Goal: Task Accomplishment & Management: Manage account settings

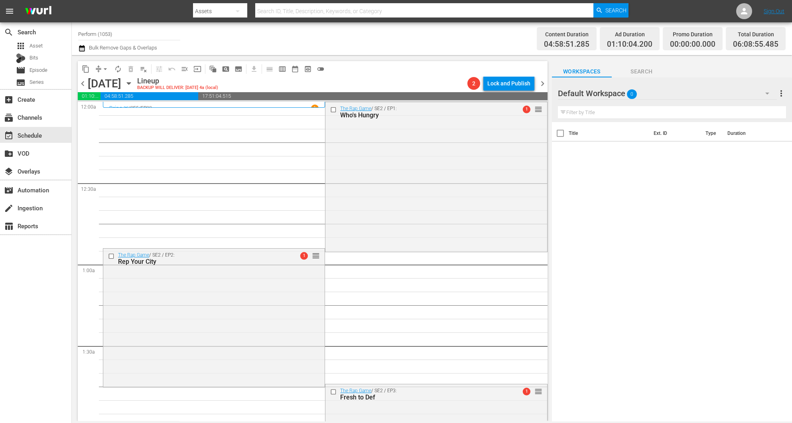
scroll to position [625, 0]
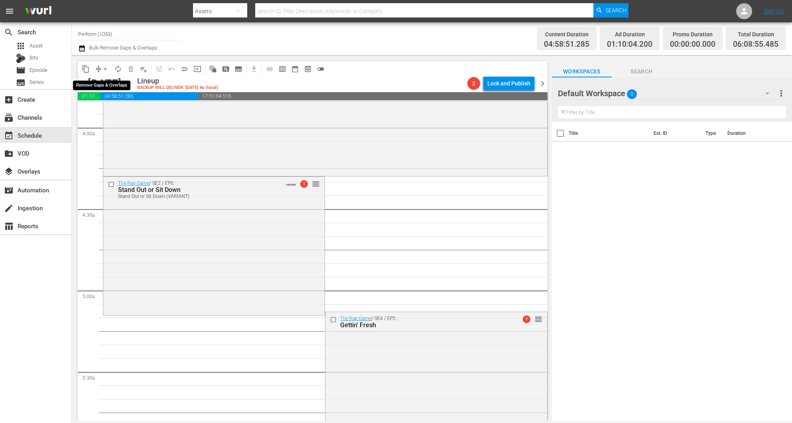
click at [101, 71] on span "arrow_drop_down" at bounding box center [105, 69] width 8 height 8
click at [107, 86] on li "Align to Midnight" at bounding box center [106, 84] width 84 height 13
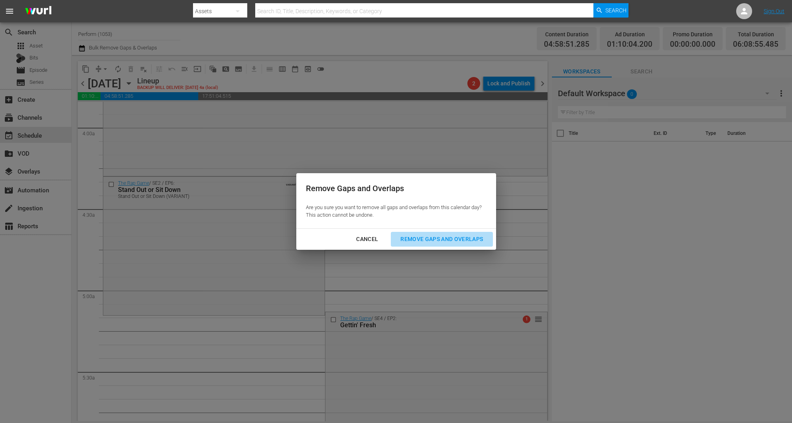
click at [452, 240] on div "Remove Gaps and Overlaps" at bounding box center [441, 239] width 95 height 10
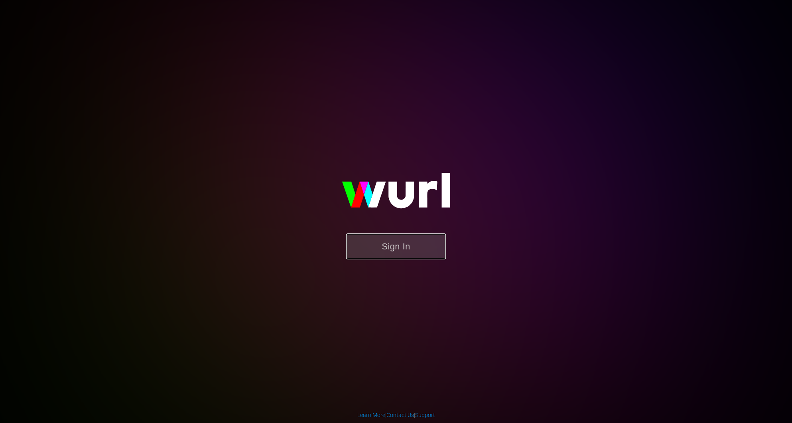
click at [389, 236] on button "Sign In" at bounding box center [396, 246] width 100 height 26
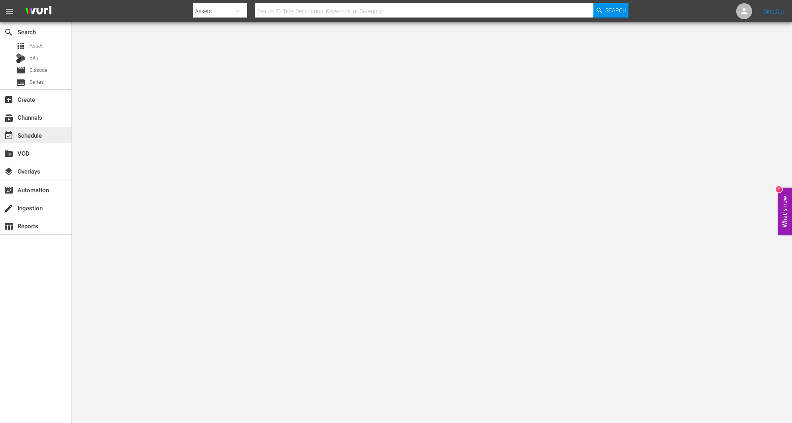
click at [44, 131] on div "event_available Schedule" at bounding box center [22, 133] width 45 height 7
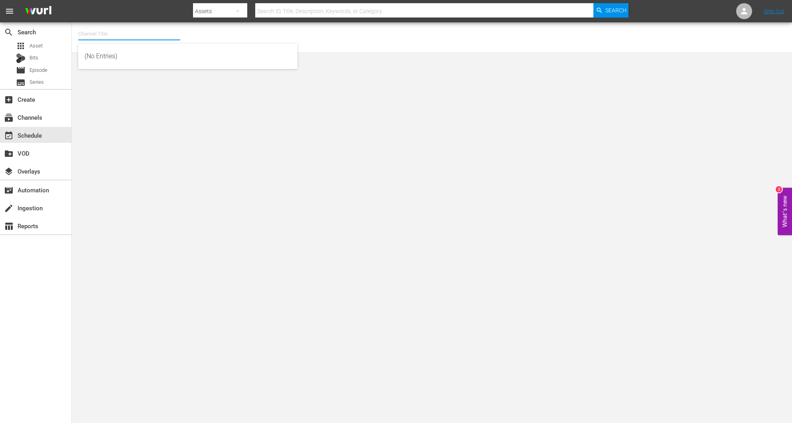
click at [144, 37] on input "text" at bounding box center [129, 33] width 102 height 19
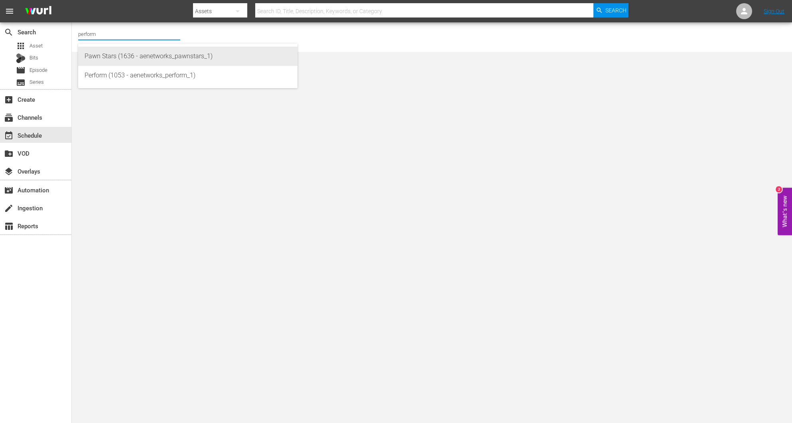
click at [122, 62] on div "Pawn Stars (1636 - aenetworks_pawnstars_1)" at bounding box center [188, 56] width 207 height 19
type input "Pawn Stars (1636 - aenetworks_pawnstars_1)"
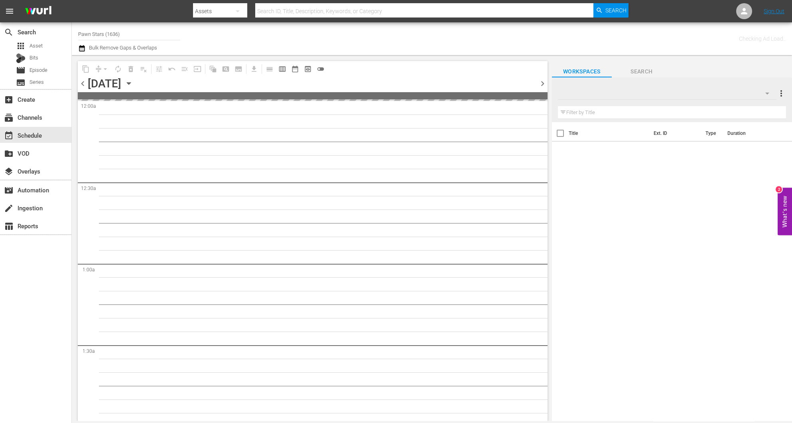
click at [130, 38] on input "Pawn Stars (1636)" at bounding box center [129, 33] width 102 height 19
drag, startPoint x: 133, startPoint y: 36, endPoint x: -26, endPoint y: 21, distance: 159.4
click at [0, 21] on html "menu Search By Assets Search ID, Title, Description, Keywords, or Category Sear…" at bounding box center [396, 211] width 792 height 423
click at [113, 58] on div "Perform (1053 - aenetworks_perform_1)" at bounding box center [188, 56] width 207 height 19
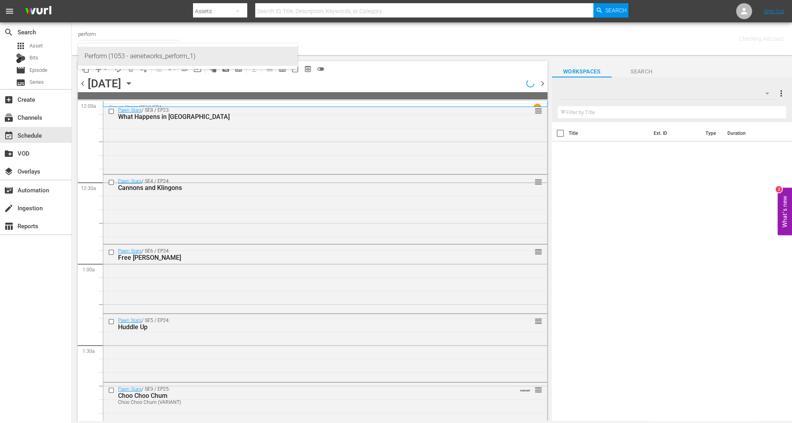
type input "Perform (1053 - aenetworks_perform_1)"
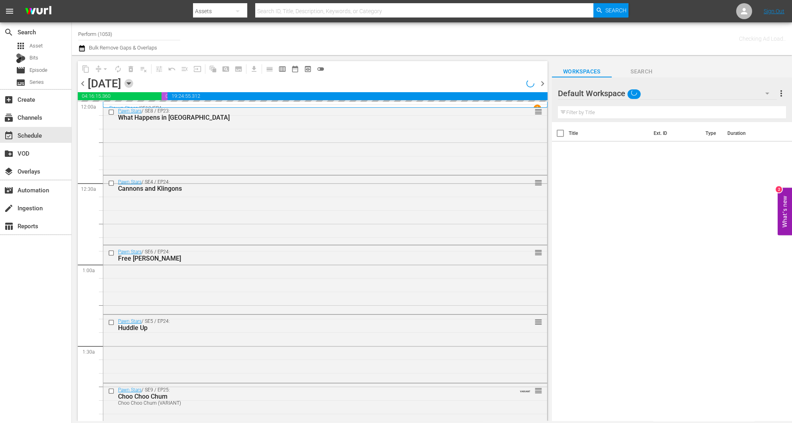
click at [133, 86] on icon "button" at bounding box center [128, 83] width 9 height 9
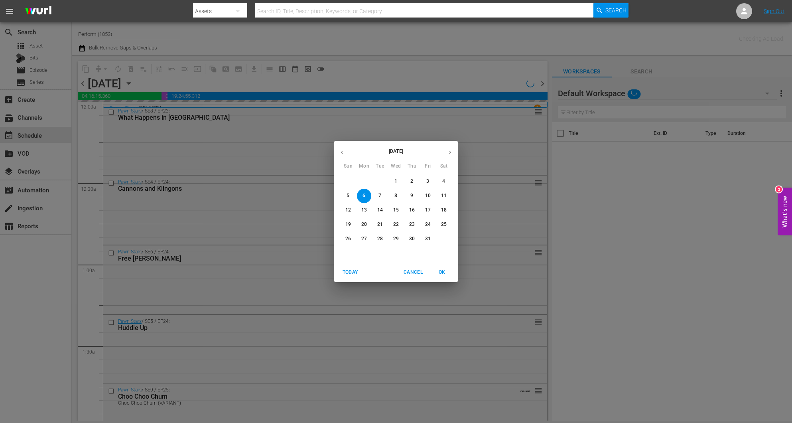
click at [411, 199] on p "9" at bounding box center [411, 195] width 3 height 7
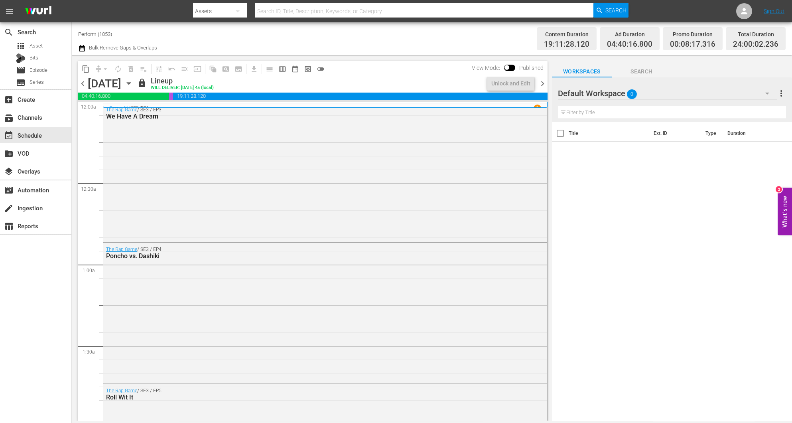
click at [130, 83] on icon "button" at bounding box center [129, 84] width 4 height 2
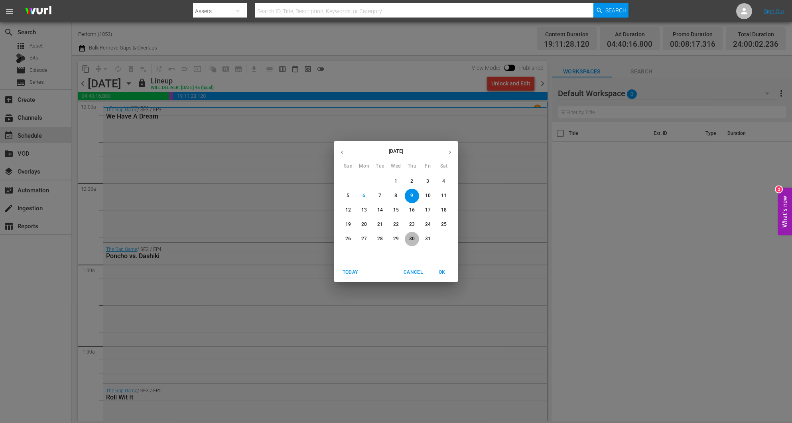
click at [413, 240] on p "30" at bounding box center [412, 238] width 6 height 7
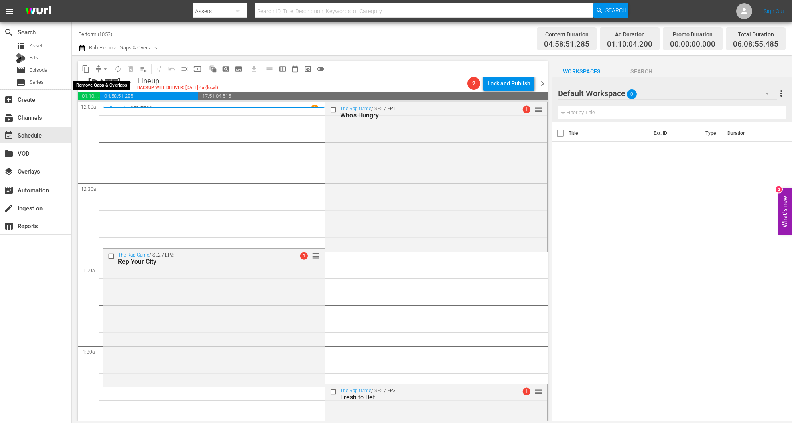
click at [99, 67] on button "arrow_drop_down" at bounding box center [105, 69] width 13 height 13
click at [107, 89] on li "Align to Midnight" at bounding box center [106, 84] width 84 height 13
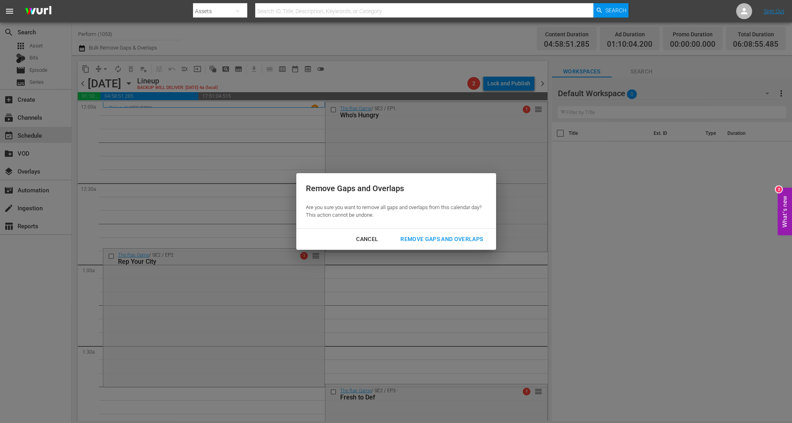
click at [465, 241] on div "Remove Gaps and Overlaps" at bounding box center [441, 239] width 95 height 10
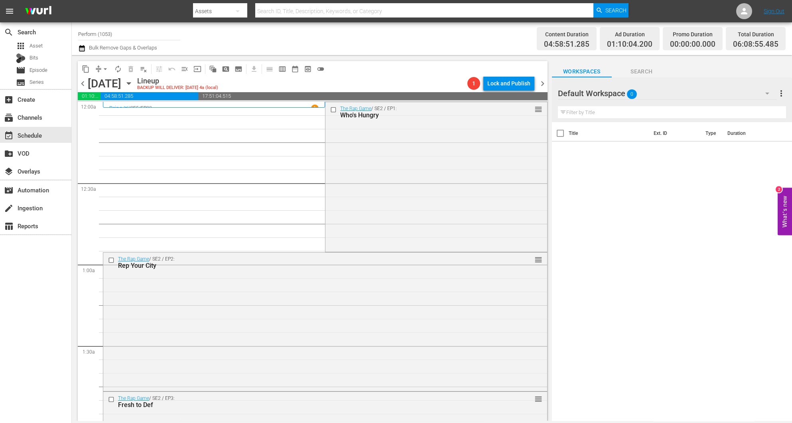
click at [422, 67] on div "content_copy compress arrow_drop_down autorenew_outlined delete_forever_outline…" at bounding box center [313, 69] width 470 height 16
click at [391, 188] on div "The Rap Game / SE2 / EP1: Who's Hungry reorder" at bounding box center [435, 176] width 221 height 148
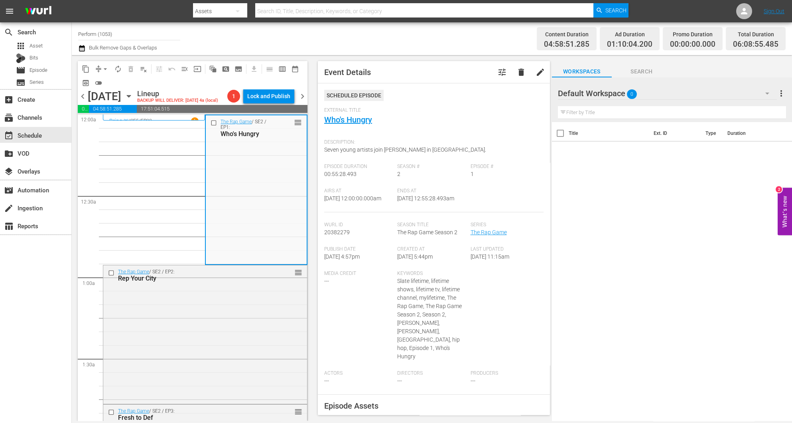
click at [431, 153] on span "Seven young artists join Jermaine Dupri in Atlanta." at bounding box center [405, 149] width 162 height 6
click at [227, 366] on div "The Rap Game / SE2 / EP2: Rep Your City reorder" at bounding box center [205, 333] width 204 height 137
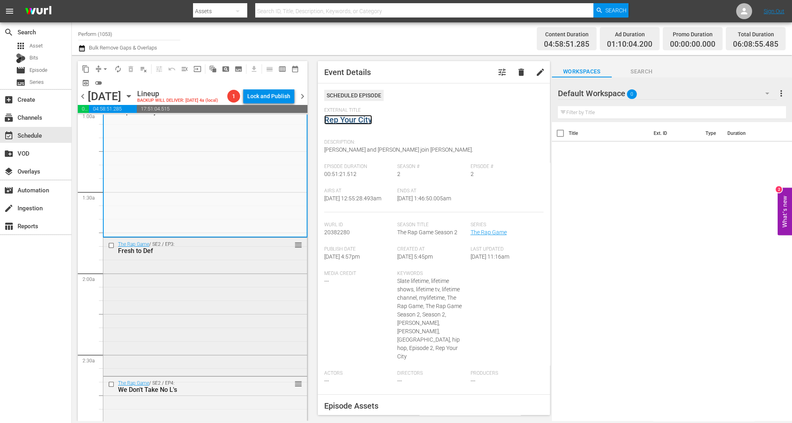
scroll to position [179, 0]
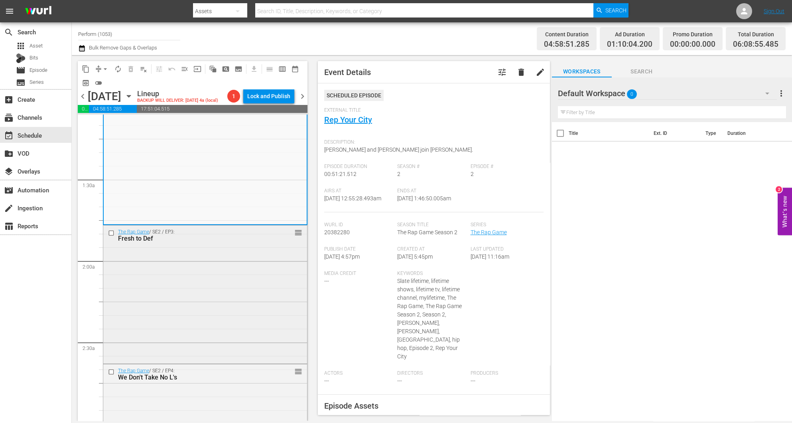
click at [241, 250] on div "The Rap Game / SE2 / EP3: Fresh to Def reorder" at bounding box center [205, 293] width 204 height 136
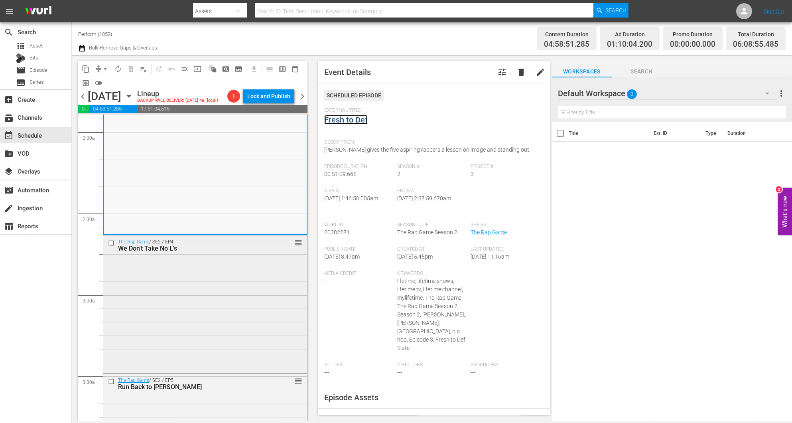
scroll to position [359, 0]
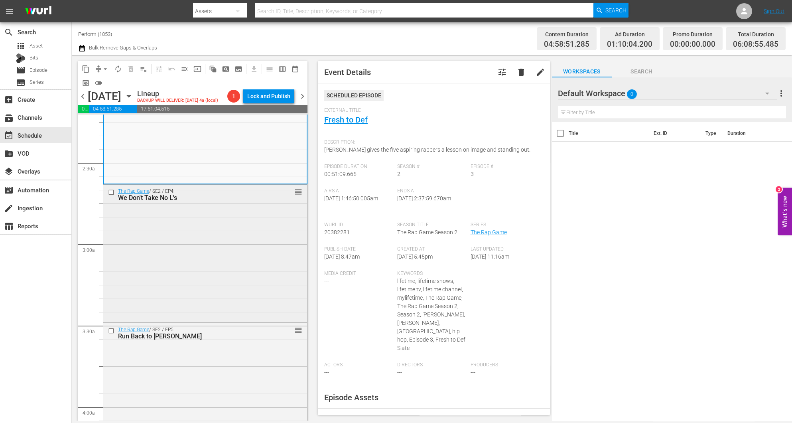
click at [258, 265] on div "The Rap Game / SE2 / EP4: We Don't Take No L's reorder" at bounding box center [205, 253] width 204 height 136
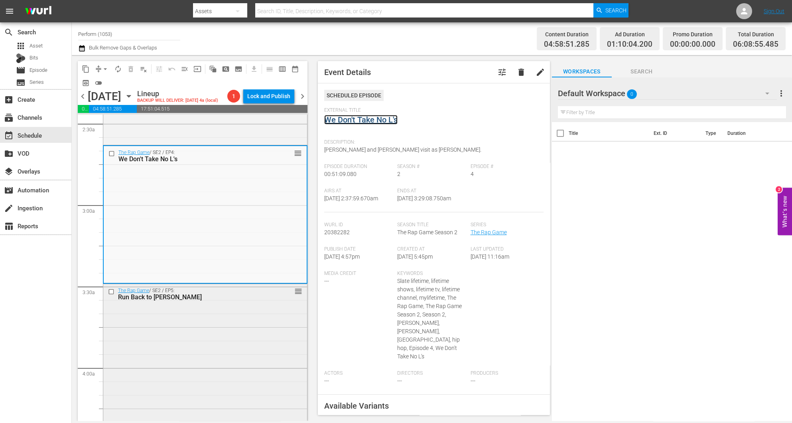
scroll to position [479, 0]
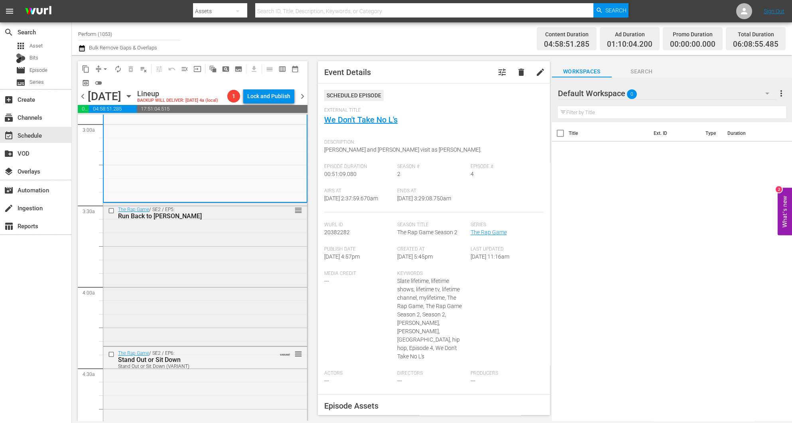
click at [237, 245] on div "The Rap Game / SE2 / EP5: Run Back to Wifey reorder" at bounding box center [205, 273] width 204 height 141
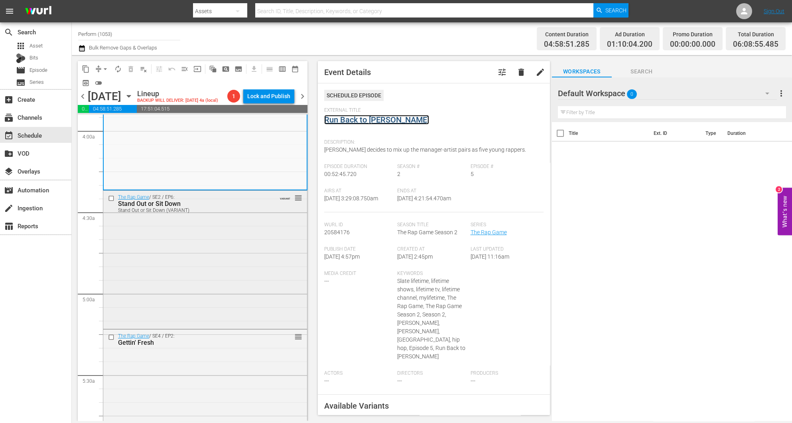
scroll to position [658, 0]
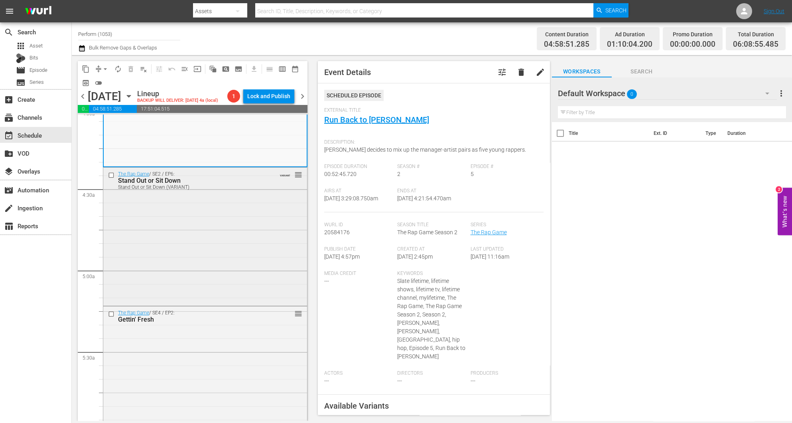
click at [259, 244] on div "The Rap Game / SE2 / EP6: Stand Out or Sit Down Stand Out or Sit Down (VARIANT)…" at bounding box center [205, 236] width 204 height 137
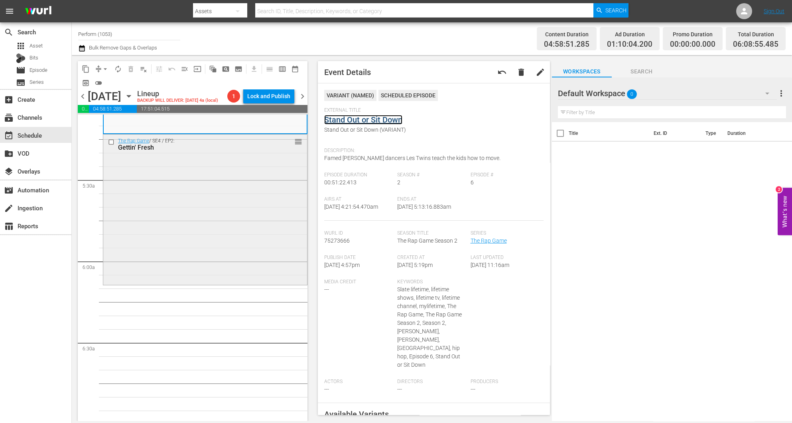
scroll to position [838, 0]
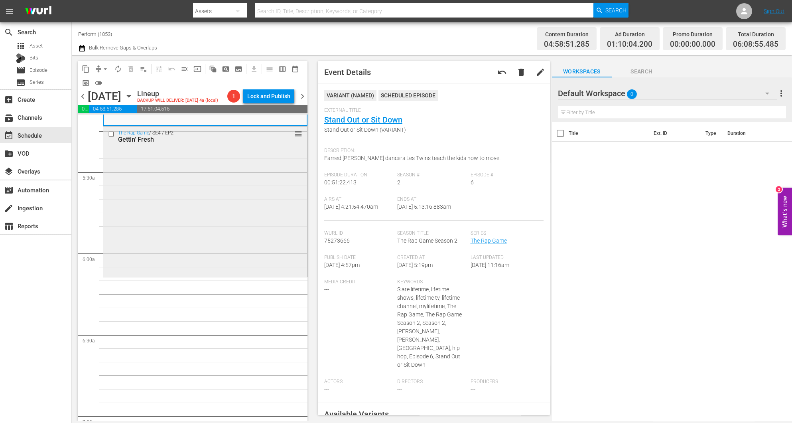
click at [259, 187] on div "The Rap Game / SE4 / EP2: Gettin' Fresh reorder" at bounding box center [205, 200] width 204 height 148
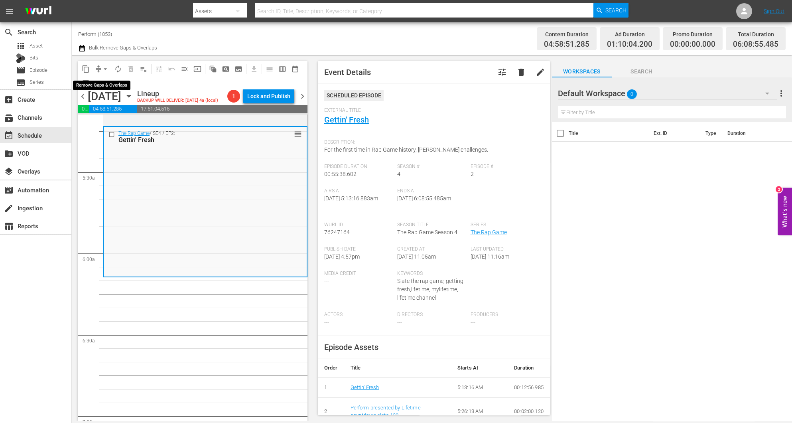
click at [102, 71] on span "arrow_drop_down" at bounding box center [105, 69] width 8 height 8
click at [103, 86] on li "Align to Midnight" at bounding box center [106, 84] width 84 height 13
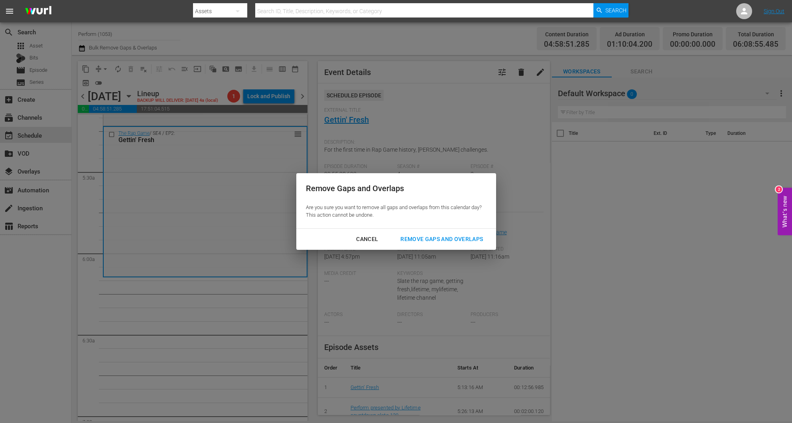
click at [460, 242] on div "Remove Gaps and Overlaps" at bounding box center [441, 239] width 95 height 10
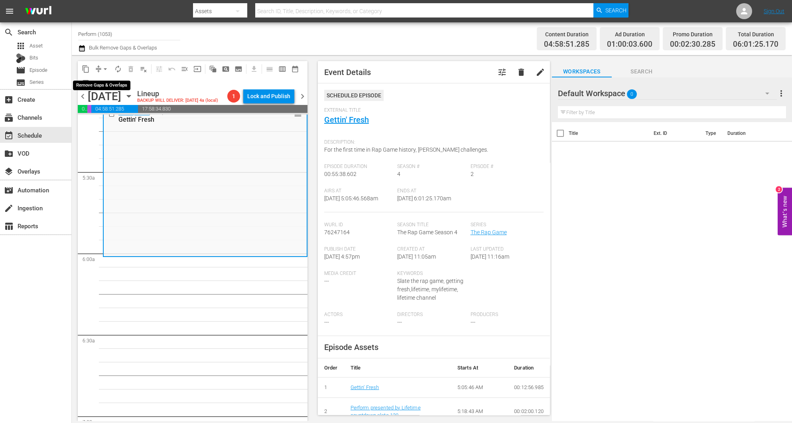
click at [100, 67] on button "arrow_drop_down" at bounding box center [105, 69] width 13 height 13
click at [95, 87] on li "Align to Midnight" at bounding box center [106, 84] width 84 height 13
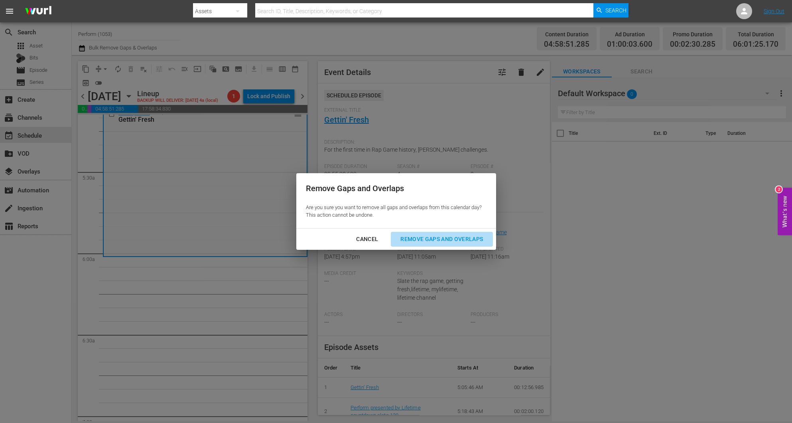
click at [449, 240] on div "Remove Gaps and Overlaps" at bounding box center [441, 239] width 95 height 10
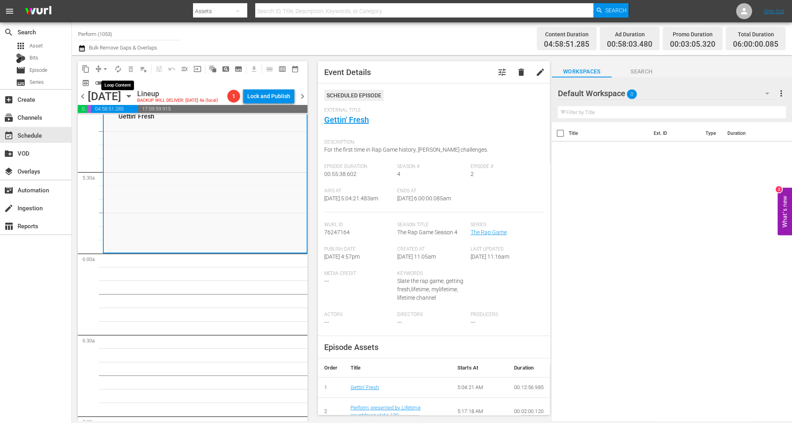
click at [116, 67] on span "autorenew_outlined" at bounding box center [118, 69] width 8 height 8
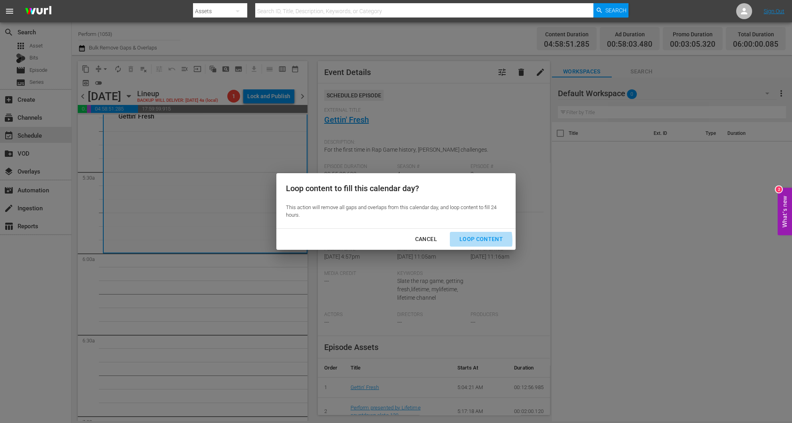
click at [463, 241] on div "Loop Content" at bounding box center [481, 239] width 56 height 10
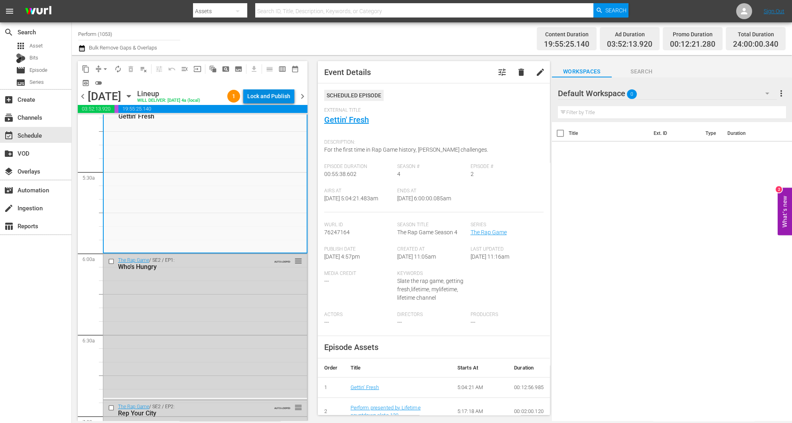
click at [260, 95] on div "Lock and Publish" at bounding box center [268, 96] width 43 height 14
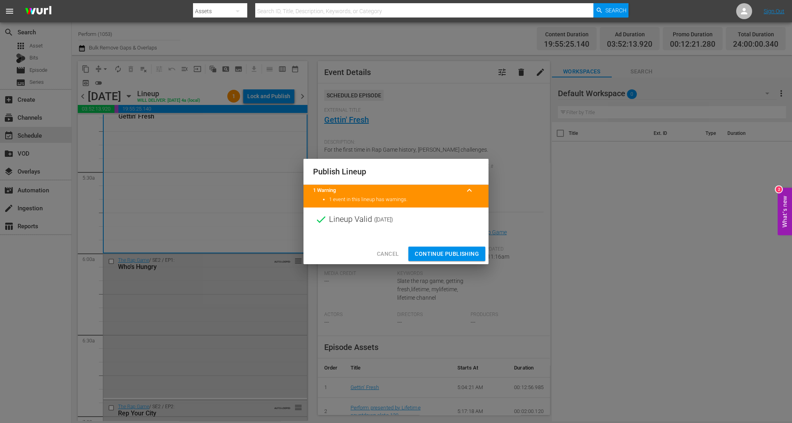
click at [437, 251] on span "Continue Publishing" at bounding box center [447, 254] width 64 height 10
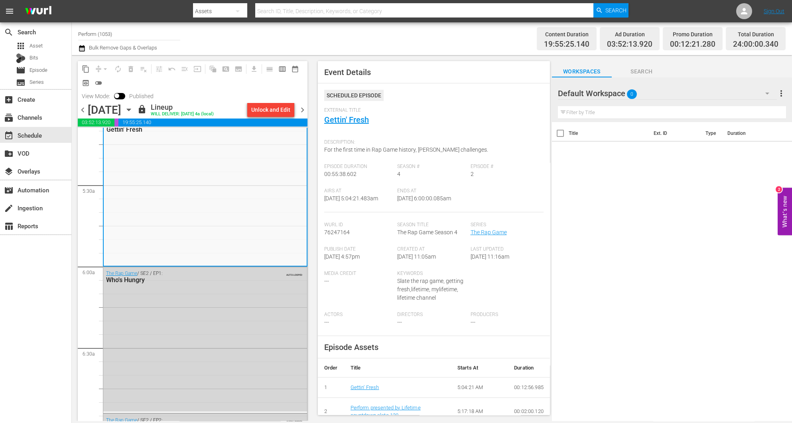
click at [303, 111] on span "chevron_right" at bounding box center [303, 110] width 10 height 10
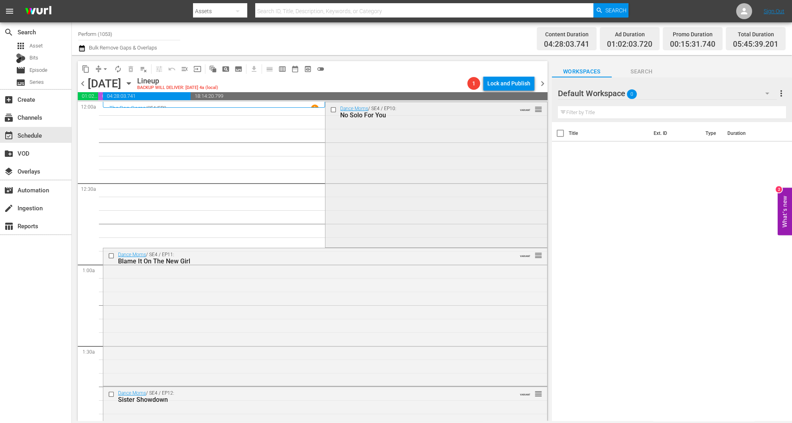
click at [428, 153] on div "Dance Moms / SE4 / EP10: No Solo For You VARIANT reorder" at bounding box center [435, 174] width 221 height 144
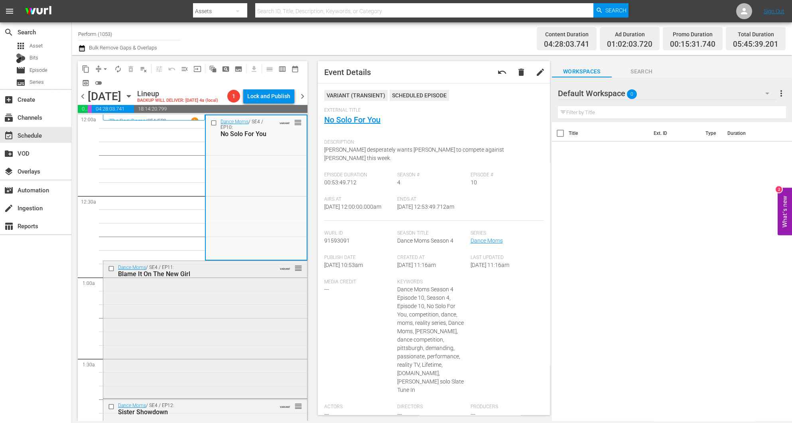
click at [216, 313] on div "Dance Moms / SE4 / EP11: Blame It On The New Girl VARIANT reorder" at bounding box center [205, 329] width 204 height 136
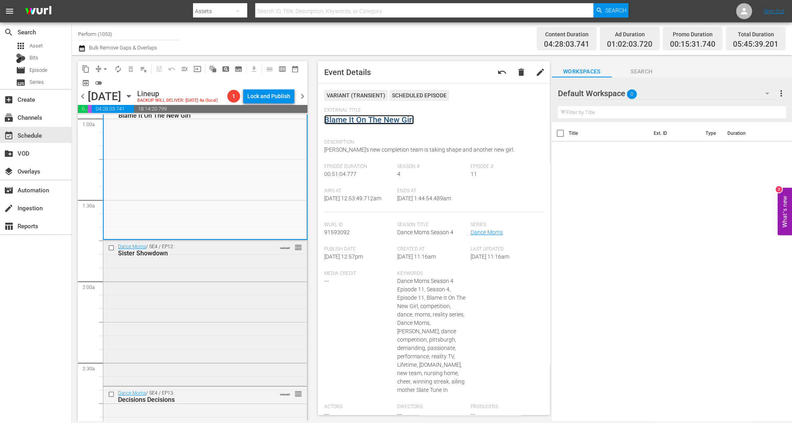
scroll to position [179, 0]
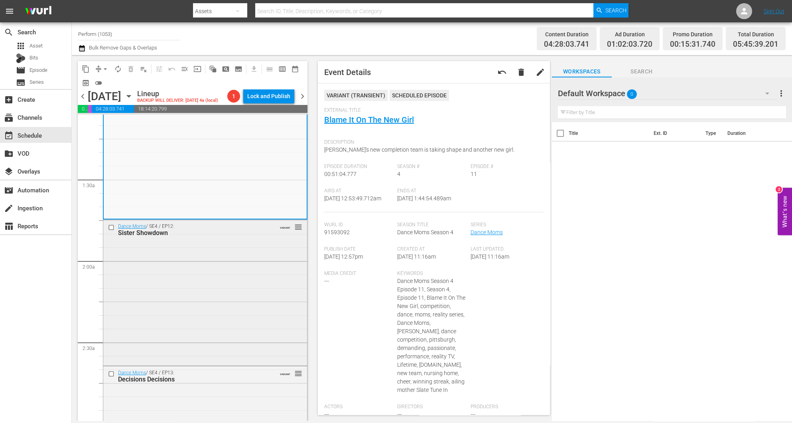
click at [195, 276] on div "Dance Moms / SE4 / EP12: Sister Showdown VARIANT reorder" at bounding box center [205, 291] width 204 height 143
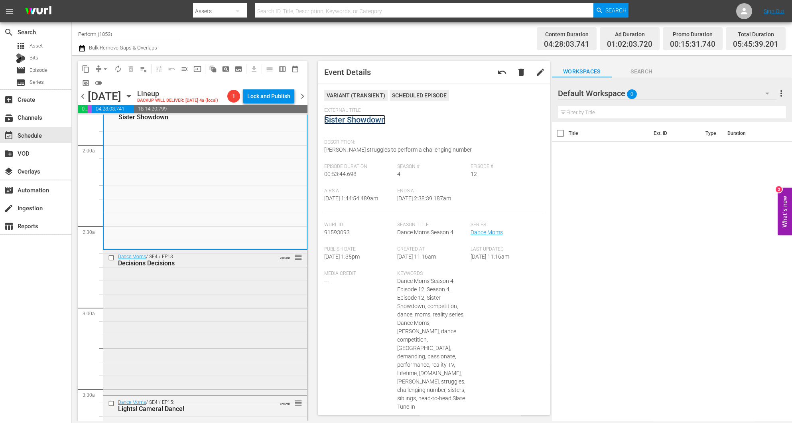
scroll to position [359, 0]
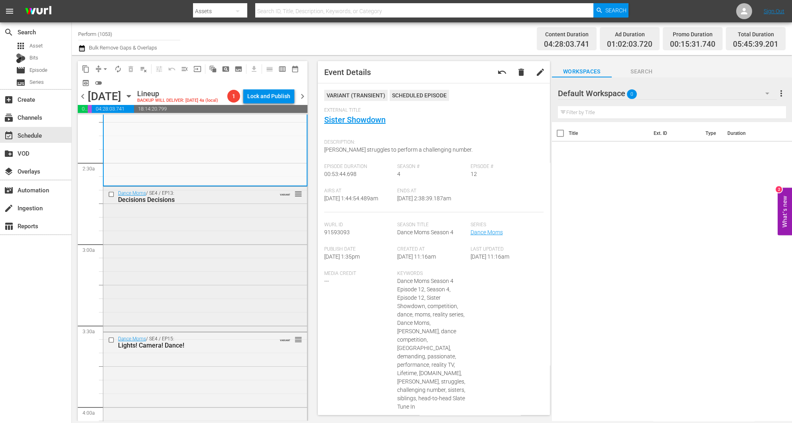
click at [234, 276] on div "Dance Moms / SE4 / EP13: Decisions Decisions VARIANT reorder" at bounding box center [205, 259] width 204 height 144
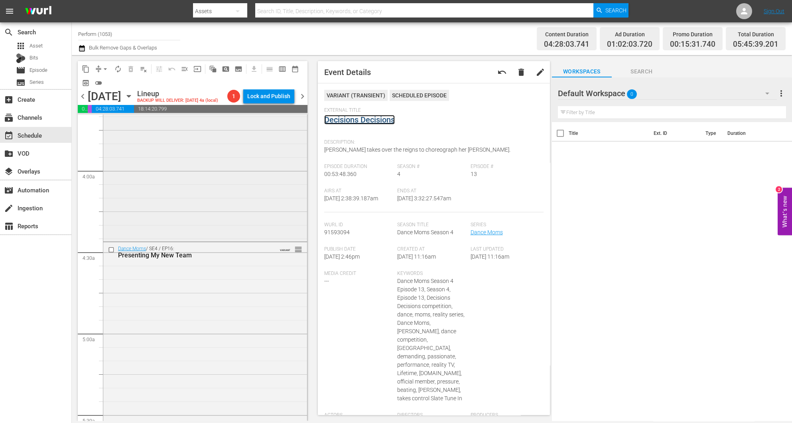
scroll to position [598, 0]
click at [227, 168] on div "Dance Moms / SE4 / EP15: Lights! Camera! Dance! VARIANT reorder" at bounding box center [205, 165] width 204 height 144
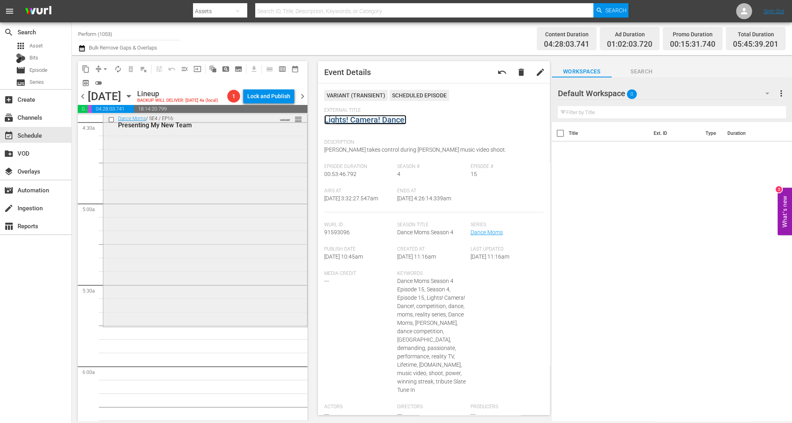
scroll to position [777, 0]
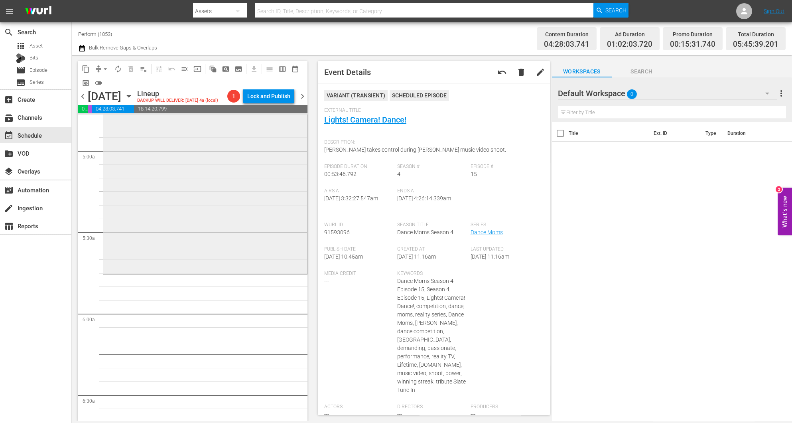
click at [232, 176] on div "Dance Moms / SE4 / EP16: Presenting My New Team VARIANT reorder" at bounding box center [205, 165] width 204 height 213
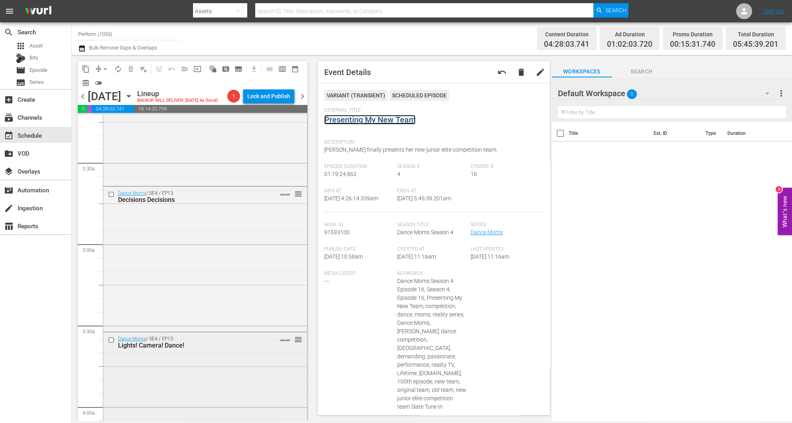
scroll to position [598, 0]
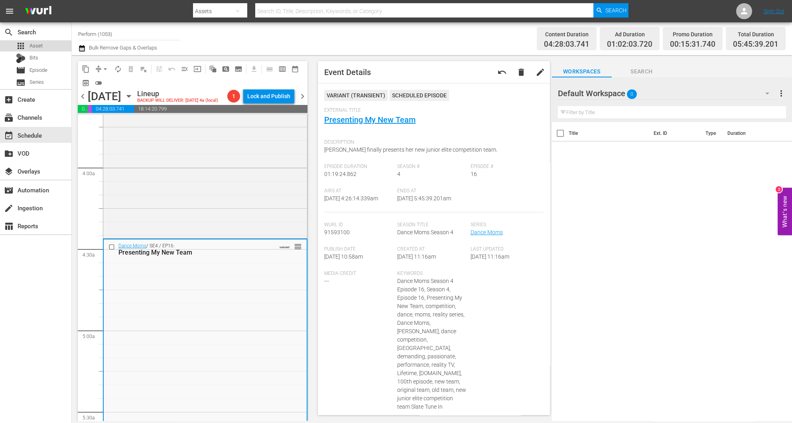
click at [32, 46] on span "Asset" at bounding box center [36, 46] width 13 height 8
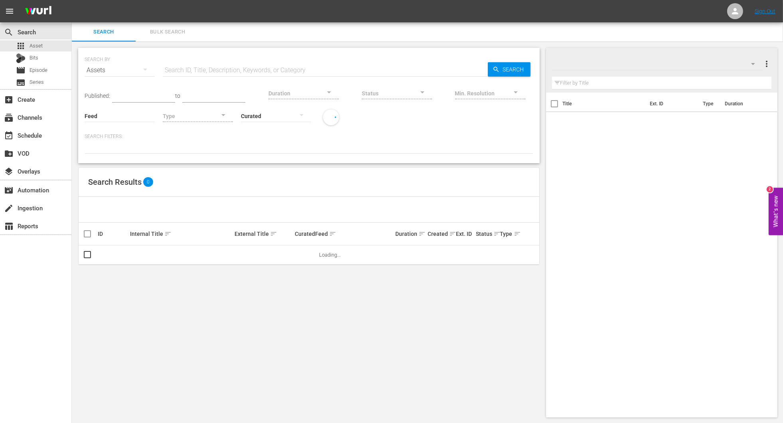
click at [269, 74] on div "Duration" at bounding box center [303, 88] width 70 height 29
click at [272, 69] on input "text" at bounding box center [325, 70] width 325 height 19
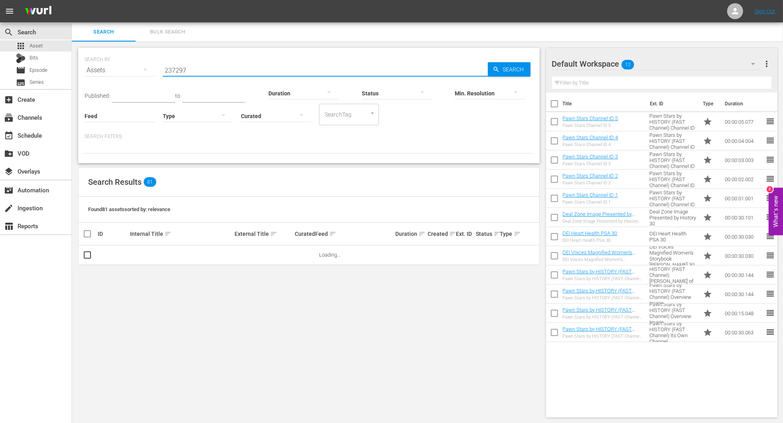
type input "237297"
click at [753, 65] on icon "button" at bounding box center [753, 64] width 10 height 10
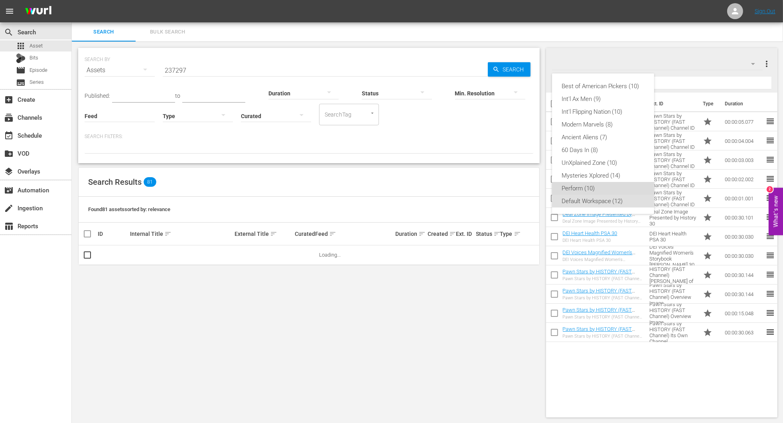
click at [600, 185] on div "Perform (10)" at bounding box center [603, 188] width 83 height 13
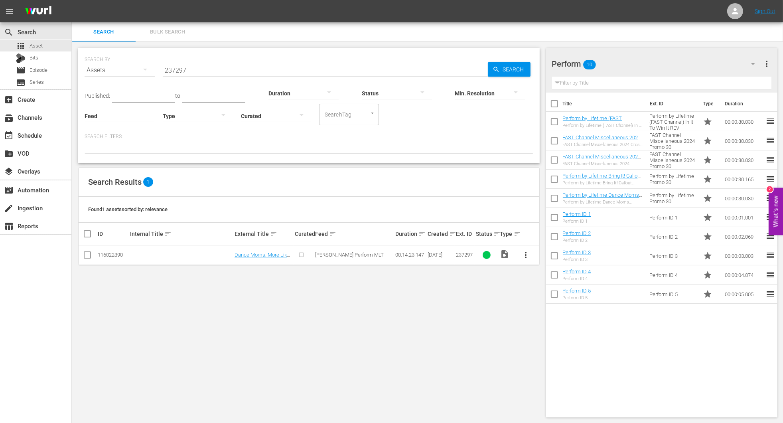
click at [87, 256] on input "checkbox" at bounding box center [88, 257] width 10 height 10
checkbox input "true"
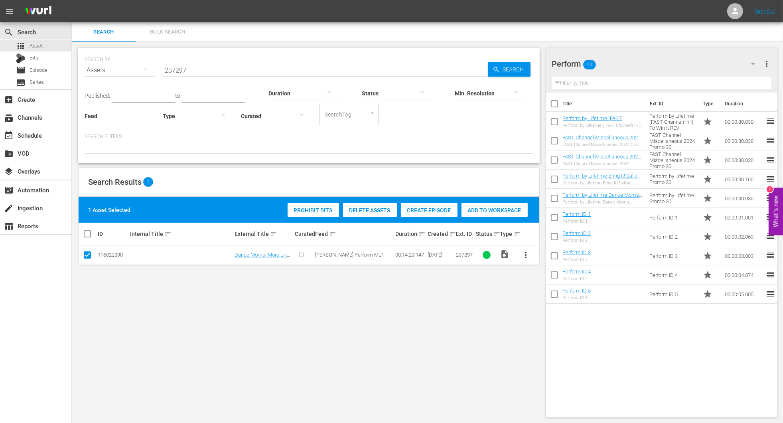
click at [501, 211] on span "Add to Workspace" at bounding box center [494, 210] width 66 height 6
click at [34, 130] on div "event_available Schedule" at bounding box center [22, 133] width 45 height 7
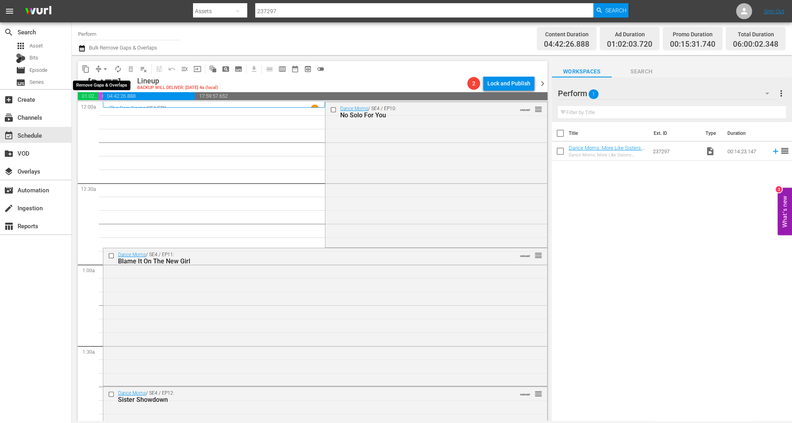
click at [97, 68] on span "compress" at bounding box center [99, 69] width 8 height 8
click at [106, 68] on span "arrow_drop_down" at bounding box center [105, 69] width 8 height 8
click at [101, 84] on li "Align to Midnight" at bounding box center [106, 84] width 84 height 13
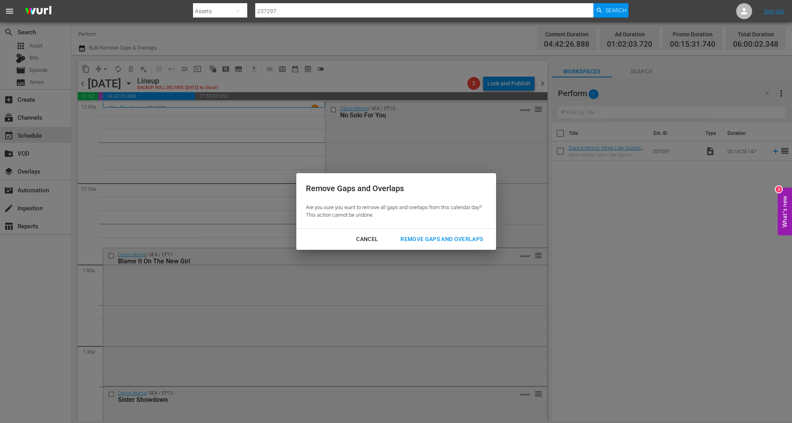
click at [460, 239] on div "Remove Gaps and Overlaps" at bounding box center [441, 239] width 95 height 10
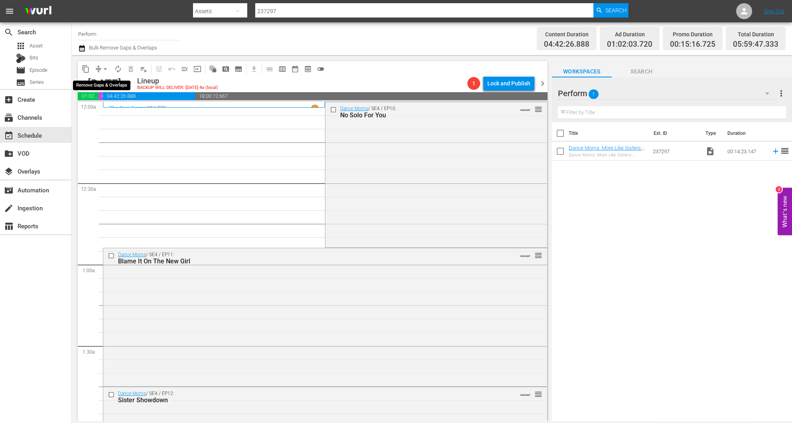
click at [100, 69] on button "arrow_drop_down" at bounding box center [105, 69] width 13 height 13
click at [115, 81] on li "Align to Midnight" at bounding box center [106, 84] width 84 height 13
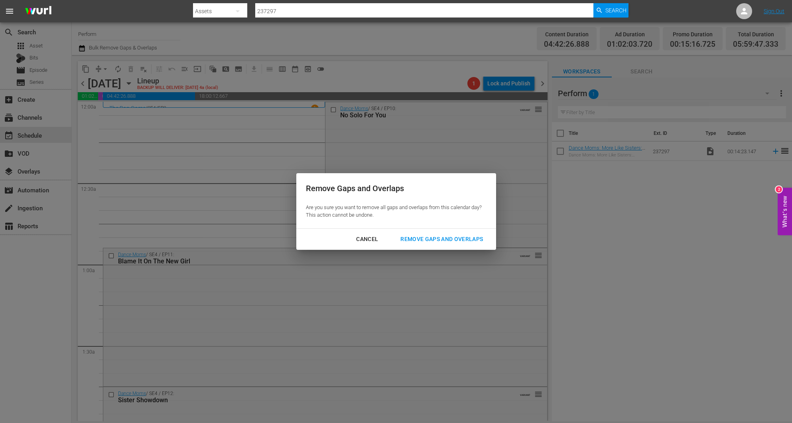
click at [451, 237] on div "Remove Gaps and Overlaps" at bounding box center [441, 239] width 95 height 10
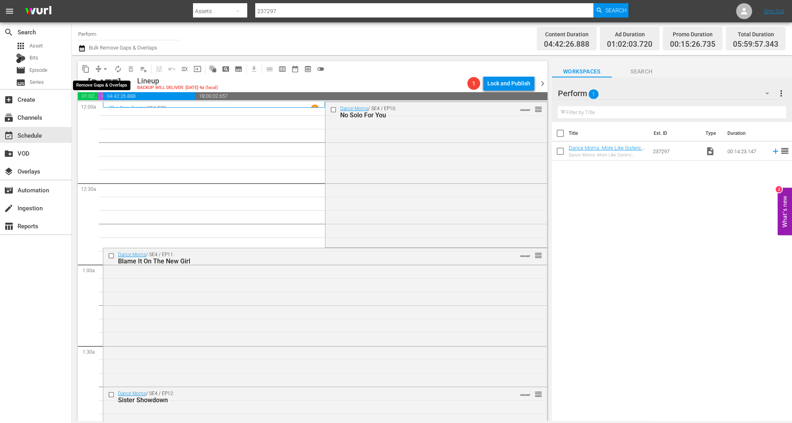
click at [101, 69] on span "arrow_drop_down" at bounding box center [105, 69] width 8 height 8
click at [110, 81] on li "Align to Midnight" at bounding box center [106, 84] width 84 height 13
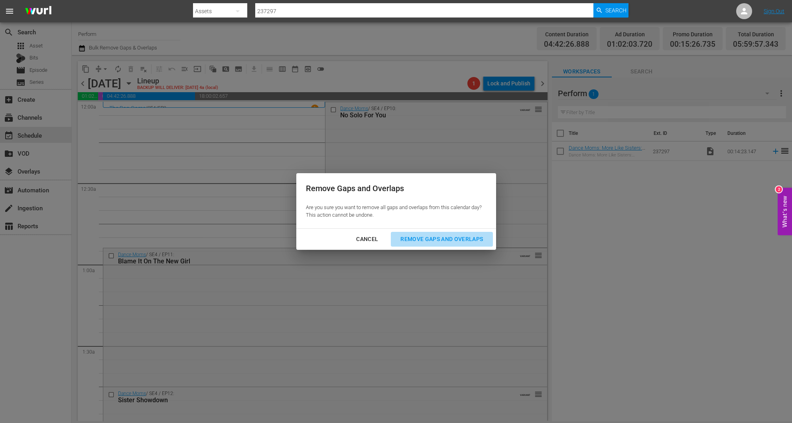
click at [454, 241] on div "Remove Gaps and Overlaps" at bounding box center [441, 239] width 95 height 10
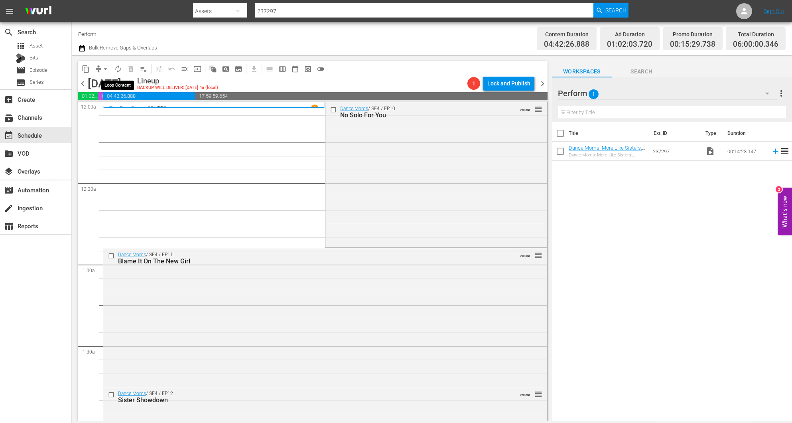
click at [118, 72] on span "autorenew_outlined" at bounding box center [118, 69] width 8 height 8
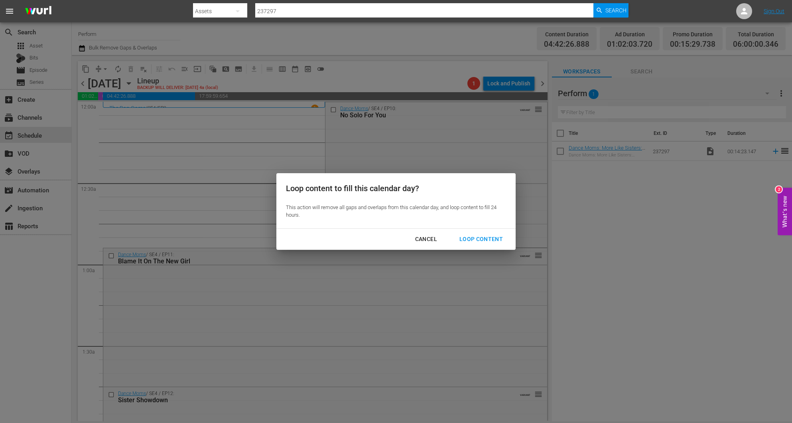
click at [475, 238] on div "Loop Content" at bounding box center [481, 239] width 56 height 10
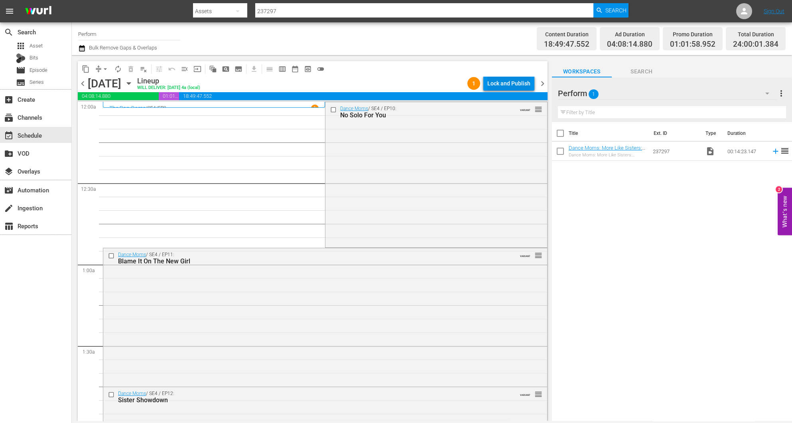
click at [514, 82] on div "Lock and Publish" at bounding box center [508, 83] width 43 height 14
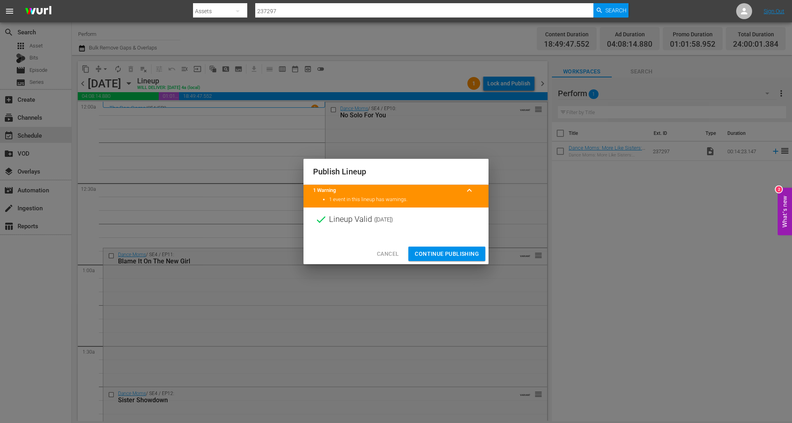
click at [458, 249] on span "Continue Publishing" at bounding box center [447, 254] width 64 height 10
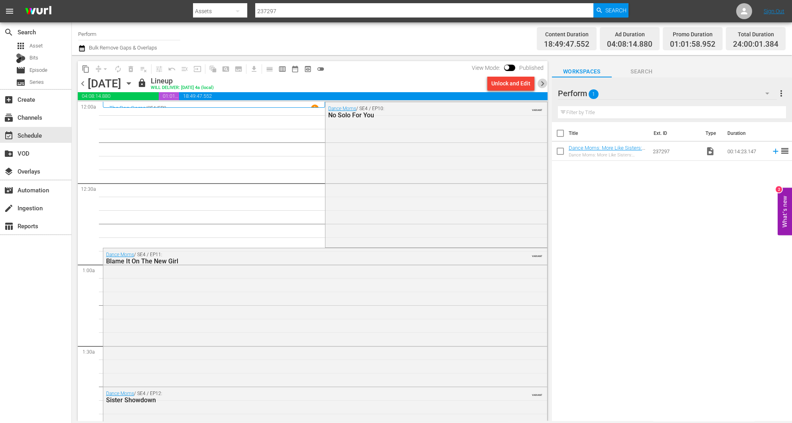
click at [542, 80] on span "chevron_right" at bounding box center [543, 84] width 10 height 10
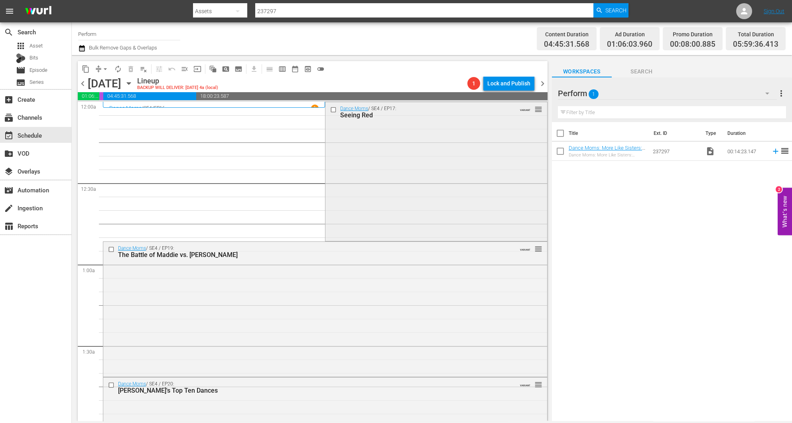
click at [423, 148] on div "Dance Moms / SE4 / EP17: Seeing Red VARIANT reorder" at bounding box center [435, 170] width 221 height 137
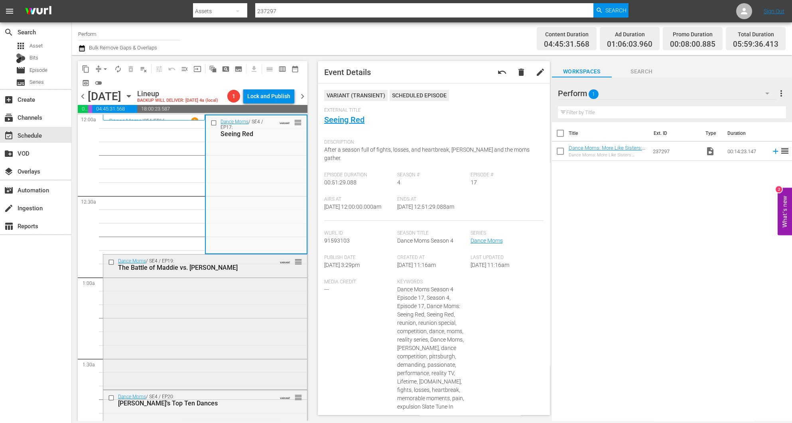
click at [221, 331] on div "Dance Moms / SE4 / EP19: The Battle of Maddie vs. Chloe VARIANT reorder" at bounding box center [205, 320] width 204 height 133
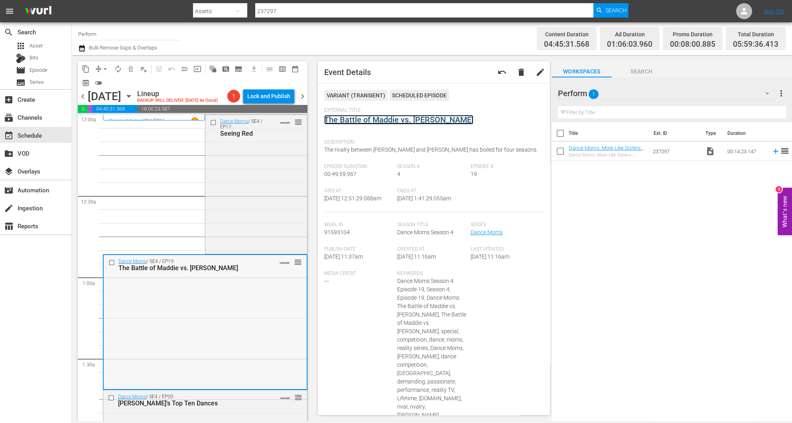
scroll to position [179, 0]
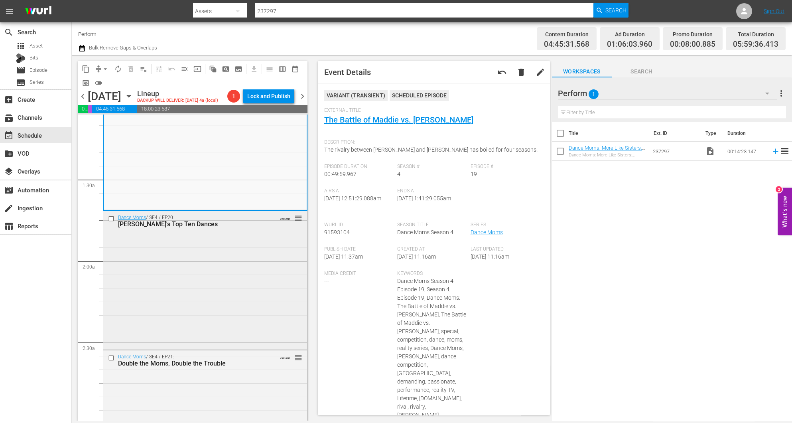
click at [214, 304] on div "Dance Moms / SE4 / EP20: Abby's Top Ten Dances VARIANT reorder" at bounding box center [205, 279] width 204 height 137
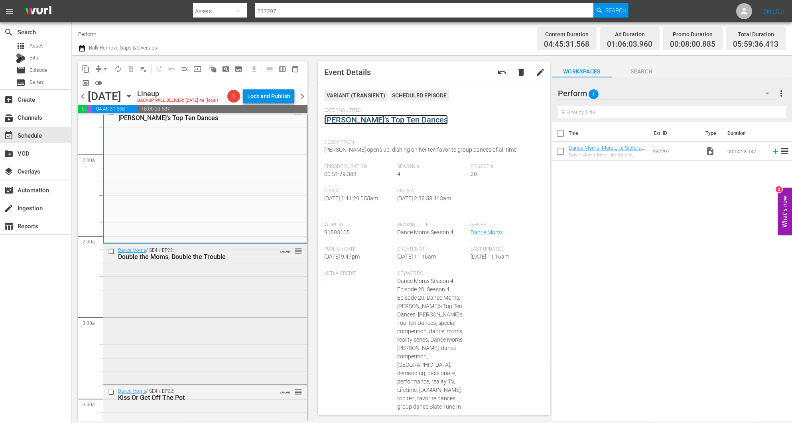
scroll to position [359, 0]
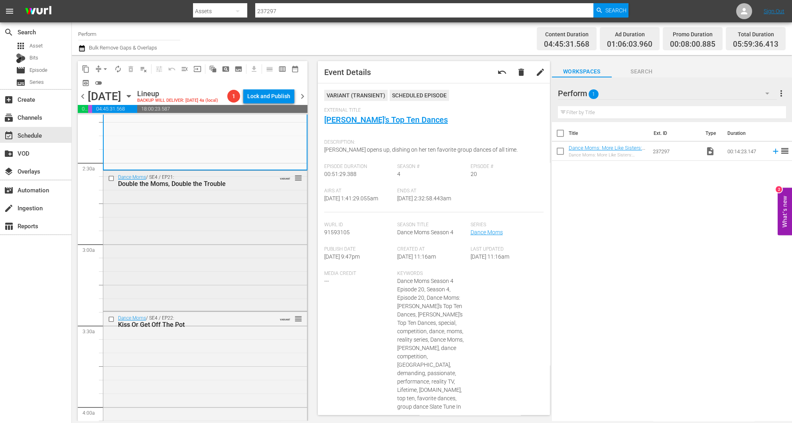
click at [190, 219] on div "Dance Moms / SE4 / EP21: Double the Moms, Double the Trouble VARIANT reorder" at bounding box center [205, 240] width 204 height 138
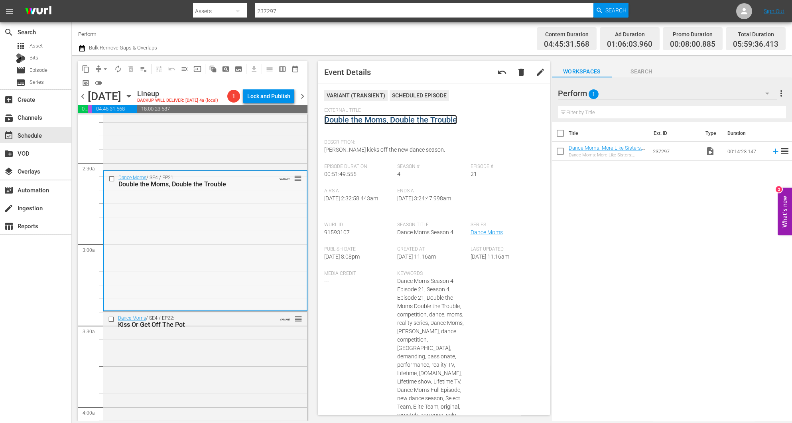
scroll to position [658, 0]
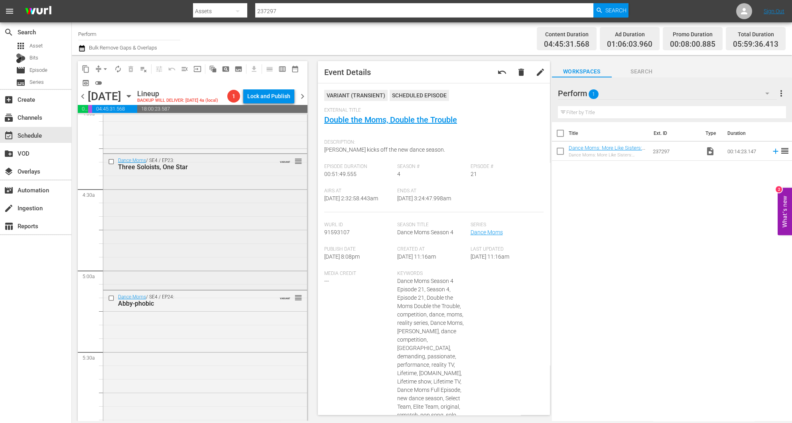
click at [210, 226] on div "Dance Moms / SE4 / EP23: Three Soloists, One Star VARIANT reorder" at bounding box center [205, 221] width 204 height 134
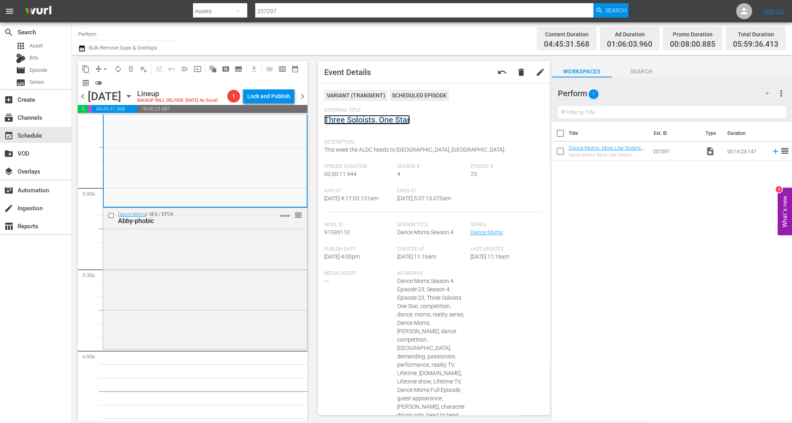
scroll to position [838, 0]
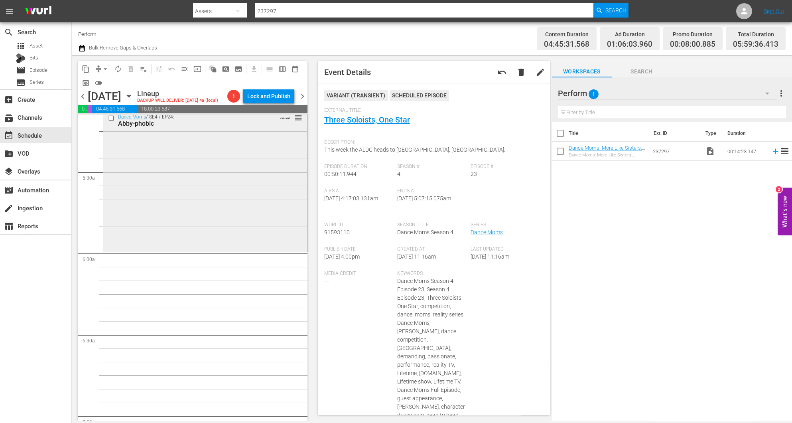
click at [218, 201] on div "Dance Moms / SE4 / EP24: Abby-phobic VARIANT reorder" at bounding box center [205, 180] width 204 height 140
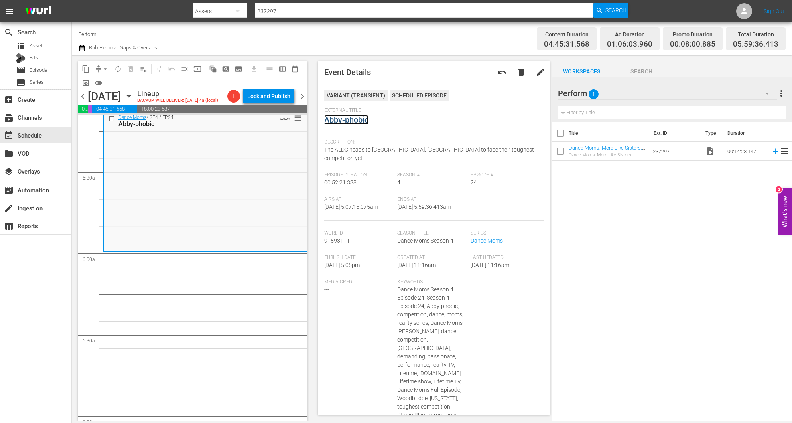
drag, startPoint x: 352, startPoint y: 124, endPoint x: 327, endPoint y: 118, distance: 26.0
click at [101, 68] on span "arrow_drop_down" at bounding box center [105, 69] width 8 height 8
click at [104, 83] on li "Align to Midnight" at bounding box center [106, 84] width 84 height 13
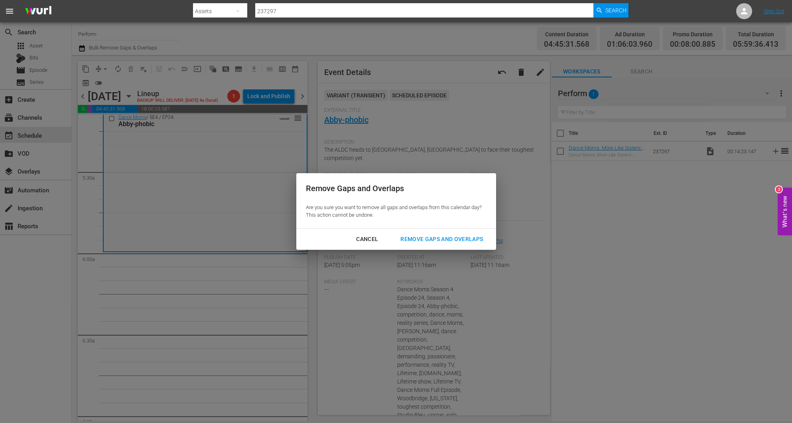
click at [437, 238] on div "Remove Gaps and Overlaps" at bounding box center [441, 239] width 95 height 10
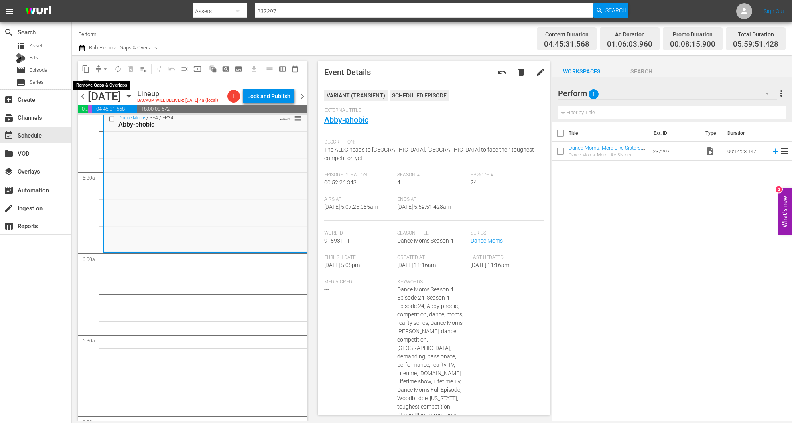
click at [100, 69] on button "arrow_drop_down" at bounding box center [105, 69] width 13 height 13
click at [106, 84] on li "Align to Midnight" at bounding box center [106, 84] width 84 height 13
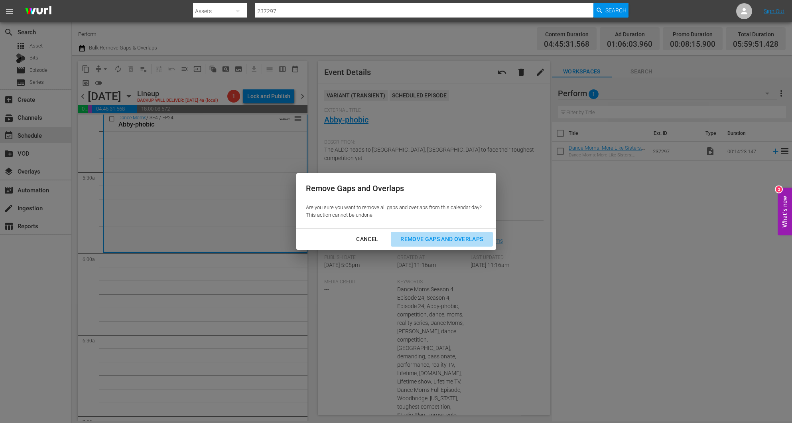
click at [447, 239] on div "Remove Gaps and Overlaps" at bounding box center [441, 239] width 95 height 10
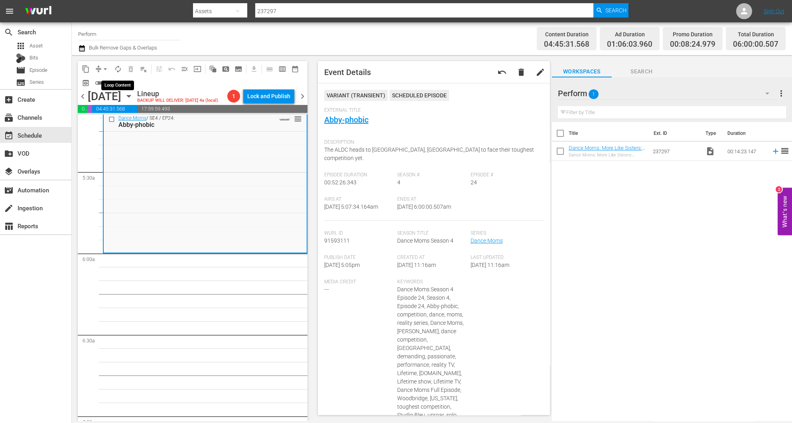
click at [119, 67] on span "autorenew_outlined" at bounding box center [118, 69] width 8 height 8
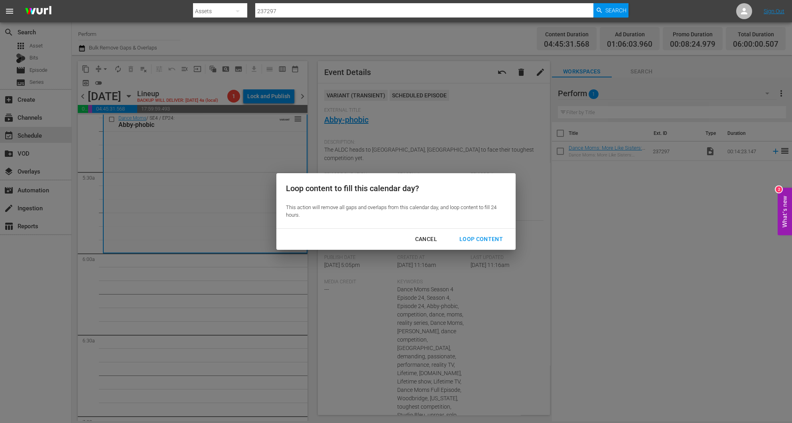
click at [490, 237] on div "Loop Content" at bounding box center [481, 239] width 56 height 10
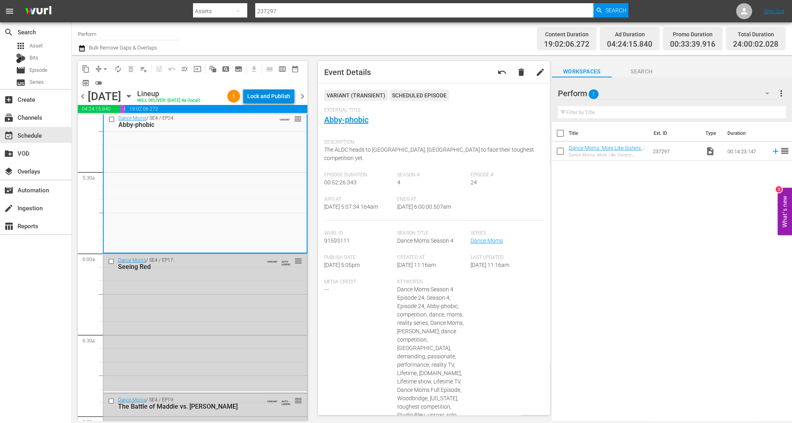
click at [272, 93] on div "Lock and Publish" at bounding box center [268, 96] width 43 height 14
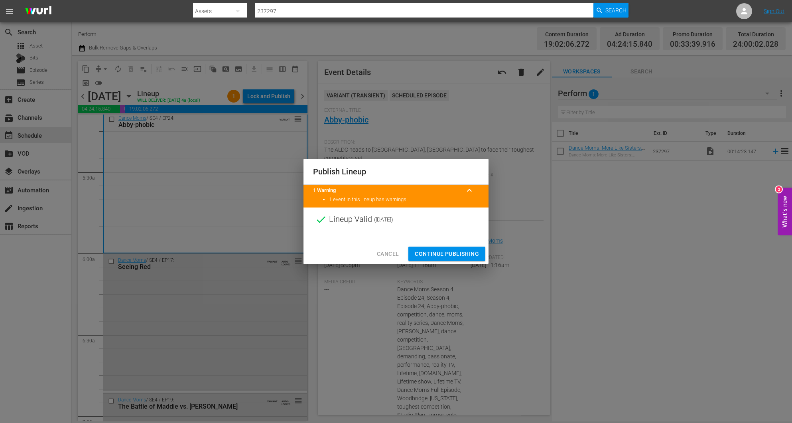
click at [439, 255] on span "Continue Publishing" at bounding box center [447, 254] width 64 height 10
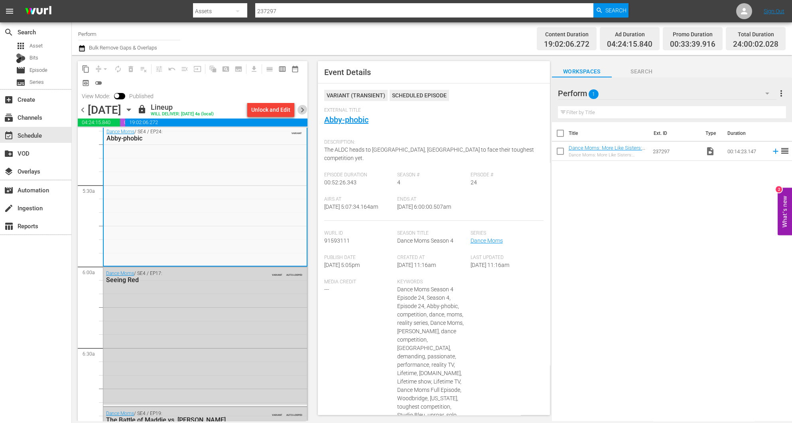
click at [305, 112] on span "chevron_right" at bounding box center [303, 110] width 10 height 10
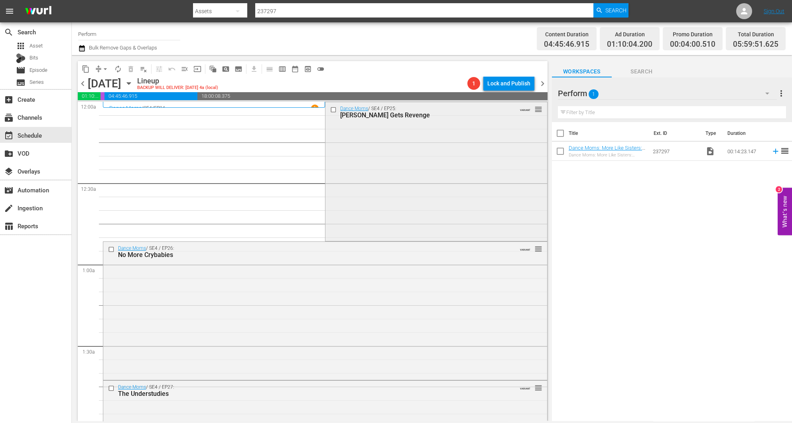
click at [384, 167] on div "Dance Moms / SE4 / EP25: Chloe Gets Revenge VARIANT reorder" at bounding box center [435, 170] width 221 height 137
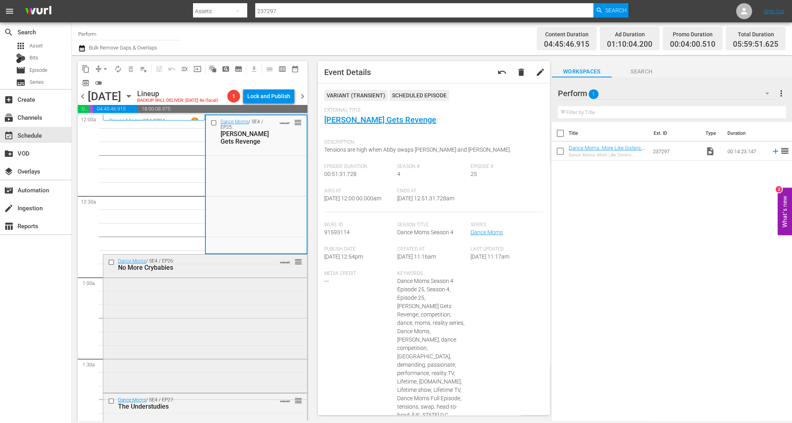
click at [204, 340] on div "Dance Moms / SE4 / EP26: No More Crybabies VARIANT reorder" at bounding box center [205, 322] width 204 height 136
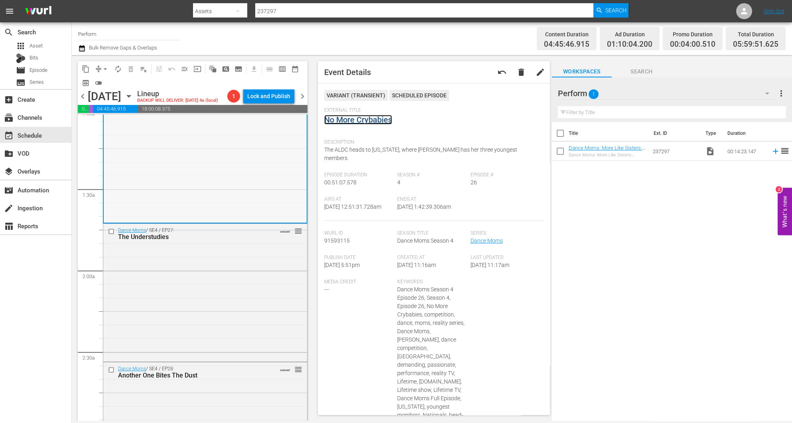
scroll to position [179, 0]
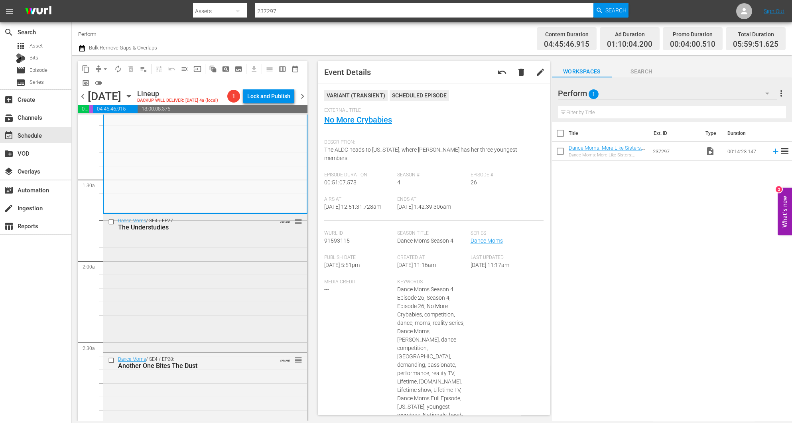
click at [243, 290] on div "Dance Moms / SE4 / EP27: The Understudies VARIANT reorder" at bounding box center [205, 282] width 204 height 136
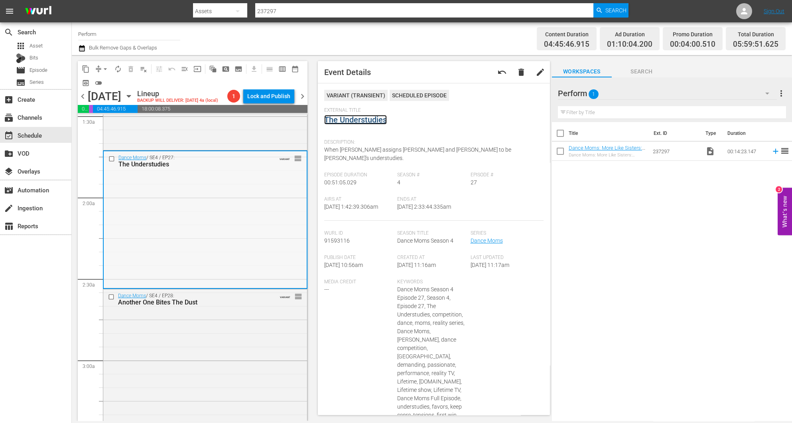
scroll to position [359, 0]
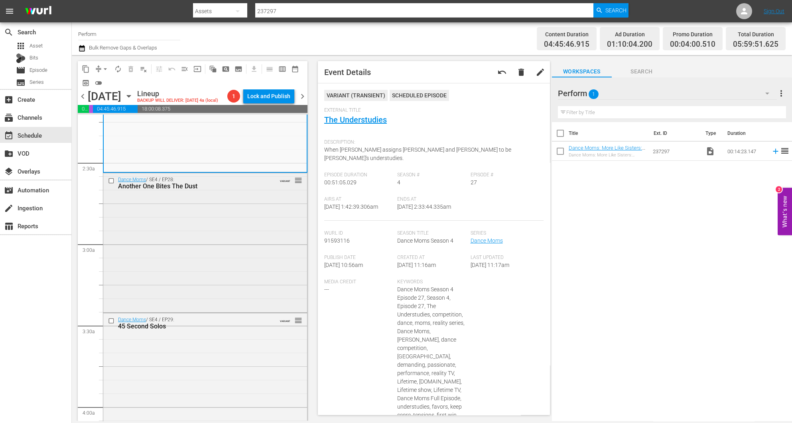
click at [228, 260] on div "Dance Moms / SE4 / EP28: Another One Bites The Dust VARIANT reorder" at bounding box center [205, 242] width 204 height 138
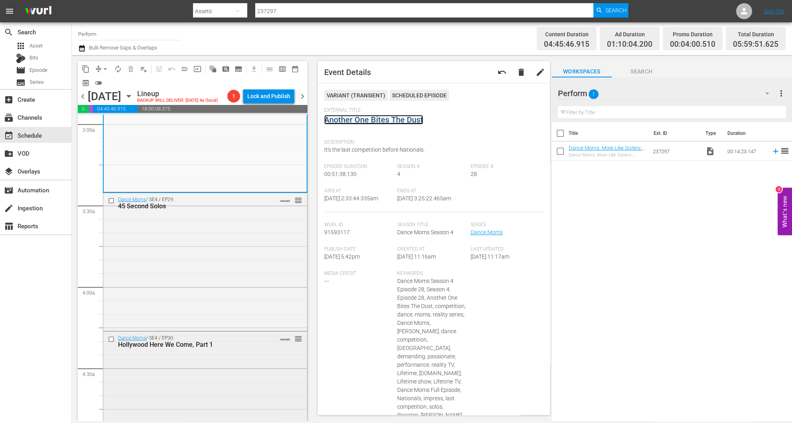
scroll to position [538, 0]
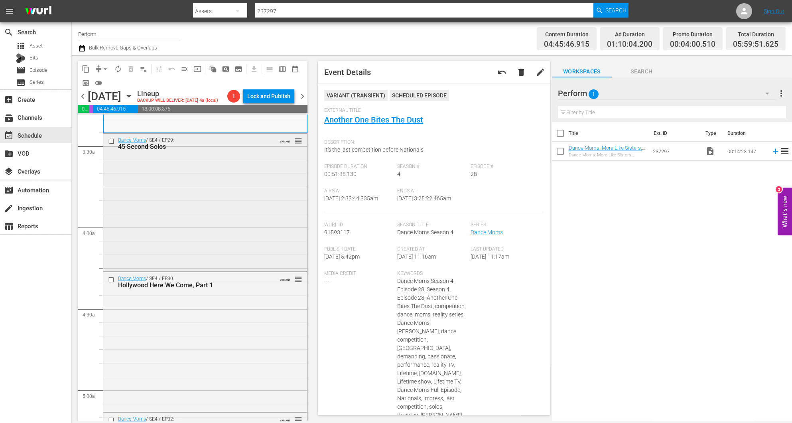
click at [198, 172] on div "Dance Moms / SE4 / EP29: 45 Second Solos VARIANT reorder" at bounding box center [205, 202] width 204 height 136
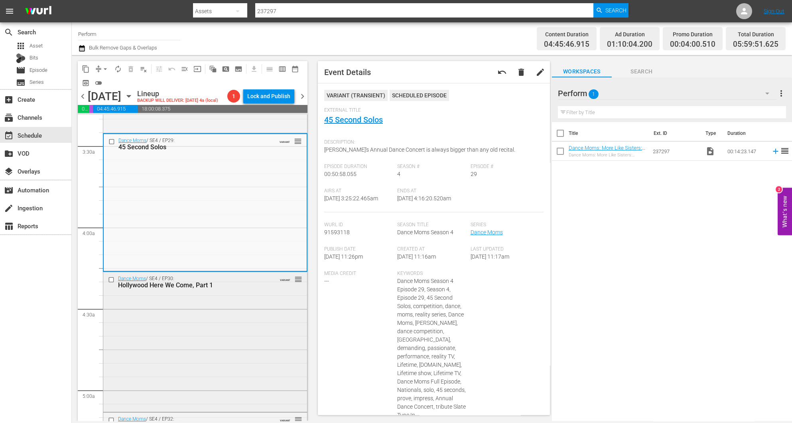
click at [213, 394] on div "Dance Moms / SE4 / EP30: Hollywood Here We Come, Part 1 VARIANT reorder" at bounding box center [205, 341] width 204 height 138
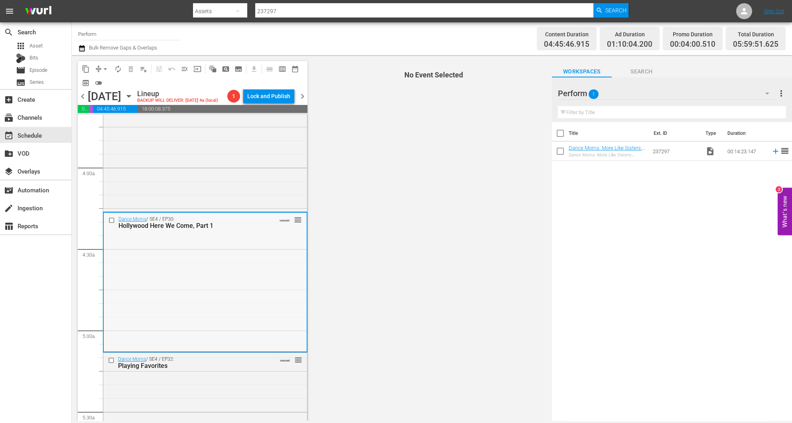
scroll to position [718, 0]
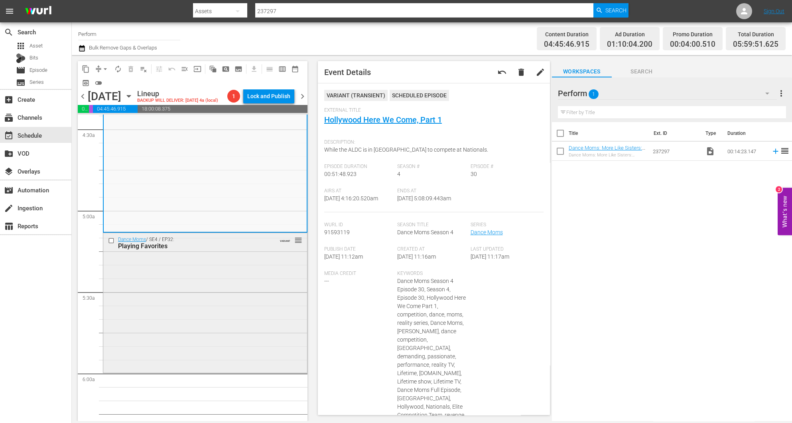
click at [213, 336] on div "Dance Moms / SE4 / EP32: Playing Favorites VARIANT reorder" at bounding box center [205, 302] width 204 height 138
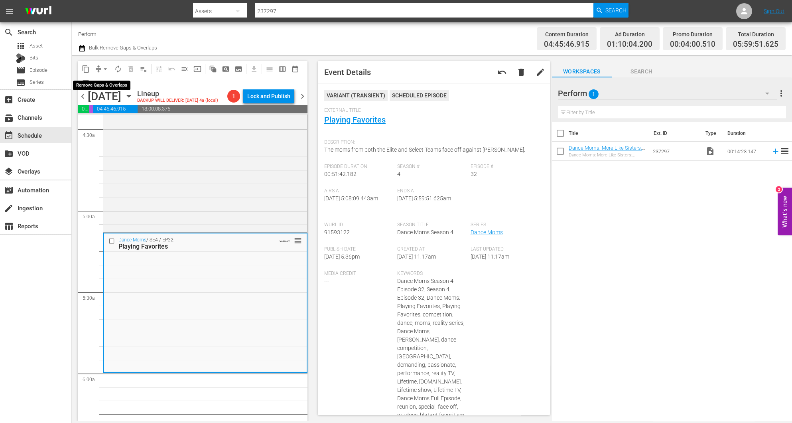
click at [99, 67] on button "arrow_drop_down" at bounding box center [105, 69] width 13 height 13
click at [105, 87] on li "Align to Midnight" at bounding box center [106, 84] width 84 height 13
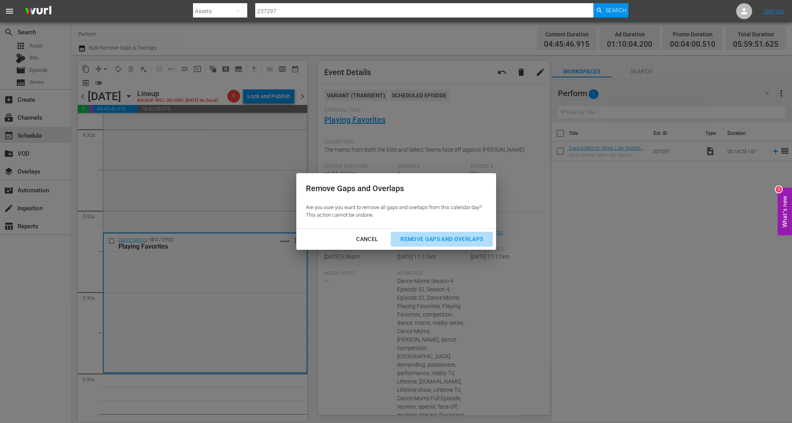
click at [465, 240] on div "Remove Gaps and Overlaps" at bounding box center [441, 239] width 95 height 10
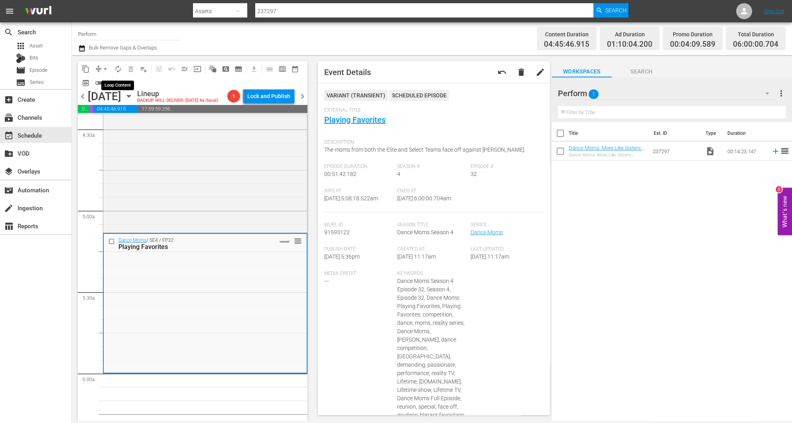
click at [120, 69] on span "autorenew_outlined" at bounding box center [118, 69] width 8 height 8
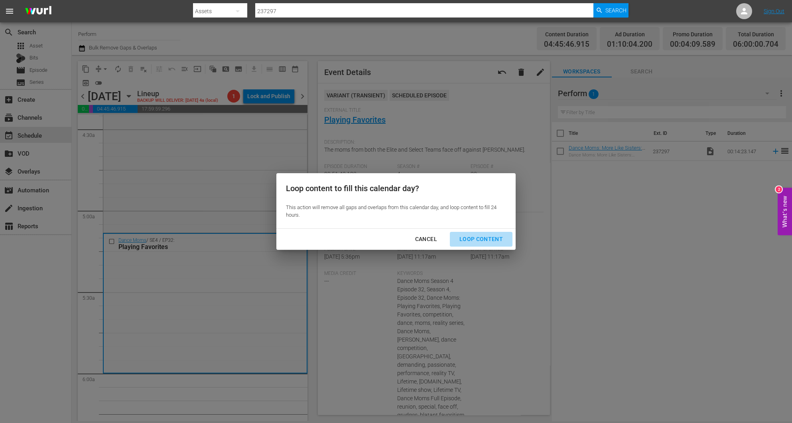
click at [483, 239] on div "Loop Content" at bounding box center [481, 239] width 56 height 10
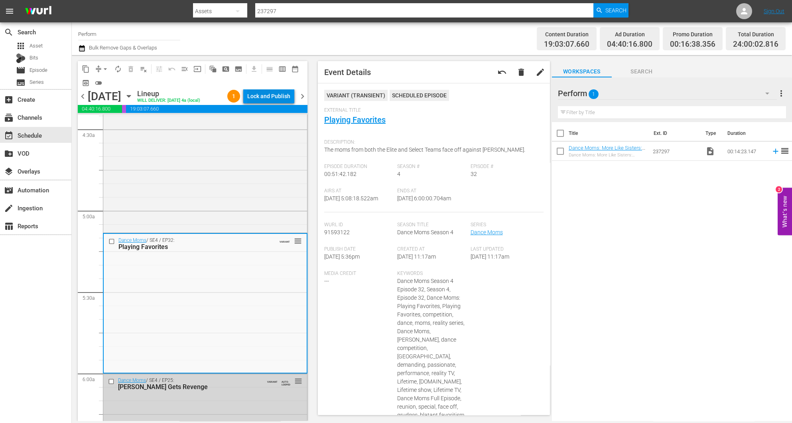
click at [276, 98] on div "Lock and Publish" at bounding box center [268, 96] width 43 height 14
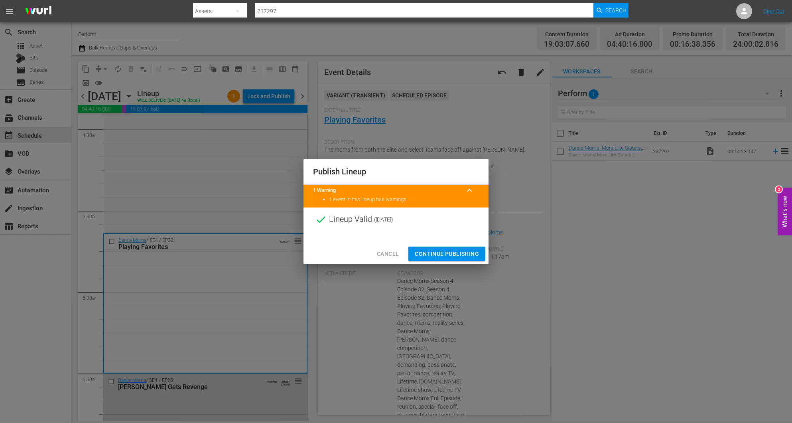
click at [468, 256] on span "Continue Publishing" at bounding box center [447, 254] width 64 height 10
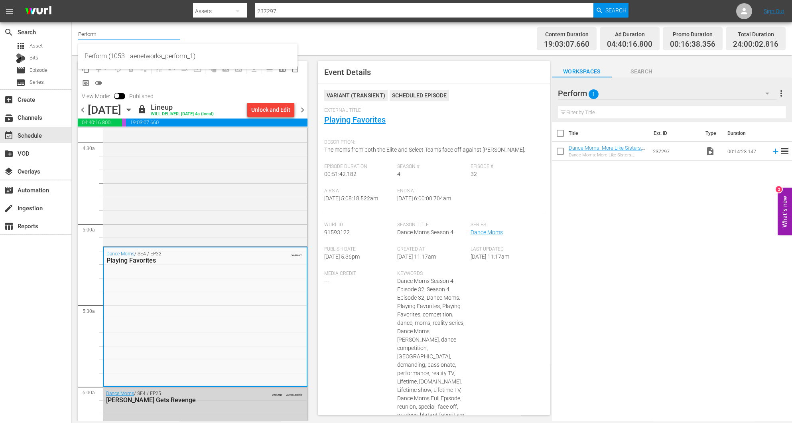
click at [101, 32] on input "Perform" at bounding box center [129, 33] width 102 height 19
drag, startPoint x: 101, startPoint y: 32, endPoint x: 43, endPoint y: 32, distance: 58.2
click at [72, 0] on div "search Search apps Asset Bits movie Episode subtitles Series add_box Create sub…" at bounding box center [432, 0] width 720 height 0
click at [113, 58] on div "Mysteries Xplored (1638 - aenetworks_mysteriesxplored_1)" at bounding box center [188, 56] width 207 height 19
type input "Mysteries Xplored (1638 - aenetworks_mysteriesxplored_1)"
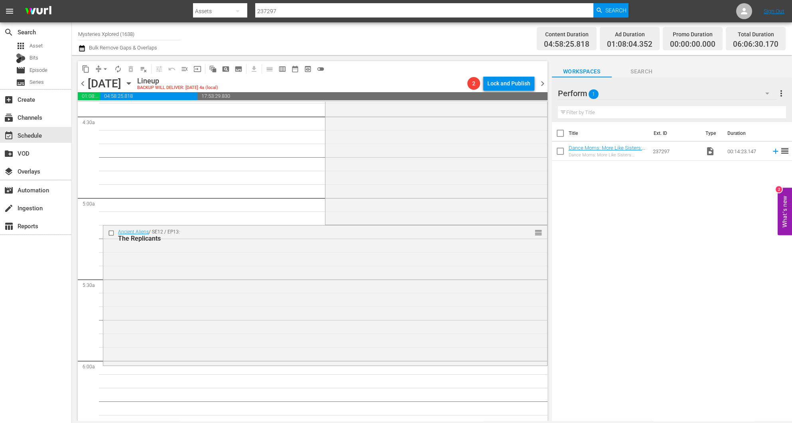
scroll to position [745, 0]
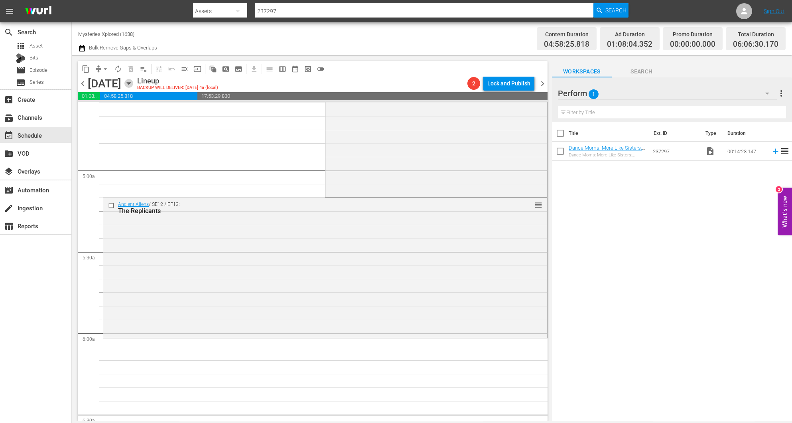
click at [130, 84] on icon "button" at bounding box center [129, 84] width 4 height 2
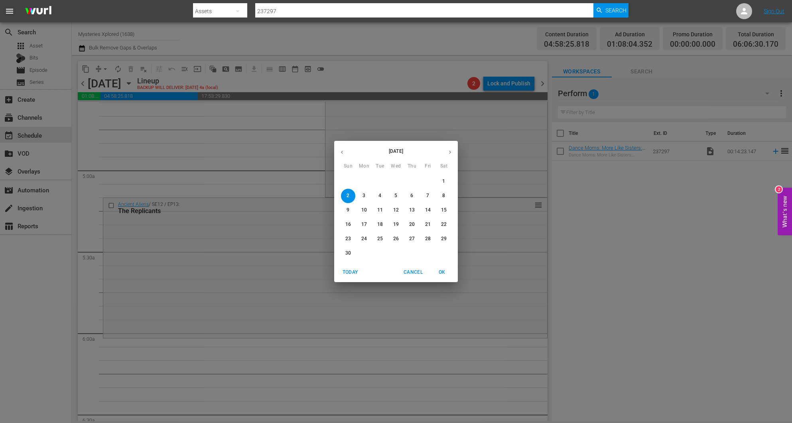
click at [341, 152] on icon "button" at bounding box center [342, 152] width 6 height 6
click at [427, 240] on p "31" at bounding box center [428, 238] width 6 height 7
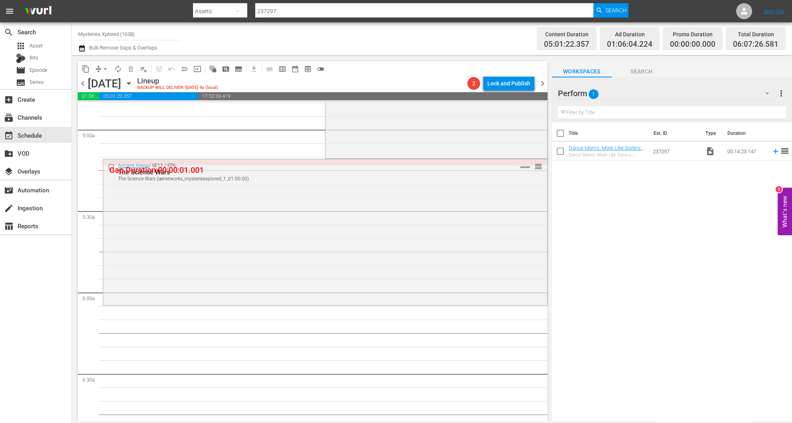
scroll to position [731, 0]
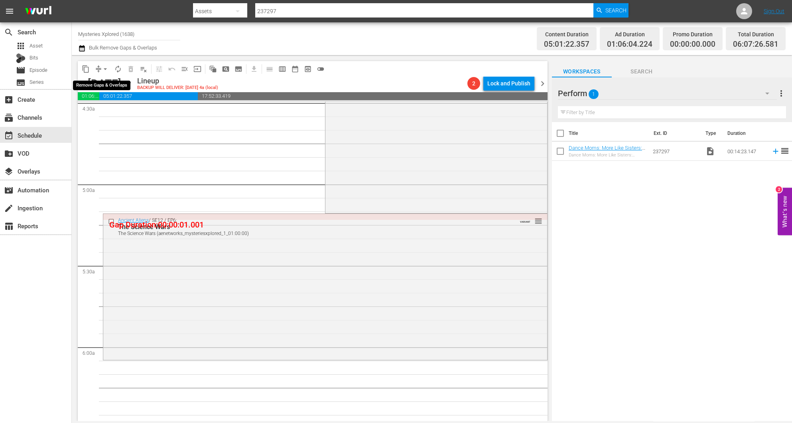
click at [101, 68] on span "arrow_drop_down" at bounding box center [105, 69] width 8 height 8
click at [105, 84] on li "Align to Midnight" at bounding box center [106, 84] width 84 height 13
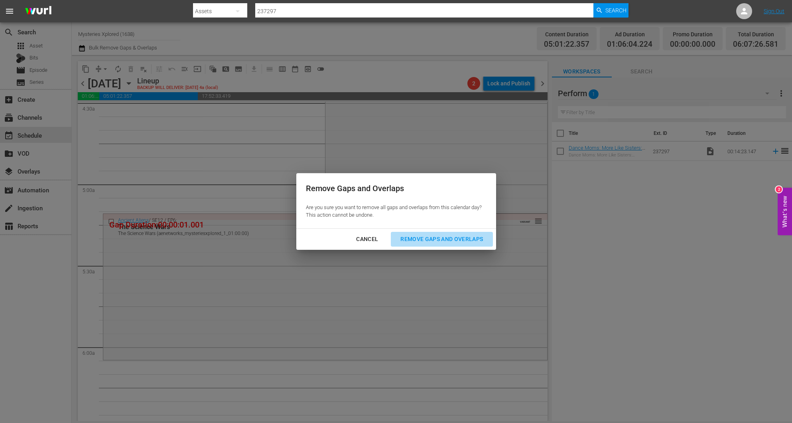
click at [432, 236] on div "Remove Gaps and Overlaps" at bounding box center [441, 239] width 95 height 10
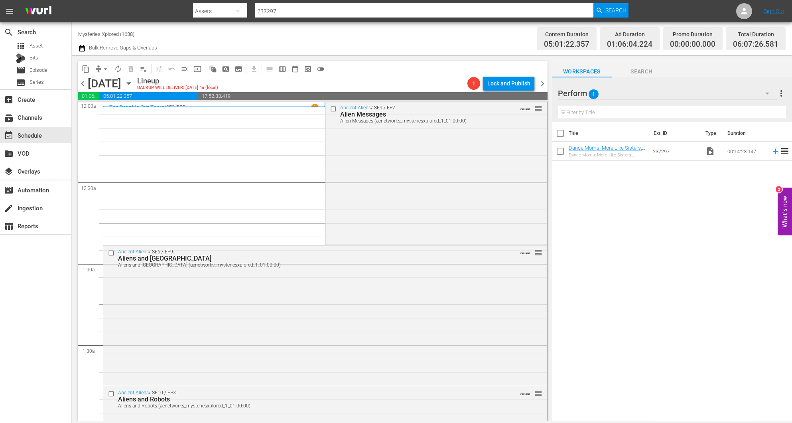
scroll to position [0, 0]
click at [413, 161] on div "Ancient Aliens / SE9 / EP7: Alien Messages Alien Messages (aenetworks_mysteries…" at bounding box center [435, 173] width 221 height 142
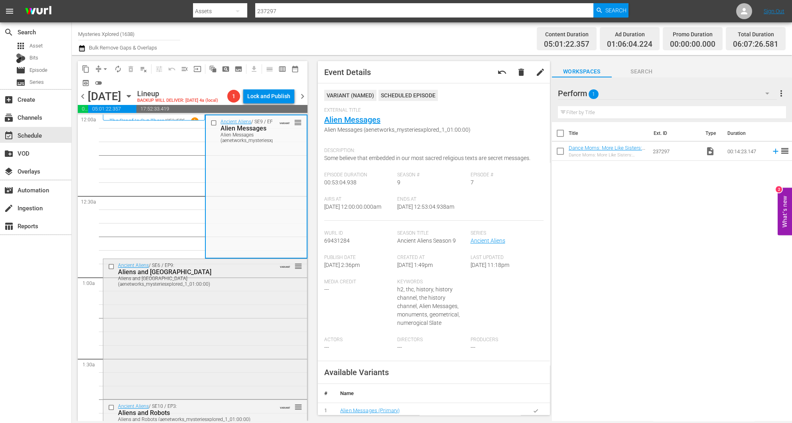
click at [239, 335] on div "Ancient Aliens / SE6 / EP9: Aliens and Forbidden Islands Aliens and Forbidden I…" at bounding box center [205, 328] width 204 height 139
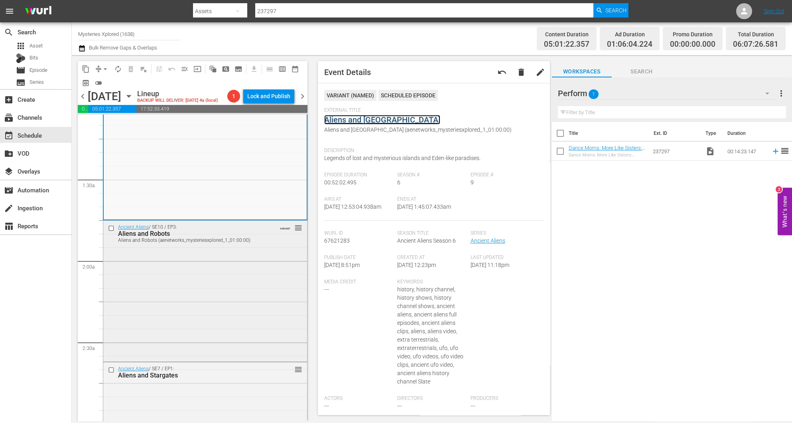
scroll to position [239, 0]
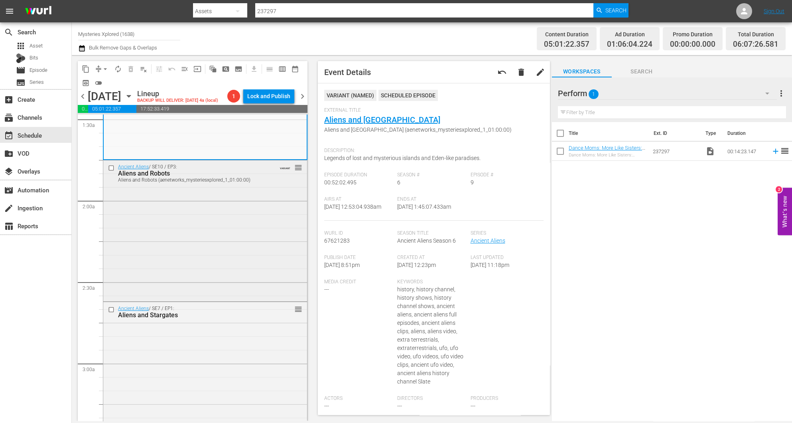
click at [243, 225] on div "Ancient Aliens / SE10 / EP3: Aliens and Robots Aliens and Robots (aenetworks_my…" at bounding box center [205, 229] width 204 height 139
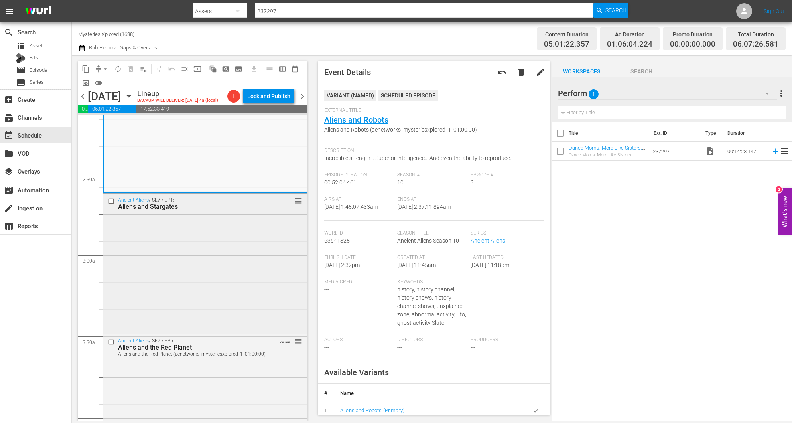
scroll to position [359, 0]
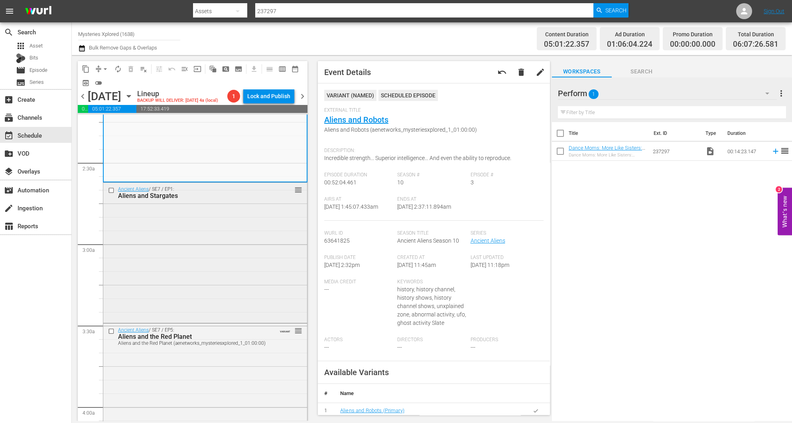
click at [222, 267] on div "Ancient Aliens / SE7 / EP1: Aliens and Stargates reorder" at bounding box center [205, 252] width 204 height 139
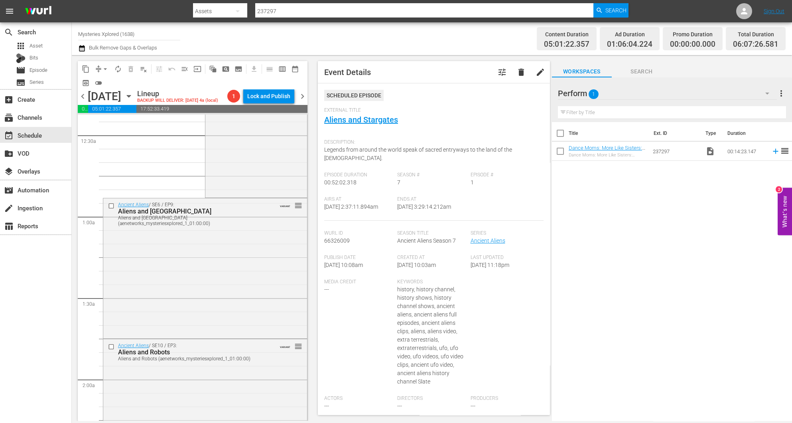
scroll to position [120, 0]
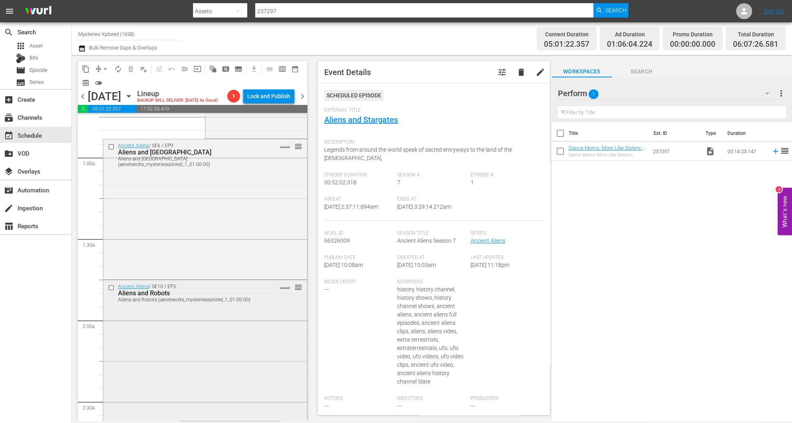
click at [209, 331] on div "Ancient Aliens / SE10 / EP3: Aliens and Robots Aliens and Robots (aenetworks_my…" at bounding box center [205, 349] width 204 height 139
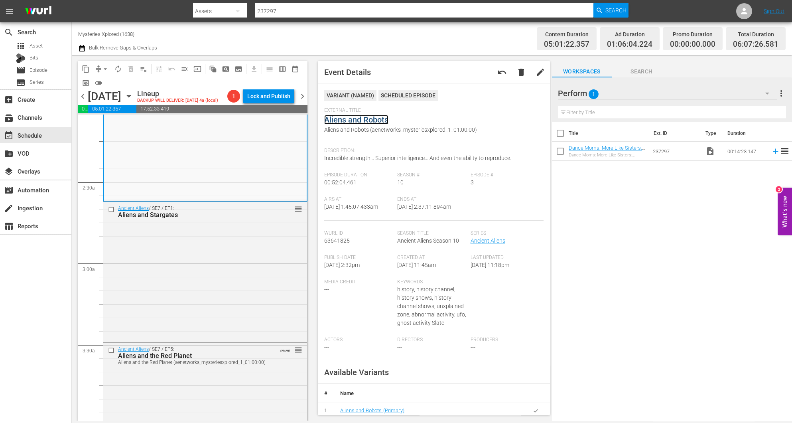
scroll to position [359, 0]
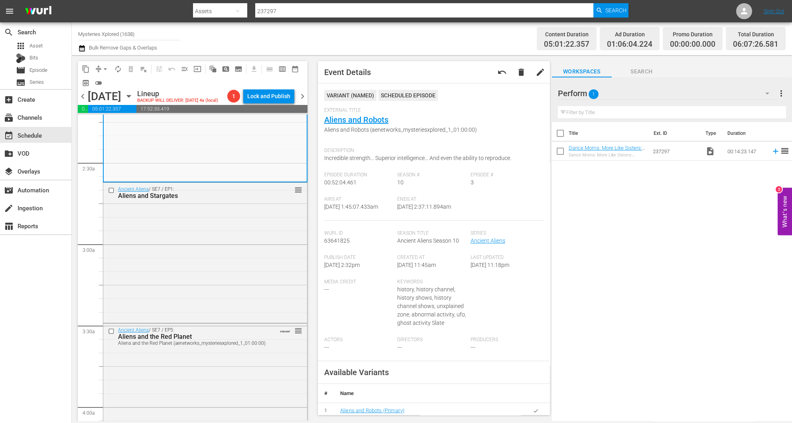
click at [190, 243] on div "Ancient Aliens / SE7 / EP1: Aliens and Stargates reorder" at bounding box center [205, 252] width 204 height 139
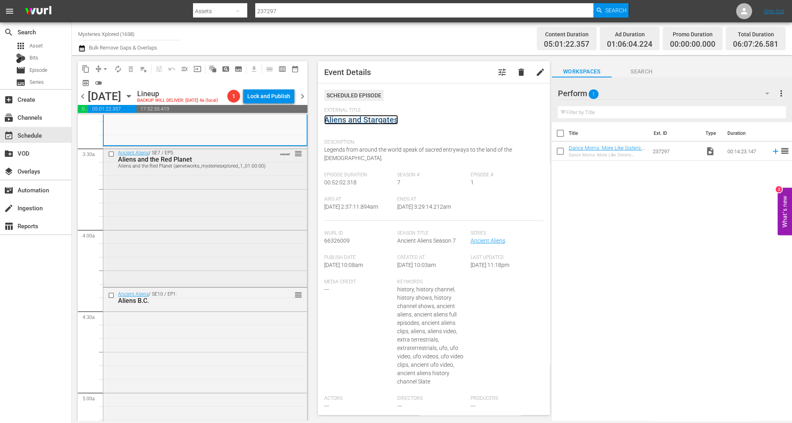
scroll to position [538, 0]
click at [198, 235] on div "Ancient Aliens / SE7 / EP5: Aliens and the Red Planet Aliens and the Red Planet…" at bounding box center [205, 213] width 204 height 139
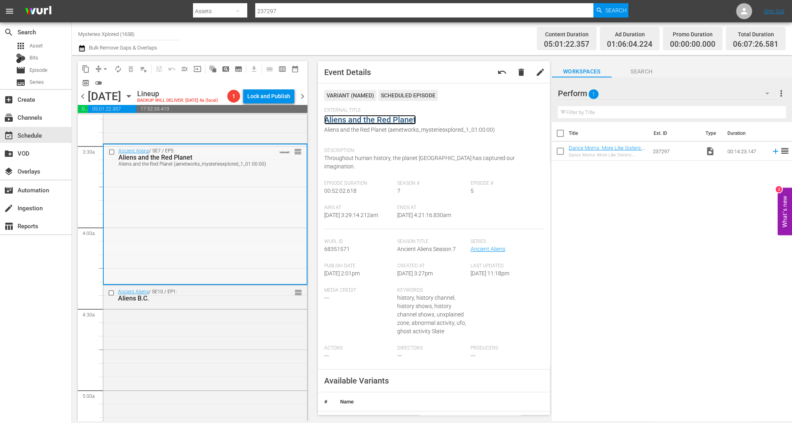
scroll to position [658, 0]
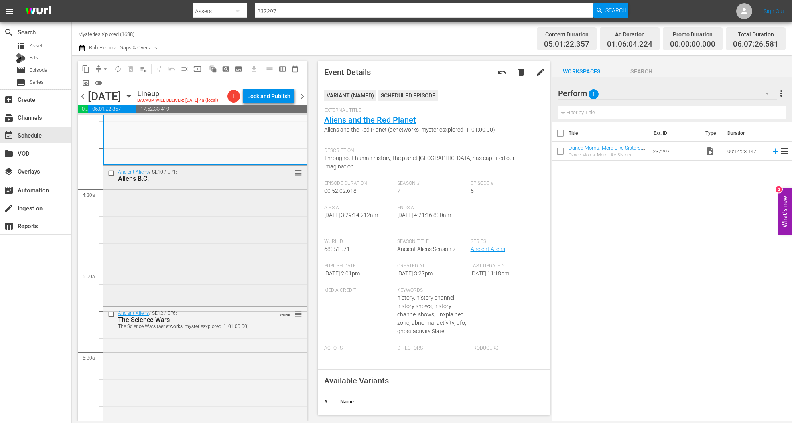
click at [210, 233] on div "Ancient Aliens / SE10 / EP1: Aliens B.C. reorder" at bounding box center [205, 235] width 204 height 139
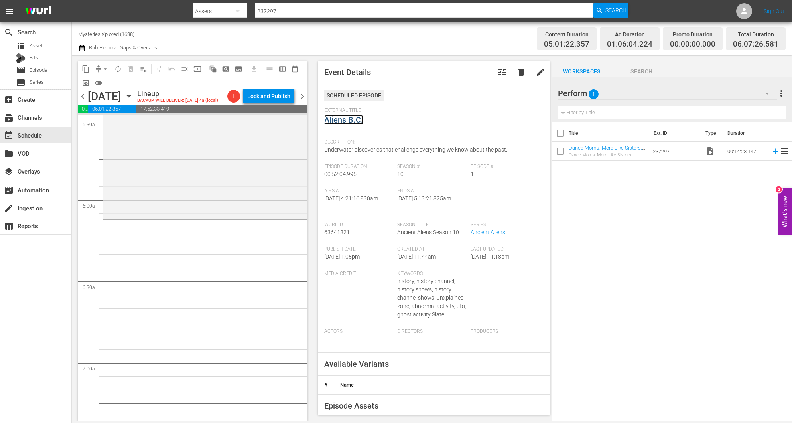
scroll to position [897, 0]
click at [226, 171] on div "Ancient Aliens / SE12 / EP6: The Science Wars The Science Wars (aenetworks_myst…" at bounding box center [205, 139] width 204 height 144
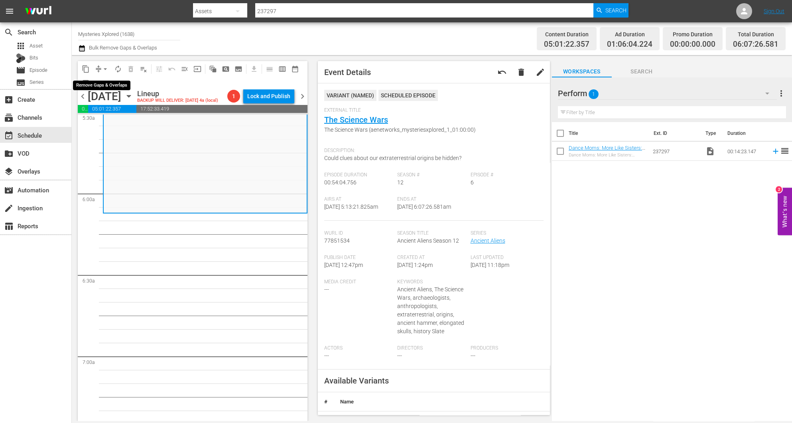
click at [106, 68] on span "arrow_drop_down" at bounding box center [105, 69] width 8 height 8
click at [103, 83] on li "Align to Midnight" at bounding box center [106, 84] width 84 height 13
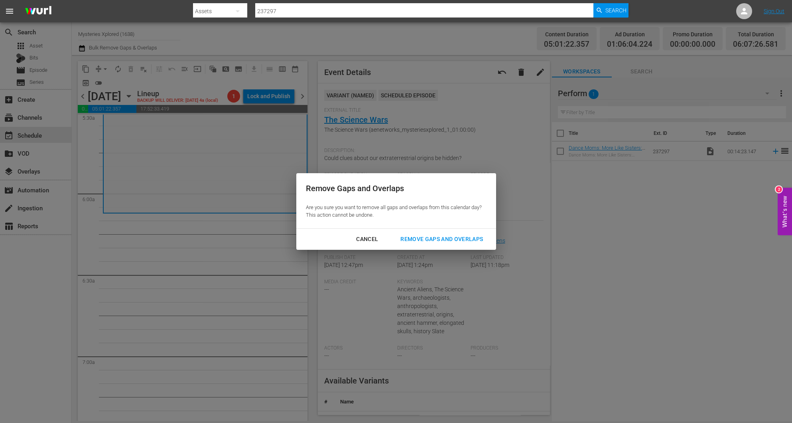
click at [427, 233] on button "Remove Gaps and Overlaps" at bounding box center [442, 239] width 102 height 15
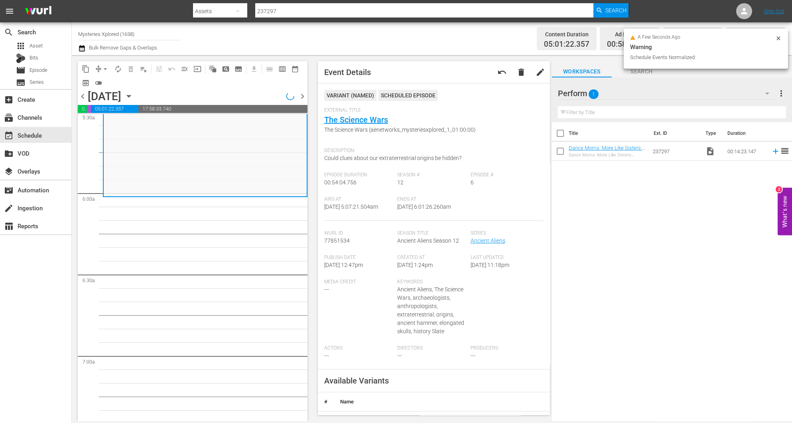
scroll to position [884, 0]
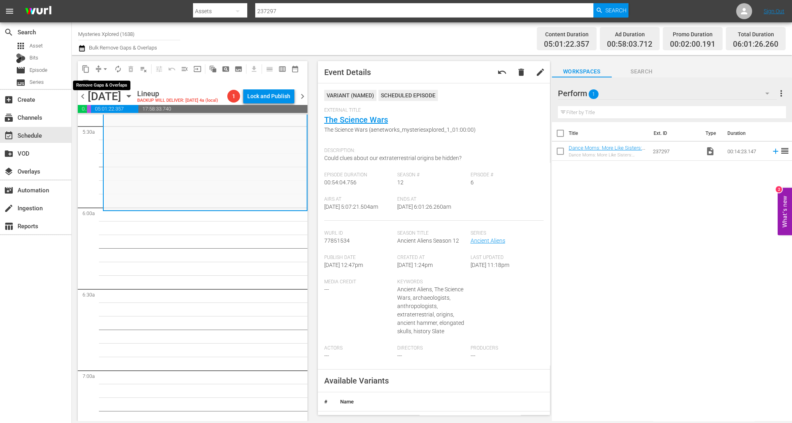
click at [105, 68] on span "arrow_drop_down" at bounding box center [105, 69] width 8 height 8
click at [106, 82] on li "Align to Midnight" at bounding box center [106, 84] width 84 height 13
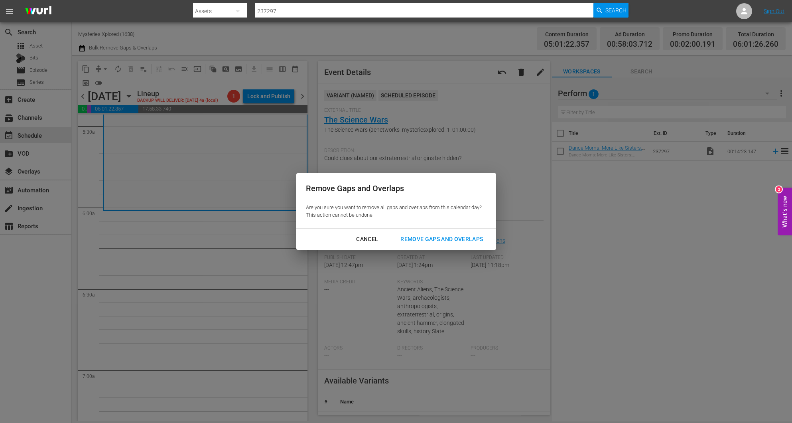
click at [456, 237] on div "Remove Gaps and Overlaps" at bounding box center [441, 239] width 95 height 10
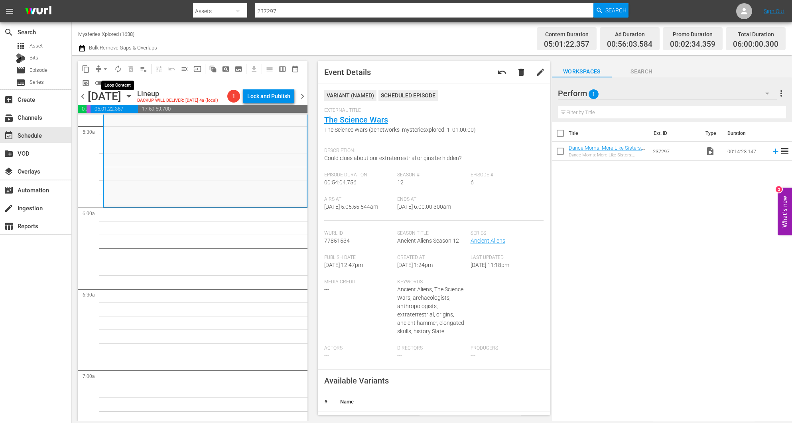
click at [119, 68] on span "autorenew_outlined" at bounding box center [118, 69] width 8 height 8
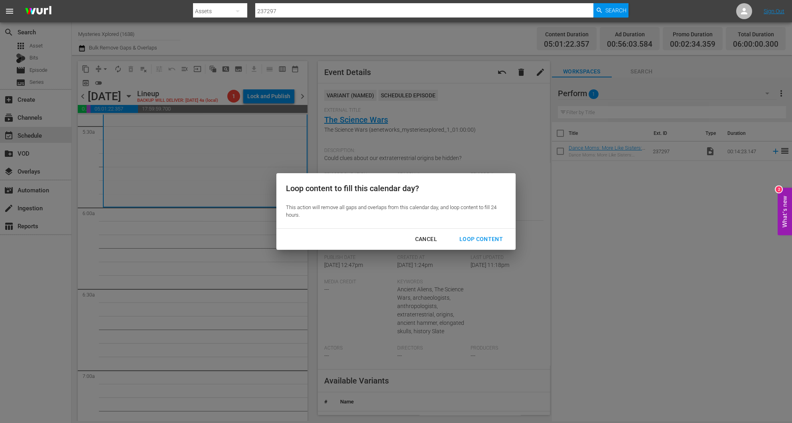
click at [481, 237] on div "Loop Content" at bounding box center [481, 239] width 56 height 10
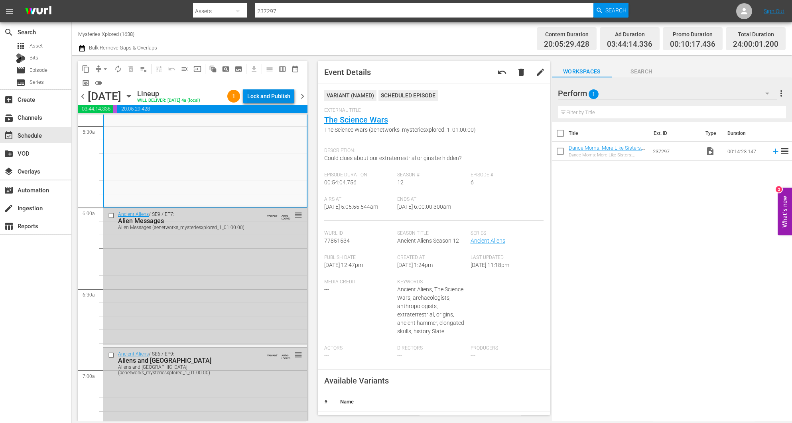
click at [280, 101] on div "Lock and Publish" at bounding box center [268, 96] width 43 height 14
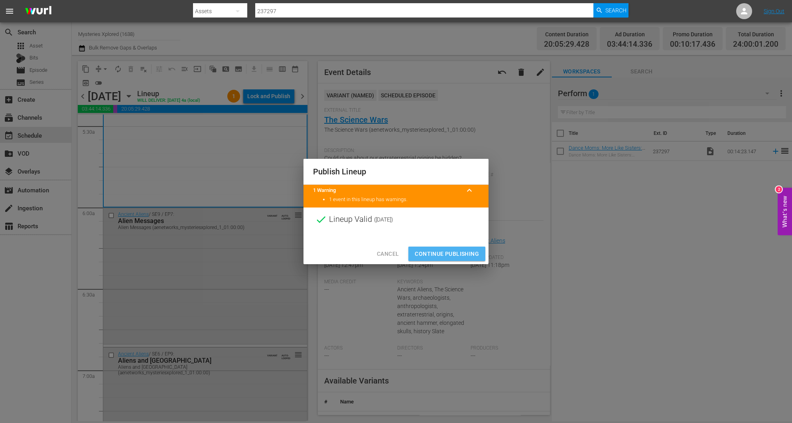
click at [450, 254] on span "Continue Publishing" at bounding box center [447, 254] width 64 height 10
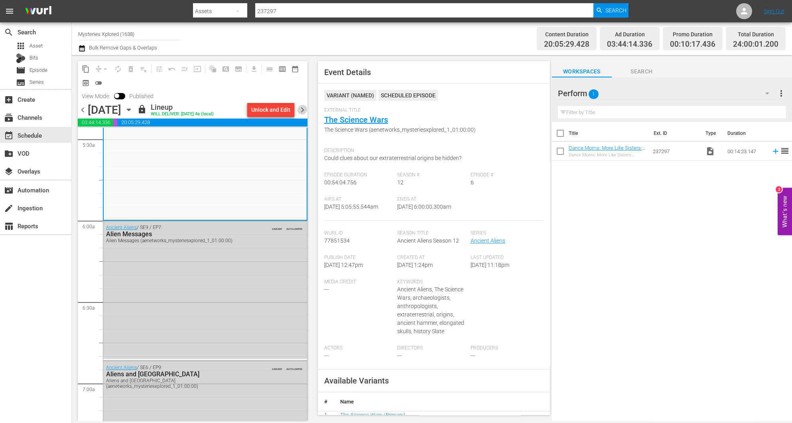
click at [301, 108] on span "chevron_right" at bounding box center [303, 110] width 10 height 10
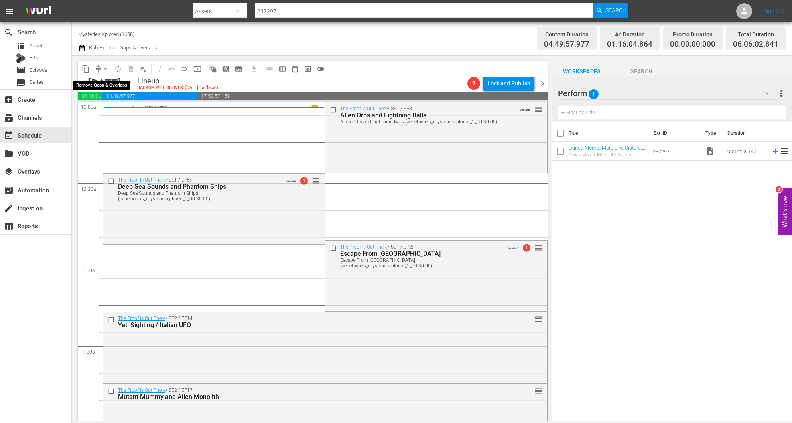
click at [101, 69] on span "arrow_drop_down" at bounding box center [105, 69] width 8 height 8
click at [102, 86] on li "Align to Midnight" at bounding box center [106, 84] width 84 height 13
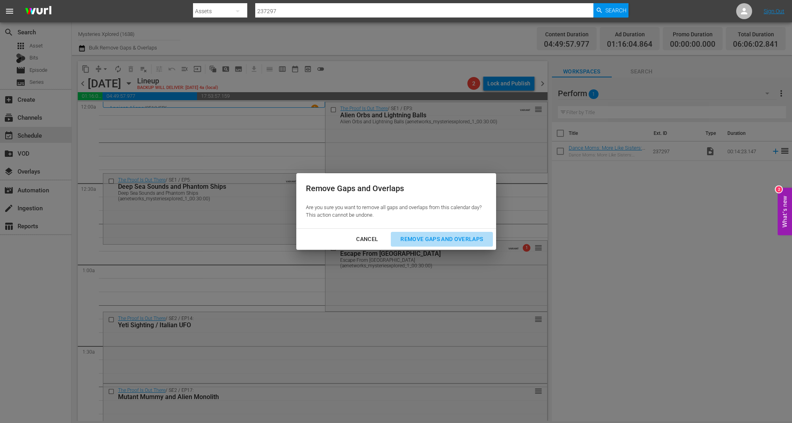
click at [463, 238] on div "Remove Gaps and Overlaps" at bounding box center [441, 239] width 95 height 10
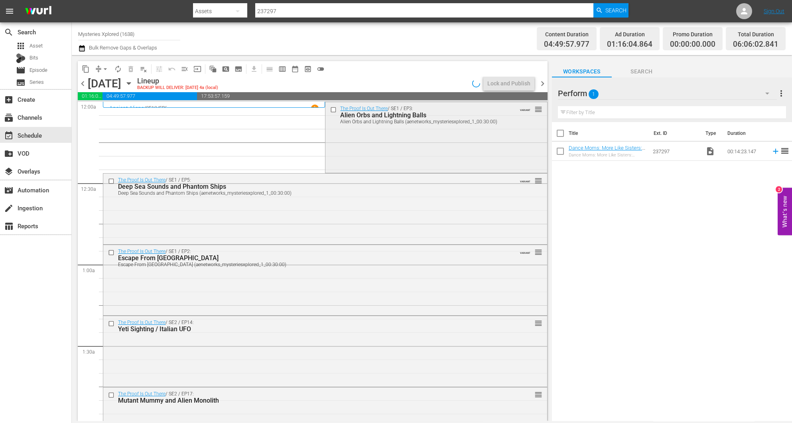
click at [432, 143] on div "The Proof Is Out There / SE1 / EP3: Alien Orbs and Lightning Balls Alien Orbs a…" at bounding box center [435, 136] width 221 height 69
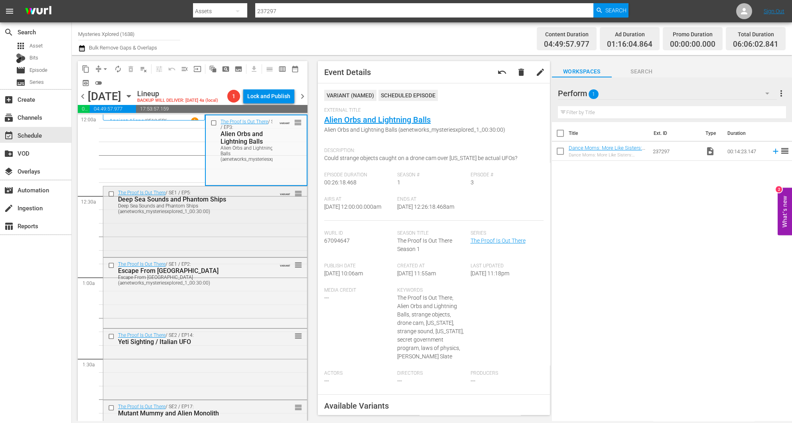
click at [213, 234] on div "The Proof Is Out There / SE1 / EP5: Deep Sea Sounds and Phantom Ships Deep Sea …" at bounding box center [205, 220] width 204 height 69
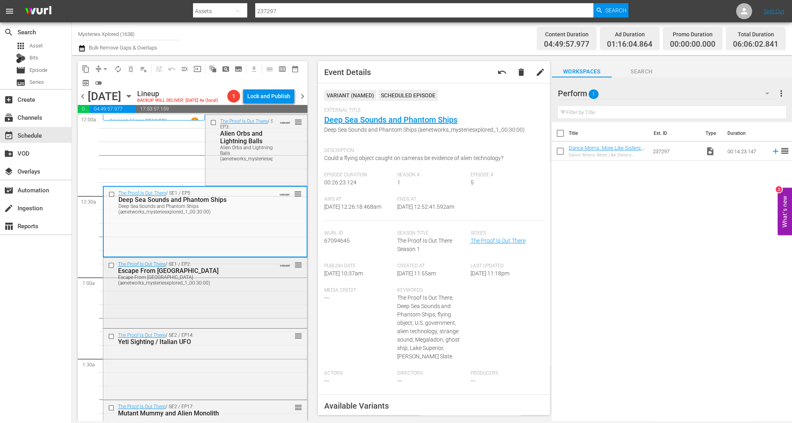
click at [213, 281] on div "Escape From Monkey Island (aenetworks_mysteriesxplored_1_00:30:00)" at bounding box center [192, 279] width 149 height 11
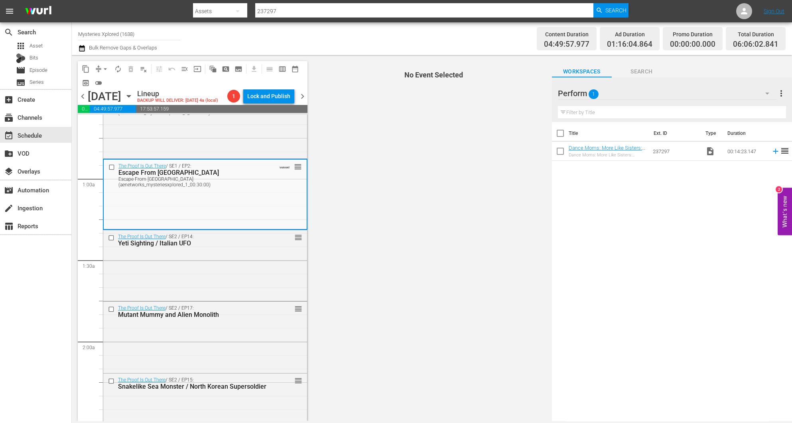
scroll to position [120, 0]
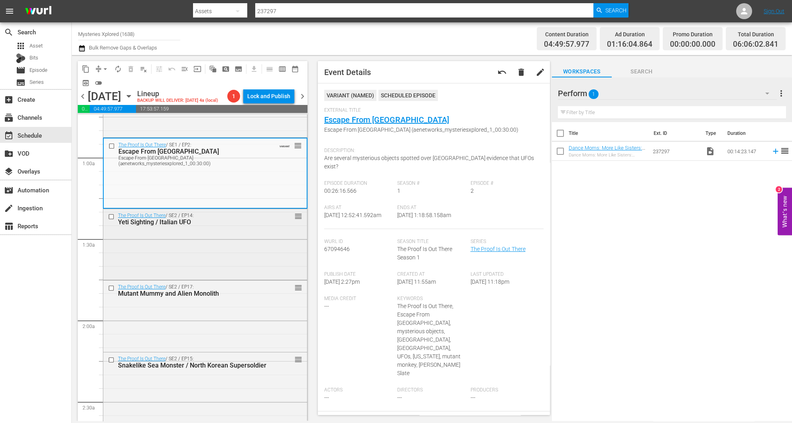
click at [233, 253] on div "The Proof Is Out There / SE2 / EP14: Yeti Sighting / Italian UFO reorder" at bounding box center [205, 243] width 204 height 69
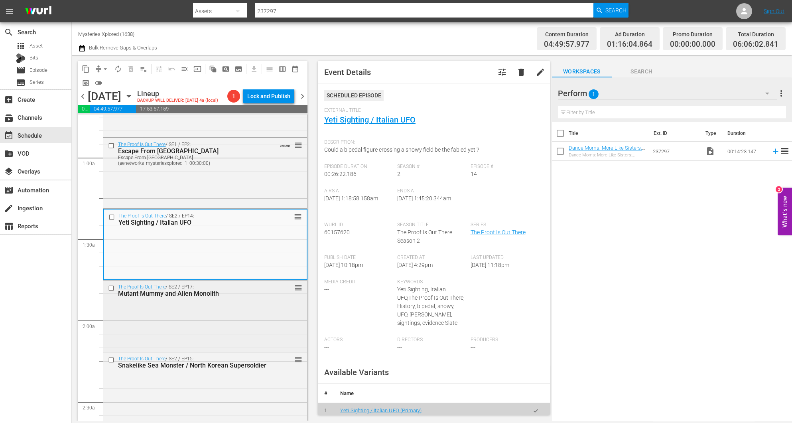
click at [236, 318] on div "The Proof Is Out There / SE2 / EP17: Mutant Mummy and Alien Monolith reorder" at bounding box center [205, 314] width 204 height 69
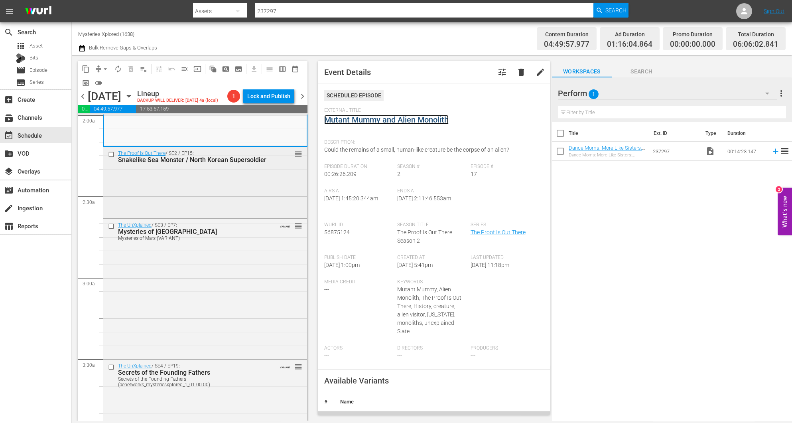
scroll to position [299, 0]
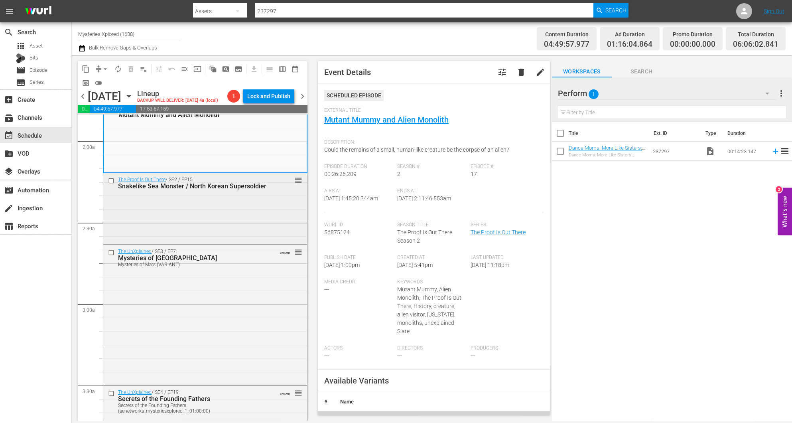
click at [224, 214] on div "The Proof Is Out There / SE2 / EP15: Snakelike Sea Monster / North Korean Super…" at bounding box center [205, 207] width 204 height 69
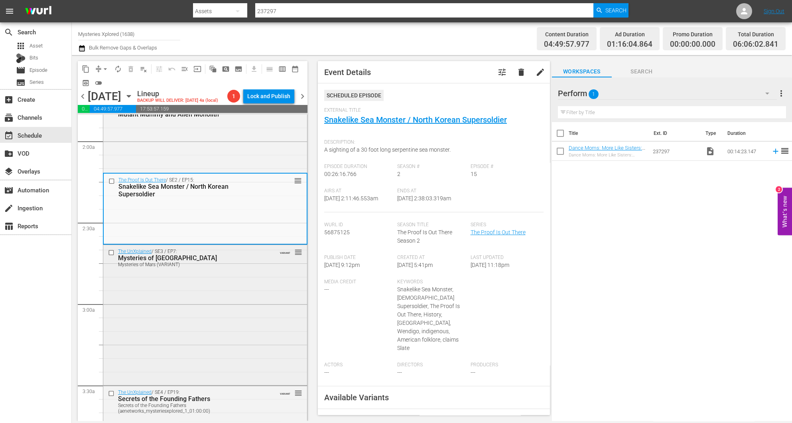
click at [164, 341] on div "The UnXplained / SE3 / EP7: Mysteries of Mars Mysteries of Mars (VARIANT) VARIA…" at bounding box center [205, 314] width 204 height 139
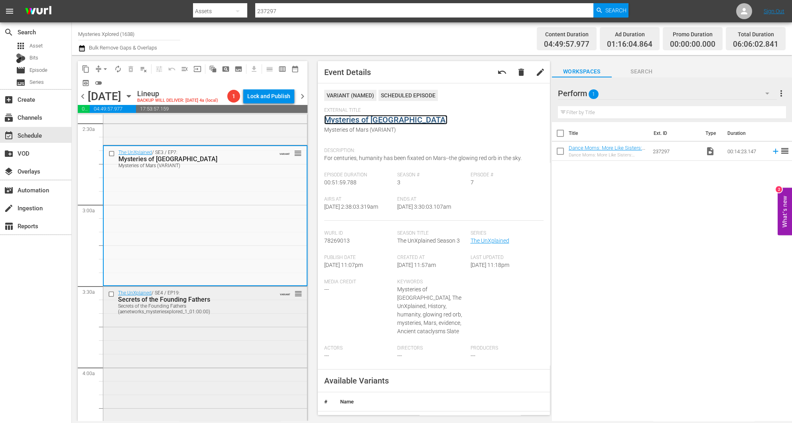
scroll to position [419, 0]
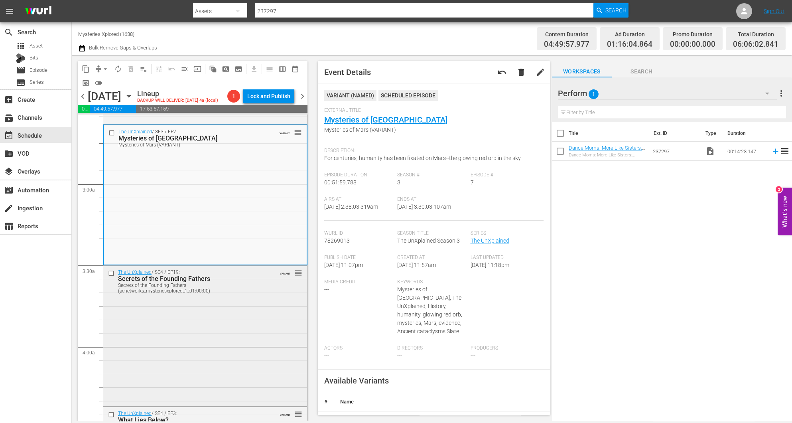
click at [235, 333] on div "The UnXplained / SE4 / EP19: Secrets of the Founding Fathers Secrets of the Fou…" at bounding box center [205, 335] width 204 height 139
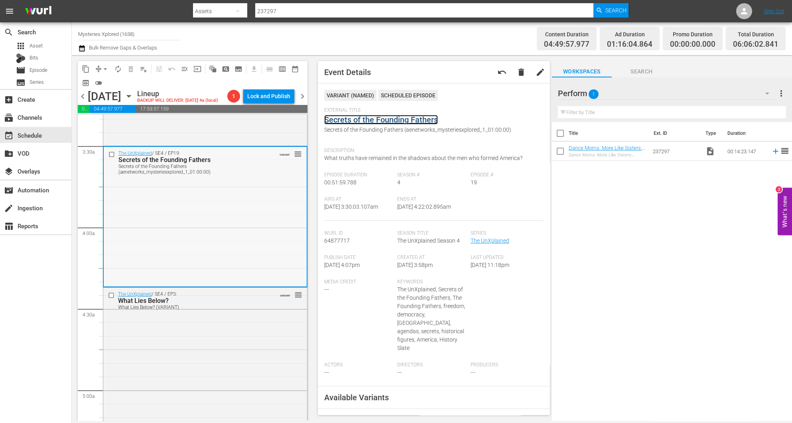
scroll to position [598, 0]
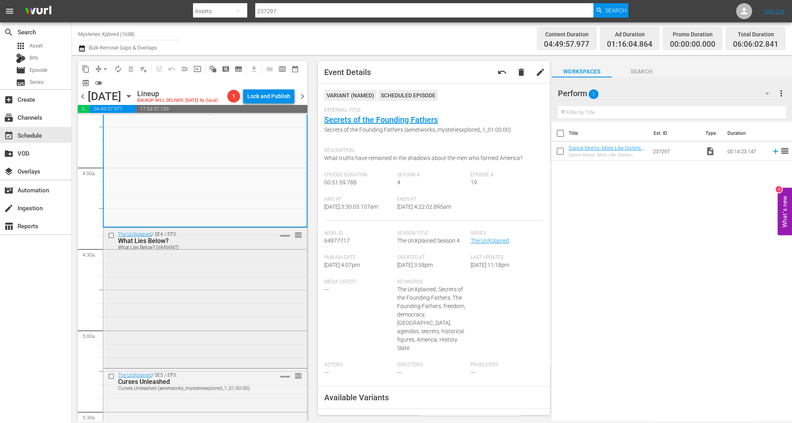
click at [234, 262] on div "The UnXplained / SE4 / EP3: What Lies Below? What Lies Below? (VARIANT) VARIANT…" at bounding box center [205, 297] width 204 height 139
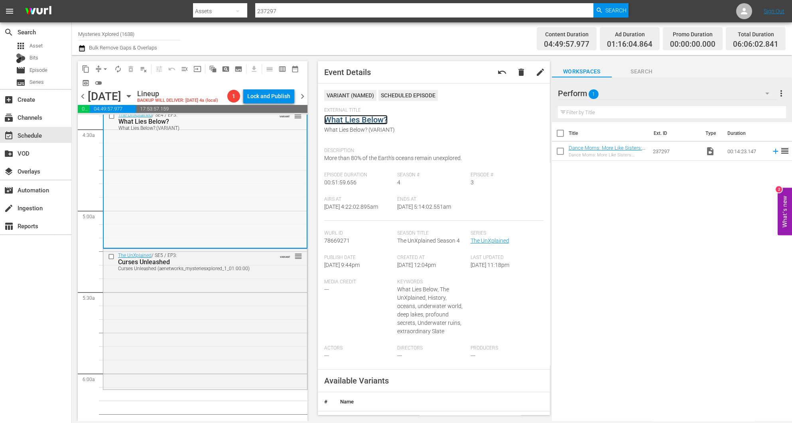
scroll to position [838, 0]
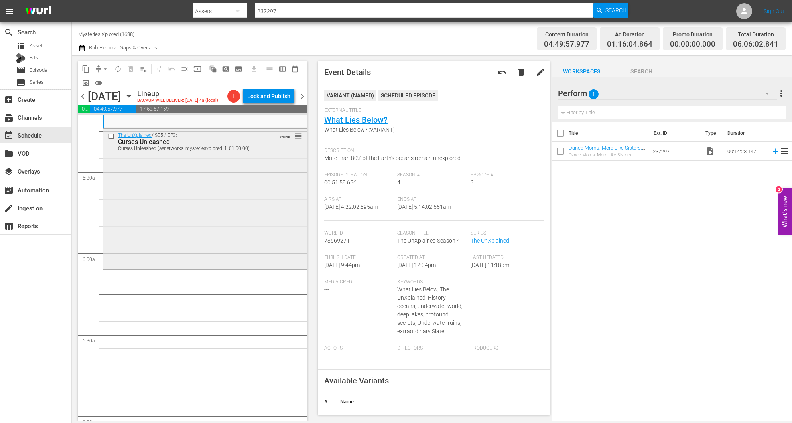
click at [231, 213] on div "The UnXplained / SE5 / EP3: Curses Unleashed Curses Unleashed (aenetworks_myste…" at bounding box center [205, 198] width 204 height 139
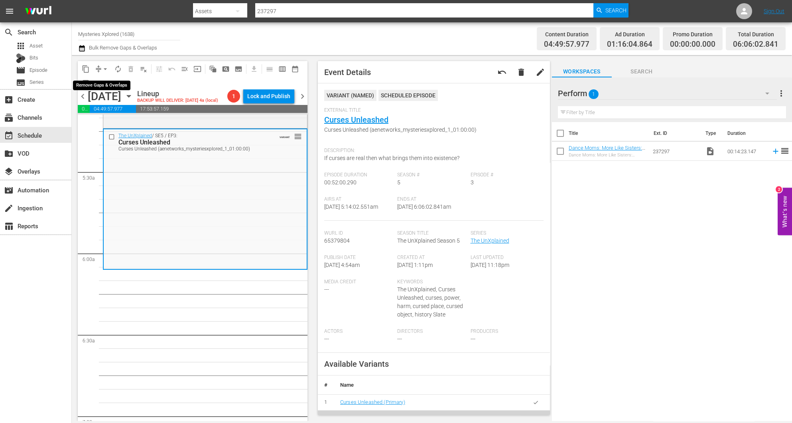
click at [104, 70] on span "arrow_drop_down" at bounding box center [105, 69] width 8 height 8
click at [104, 82] on li "Align to Midnight" at bounding box center [106, 84] width 84 height 13
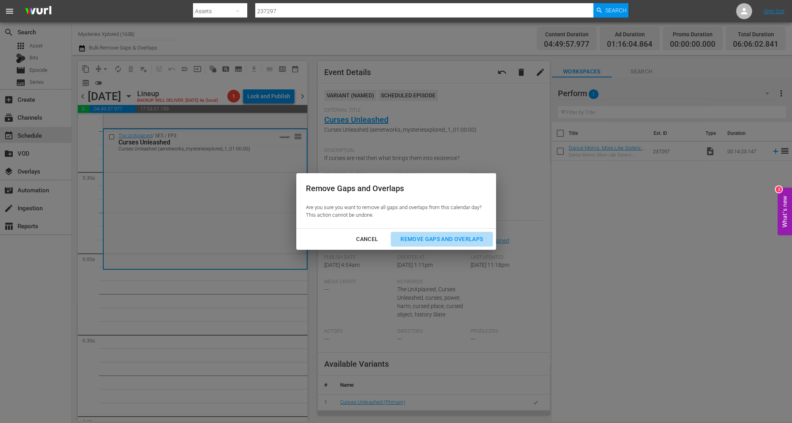
click at [434, 234] on div "Remove Gaps and Overlaps" at bounding box center [441, 239] width 95 height 10
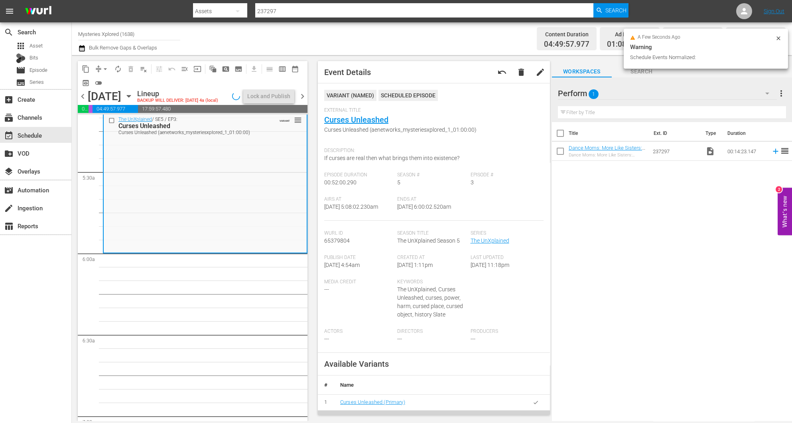
scroll to position [878, 0]
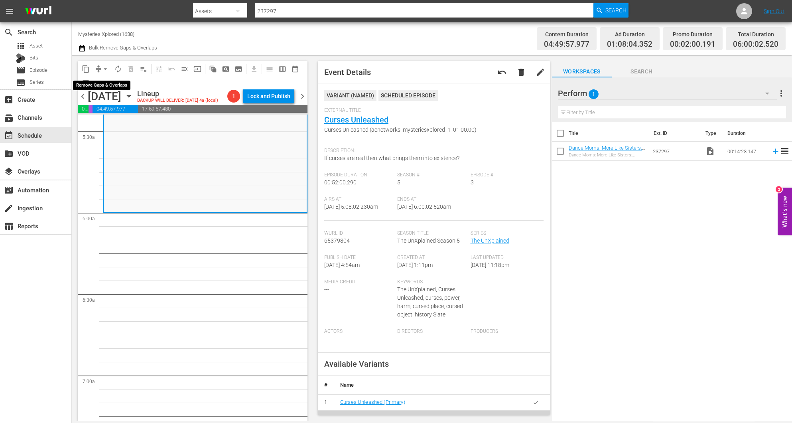
click at [99, 69] on span "compress" at bounding box center [99, 69] width 8 height 8
click at [103, 69] on span "arrow_drop_down" at bounding box center [105, 69] width 8 height 8
click at [106, 86] on li "Align to Midnight" at bounding box center [106, 84] width 84 height 13
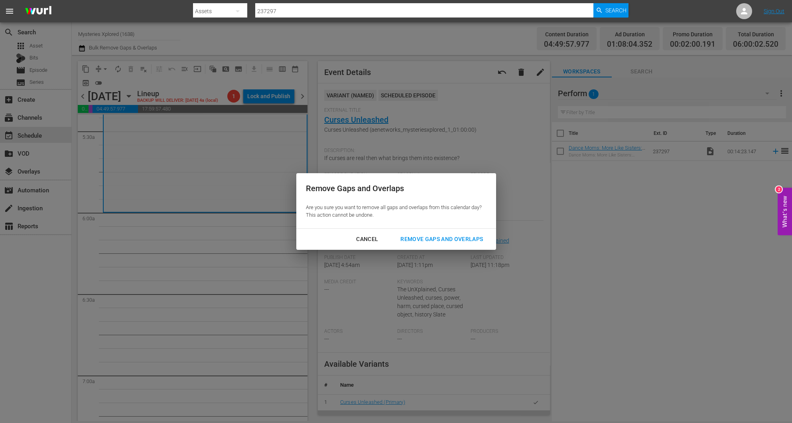
click at [462, 237] on div "Remove Gaps and Overlaps" at bounding box center [441, 239] width 95 height 10
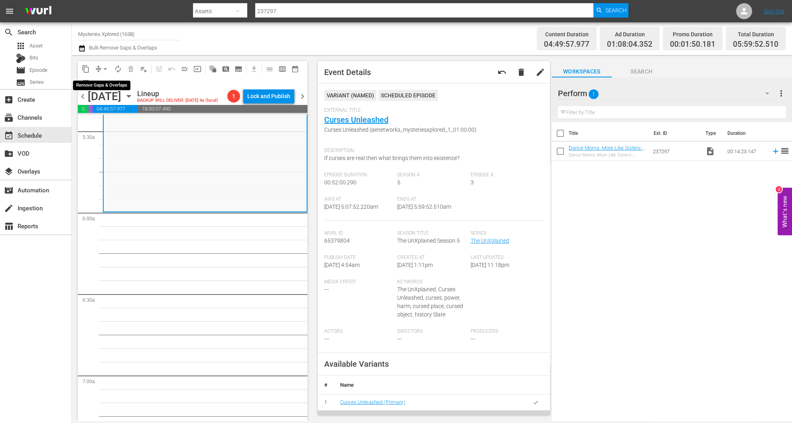
click at [97, 70] on span "compress" at bounding box center [99, 69] width 8 height 8
click at [104, 69] on span "arrow_drop_down" at bounding box center [105, 69] width 8 height 8
click at [103, 87] on li "Align to Midnight" at bounding box center [106, 84] width 84 height 13
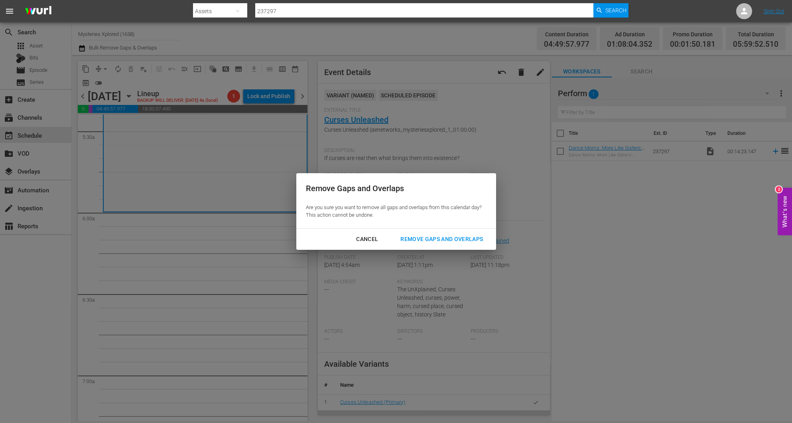
click at [436, 244] on div "Remove Gaps and Overlaps" at bounding box center [441, 239] width 95 height 10
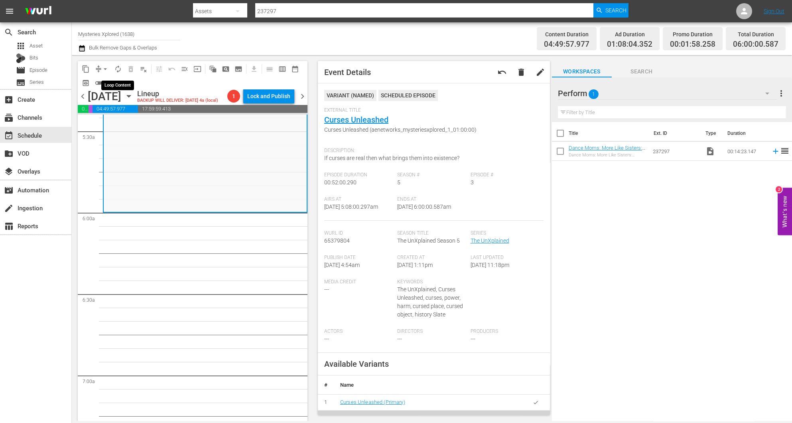
click at [114, 69] on span "autorenew_outlined" at bounding box center [118, 69] width 8 height 8
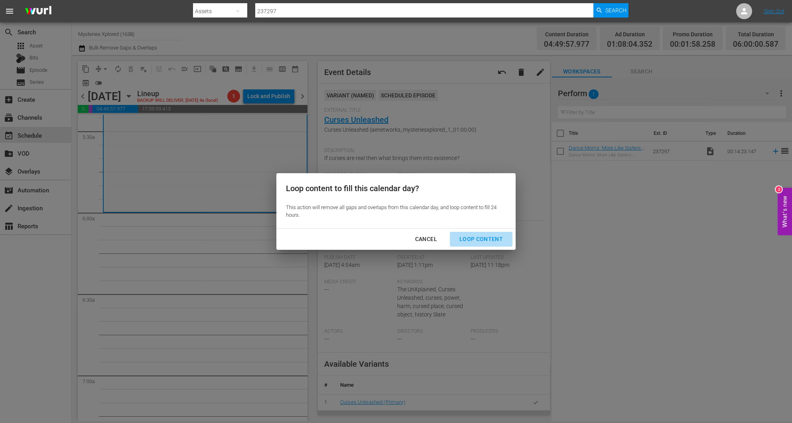
click at [495, 237] on div "Loop Content" at bounding box center [481, 239] width 56 height 10
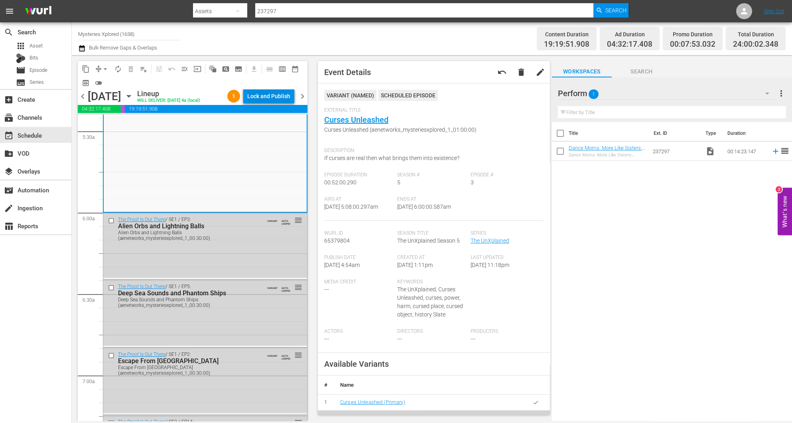
click at [267, 95] on div "Lock and Publish" at bounding box center [268, 96] width 43 height 14
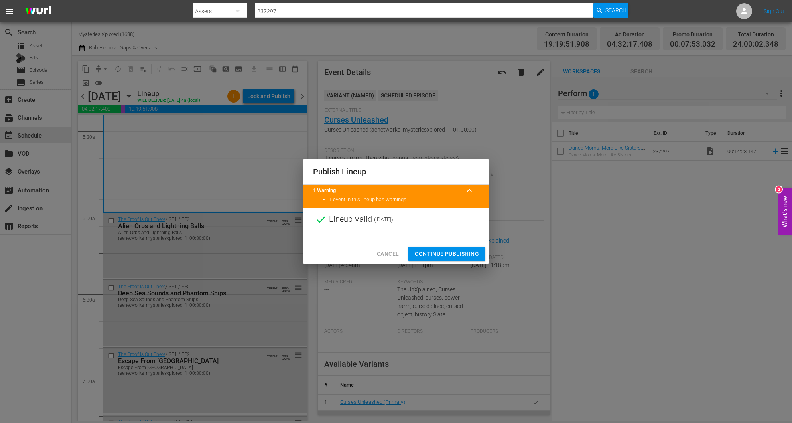
click at [452, 249] on span "Continue Publishing" at bounding box center [447, 254] width 64 height 10
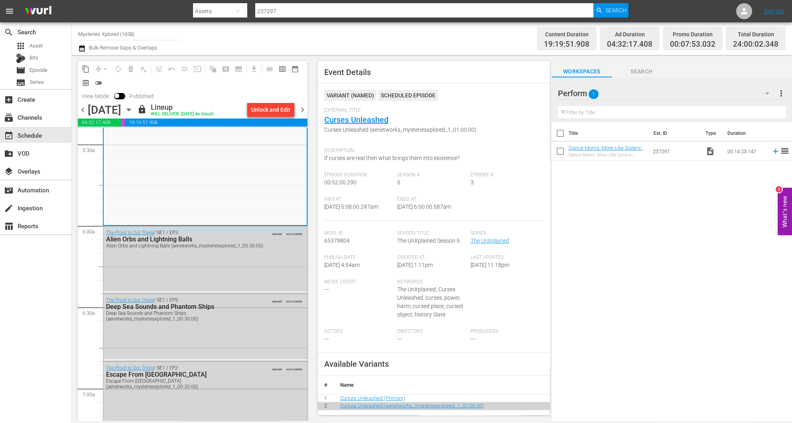
click at [142, 34] on input "Mysteries Xplored (1638)" at bounding box center [129, 33] width 102 height 19
drag, startPoint x: 145, startPoint y: 36, endPoint x: -26, endPoint y: 32, distance: 171.2
click at [0, 32] on html "menu Search By Assets Search ID, Title, Description, Keywords, or Category 2372…" at bounding box center [396, 211] width 792 height 423
click at [205, 57] on div "Ancient Aliens (1852 - ae_networks_ancientaliens_1)" at bounding box center [188, 56] width 207 height 19
type input "Ancient Aliens (1852 - ae_networks_ancientaliens_1)"
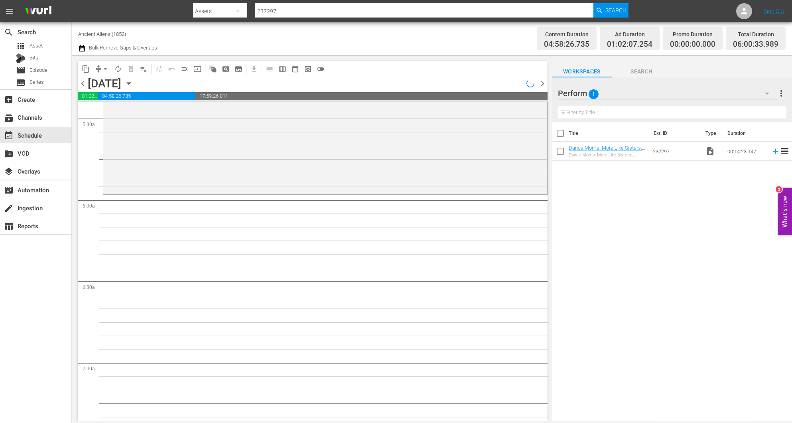
scroll to position [932, 0]
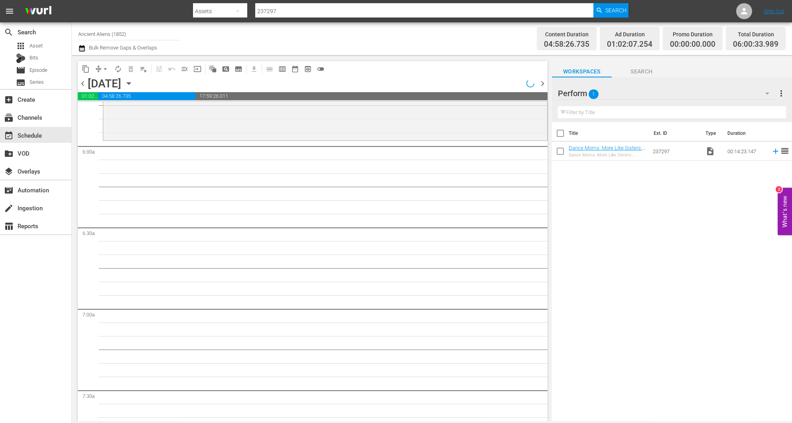
click at [130, 84] on icon "button" at bounding box center [129, 84] width 4 height 2
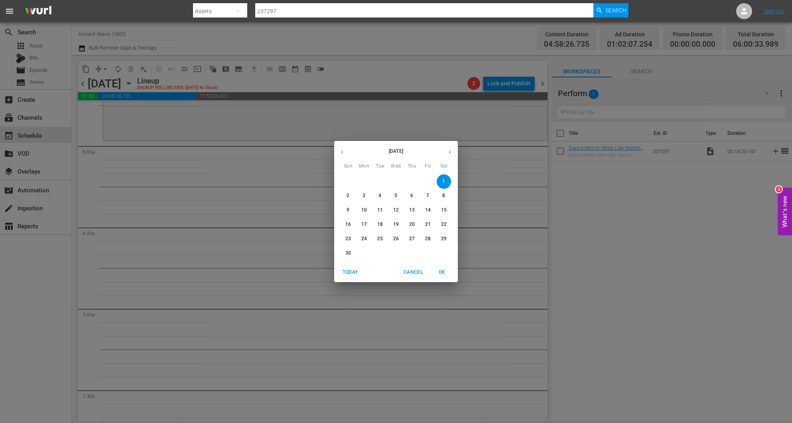
click at [343, 149] on icon "button" at bounding box center [342, 152] width 6 height 6
click at [362, 234] on button "27" at bounding box center [364, 239] width 14 height 14
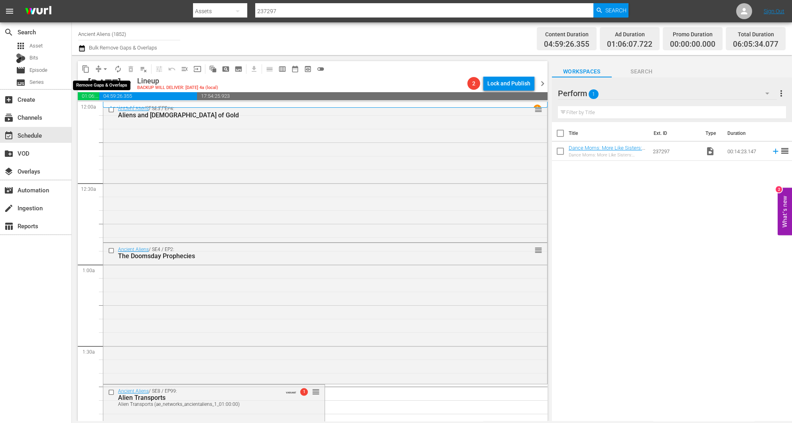
click at [104, 69] on span "arrow_drop_down" at bounding box center [105, 69] width 8 height 8
click at [100, 83] on li "Align to Midnight" at bounding box center [106, 84] width 84 height 13
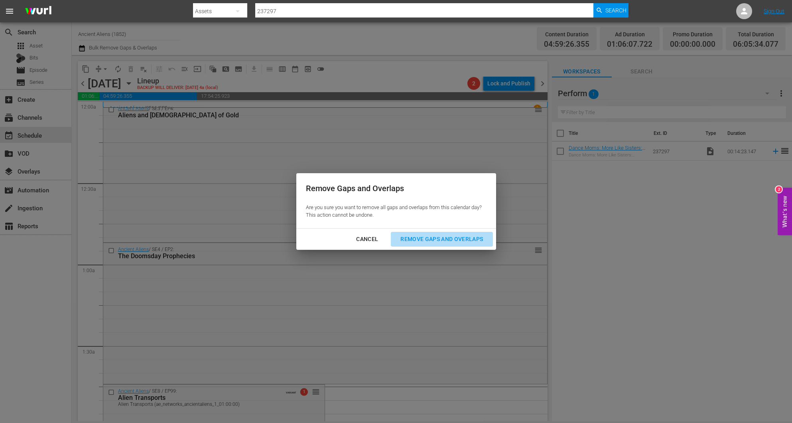
click at [468, 237] on div "Remove Gaps and Overlaps" at bounding box center [441, 239] width 95 height 10
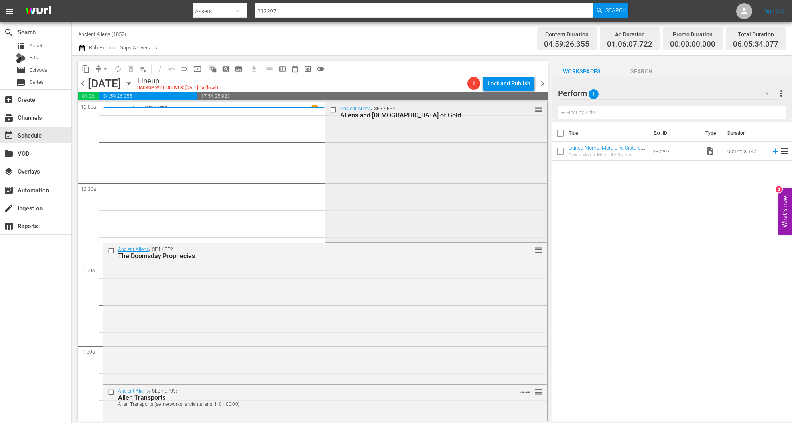
click at [370, 158] on div "Ancient Aliens / SE3 / EP4: Aliens and Temples of Gold reorder" at bounding box center [435, 171] width 221 height 139
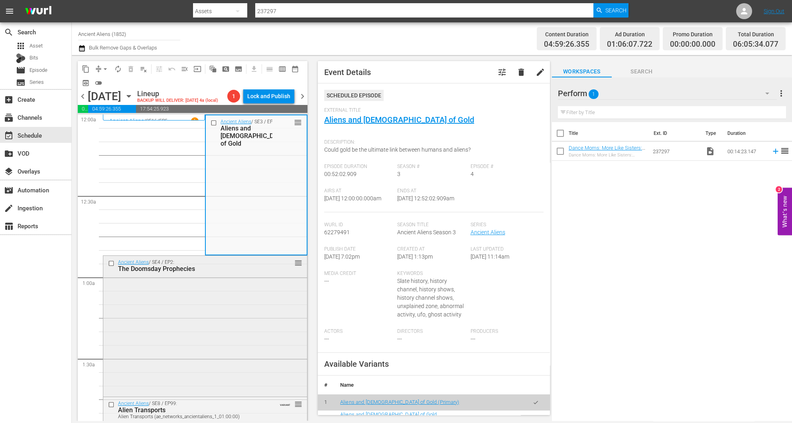
click at [201, 305] on div "Ancient Aliens / SE4 / EP2: The Doomsday Prophecies reorder" at bounding box center [205, 325] width 204 height 139
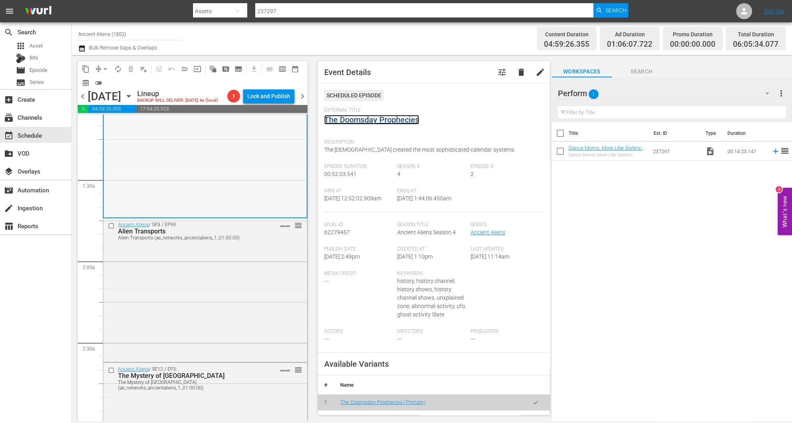
scroll to position [179, 0]
click at [203, 323] on div "Ancient Aliens / SE8 / EP99: Alien Transports Alien Transports (ae_networks_anc…" at bounding box center [205, 289] width 204 height 142
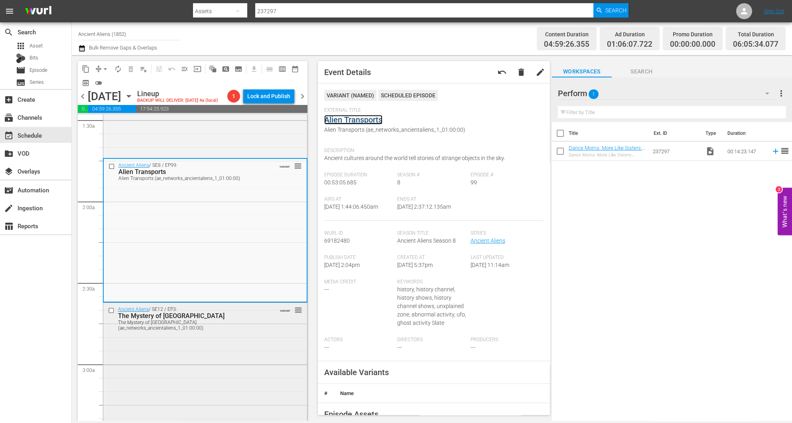
scroll to position [359, 0]
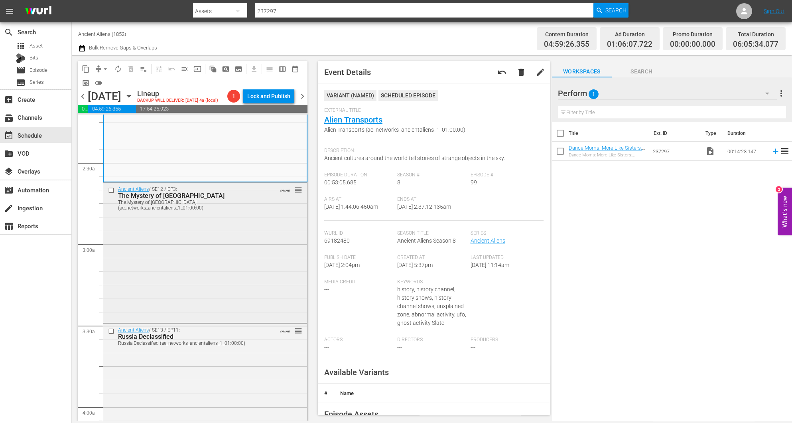
click at [246, 260] on div "Ancient Aliens / SE12 / EP3: The Mystery of Rudloe Manor The Mystery of Rudloe …" at bounding box center [205, 252] width 204 height 139
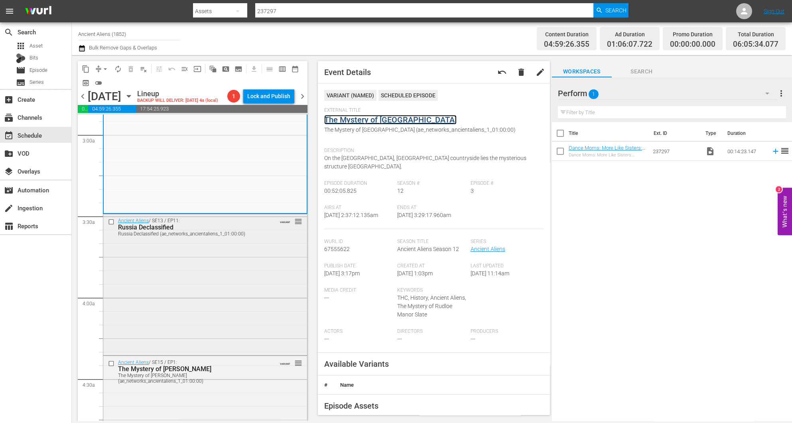
scroll to position [479, 0]
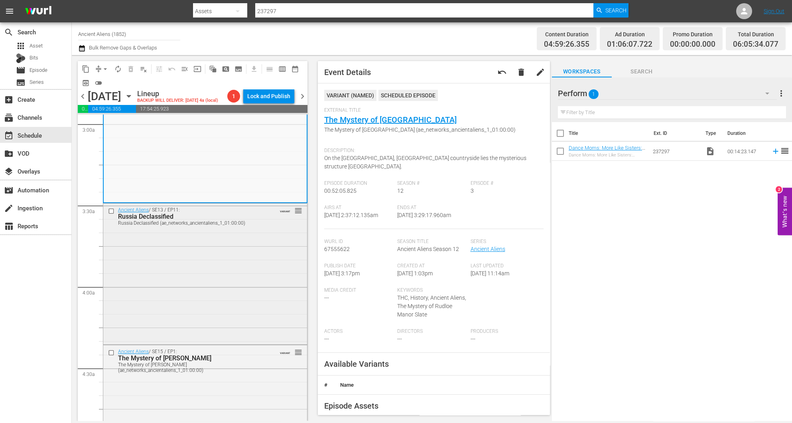
click at [233, 256] on div "Ancient Aliens / SE13 / EP11: Russia Declassified Russia Declassified (ae_netwo…" at bounding box center [205, 272] width 204 height 139
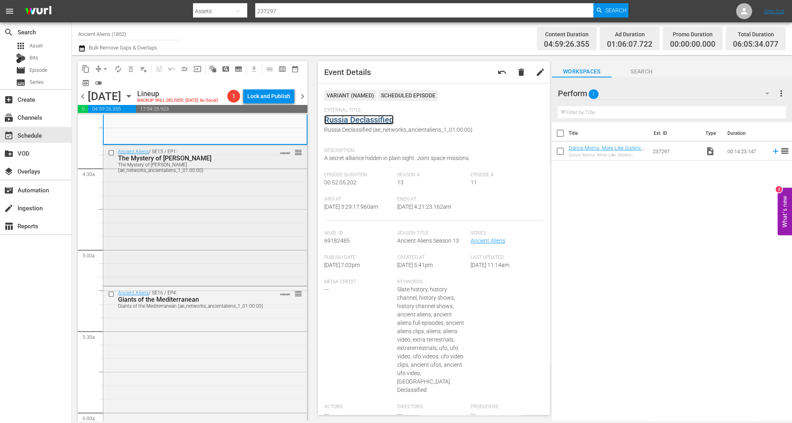
scroll to position [658, 0]
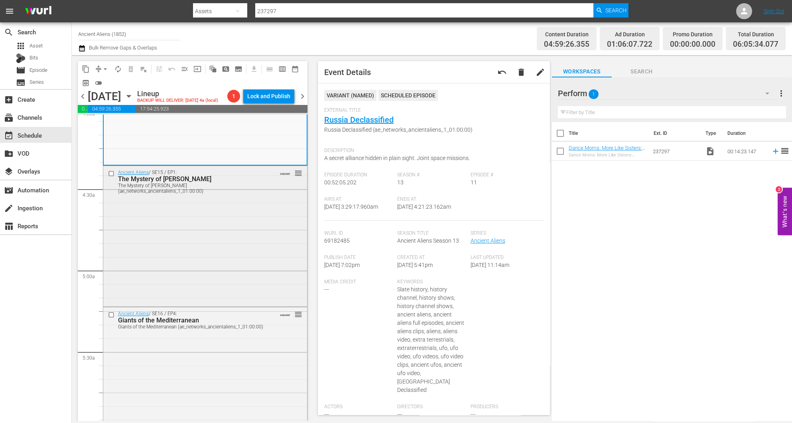
click at [223, 244] on div "Ancient Aliens / SE15 / EP1: The Mystery of Nan Madol The Mystery of Nan Madol …" at bounding box center [205, 235] width 204 height 139
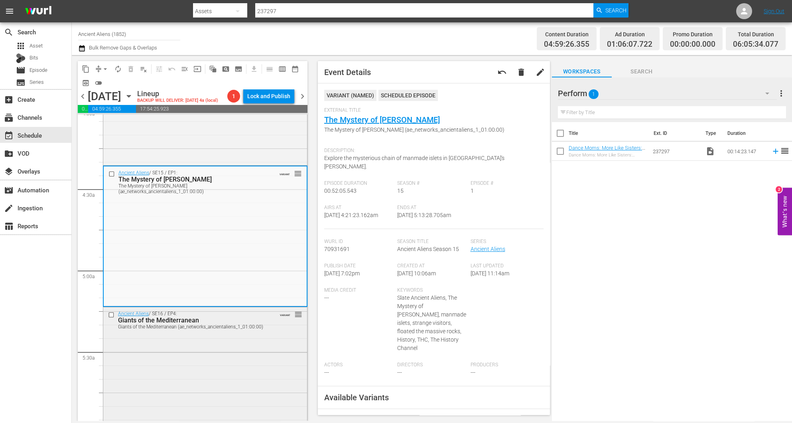
click at [243, 364] on div "Ancient Aliens / SE16 / EP4: Giants of the Mediterranean Giants of the Mediterr…" at bounding box center [205, 376] width 204 height 139
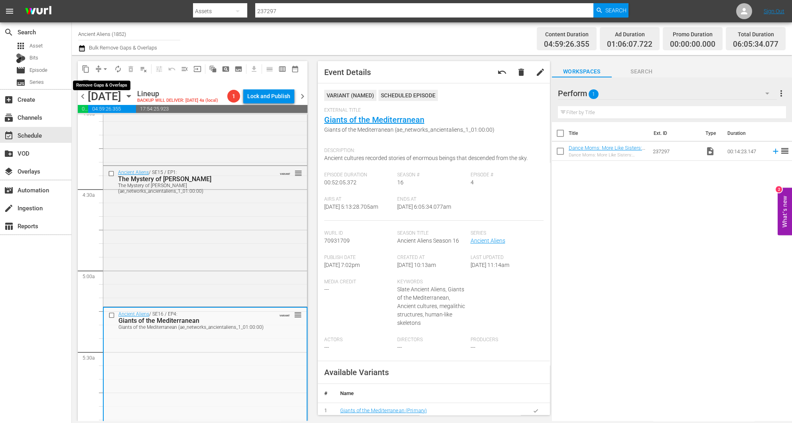
click at [101, 68] on span "arrow_drop_down" at bounding box center [105, 69] width 8 height 8
click at [97, 85] on li "Align to Midnight" at bounding box center [106, 84] width 84 height 13
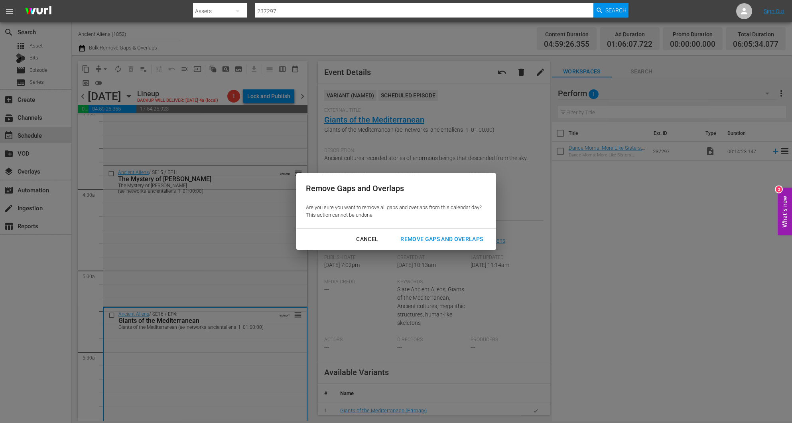
click at [462, 235] on div "Remove Gaps and Overlaps" at bounding box center [441, 239] width 95 height 10
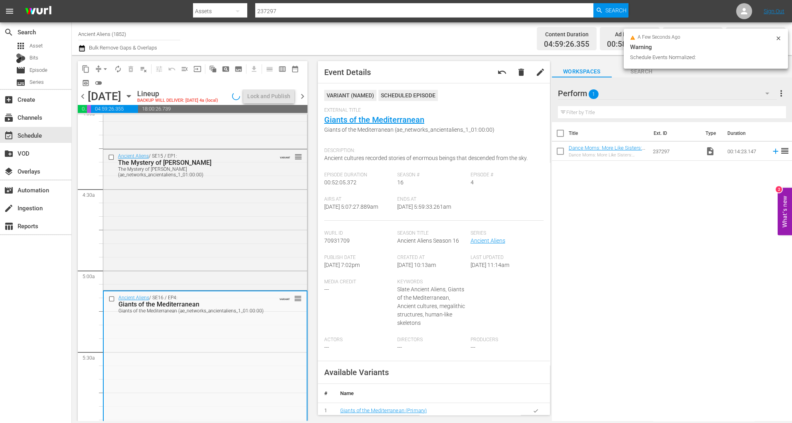
scroll to position [644, 0]
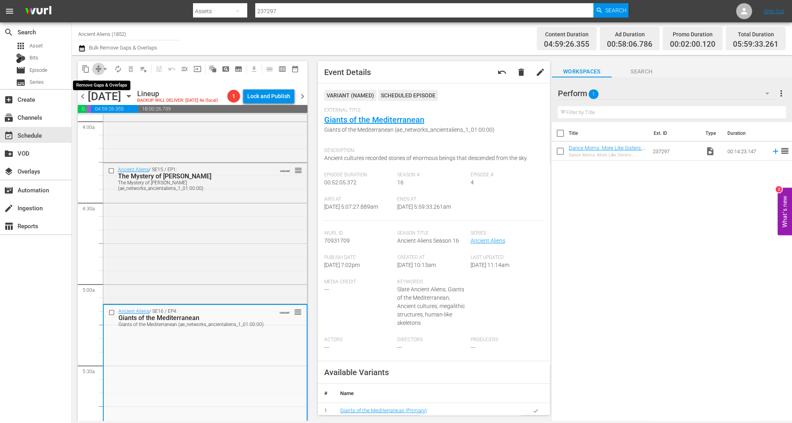
click at [95, 71] on span "compress" at bounding box center [99, 69] width 8 height 8
click at [100, 71] on button "arrow_drop_down" at bounding box center [105, 69] width 13 height 13
click at [104, 89] on li "Align to Midnight" at bounding box center [106, 84] width 84 height 13
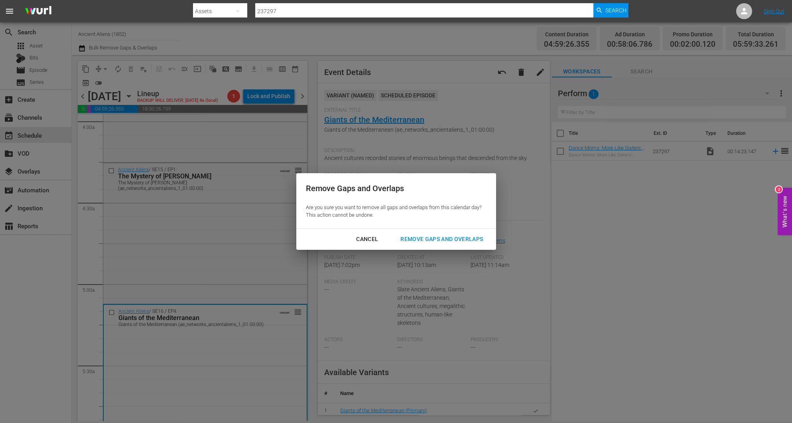
click at [466, 242] on div "Remove Gaps and Overlaps" at bounding box center [441, 239] width 95 height 10
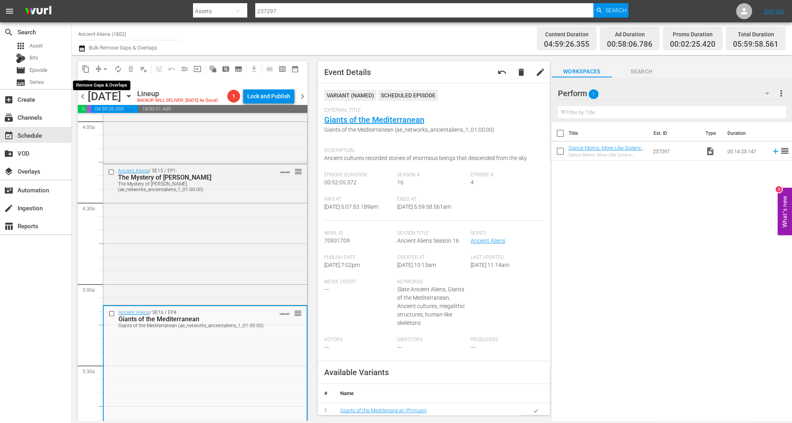
click at [100, 65] on button "arrow_drop_down" at bounding box center [105, 69] width 13 height 13
click at [108, 81] on li "Align to Midnight" at bounding box center [106, 84] width 84 height 13
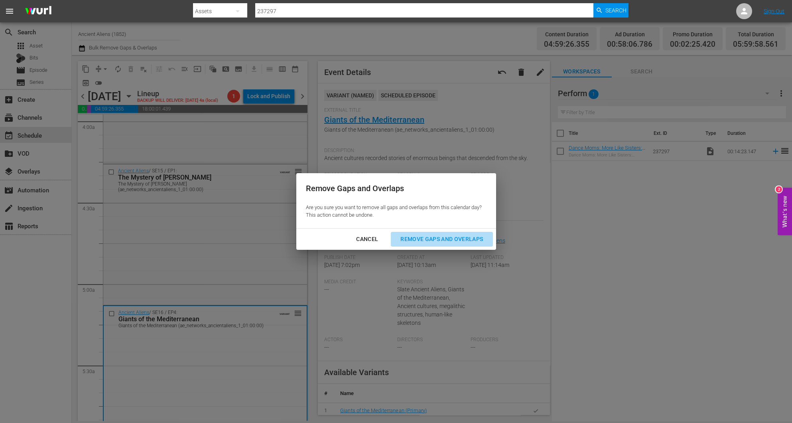
click at [449, 239] on div "Remove Gaps and Overlaps" at bounding box center [441, 239] width 95 height 10
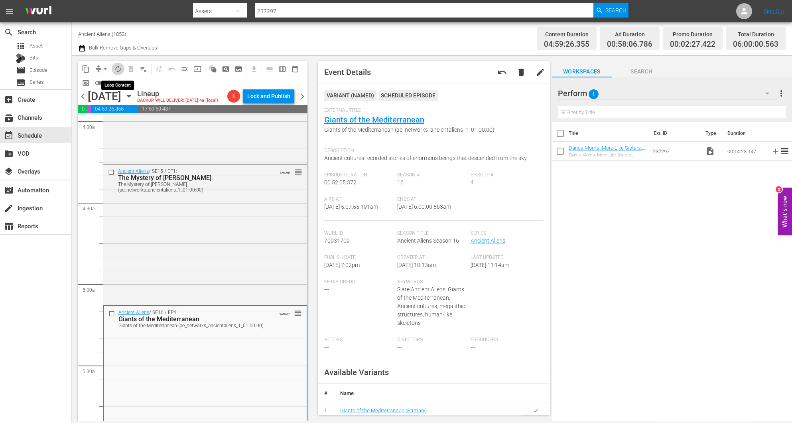
click at [119, 71] on span "autorenew_outlined" at bounding box center [118, 69] width 8 height 8
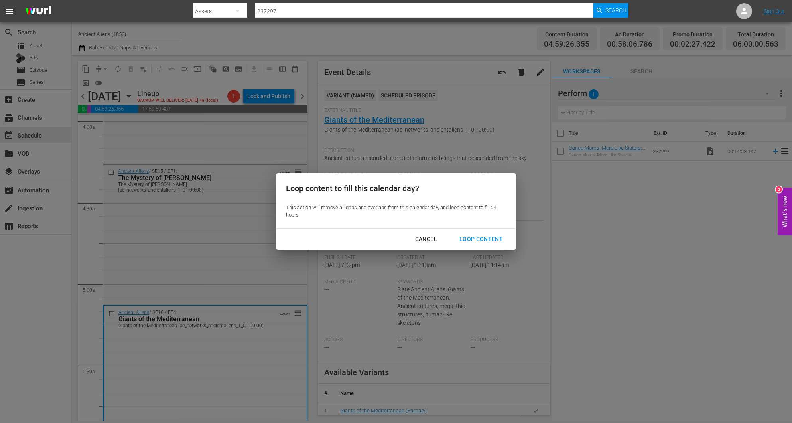
click at [498, 240] on div "Loop Content" at bounding box center [481, 239] width 56 height 10
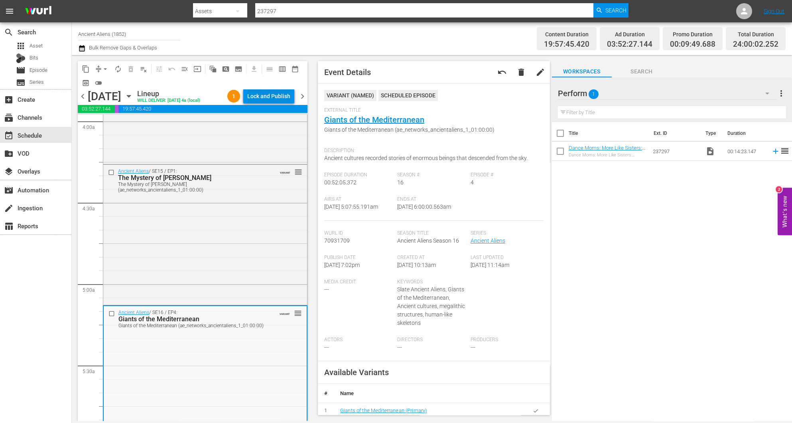
click at [276, 99] on div "Lock and Publish" at bounding box center [268, 96] width 43 height 14
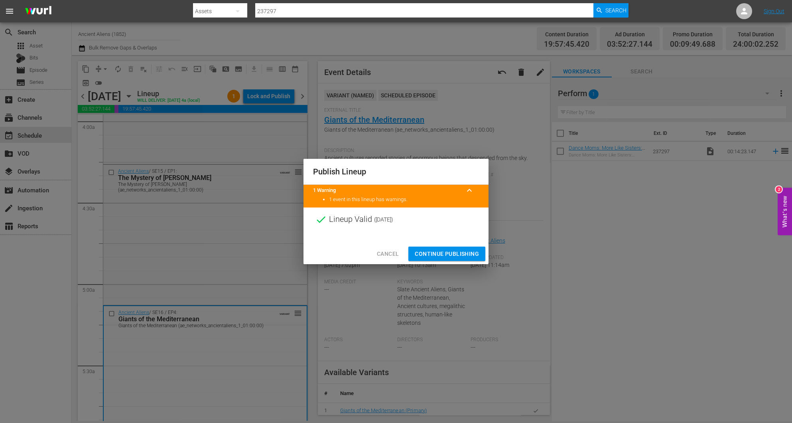
click at [463, 254] on span "Continue Publishing" at bounding box center [447, 254] width 64 height 10
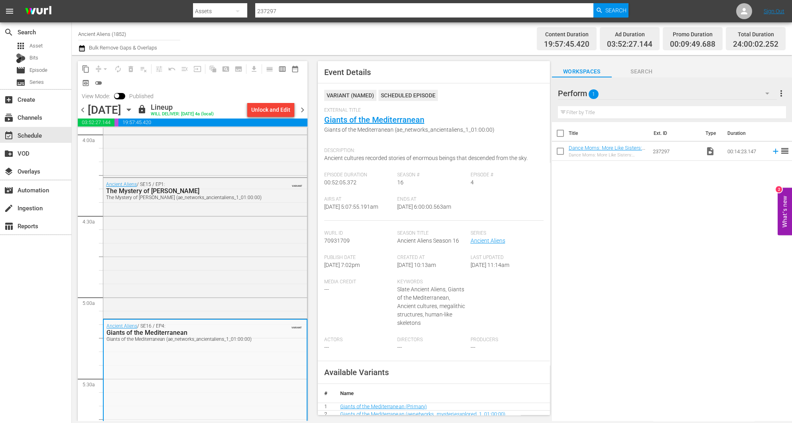
click at [302, 110] on span "chevron_right" at bounding box center [303, 110] width 10 height 10
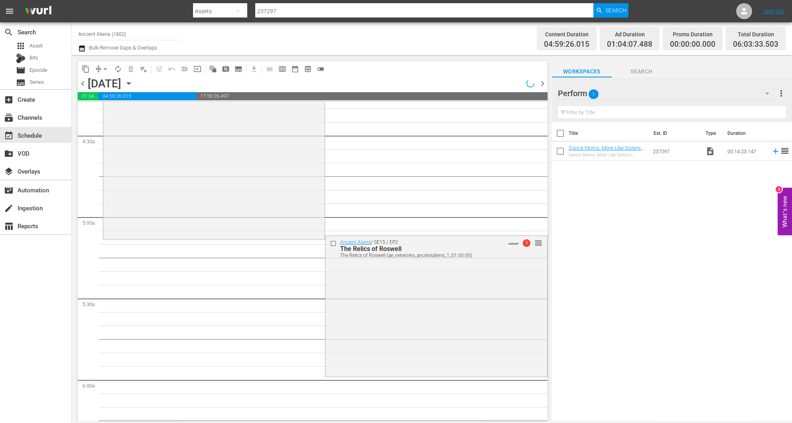
scroll to position [644, 0]
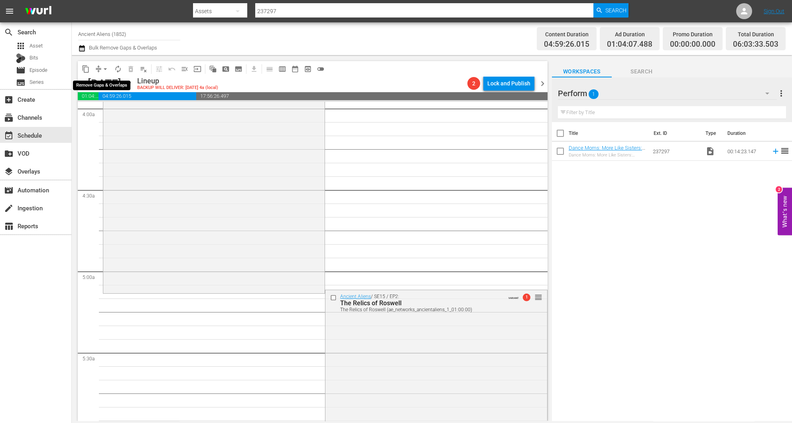
click at [104, 69] on span "arrow_drop_down" at bounding box center [105, 69] width 8 height 8
click at [97, 86] on li "Align to Midnight" at bounding box center [106, 84] width 84 height 13
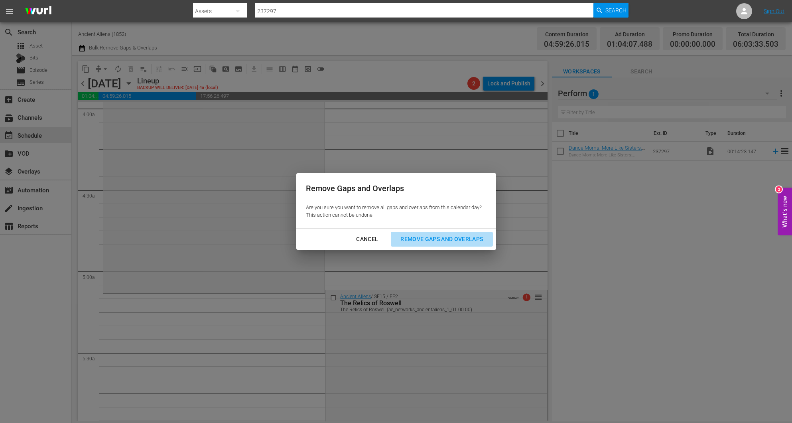
click at [436, 237] on div "Remove Gaps and Overlaps" at bounding box center [441, 239] width 95 height 10
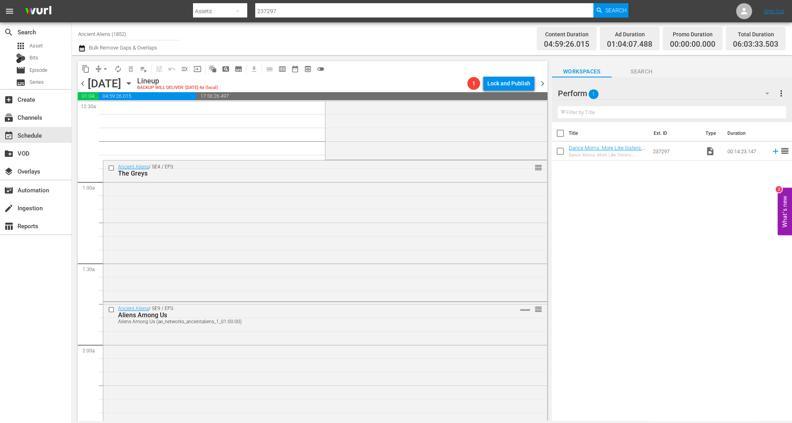
scroll to position [0, 0]
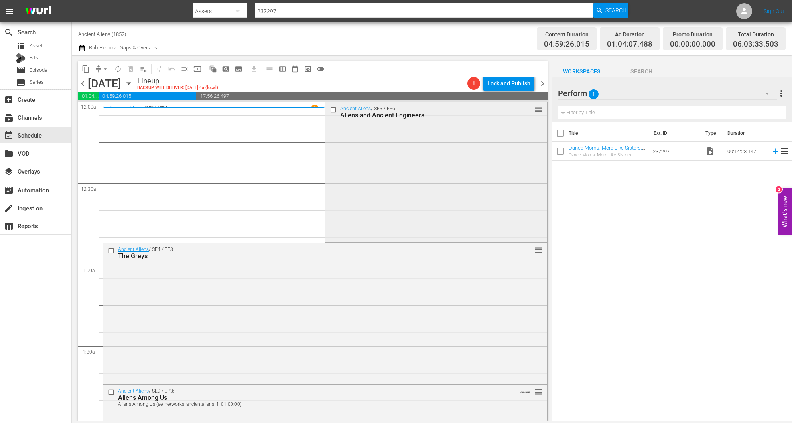
click at [420, 143] on div "Ancient Aliens / SE3 / EP6: Aliens and Ancient Engineers reorder" at bounding box center [435, 171] width 221 height 139
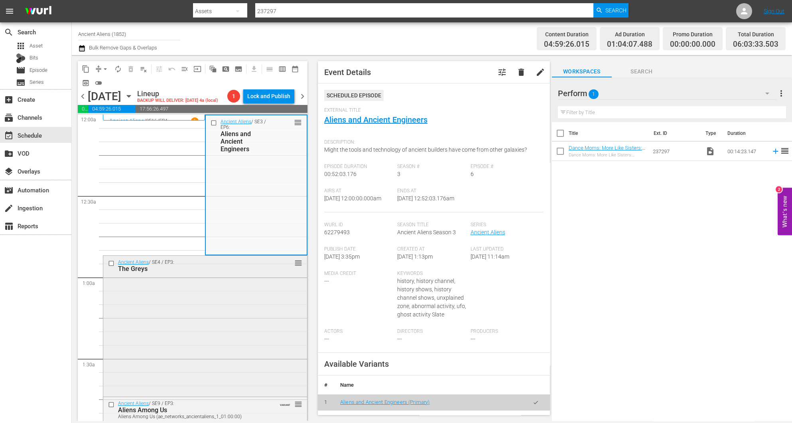
click at [209, 310] on div "Ancient Aliens / SE4 / EP3: The Greys reorder" at bounding box center [205, 325] width 204 height 139
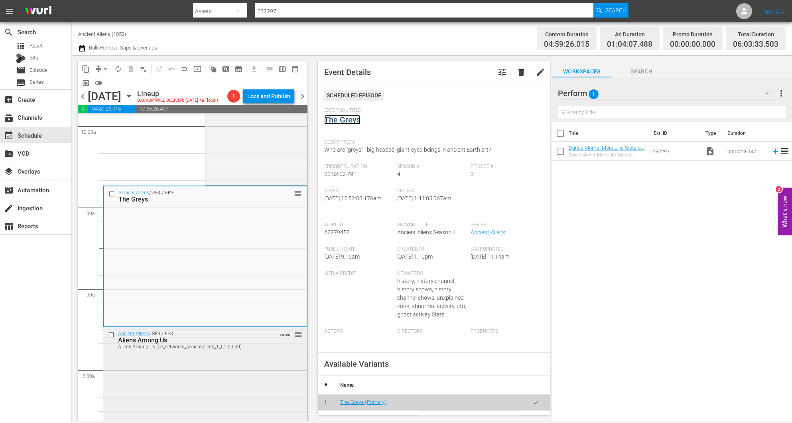
scroll to position [179, 0]
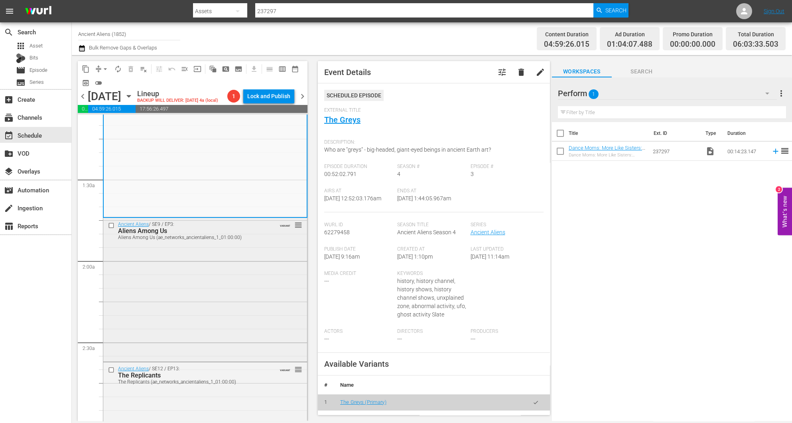
click at [215, 306] on div "Ancient Aliens / SE9 / EP3: Aliens Among Us Aliens Among Us (ae_networks_ancien…" at bounding box center [205, 289] width 204 height 142
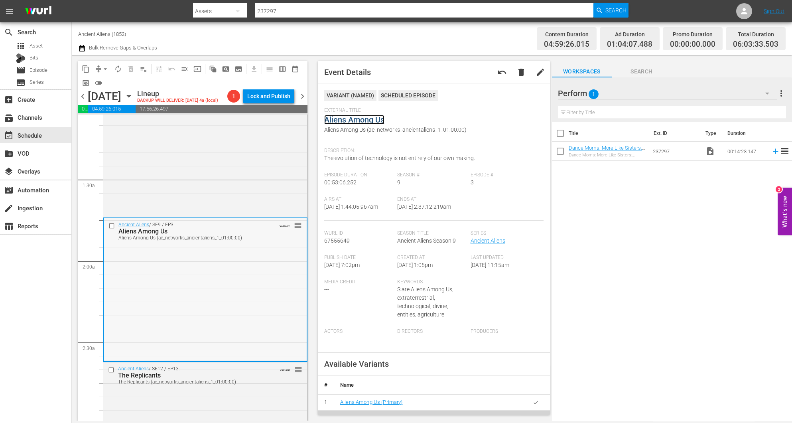
scroll to position [299, 0]
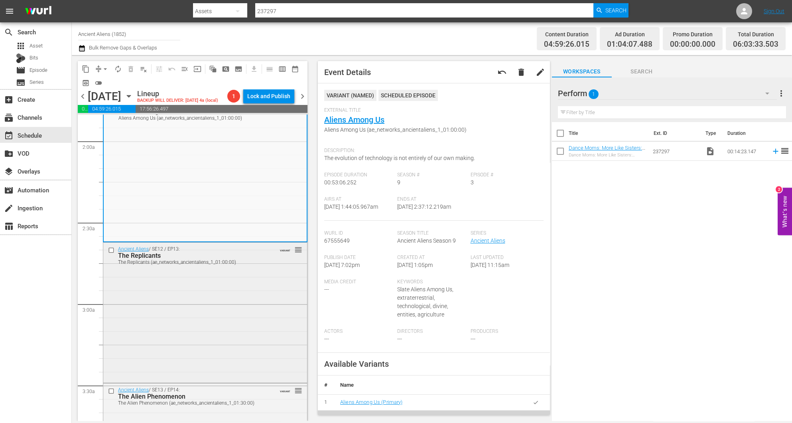
click at [264, 312] on div "Ancient Aliens / SE12 / EP13: The Replicants The Replicants (ae_networks_ancien…" at bounding box center [205, 312] width 204 height 139
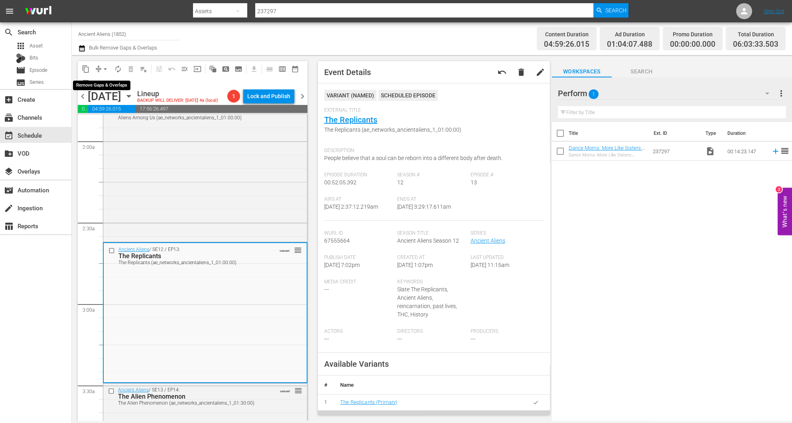
click at [100, 67] on button "arrow_drop_down" at bounding box center [105, 69] width 13 height 13
click at [95, 87] on li "Align to Midnight" at bounding box center [106, 84] width 84 height 13
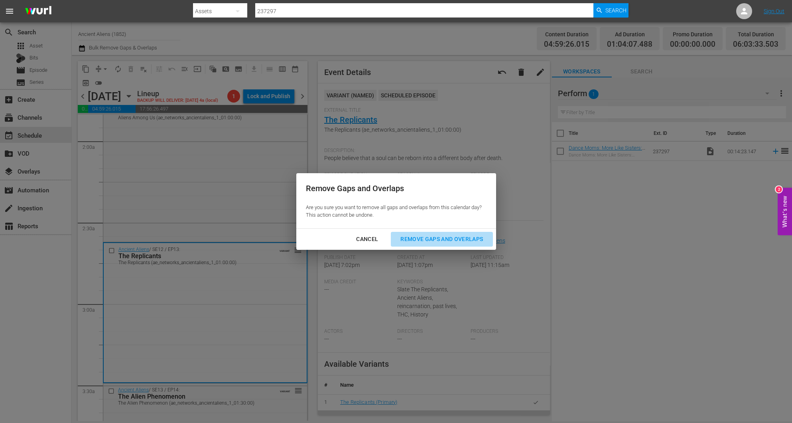
click at [459, 236] on div "Remove Gaps and Overlaps" at bounding box center [441, 239] width 95 height 10
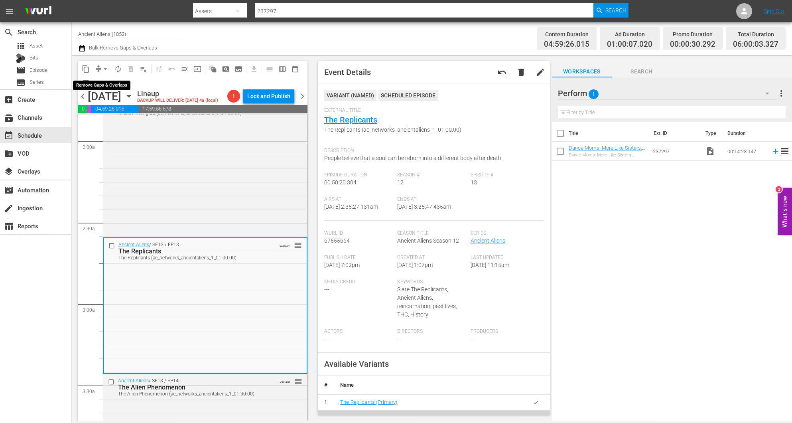
click at [99, 67] on span "compress" at bounding box center [99, 69] width 8 height 8
click at [104, 69] on span "arrow_drop_down" at bounding box center [105, 69] width 8 height 8
click at [103, 85] on li "Align to Midnight" at bounding box center [106, 84] width 84 height 13
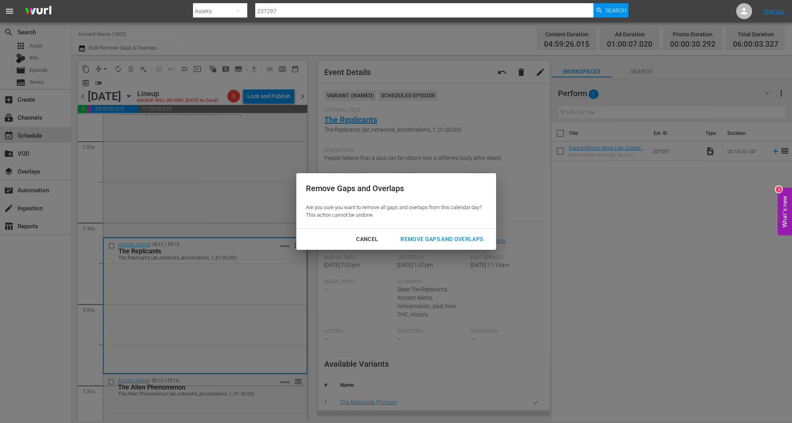
click at [447, 242] on div "Remove Gaps and Overlaps" at bounding box center [441, 239] width 95 height 10
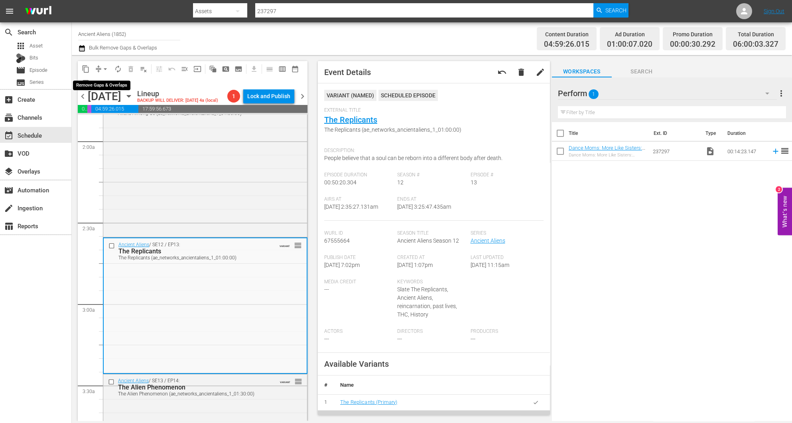
click at [103, 67] on span "arrow_drop_down" at bounding box center [105, 69] width 8 height 8
click at [106, 85] on li "Align to Midnight" at bounding box center [106, 84] width 84 height 13
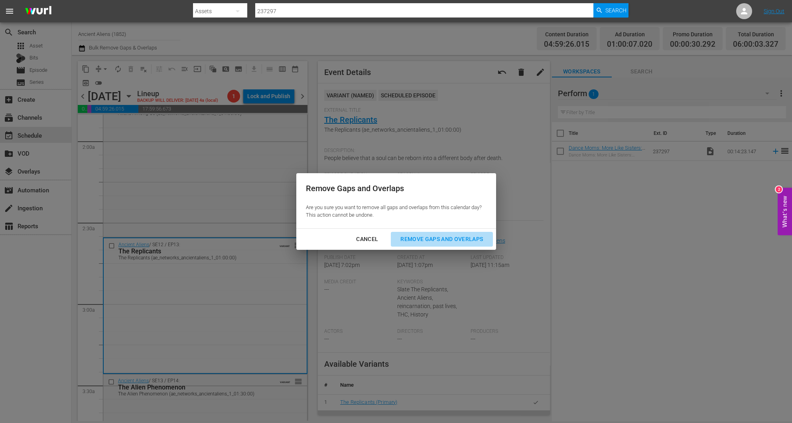
click at [422, 242] on div "Remove Gaps and Overlaps" at bounding box center [441, 239] width 95 height 10
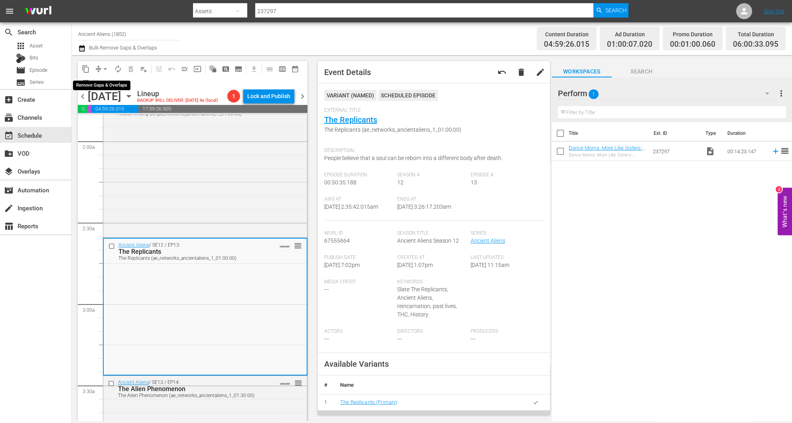
click at [97, 68] on span "compress" at bounding box center [99, 69] width 8 height 8
click at [102, 69] on span "arrow_drop_down" at bounding box center [105, 69] width 8 height 8
click at [122, 83] on li "Align to Midnight" at bounding box center [106, 84] width 84 height 13
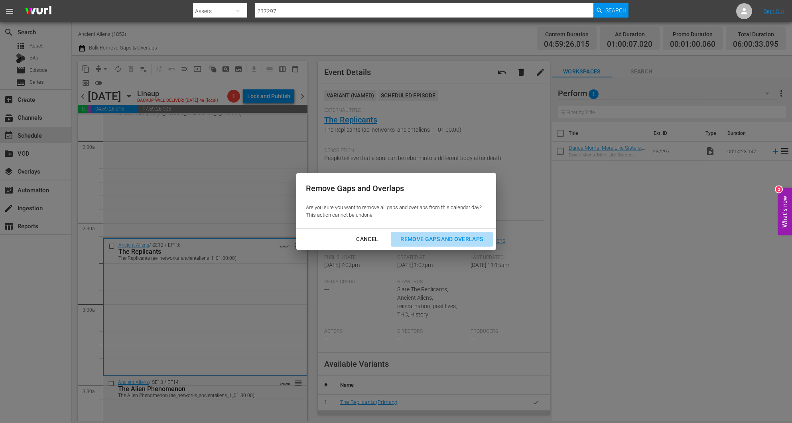
click at [446, 237] on div "Remove Gaps and Overlaps" at bounding box center [441, 239] width 95 height 10
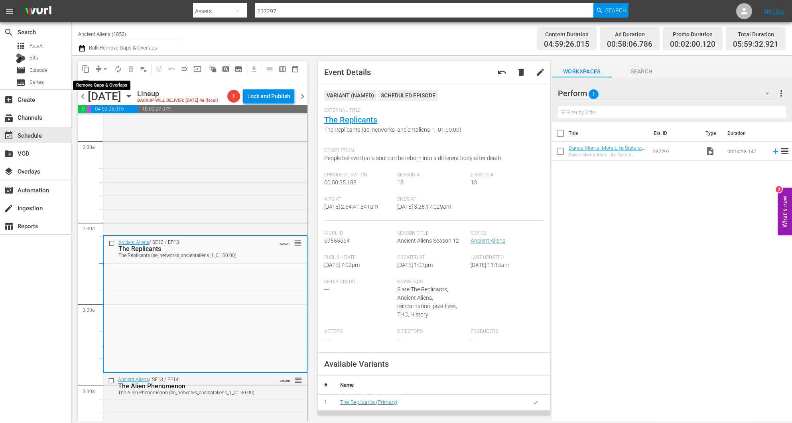
click at [106, 68] on span "arrow_drop_down" at bounding box center [105, 69] width 8 height 8
click at [111, 83] on li "Align to Midnight" at bounding box center [106, 84] width 84 height 13
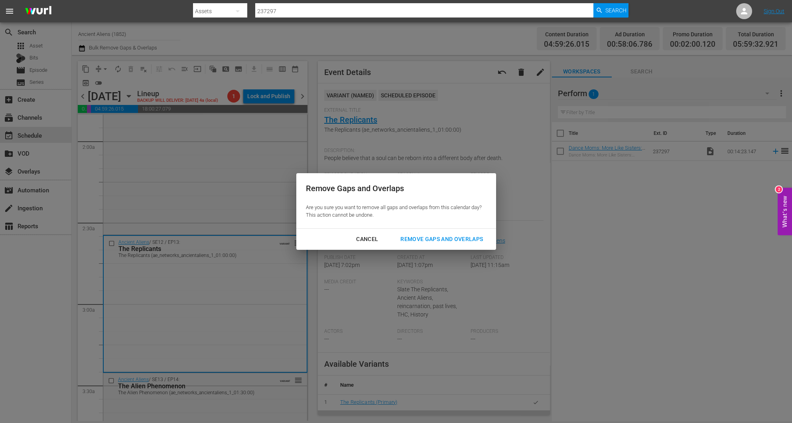
click at [474, 237] on div "Remove Gaps and Overlaps" at bounding box center [441, 239] width 95 height 10
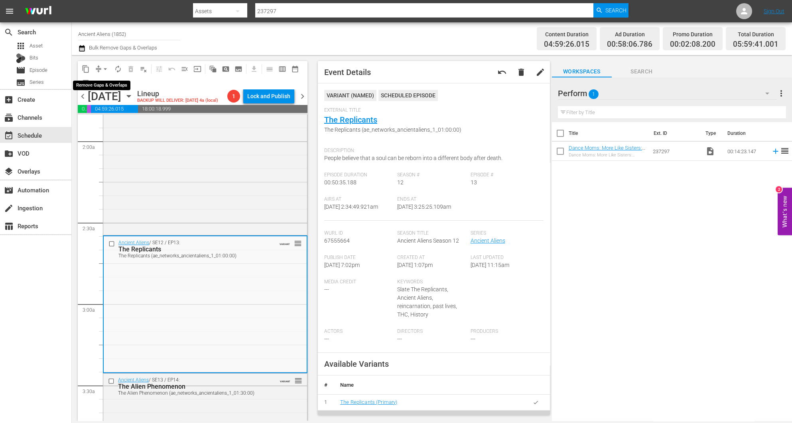
click at [100, 69] on button "arrow_drop_down" at bounding box center [105, 69] width 13 height 13
click at [108, 87] on li "Align to Midnight" at bounding box center [106, 84] width 84 height 13
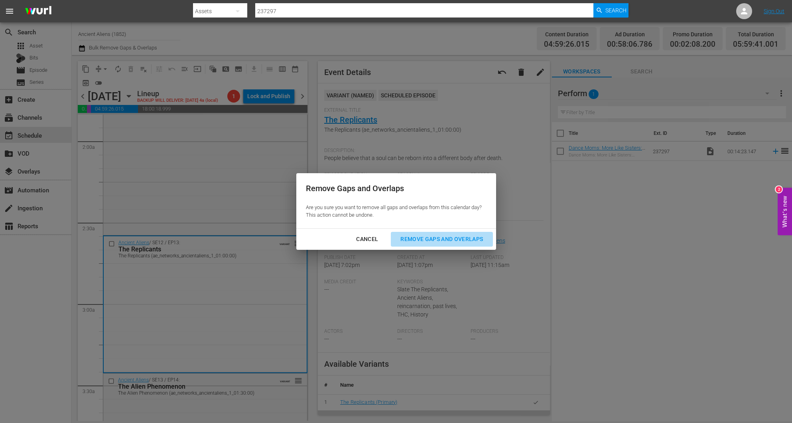
click at [451, 239] on div "Remove Gaps and Overlaps" at bounding box center [441, 239] width 95 height 10
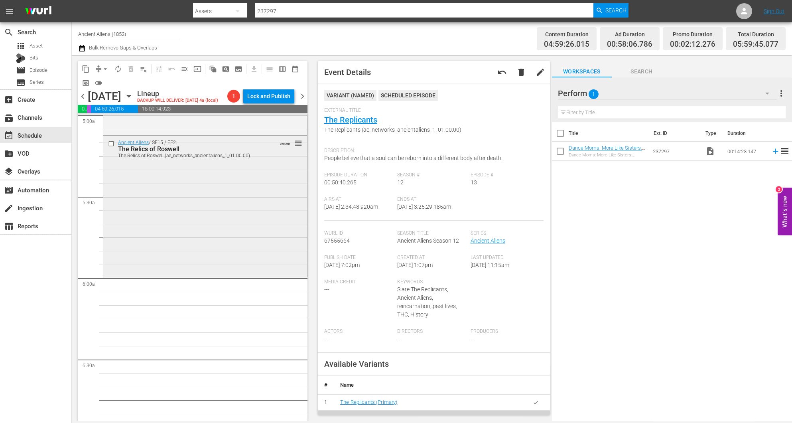
scroll to position [838, 0]
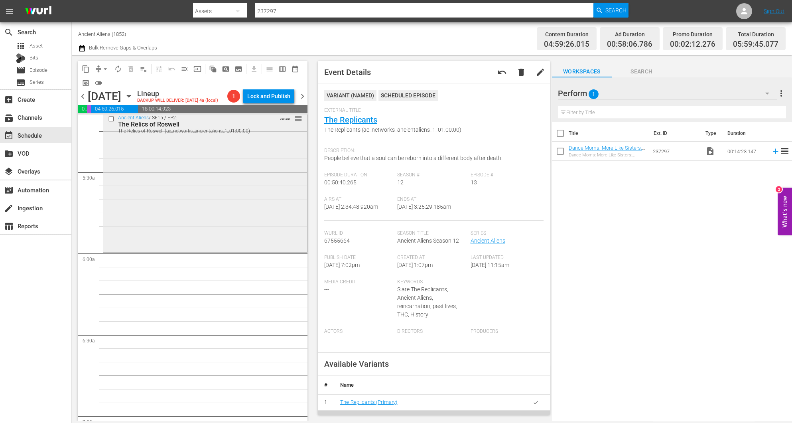
click at [252, 170] on div "Ancient Aliens / SE15 / EP2: The Relics of Roswell The Relics of Roswell (ae_ne…" at bounding box center [205, 180] width 204 height 139
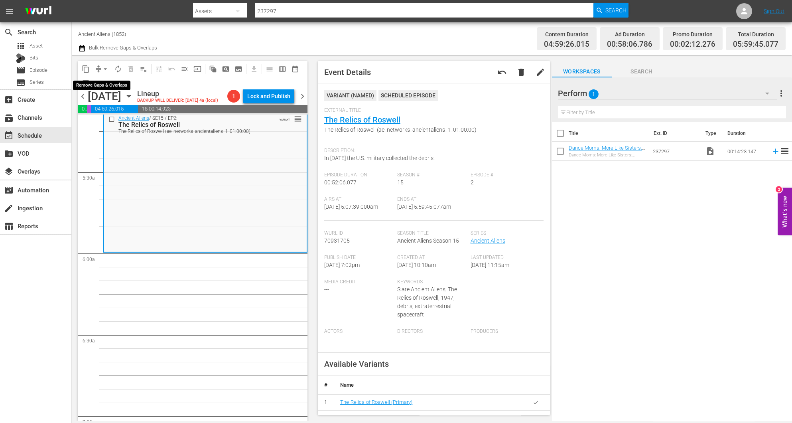
click at [103, 68] on span "arrow_drop_down" at bounding box center [105, 69] width 8 height 8
click at [109, 83] on li "Align to Midnight" at bounding box center [106, 84] width 84 height 13
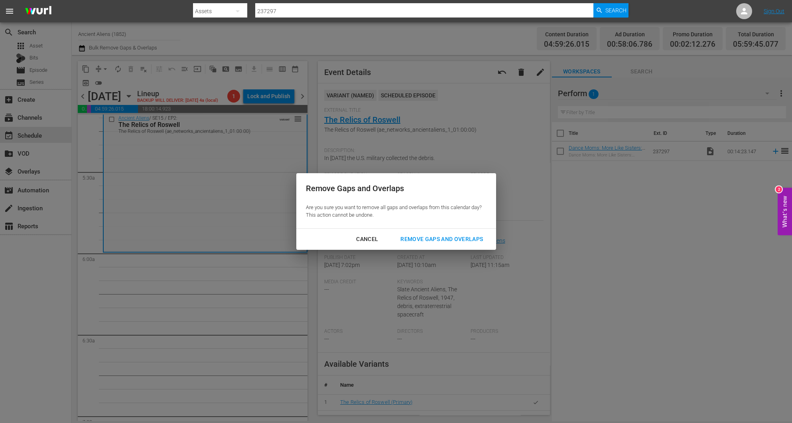
click at [450, 238] on div "Remove Gaps and Overlaps" at bounding box center [441, 239] width 95 height 10
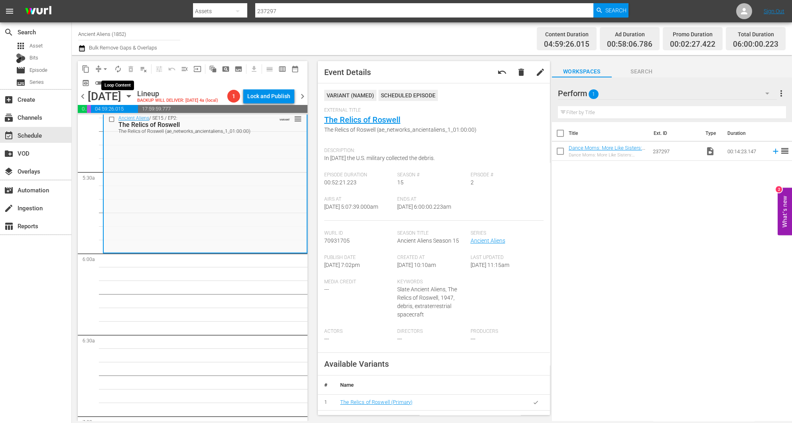
click at [120, 69] on span "autorenew_outlined" at bounding box center [118, 69] width 8 height 8
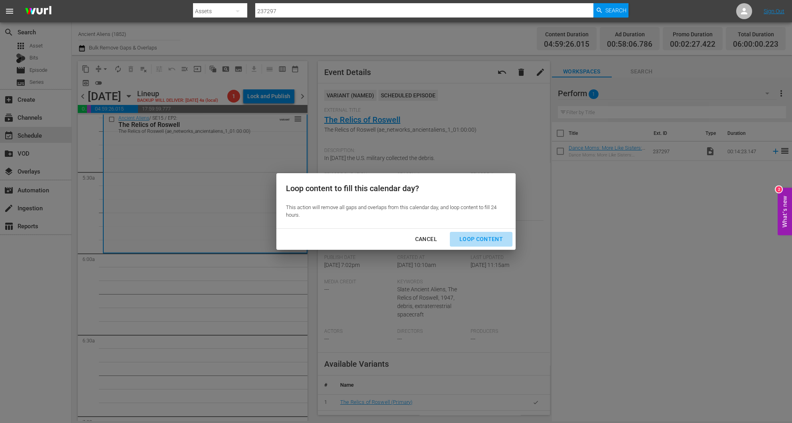
click at [490, 238] on div "Loop Content" at bounding box center [481, 239] width 56 height 10
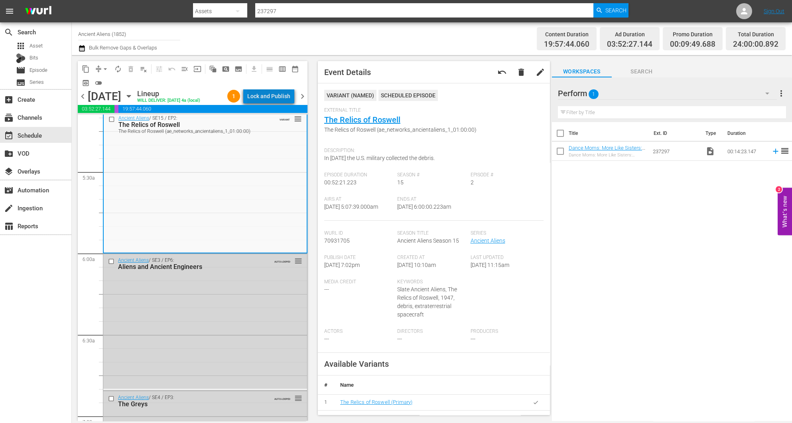
click at [276, 96] on div "Lock and Publish" at bounding box center [268, 96] width 43 height 14
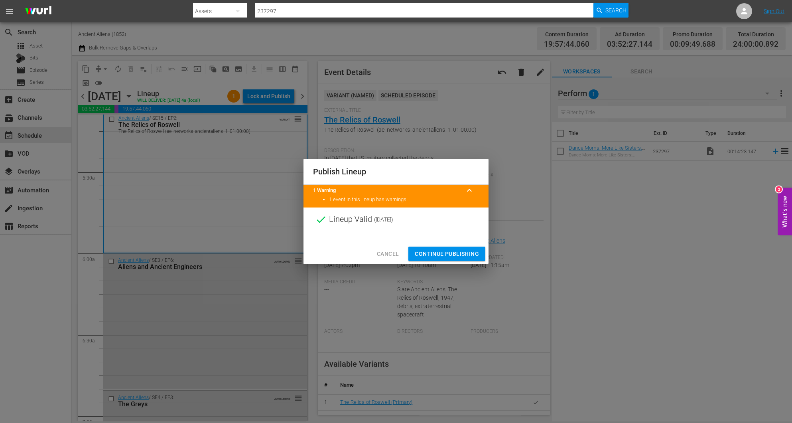
click at [460, 252] on span "Continue Publishing" at bounding box center [447, 254] width 64 height 10
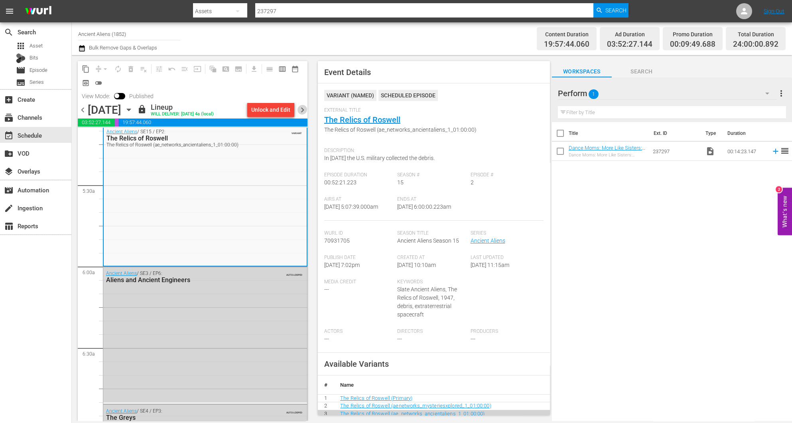
click at [301, 108] on span "chevron_right" at bounding box center [303, 110] width 10 height 10
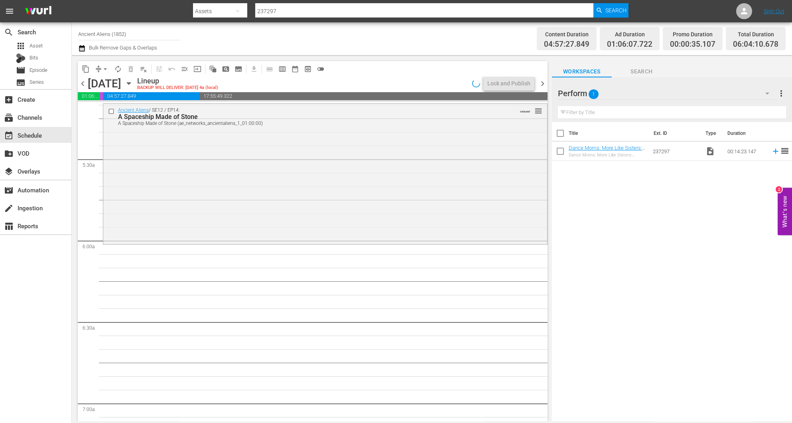
scroll to position [783, 0]
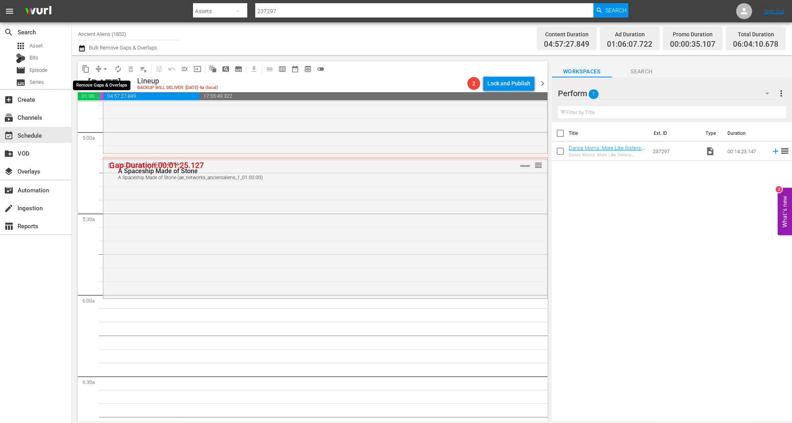
click at [100, 70] on button "arrow_drop_down" at bounding box center [105, 69] width 13 height 13
click at [106, 85] on li "Align to Midnight" at bounding box center [106, 84] width 84 height 13
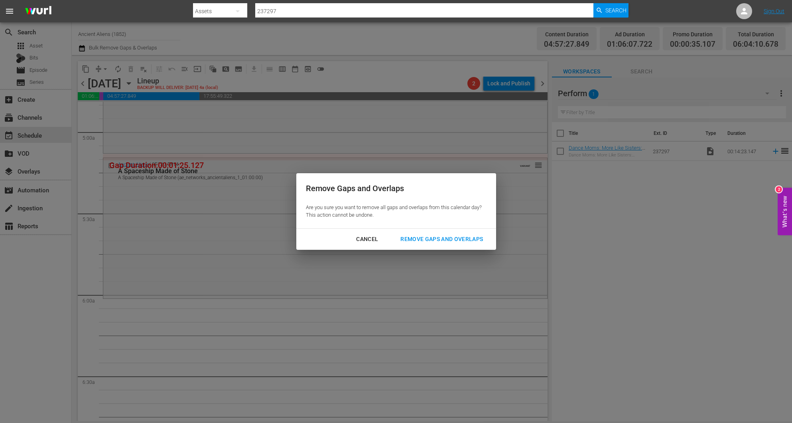
click at [449, 235] on div "Remove Gaps and Overlaps" at bounding box center [441, 239] width 95 height 10
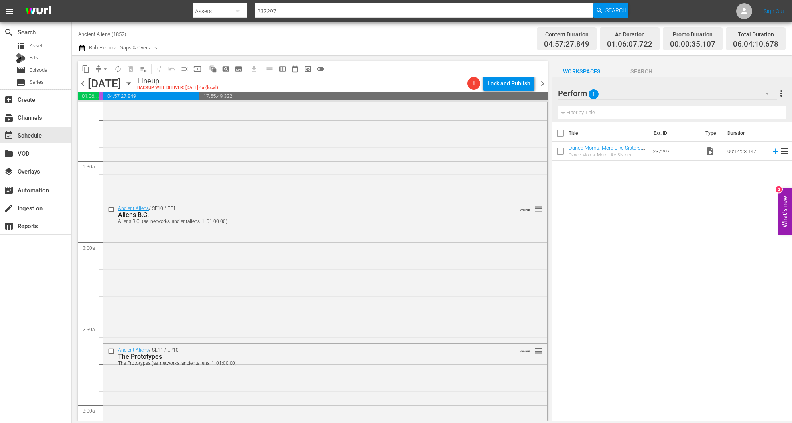
scroll to position [0, 0]
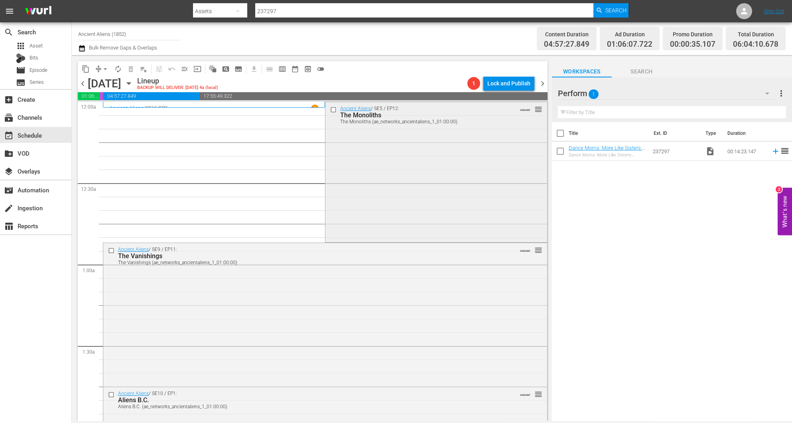
click at [389, 178] on div "Ancient Aliens / SE5 / EP12: The Monoliths The Monoliths (ae_networks_anciental…" at bounding box center [435, 171] width 221 height 139
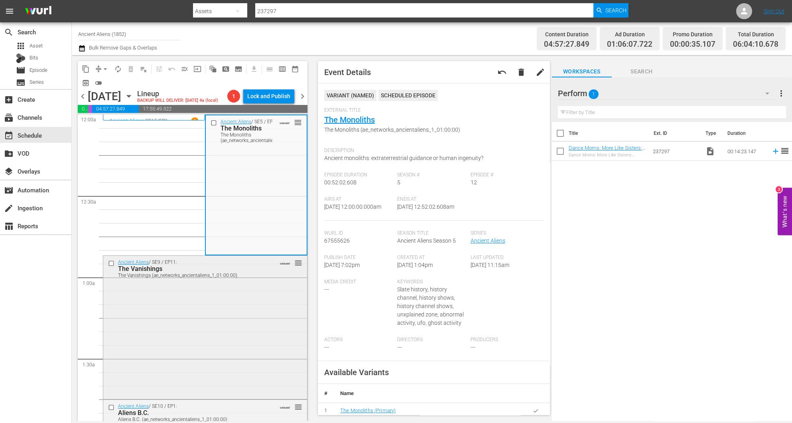
click at [209, 325] on div "Ancient Aliens / SE9 / EP11: The Vanishings The Vanishings (ae_networks_ancient…" at bounding box center [205, 327] width 204 height 142
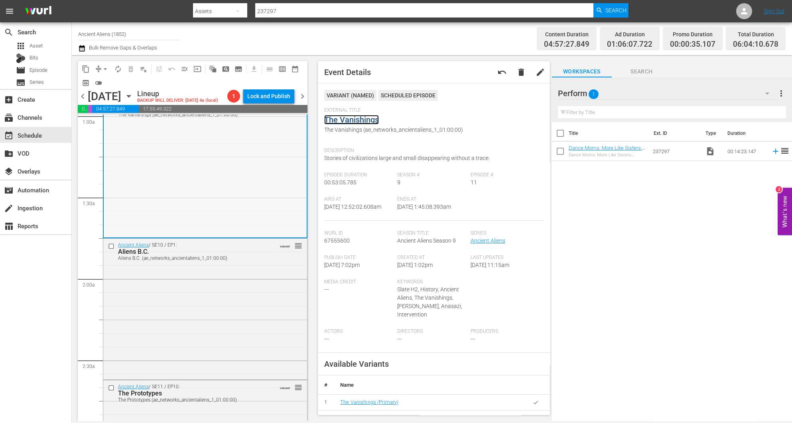
scroll to position [179, 0]
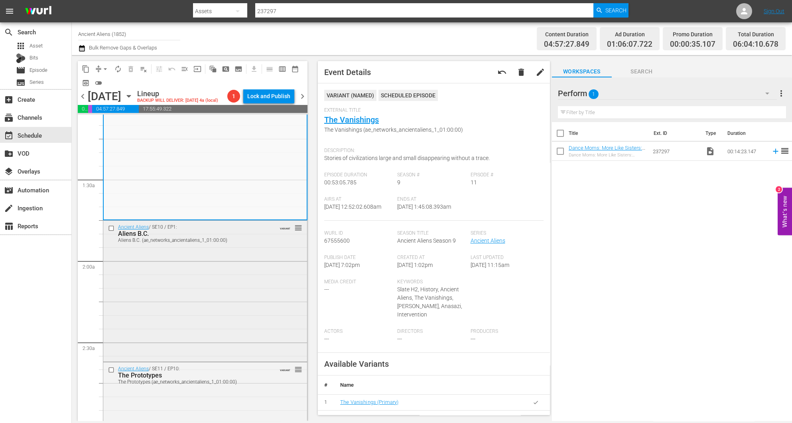
click at [231, 297] on div "Ancient Aliens / SE10 / EP1: Aliens B.C. Aliens B.C. (ae_networks_ancientaliens…" at bounding box center [205, 290] width 204 height 139
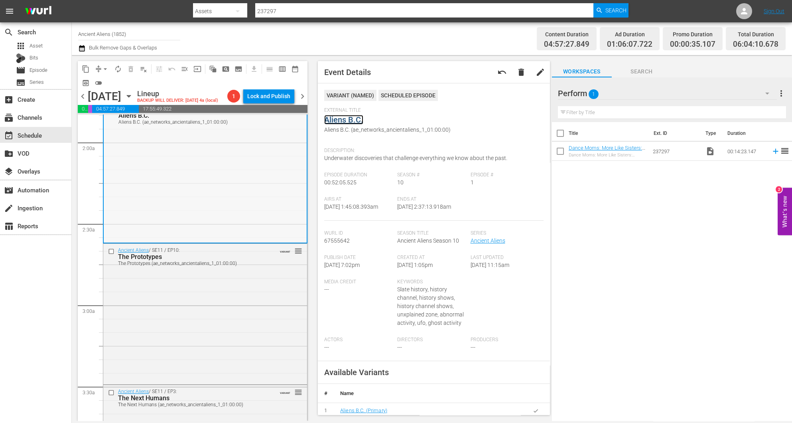
scroll to position [299, 0]
click at [183, 304] on div "Ancient Aliens / SE11 / EP10: The Prototypes The Prototypes (ae_networks_ancien…" at bounding box center [205, 312] width 204 height 139
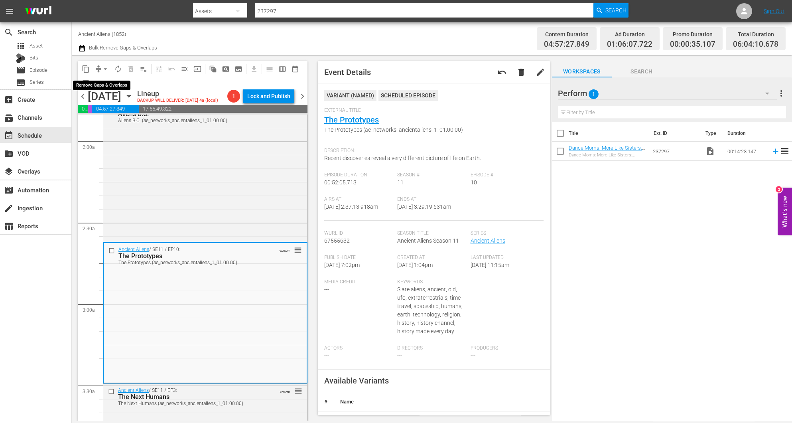
click at [102, 67] on span "arrow_drop_down" at bounding box center [105, 69] width 8 height 8
click at [104, 81] on li "Align to Midnight" at bounding box center [106, 84] width 84 height 13
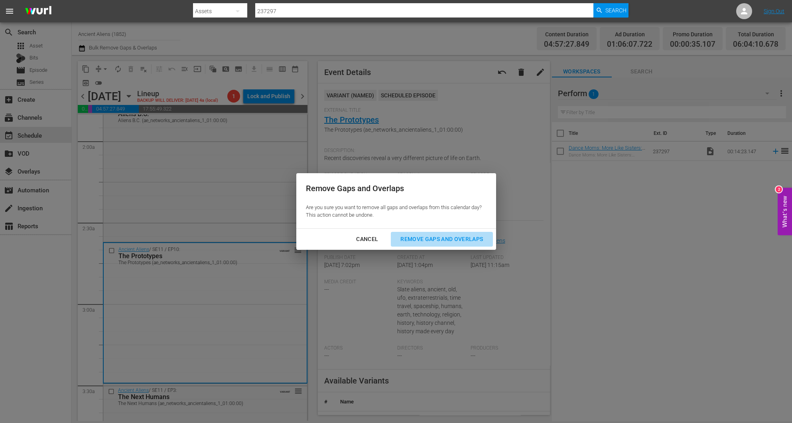
click at [466, 239] on div "Remove Gaps and Overlaps" at bounding box center [441, 239] width 95 height 10
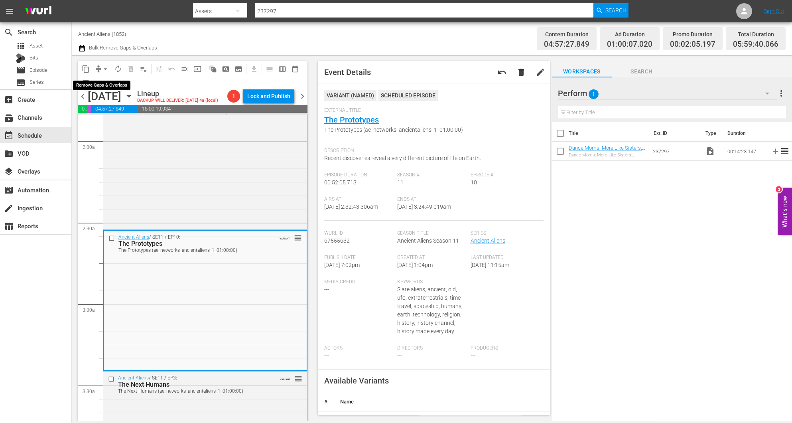
click at [103, 67] on span "arrow_drop_down" at bounding box center [105, 69] width 8 height 8
click at [103, 81] on li "Align to Midnight" at bounding box center [106, 84] width 84 height 13
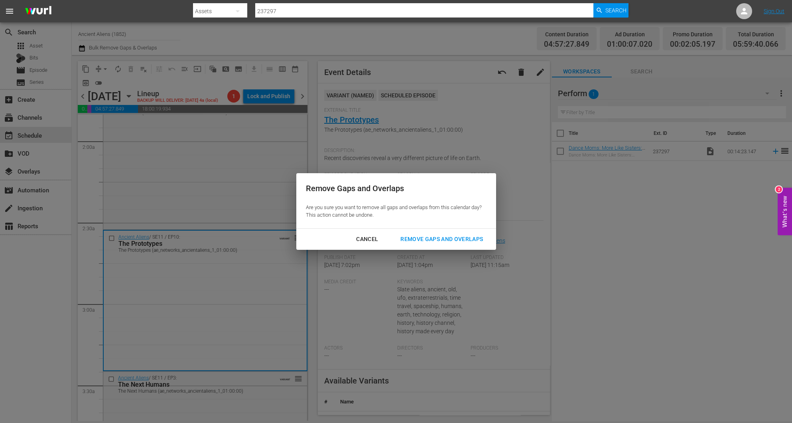
click at [465, 236] on div "Remove Gaps and Overlaps" at bounding box center [441, 239] width 95 height 10
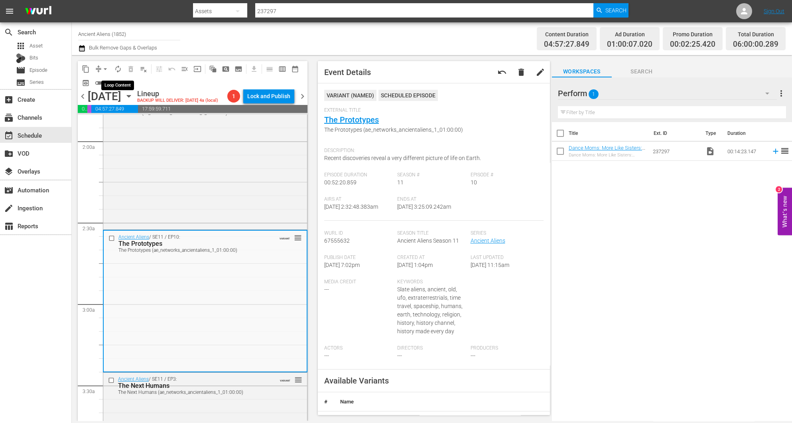
click at [120, 68] on span "autorenew_outlined" at bounding box center [118, 69] width 8 height 8
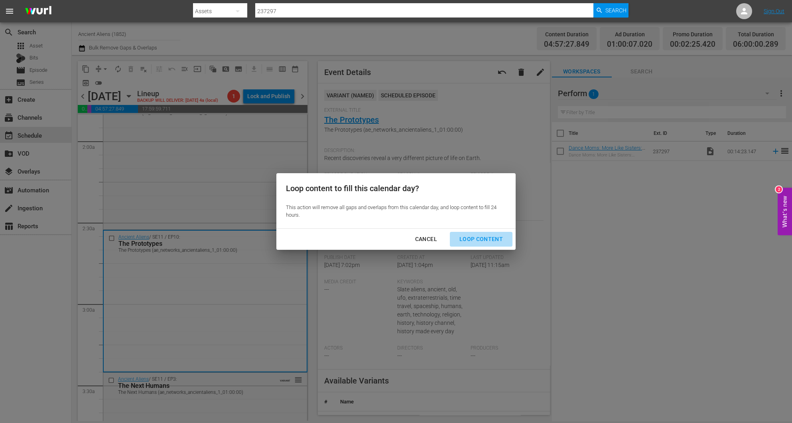
click at [485, 240] on div "Loop Content" at bounding box center [481, 239] width 56 height 10
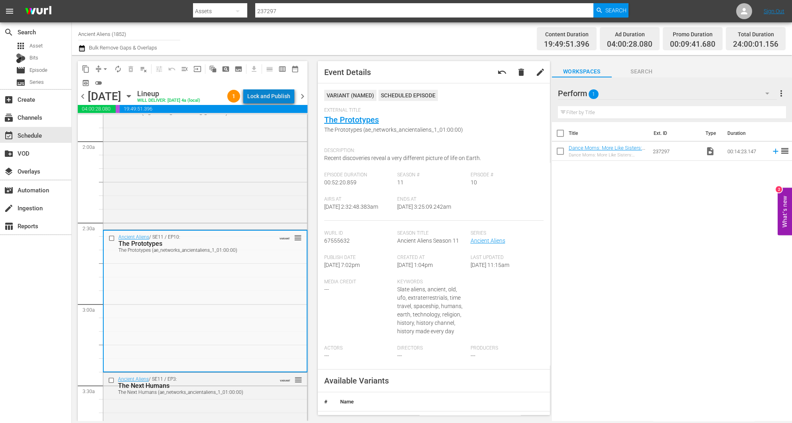
click at [279, 95] on div "Lock and Publish" at bounding box center [268, 96] width 43 height 14
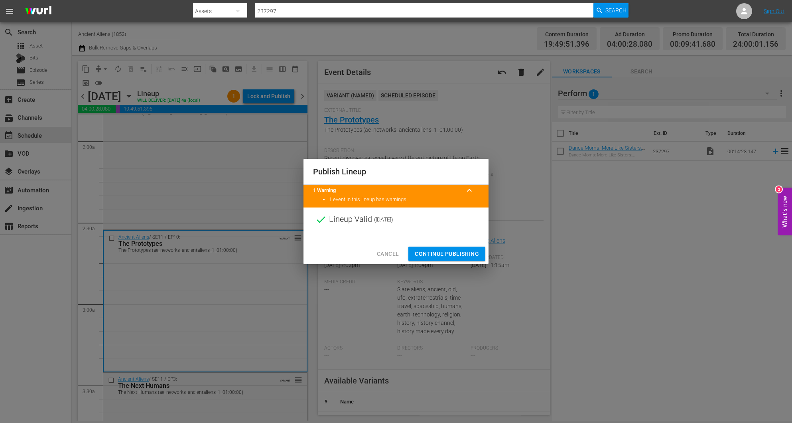
click at [449, 249] on span "Continue Publishing" at bounding box center [447, 254] width 64 height 10
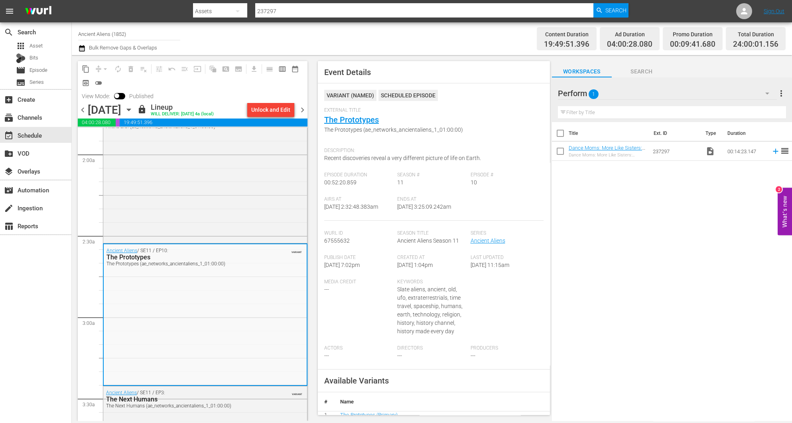
click at [303, 109] on span "chevron_right" at bounding box center [303, 110] width 10 height 10
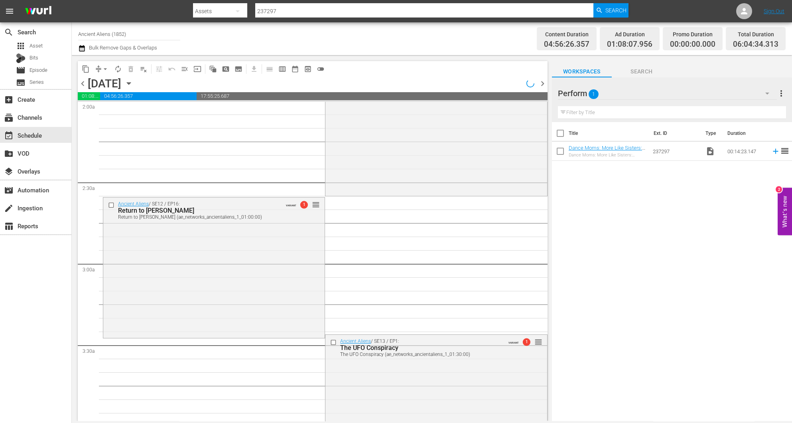
scroll to position [299, 0]
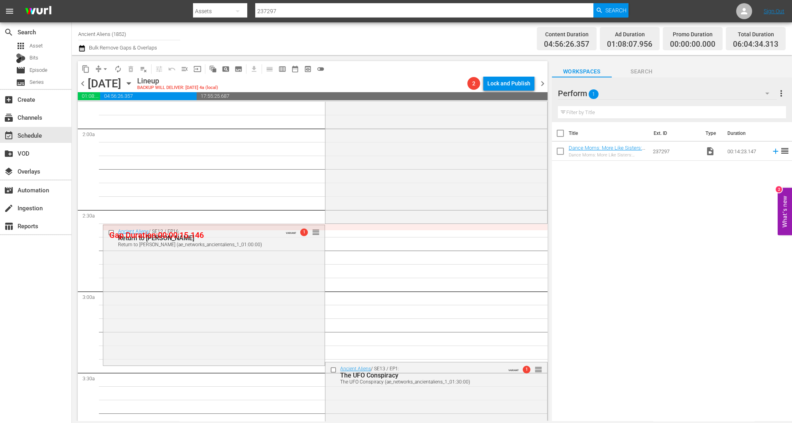
click at [83, 50] on icon "button" at bounding box center [82, 48] width 8 height 10
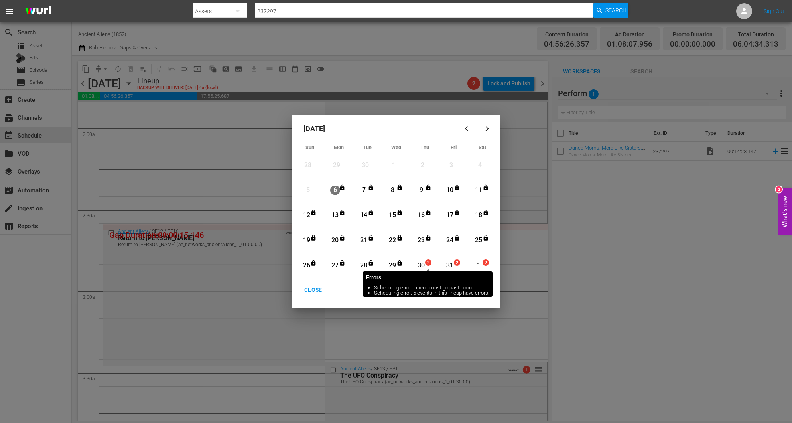
click at [425, 263] on div "2" at bounding box center [428, 262] width 6 height 6
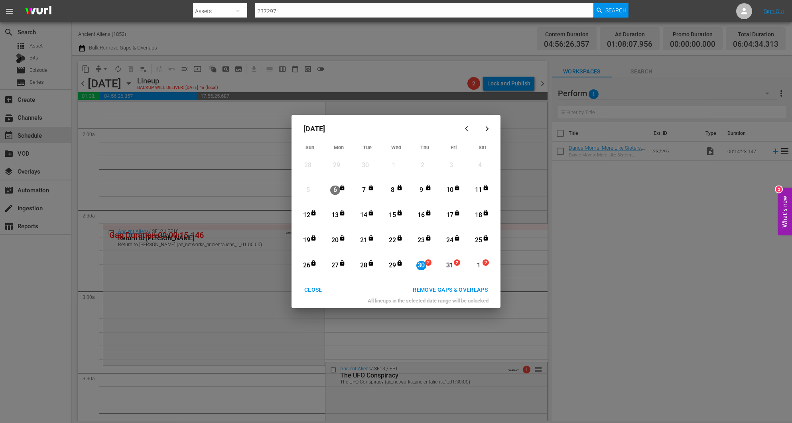
click at [463, 288] on div "REMOVE GAPS & OVERLAPS" at bounding box center [450, 290] width 88 height 10
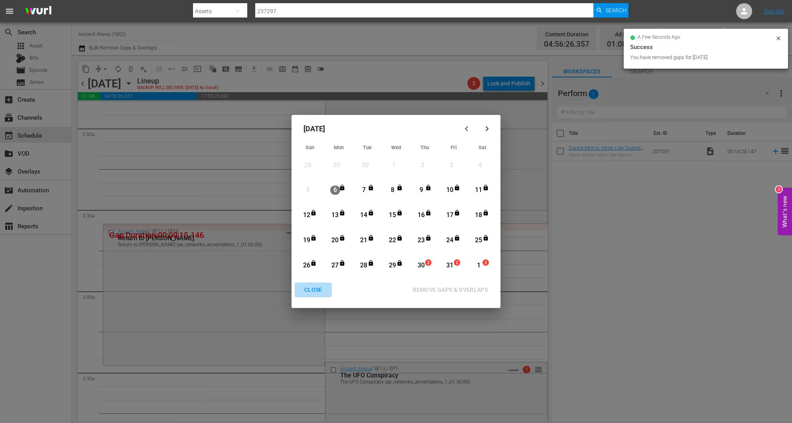
click at [318, 288] on div "CLOSE" at bounding box center [313, 290] width 31 height 10
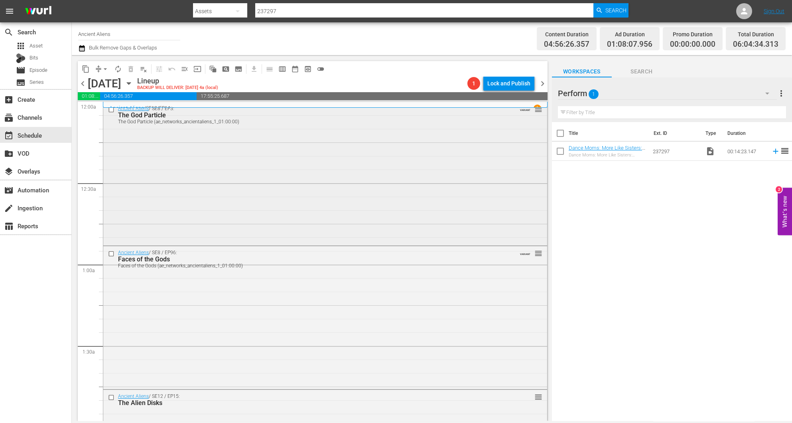
click at [210, 168] on div "Ancient Aliens / SE8 / EP3: The God Particle The God Particle (ae_networks_anci…" at bounding box center [325, 173] width 444 height 142
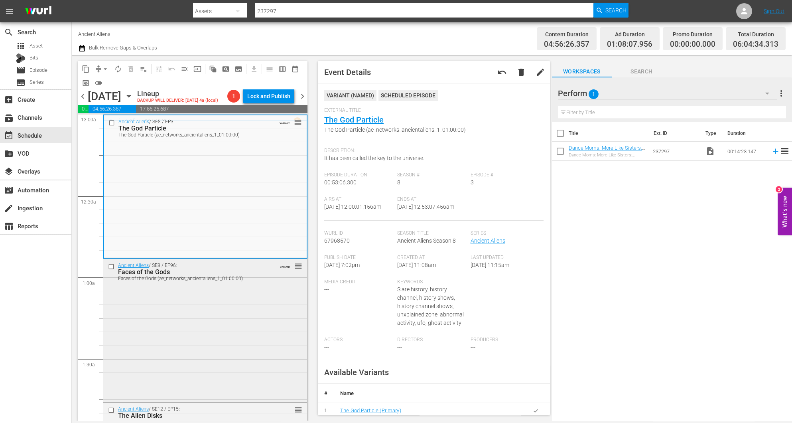
click at [221, 314] on div "Ancient Aliens / SE8 / EP96: Faces of the Gods Faces of the Gods (ae_networks_a…" at bounding box center [205, 330] width 204 height 142
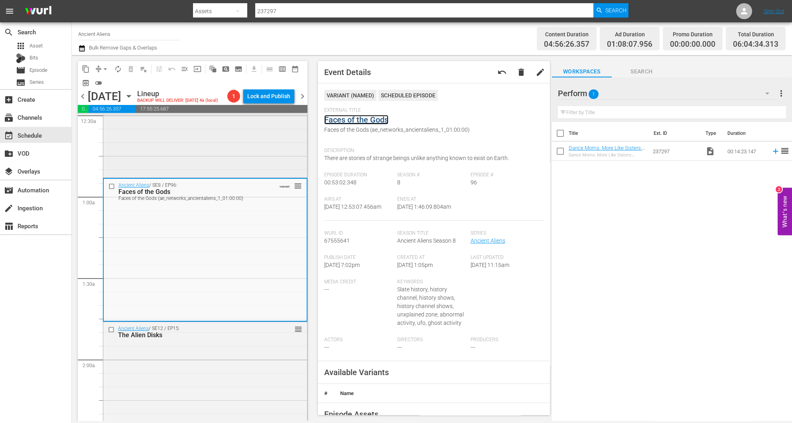
scroll to position [179, 0]
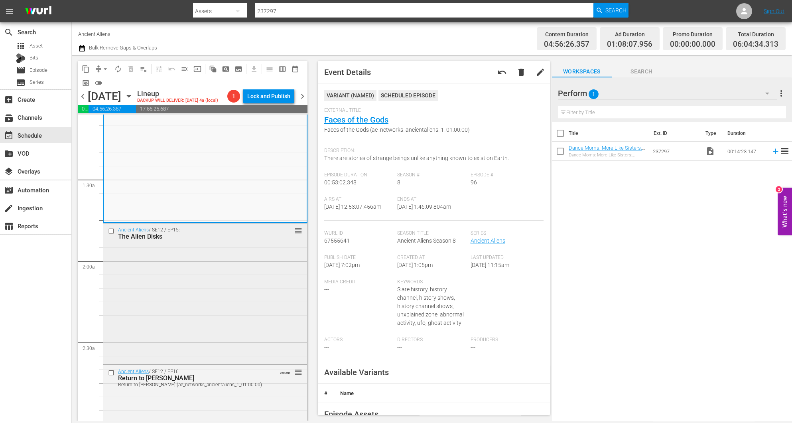
click at [240, 281] on div "Ancient Aliens / SE12 / EP15: The Alien Disks reorder" at bounding box center [205, 292] width 204 height 139
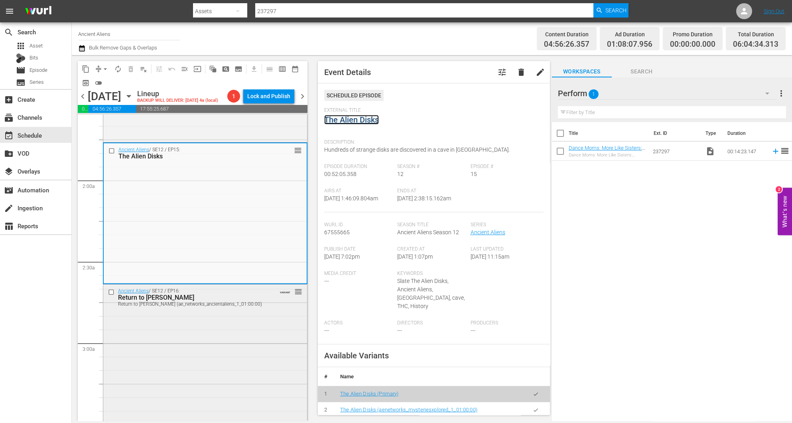
scroll to position [359, 0]
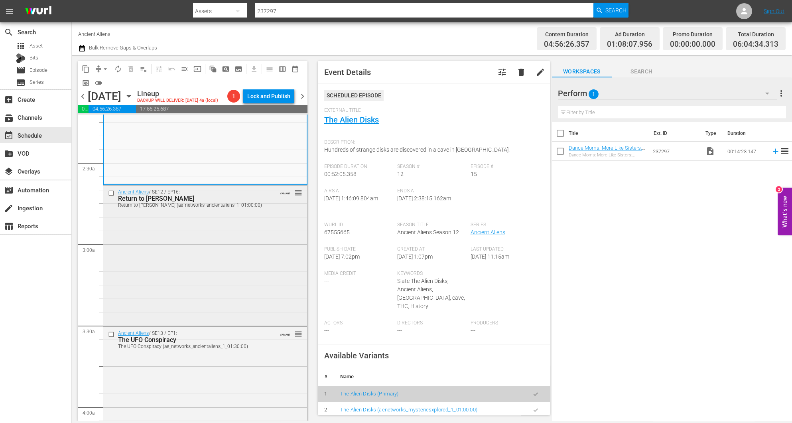
click at [225, 268] on div "Ancient Aliens / SE12 / EP16: Return to Gobekli Tepe Return to Gobekli Tepe (ae…" at bounding box center [205, 254] width 204 height 139
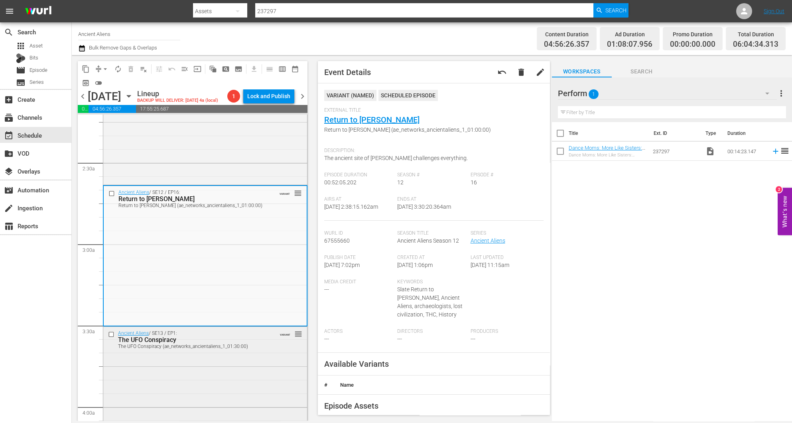
click at [231, 352] on div "Ancient Aliens / SE13 / EP1: The UFO Conspiracy The UFO Conspiracy (ae_networks…" at bounding box center [205, 339] width 204 height 25
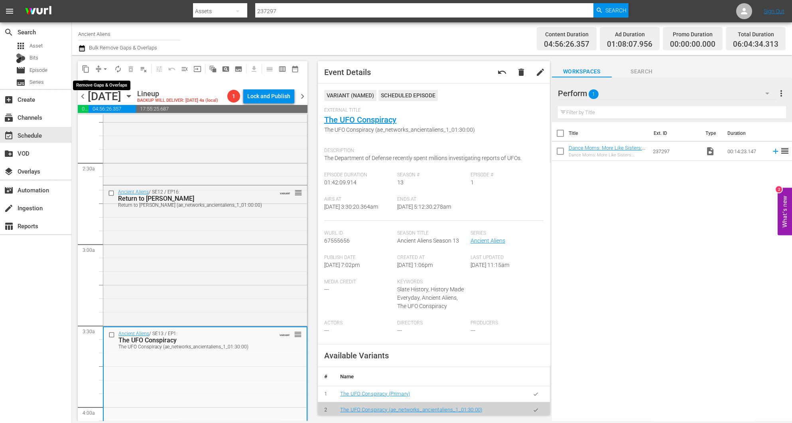
click at [100, 65] on button "arrow_drop_down" at bounding box center [105, 69] width 13 height 13
click at [120, 84] on li "Align to Midnight" at bounding box center [106, 84] width 84 height 13
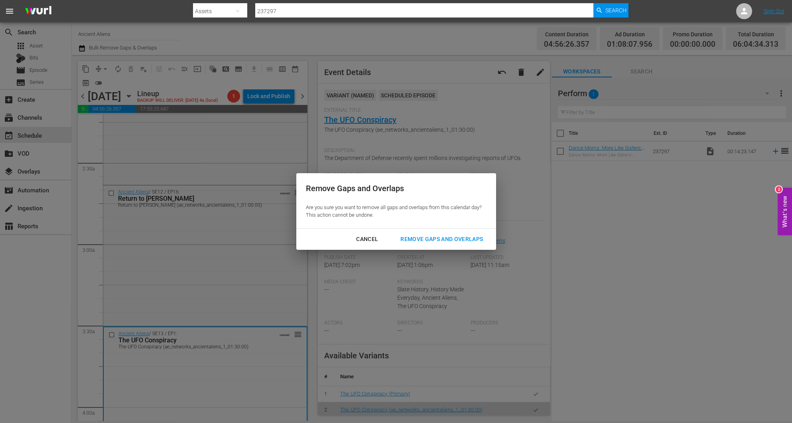
click at [441, 241] on div "Remove Gaps and Overlaps" at bounding box center [441, 239] width 95 height 10
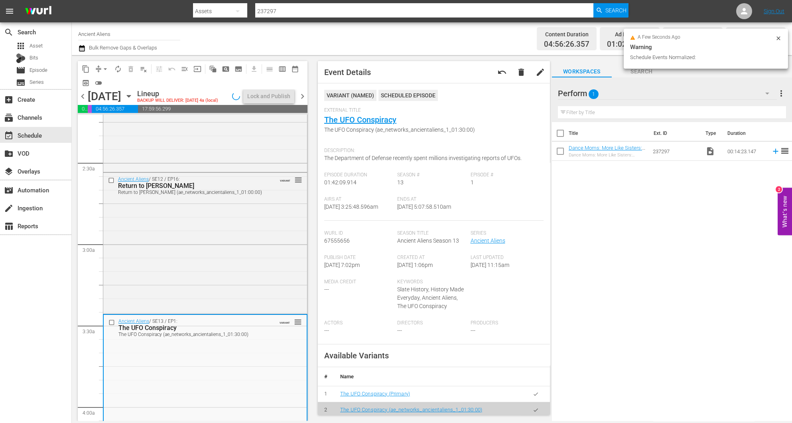
scroll to position [358, 0]
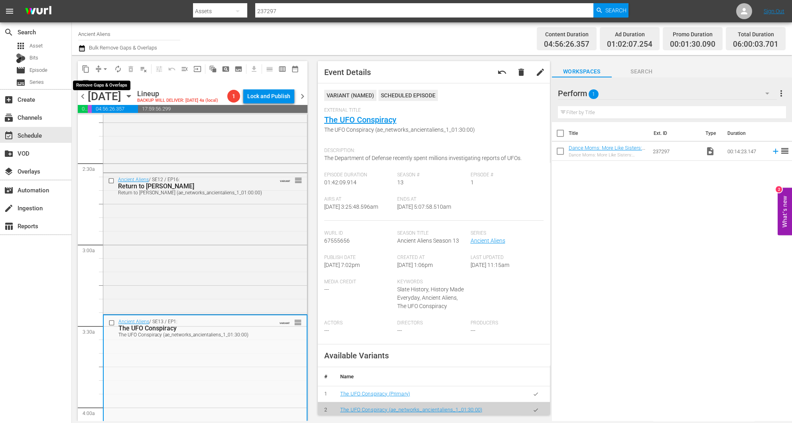
click at [99, 68] on button "arrow_drop_down" at bounding box center [105, 69] width 13 height 13
click at [106, 87] on li "Align to Midnight" at bounding box center [106, 84] width 84 height 13
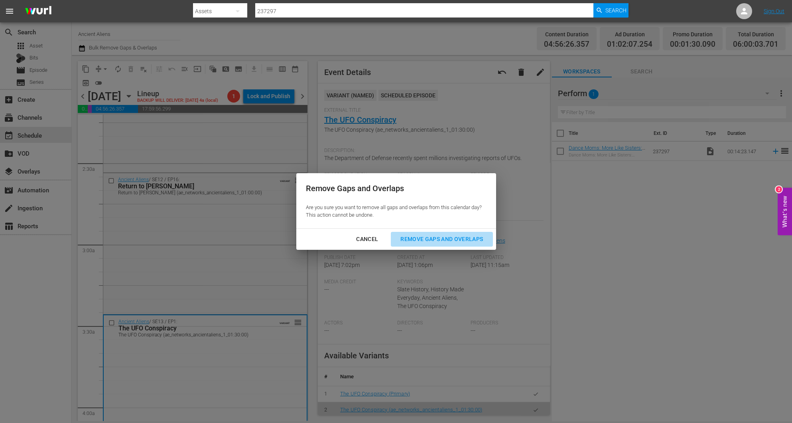
click at [447, 242] on div "Remove Gaps and Overlaps" at bounding box center [441, 239] width 95 height 10
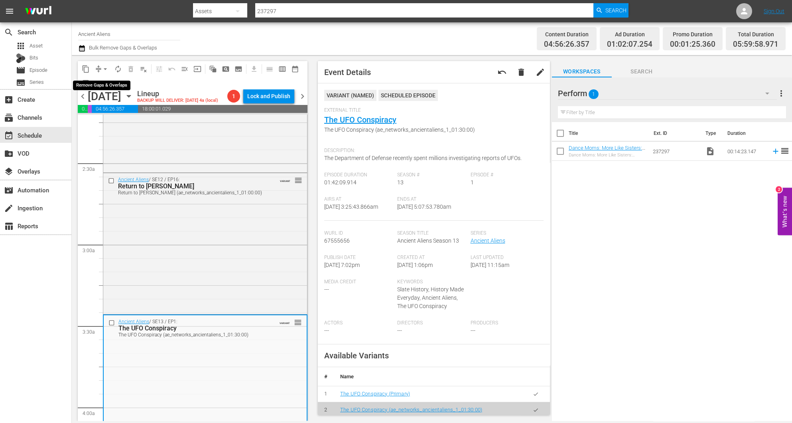
click at [105, 66] on span "arrow_drop_down" at bounding box center [105, 69] width 8 height 8
click at [102, 85] on li "Align to Midnight" at bounding box center [106, 84] width 84 height 13
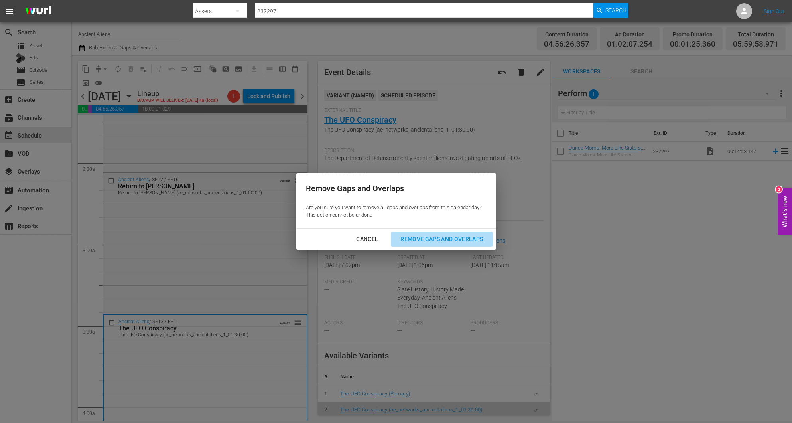
click at [442, 240] on div "Remove Gaps and Overlaps" at bounding box center [441, 239] width 95 height 10
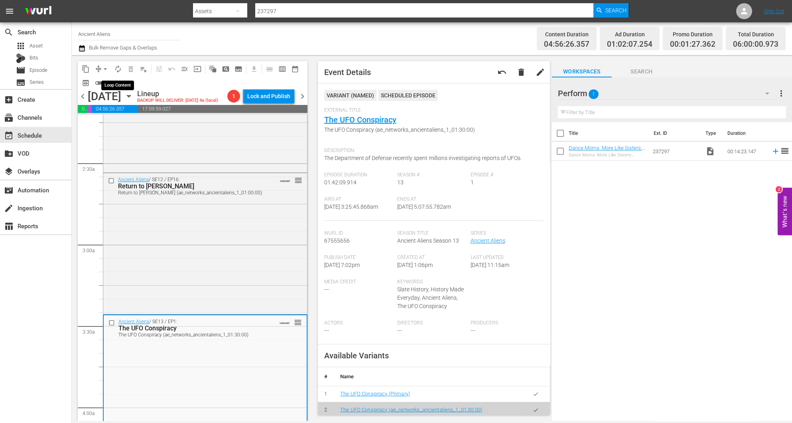
click at [119, 67] on span "autorenew_outlined" at bounding box center [118, 69] width 8 height 8
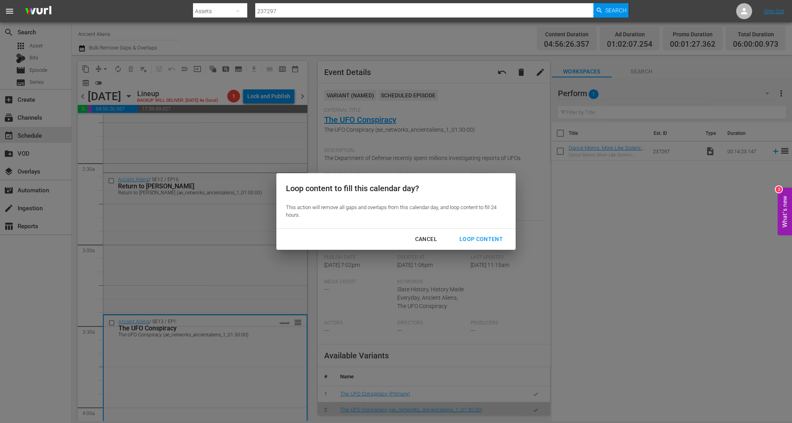
click at [495, 238] on div "Loop Content" at bounding box center [481, 239] width 56 height 10
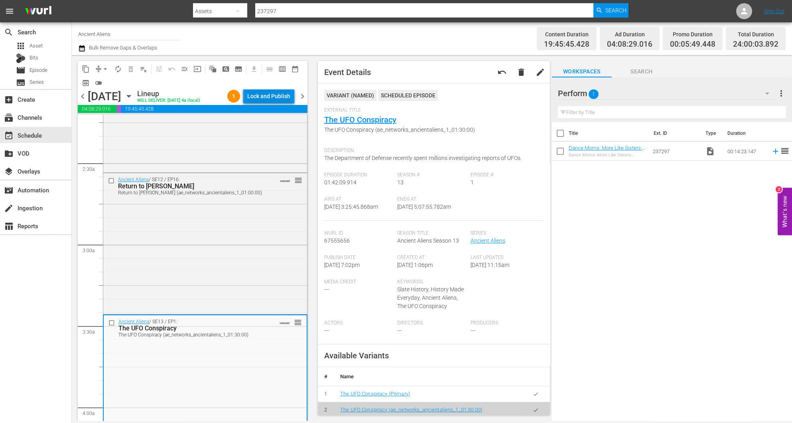
click at [263, 99] on div "Lock and Publish" at bounding box center [268, 96] width 43 height 14
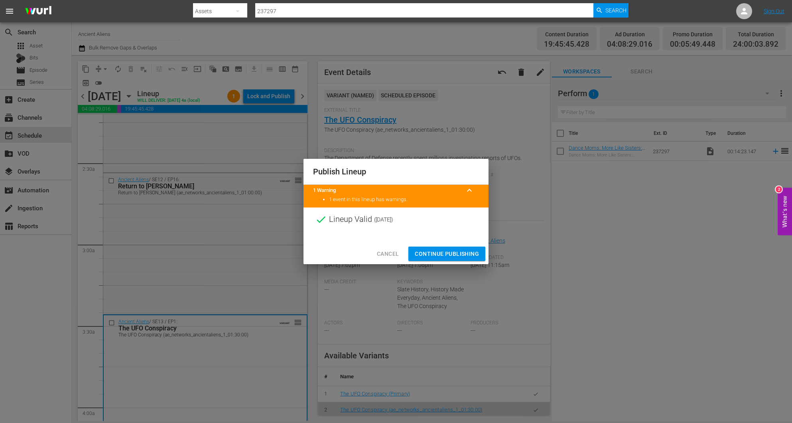
click at [448, 254] on span "Continue Publishing" at bounding box center [447, 254] width 64 height 10
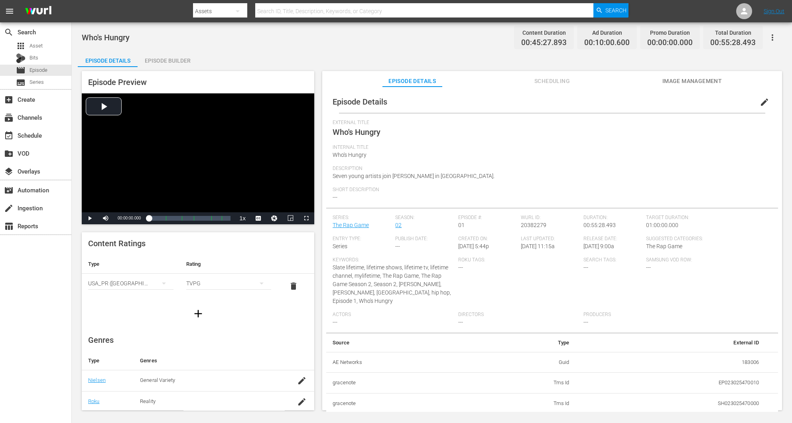
click at [179, 62] on div "Episode Builder" at bounding box center [168, 60] width 60 height 19
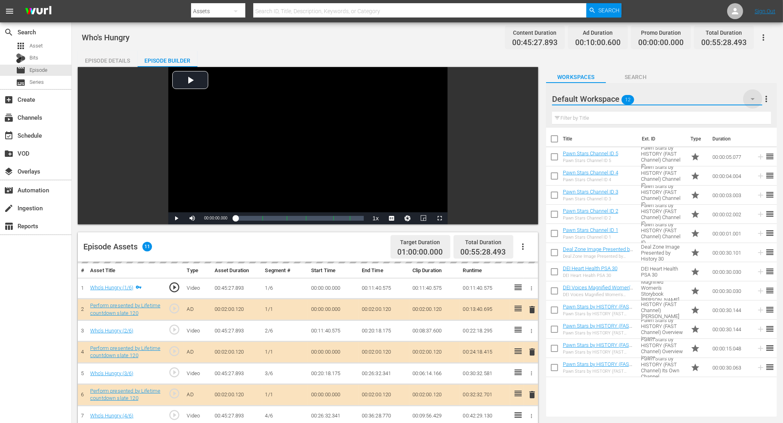
click at [528, 101] on icon "button" at bounding box center [753, 99] width 10 height 10
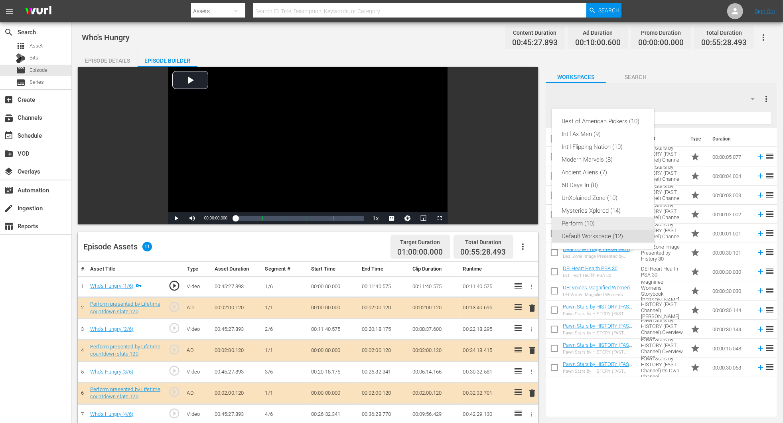
click at [528, 224] on div "Perform (10)" at bounding box center [603, 223] width 83 height 13
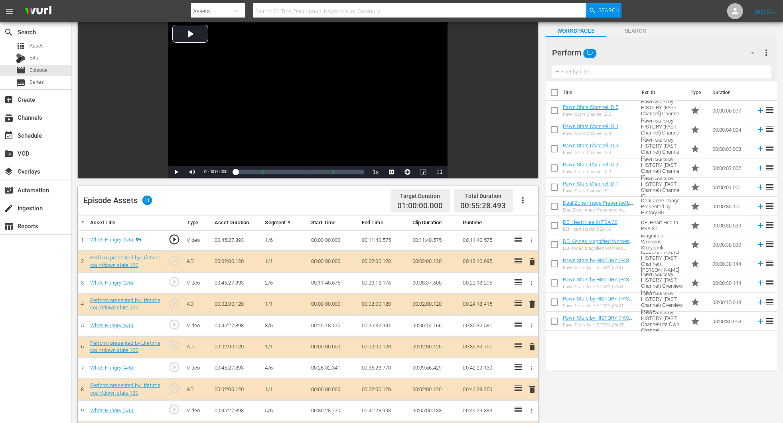
scroll to position [120, 0]
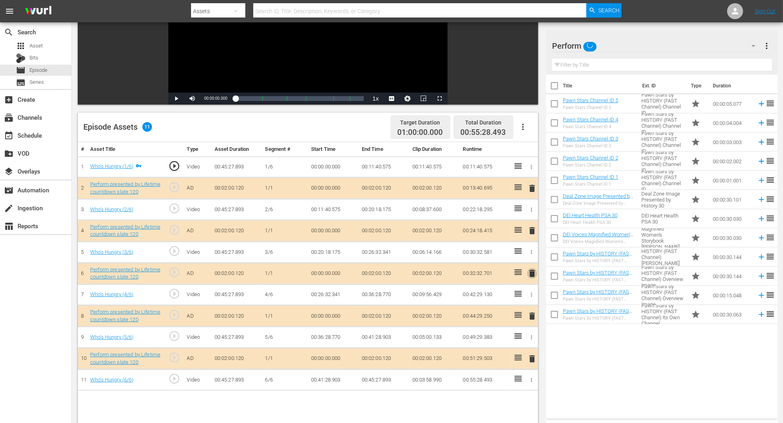
click at [528, 272] on span "delete" at bounding box center [532, 273] width 10 height 10
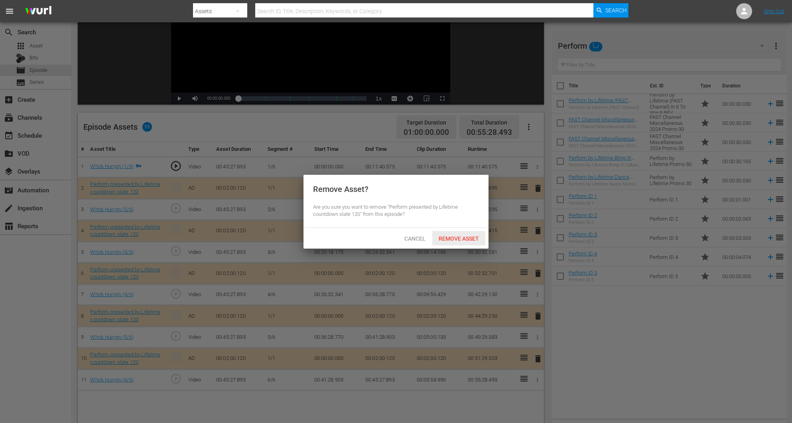
click at [450, 239] on span "Remove Asset" at bounding box center [458, 238] width 53 height 6
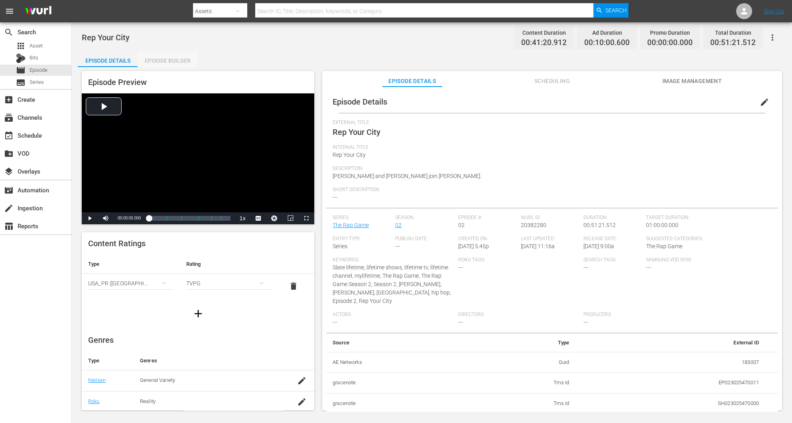
click at [176, 63] on div "Episode Builder" at bounding box center [168, 60] width 60 height 19
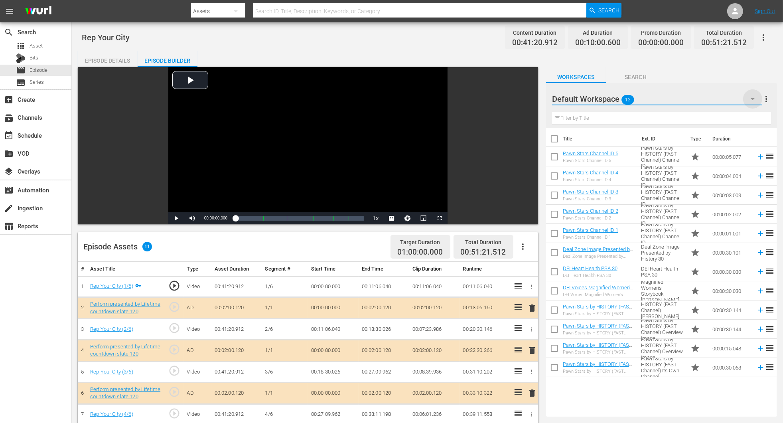
click at [528, 97] on icon "button" at bounding box center [753, 99] width 10 height 10
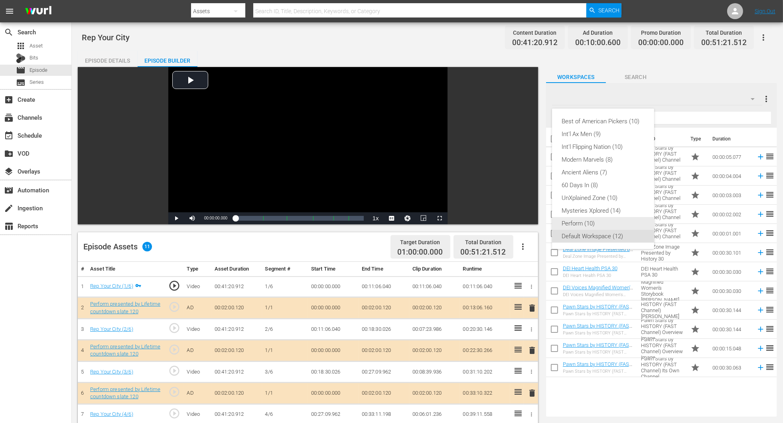
click at [528, 221] on div "Perform (10)" at bounding box center [603, 223] width 83 height 13
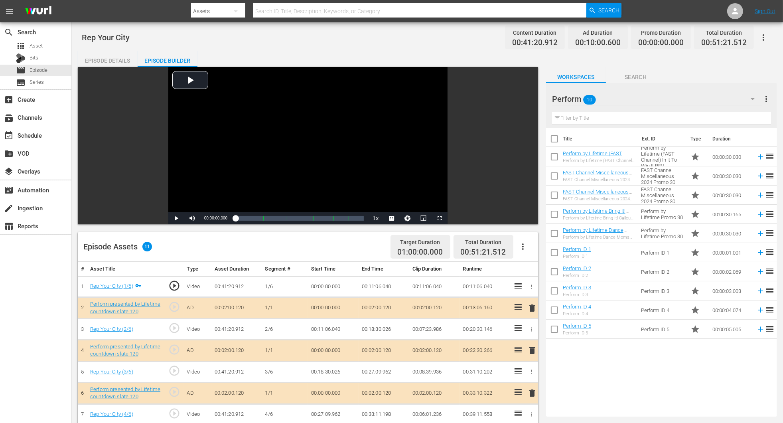
scroll to position [120, 0]
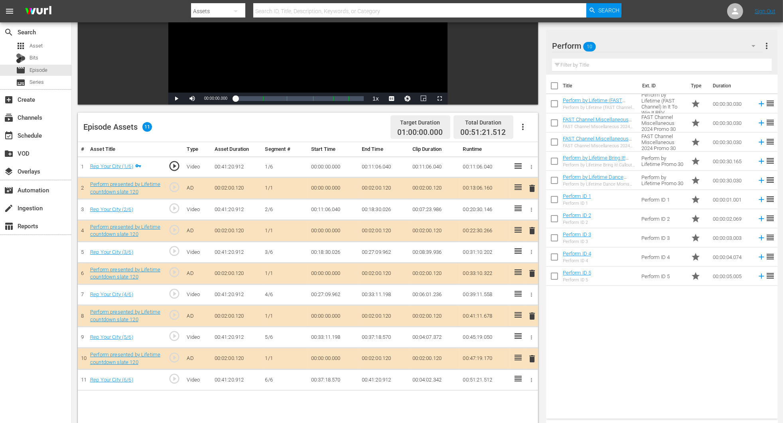
click at [528, 276] on span "delete" at bounding box center [532, 273] width 10 height 10
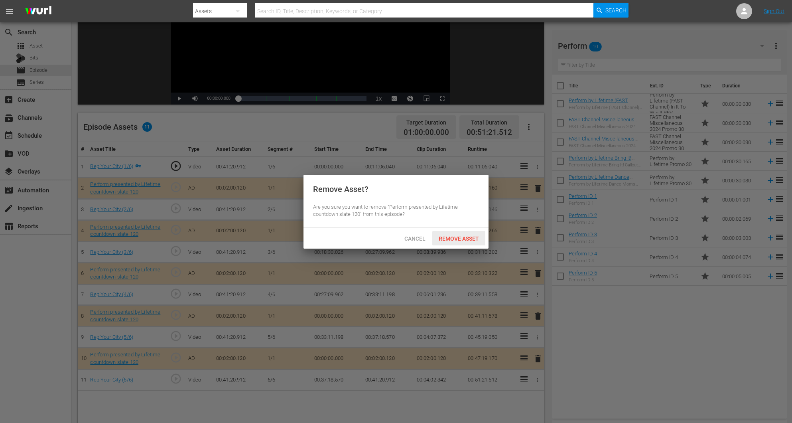
click at [457, 238] on span "Remove Asset" at bounding box center [458, 238] width 53 height 6
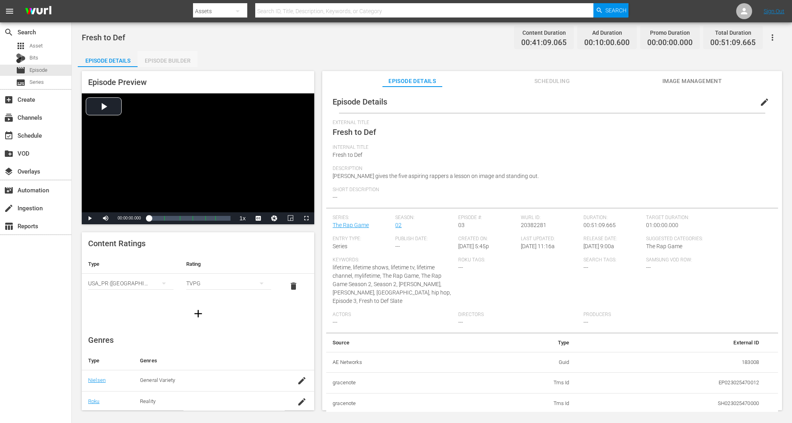
click at [170, 61] on div "Episode Builder" at bounding box center [168, 60] width 60 height 19
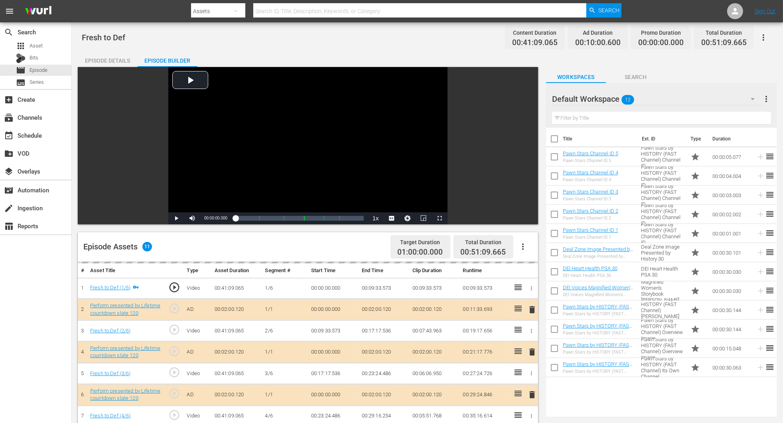
click at [528, 99] on icon "button" at bounding box center [753, 99] width 10 height 10
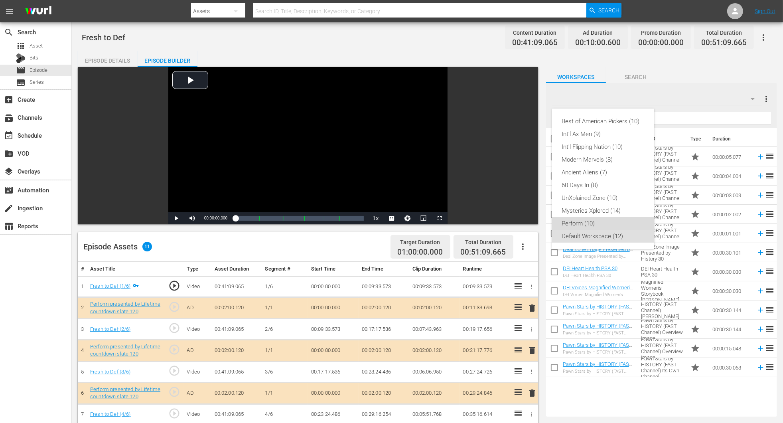
click at [528, 221] on div "Perform (10)" at bounding box center [603, 223] width 83 height 13
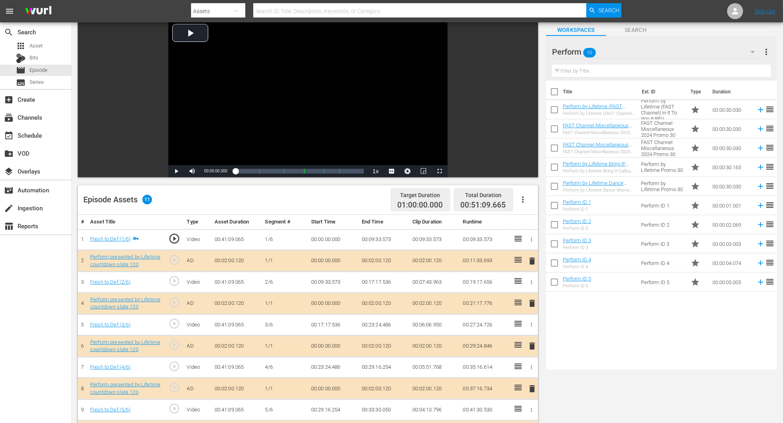
scroll to position [120, 0]
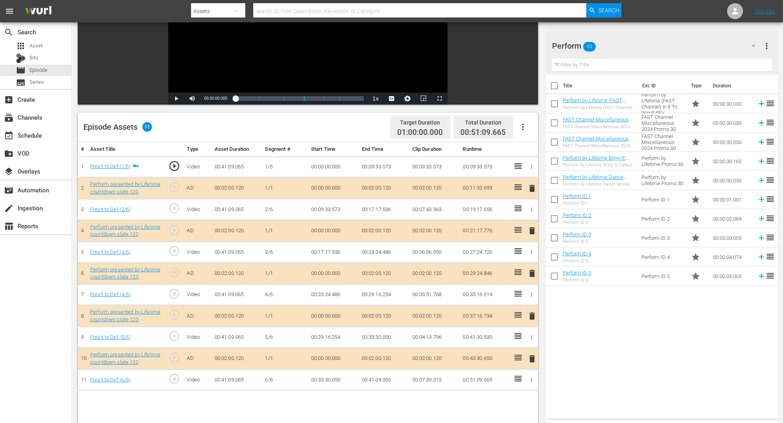
click at [528, 275] on span "delete" at bounding box center [532, 273] width 10 height 10
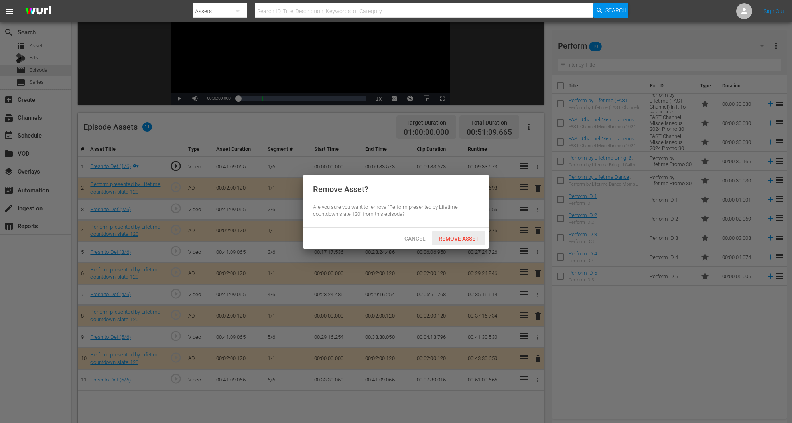
click at [460, 238] on span "Remove Asset" at bounding box center [458, 238] width 53 height 6
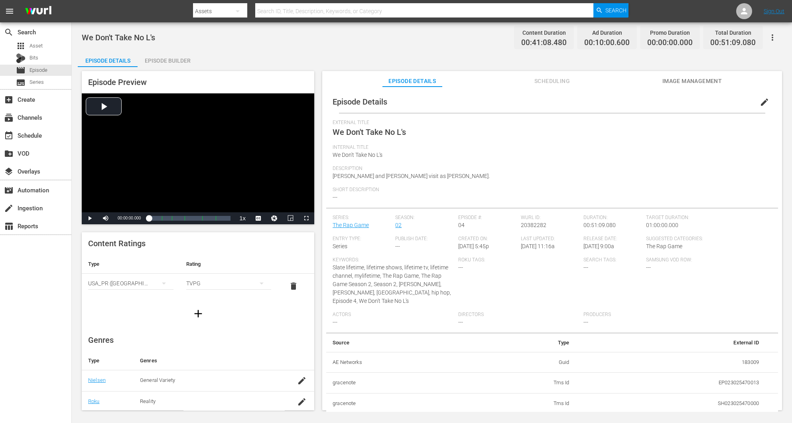
click at [165, 59] on div "Episode Builder" at bounding box center [168, 60] width 60 height 19
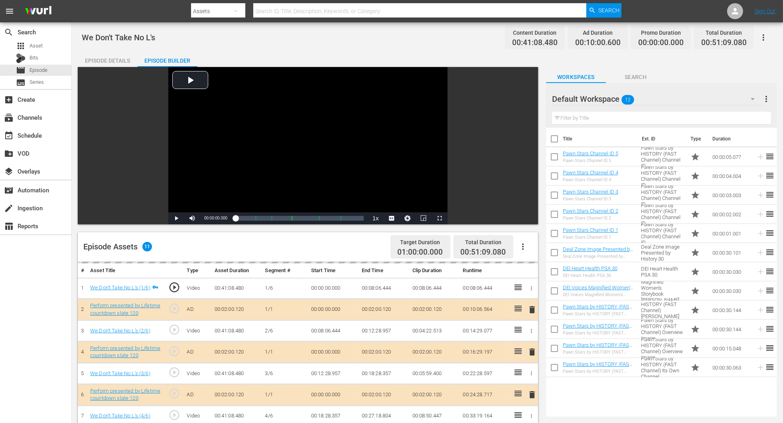
click at [528, 103] on icon "button" at bounding box center [753, 99] width 10 height 10
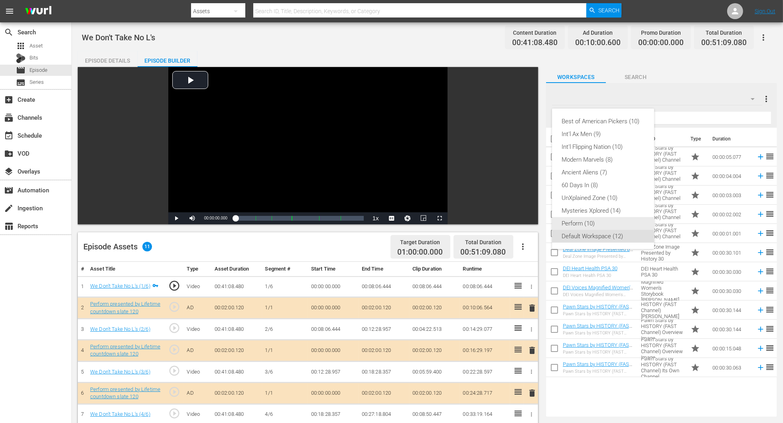
click at [528, 225] on div "Perform (10)" at bounding box center [603, 223] width 83 height 13
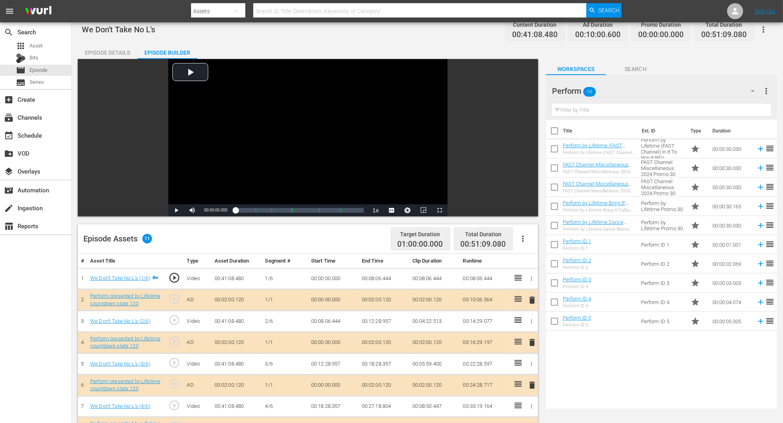
scroll to position [120, 0]
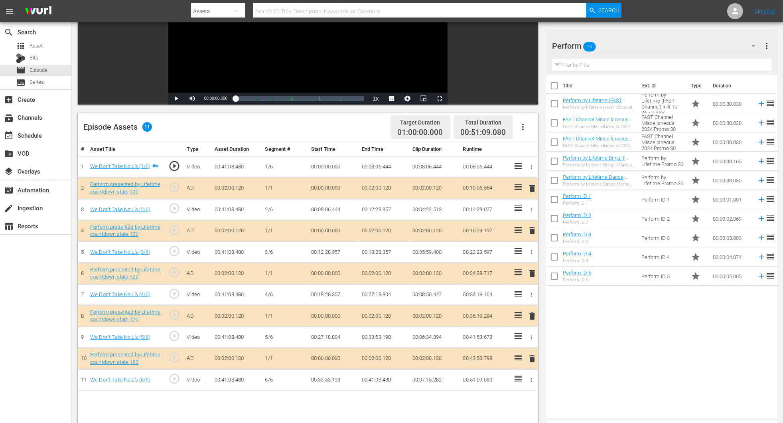
click at [528, 273] on span "delete" at bounding box center [532, 273] width 10 height 10
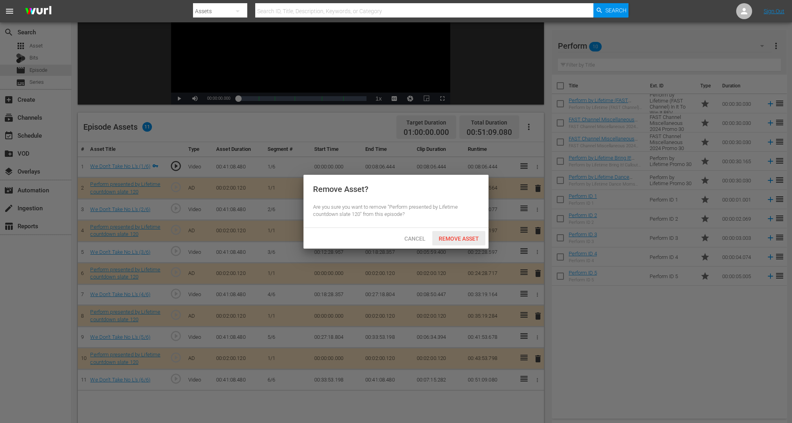
click at [461, 236] on span "Remove Asset" at bounding box center [458, 238] width 53 height 6
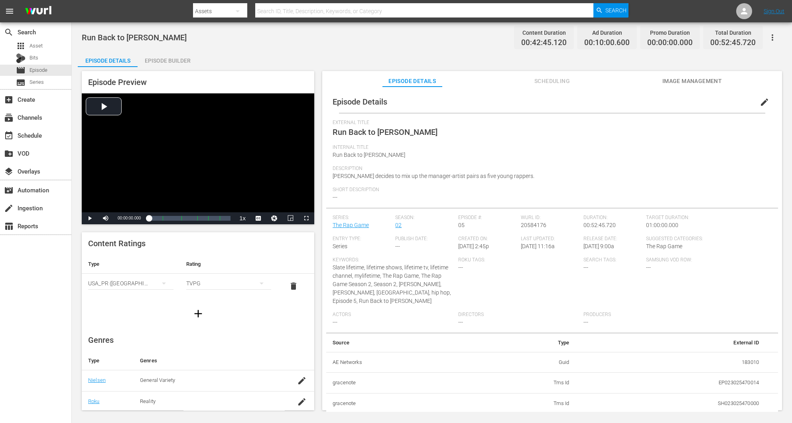
click at [167, 61] on div "Episode Builder" at bounding box center [168, 60] width 60 height 19
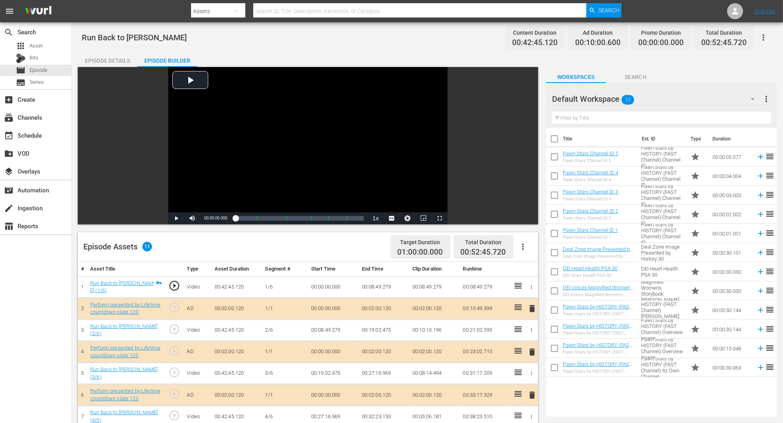
click at [528, 104] on button "button" at bounding box center [752, 98] width 19 height 19
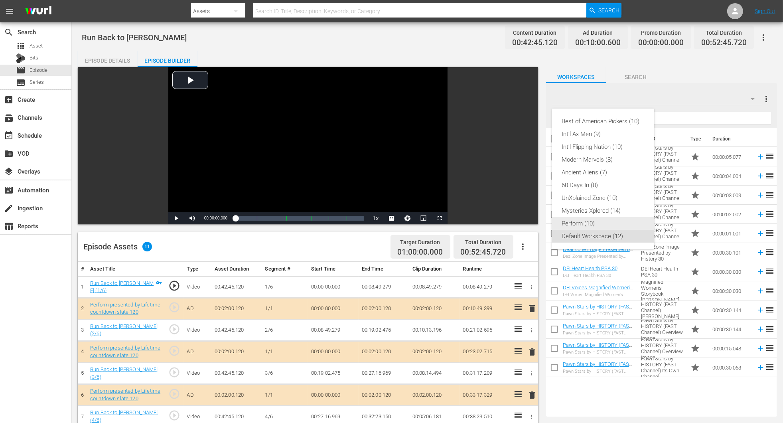
click at [528, 221] on div "Perform (10)" at bounding box center [603, 223] width 83 height 13
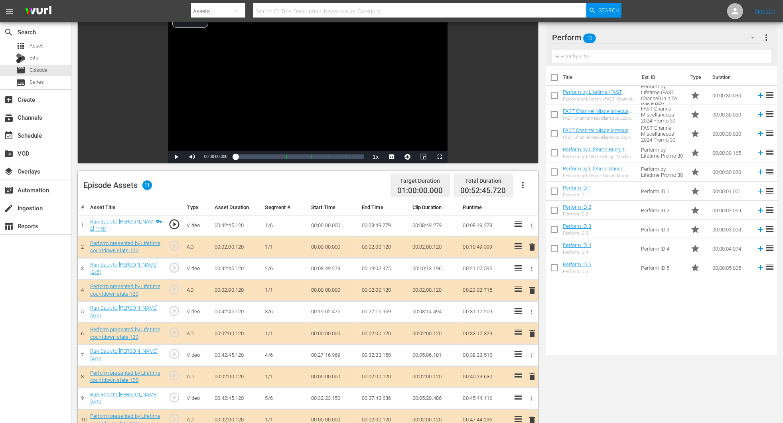
scroll to position [179, 0]
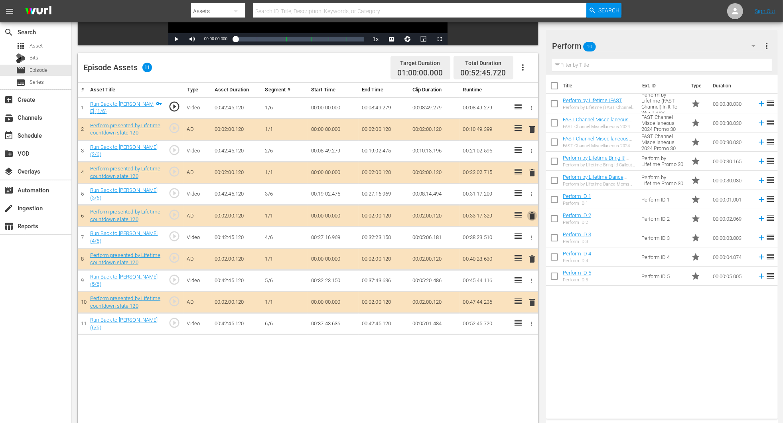
click at [528, 212] on span "delete" at bounding box center [532, 216] width 10 height 10
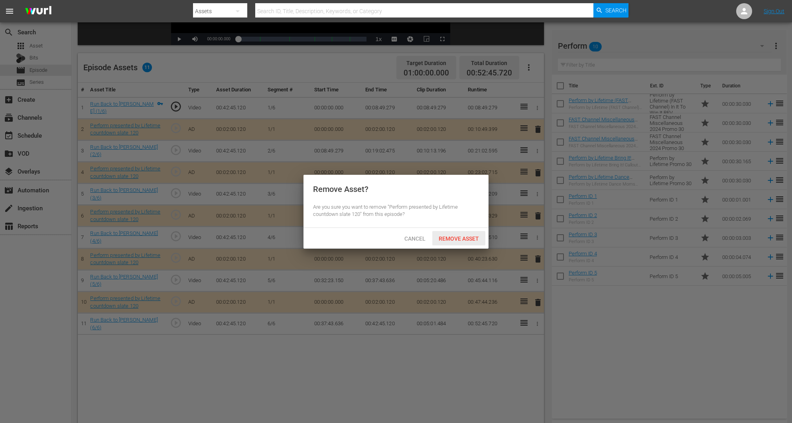
click at [459, 245] on div "Cancel Remove Asset" at bounding box center [396, 238] width 185 height 21
click at [469, 238] on span "Remove Asset" at bounding box center [458, 238] width 53 height 6
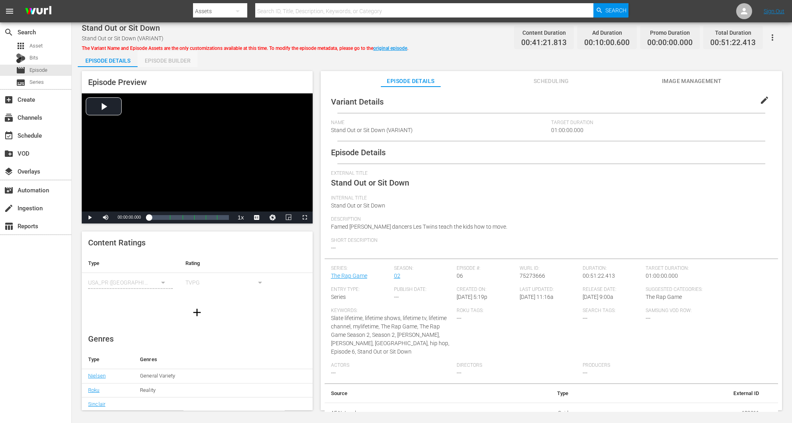
click at [174, 56] on div "Episode Builder" at bounding box center [168, 60] width 60 height 19
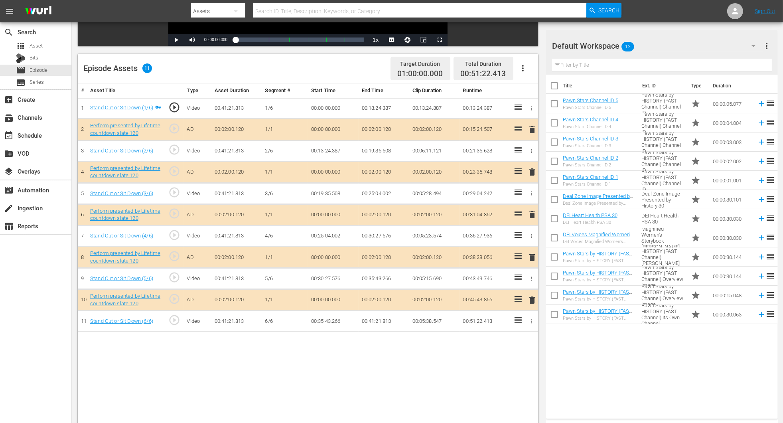
scroll to position [179, 0]
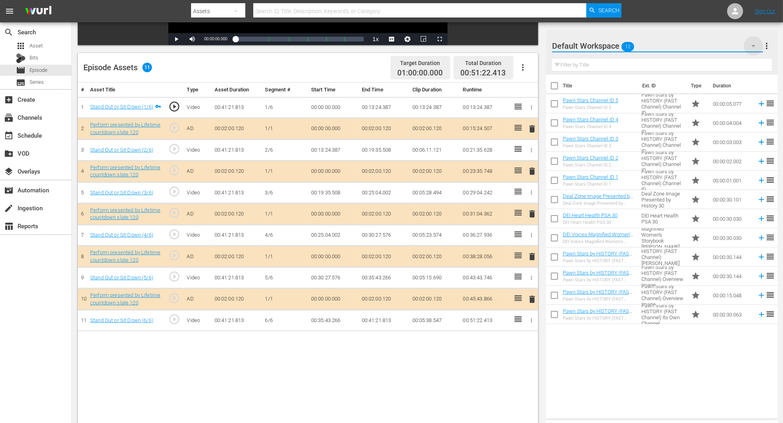
click at [528, 44] on icon "button" at bounding box center [754, 46] width 10 height 10
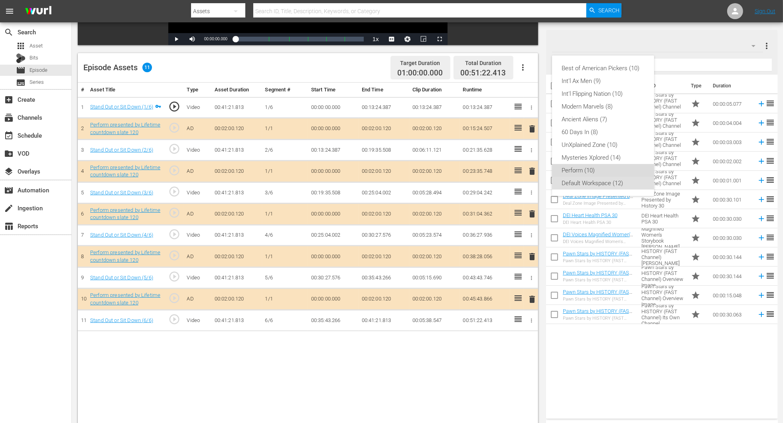
click at [528, 169] on div "Perform (10)" at bounding box center [603, 170] width 83 height 13
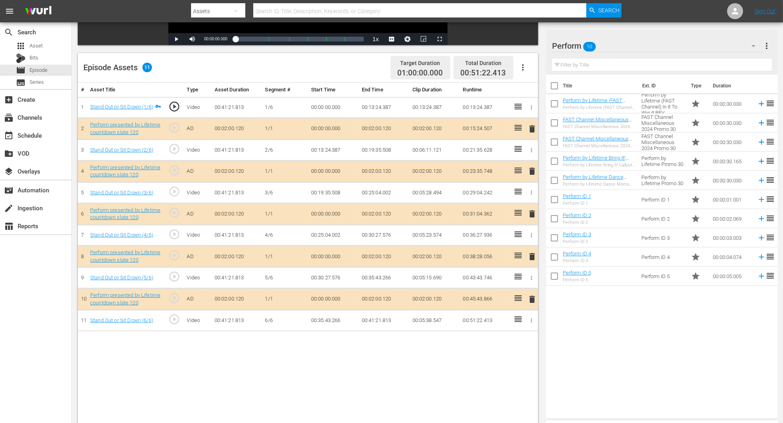
click at [528, 214] on span "delete" at bounding box center [532, 214] width 10 height 10
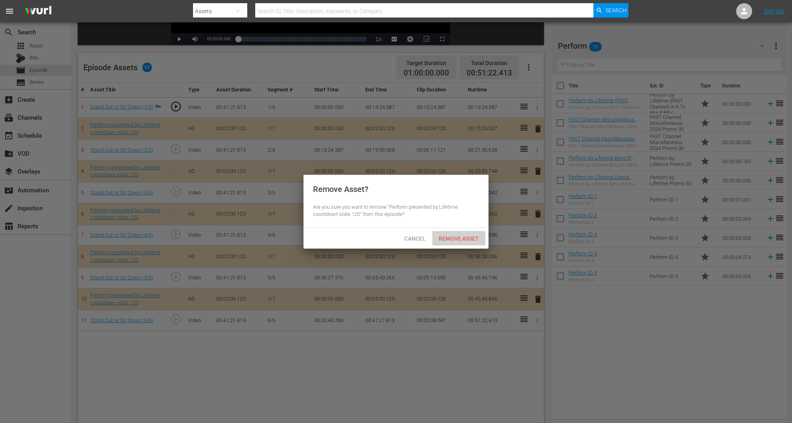
click at [447, 237] on span "Remove Asset" at bounding box center [458, 238] width 53 height 6
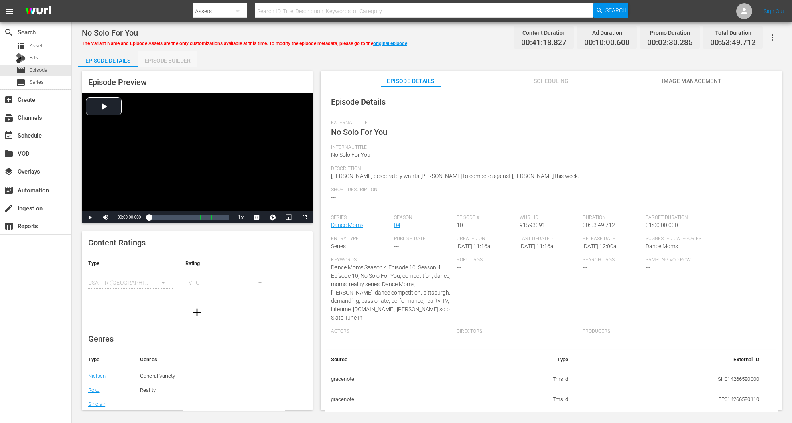
click at [173, 59] on div "Episode Builder" at bounding box center [168, 60] width 60 height 19
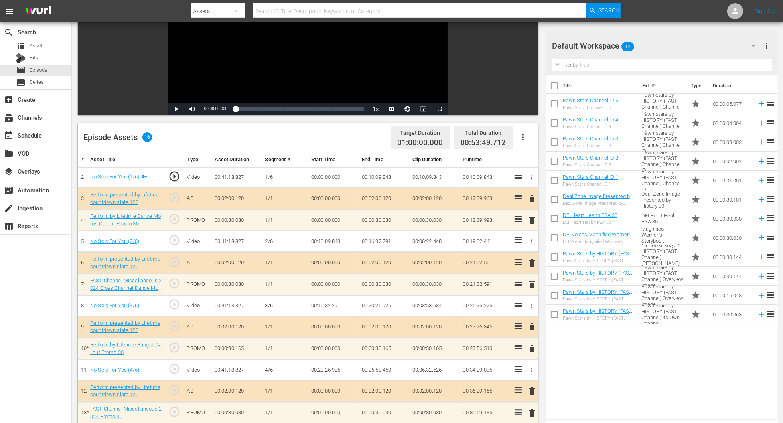
scroll to position [207, 0]
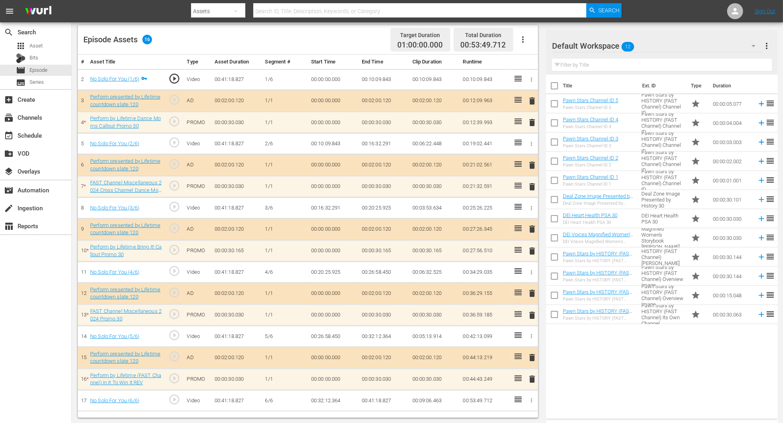
click at [528, 40] on button "button" at bounding box center [753, 45] width 19 height 19
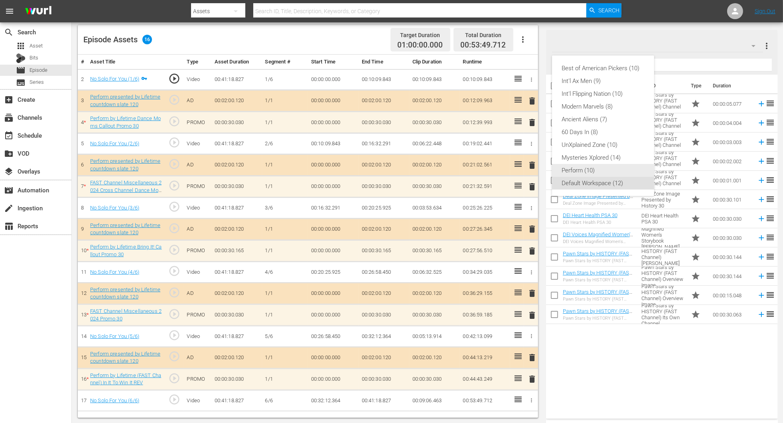
click at [528, 166] on div "Perform (10)" at bounding box center [603, 170] width 83 height 13
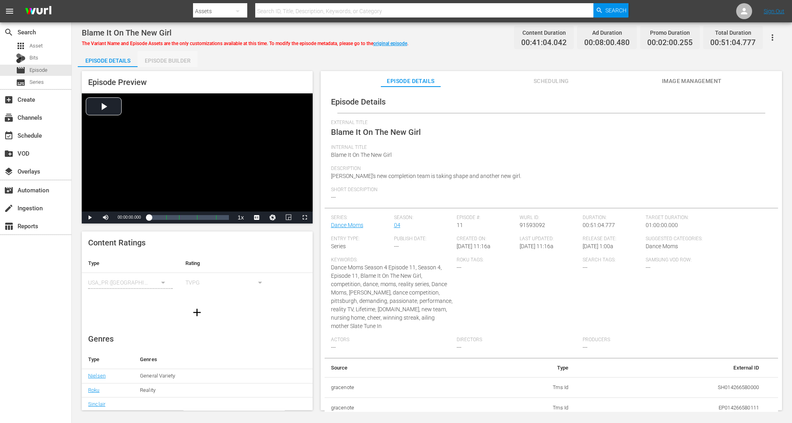
click at [176, 63] on div "Episode Builder" at bounding box center [168, 60] width 60 height 19
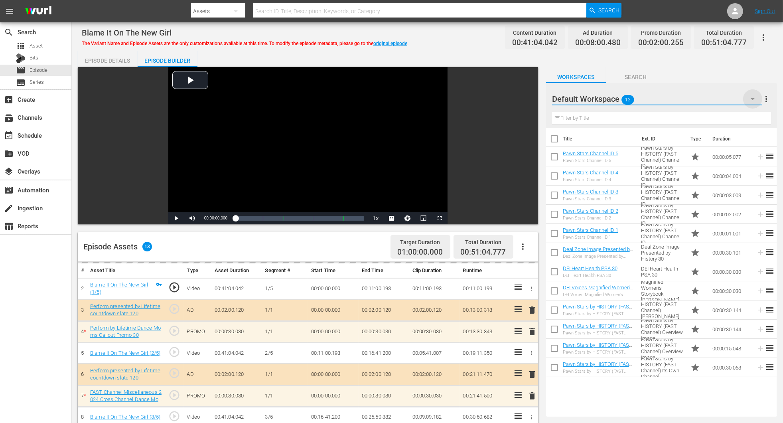
click at [528, 96] on icon "button" at bounding box center [753, 99] width 10 height 10
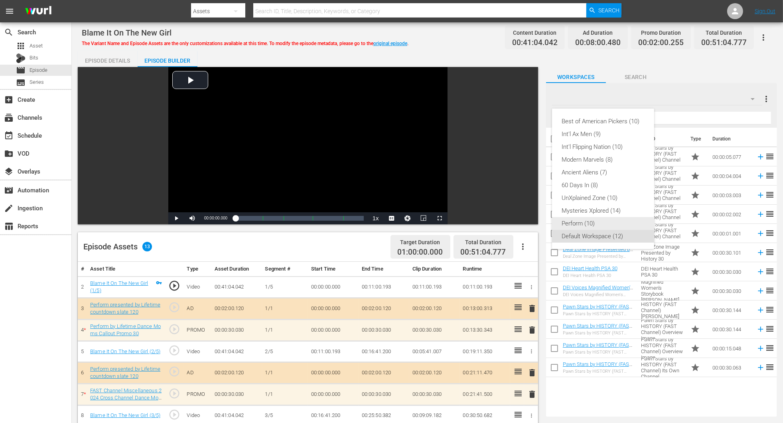
click at [528, 221] on div "Perform (10)" at bounding box center [603, 223] width 83 height 13
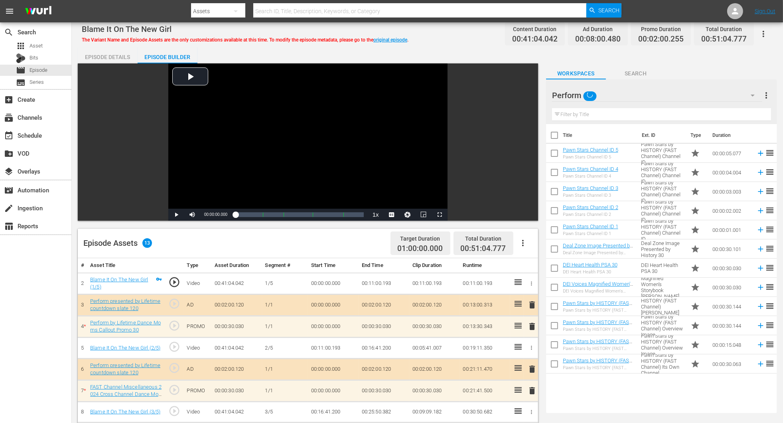
scroll to position [207, 0]
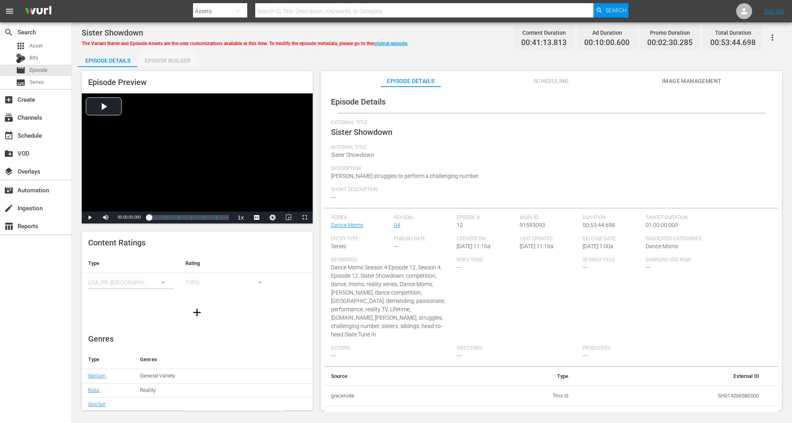
click at [162, 55] on div "Episode Builder" at bounding box center [168, 60] width 60 height 19
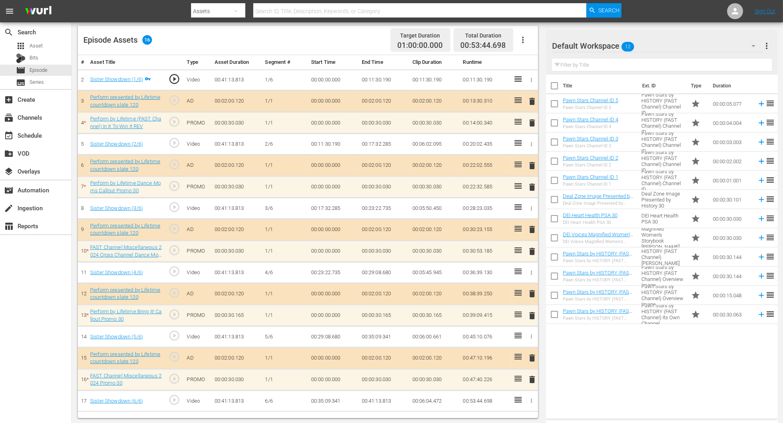
scroll to position [207, 0]
click at [528, 47] on icon "button" at bounding box center [754, 46] width 10 height 10
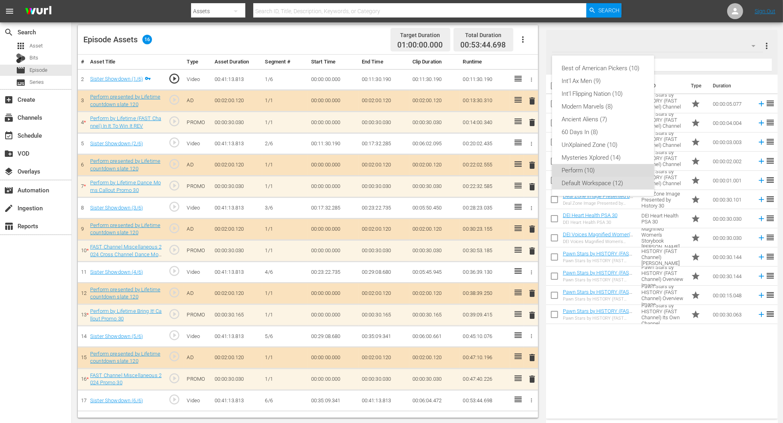
click at [528, 173] on div "Perform (10)" at bounding box center [603, 170] width 83 height 13
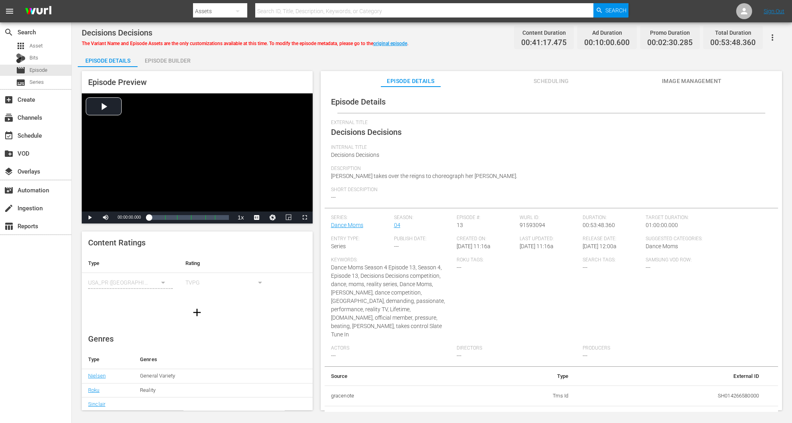
click at [161, 59] on div "Episode Builder" at bounding box center [168, 60] width 60 height 19
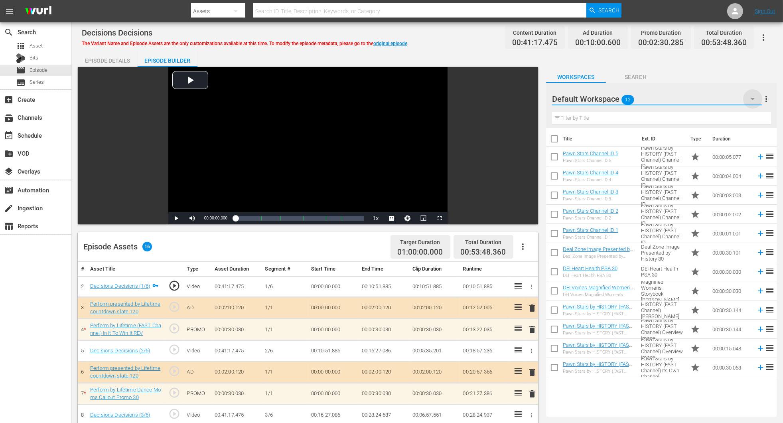
click at [528, 94] on icon "button" at bounding box center [753, 99] width 10 height 10
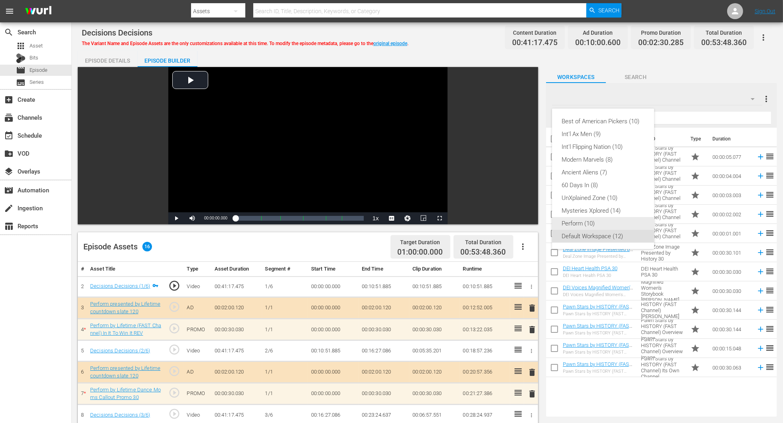
click at [528, 223] on div "Perform (10)" at bounding box center [603, 223] width 83 height 13
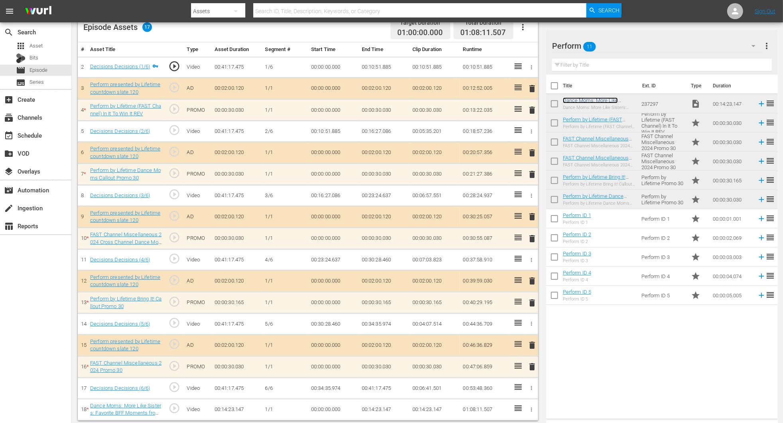
scroll to position [223, 0]
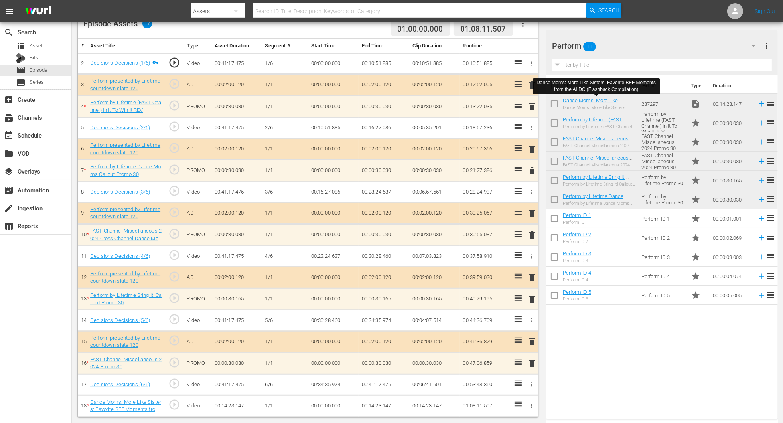
click at [528, 282] on span "delete" at bounding box center [532, 363] width 10 height 10
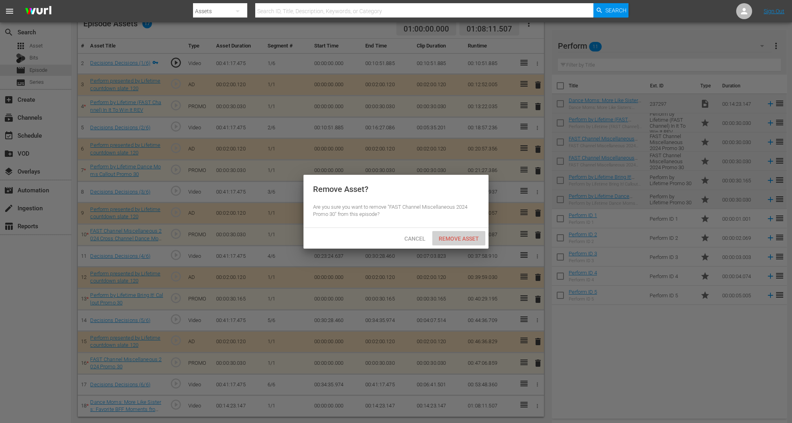
click at [463, 233] on div "Remove Asset" at bounding box center [458, 238] width 53 height 15
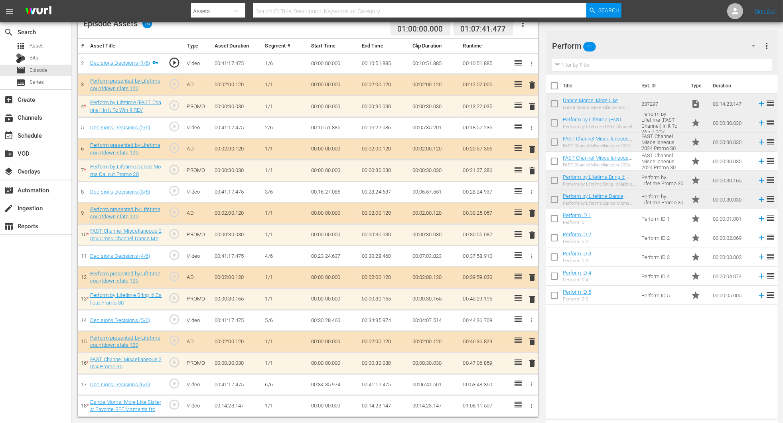
scroll to position [207, 0]
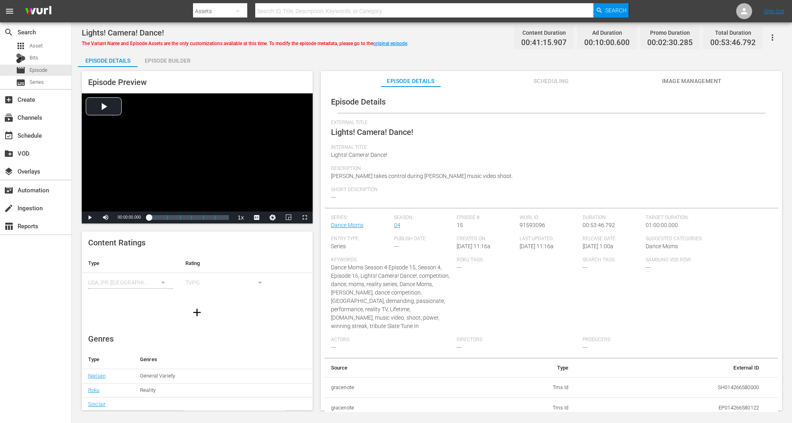
click at [169, 61] on div "Episode Builder" at bounding box center [168, 60] width 60 height 19
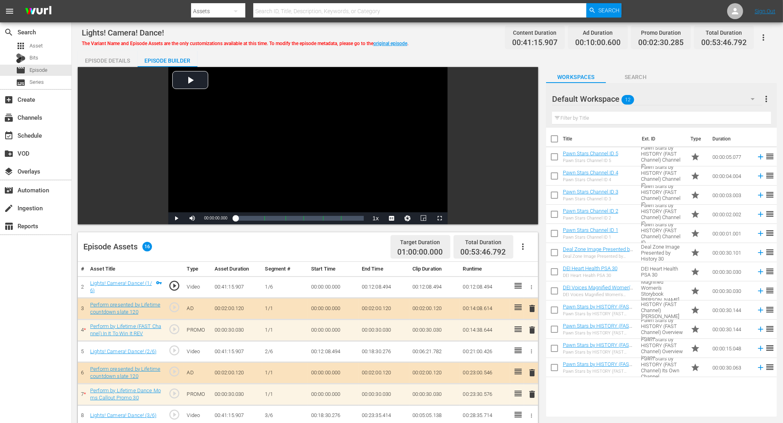
click at [528, 99] on icon "button" at bounding box center [753, 99] width 10 height 10
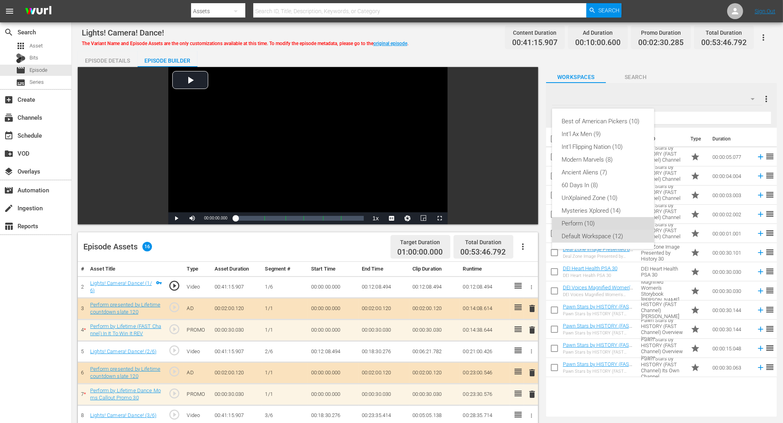
click at [528, 225] on div "Perform (10)" at bounding box center [603, 223] width 83 height 13
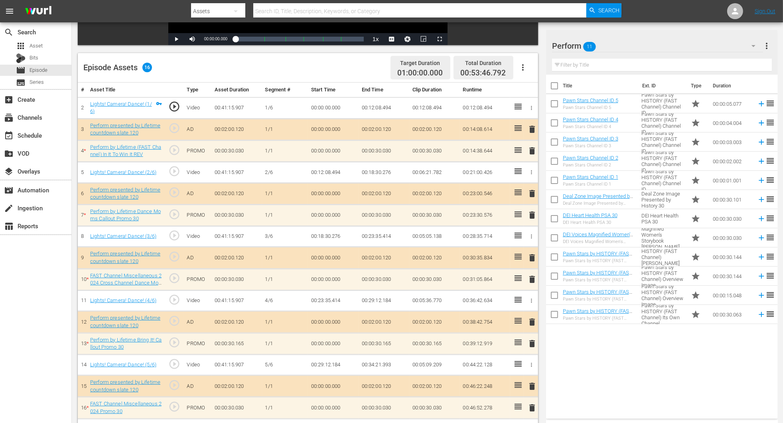
scroll to position [207, 0]
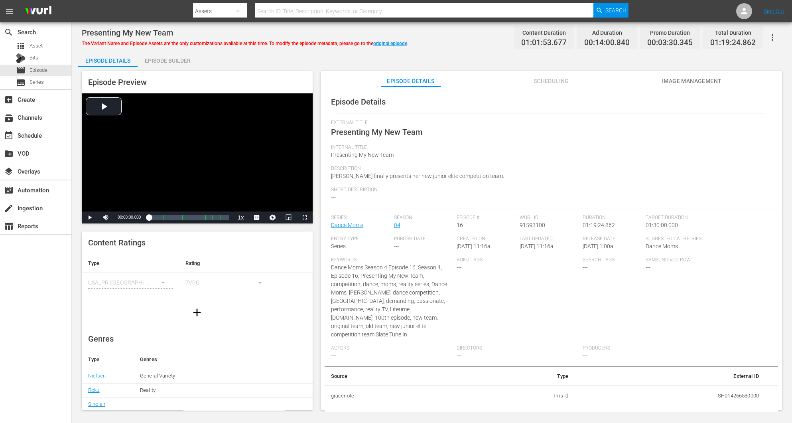
click at [160, 57] on div "Episode Builder" at bounding box center [168, 60] width 60 height 19
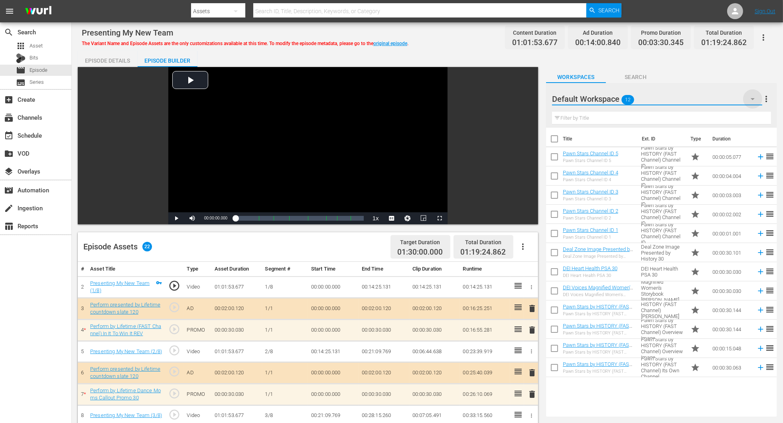
click at [528, 97] on icon "button" at bounding box center [753, 99] width 10 height 10
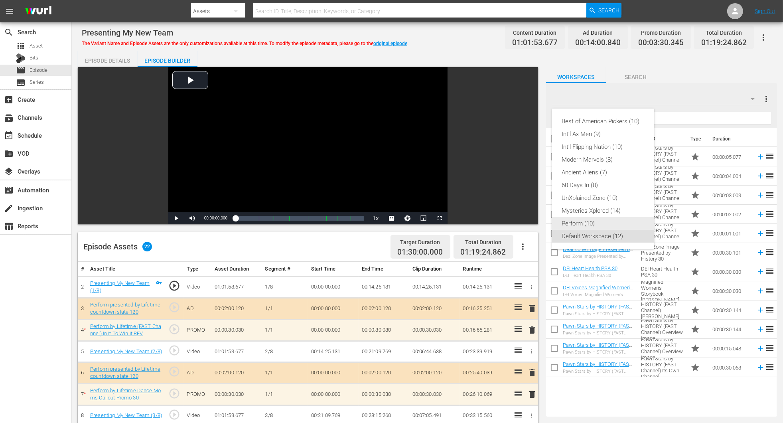
click at [528, 224] on div "Perform (10)" at bounding box center [603, 223] width 83 height 13
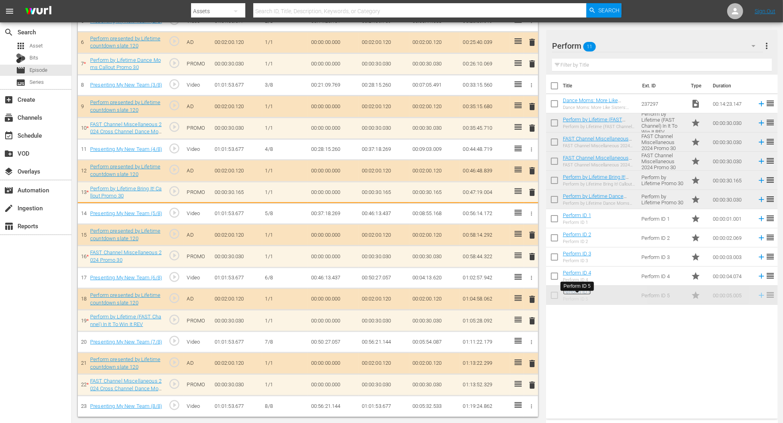
scroll to position [337, 0]
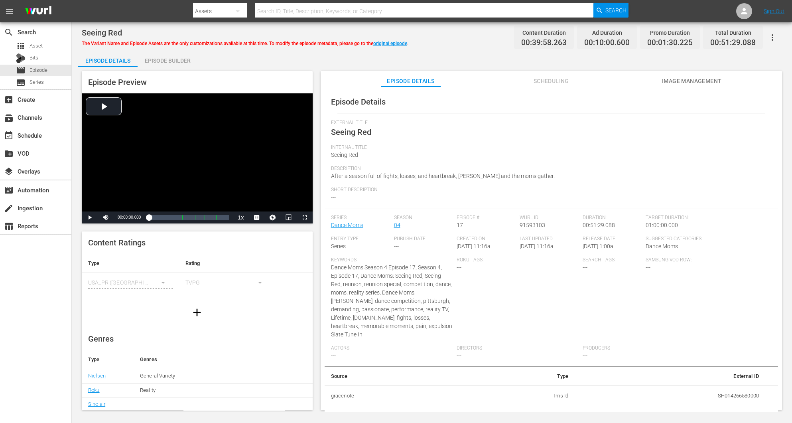
click at [178, 55] on div "Episode Builder" at bounding box center [168, 60] width 60 height 19
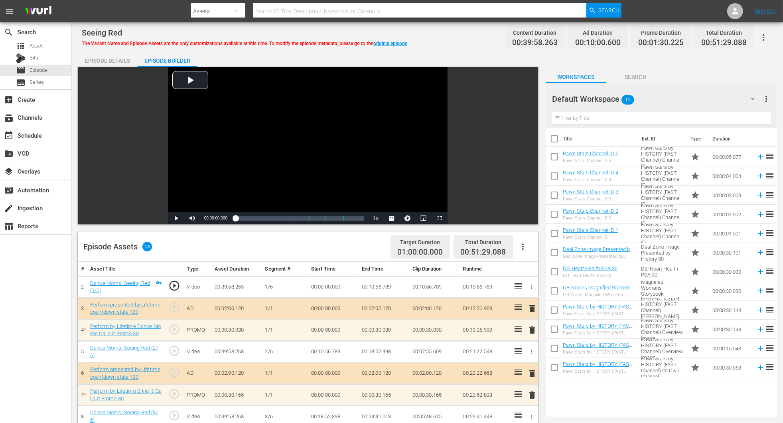
scroll to position [207, 0]
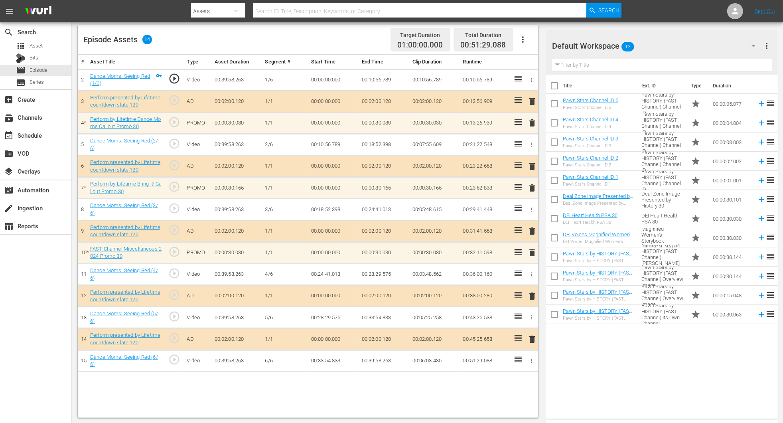
click at [528, 48] on icon "button" at bounding box center [754, 46] width 10 height 10
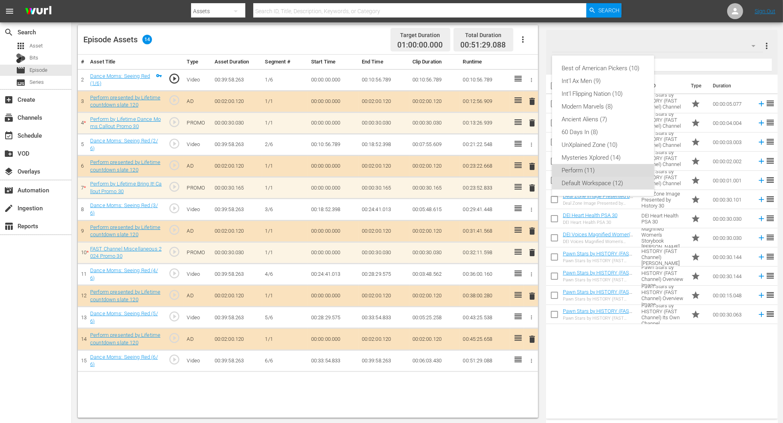
click at [528, 173] on div "Perform (11)" at bounding box center [603, 170] width 83 height 13
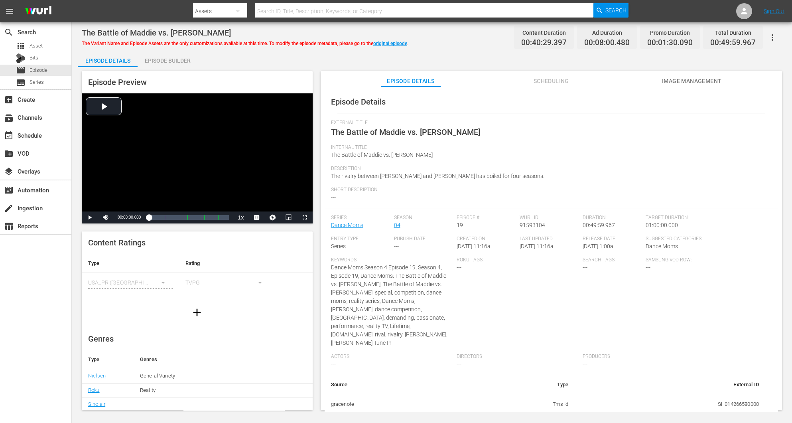
click at [164, 56] on div "Episode Builder" at bounding box center [168, 60] width 60 height 19
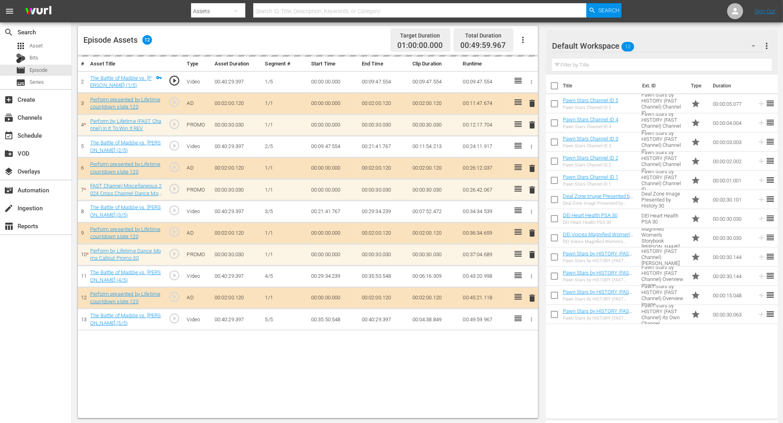
scroll to position [207, 0]
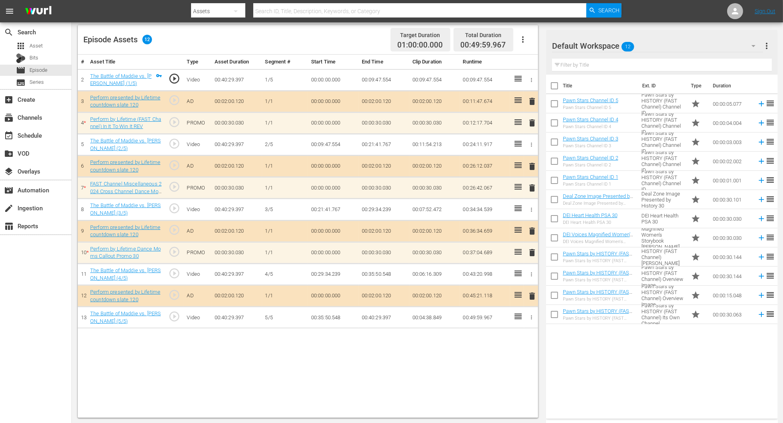
click at [528, 46] on icon "button" at bounding box center [754, 46] width 10 height 10
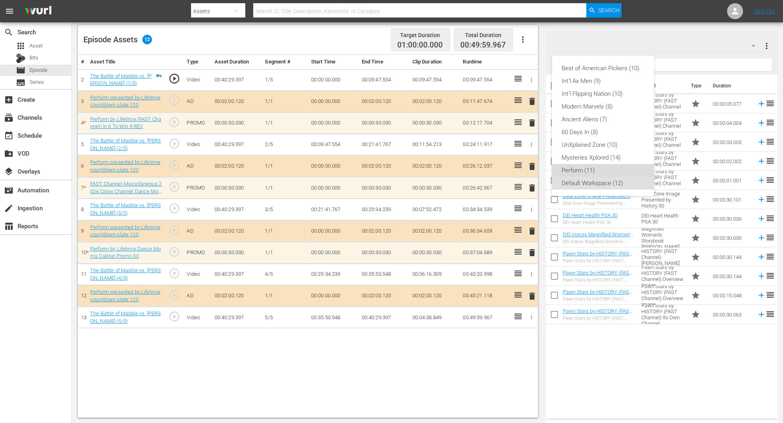
click at [528, 172] on div "Perform (11)" at bounding box center [603, 170] width 83 height 13
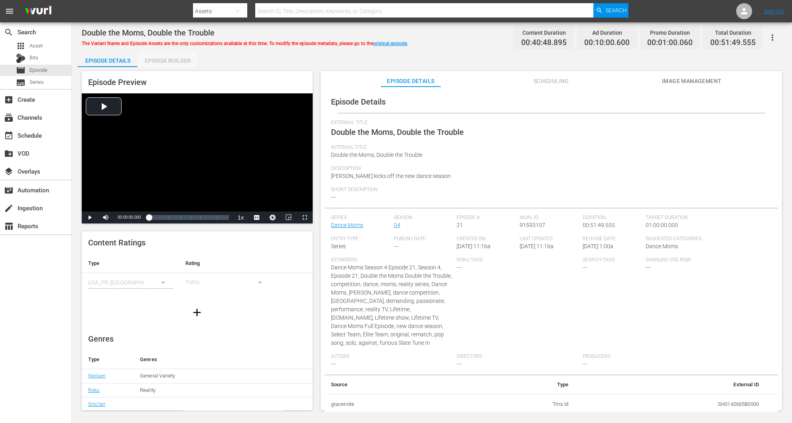
click at [162, 55] on div "Episode Builder" at bounding box center [168, 60] width 60 height 19
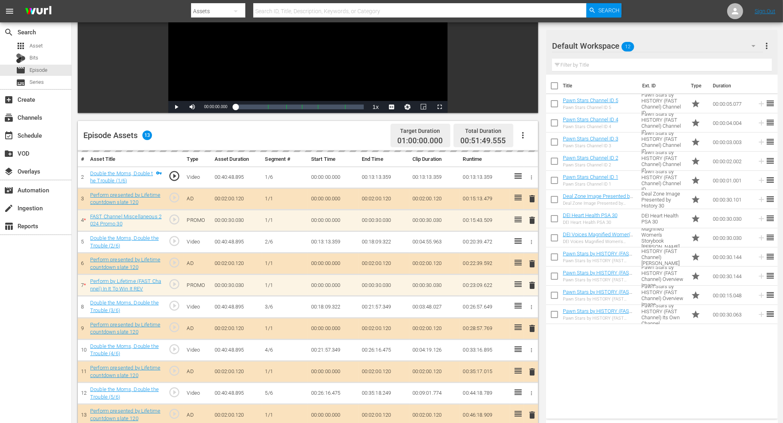
scroll to position [179, 0]
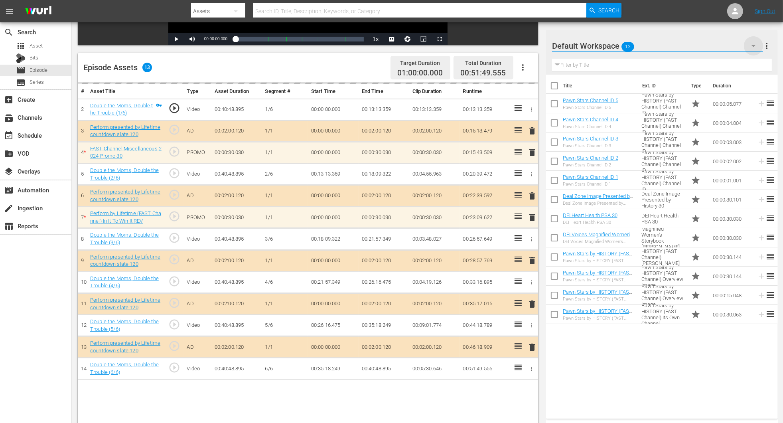
click at [528, 41] on icon "button" at bounding box center [754, 46] width 10 height 10
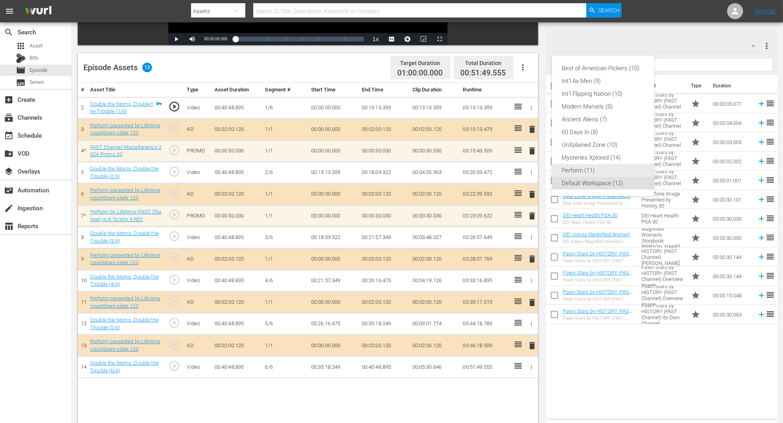
click at [528, 173] on div "Perform (11)" at bounding box center [603, 170] width 83 height 13
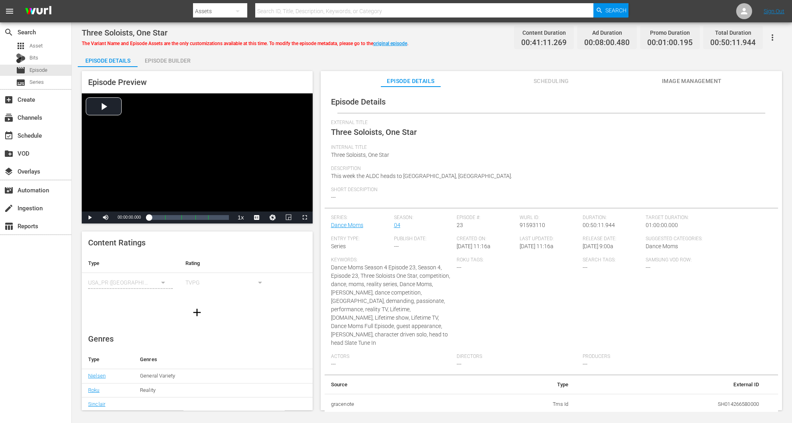
click at [160, 56] on div "Episode Builder" at bounding box center [168, 60] width 60 height 19
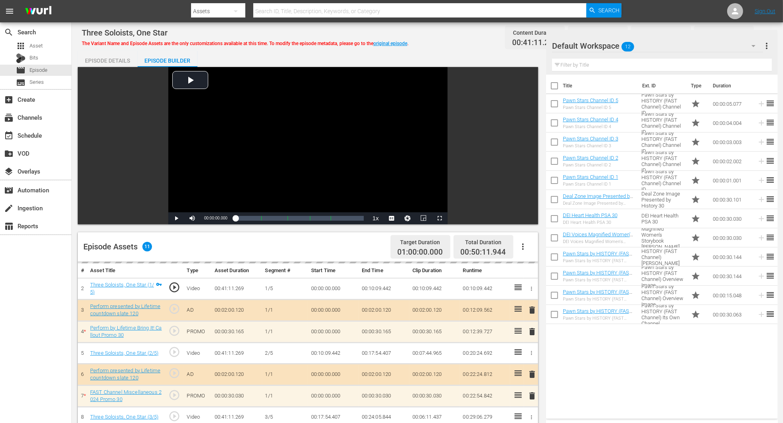
scroll to position [207, 0]
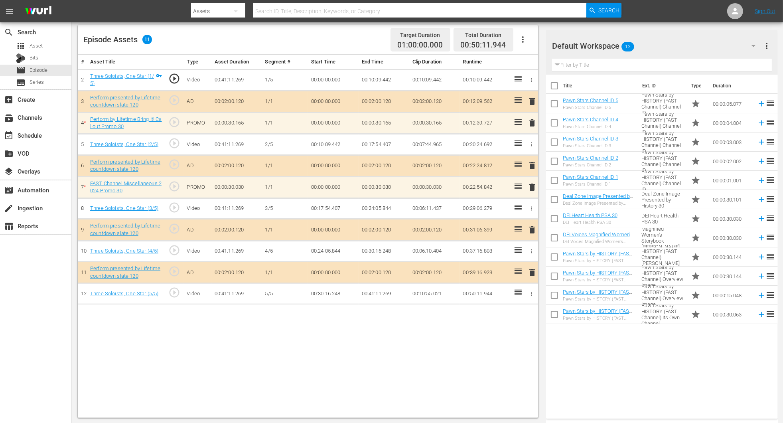
click at [528, 43] on icon "button" at bounding box center [754, 46] width 10 height 10
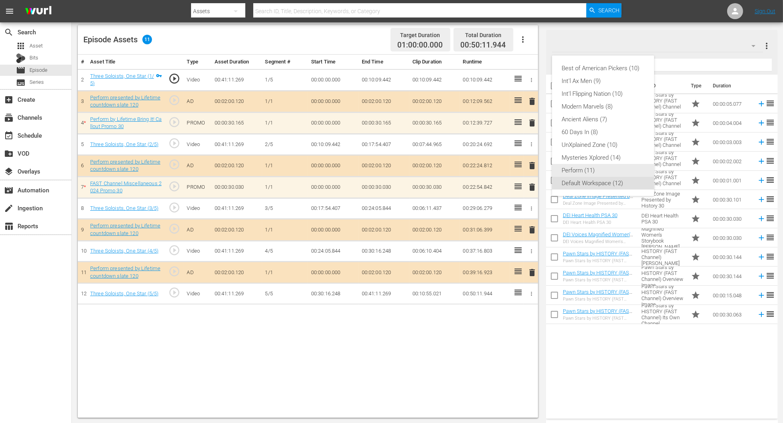
click at [528, 174] on div "Perform (11)" at bounding box center [603, 170] width 83 height 13
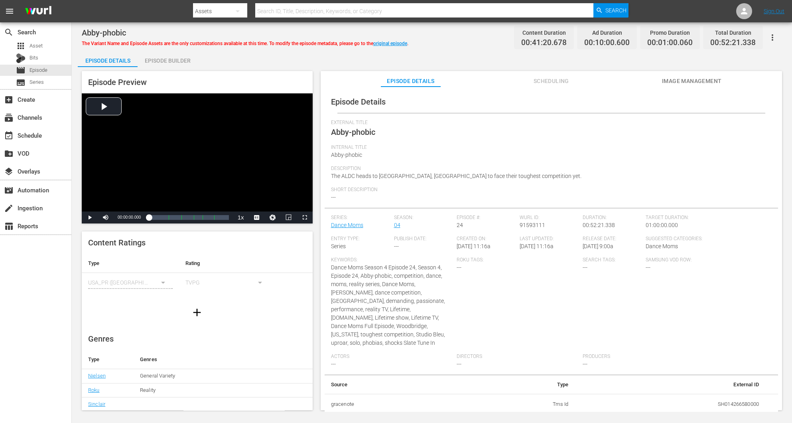
click at [162, 55] on div "Episode Builder" at bounding box center [168, 60] width 60 height 19
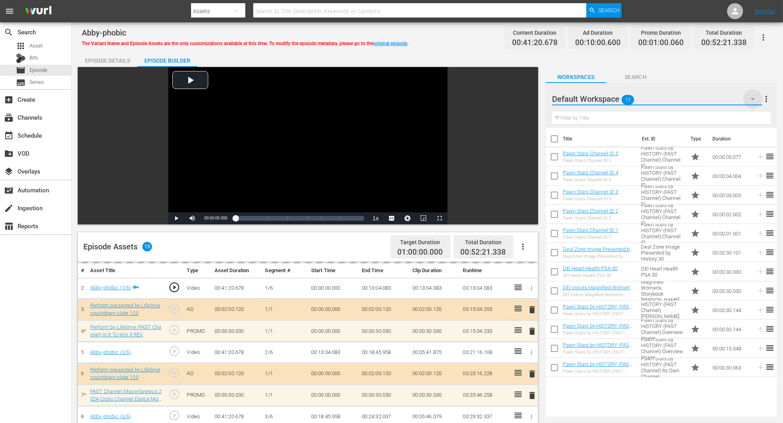
click at [528, 101] on icon "button" at bounding box center [753, 99] width 10 height 10
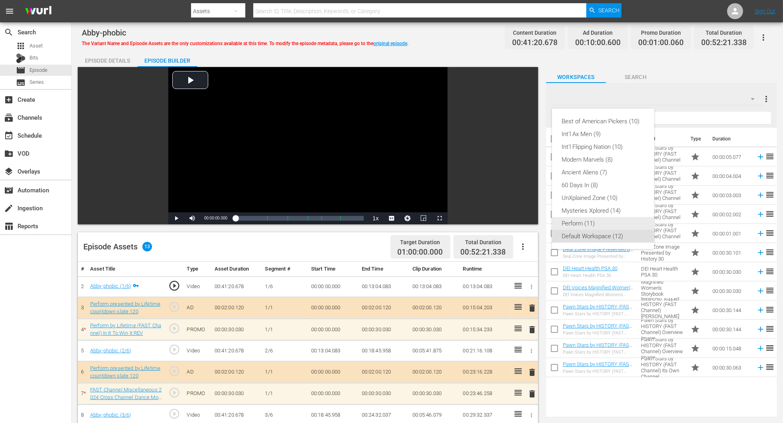
click at [528, 222] on div "Perform (11)" at bounding box center [603, 223] width 83 height 13
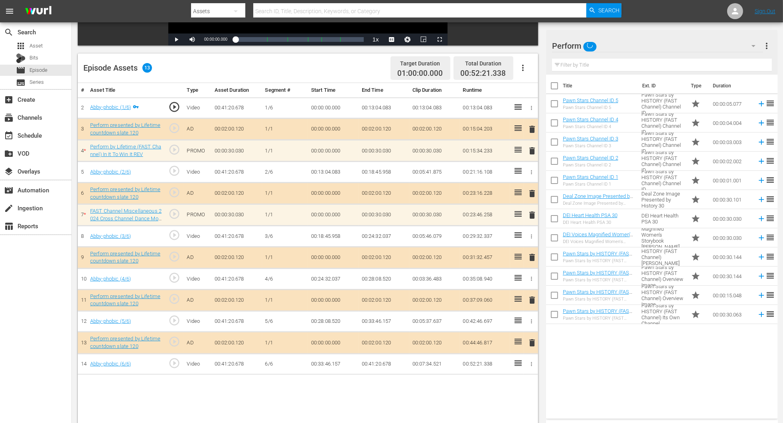
scroll to position [179, 0]
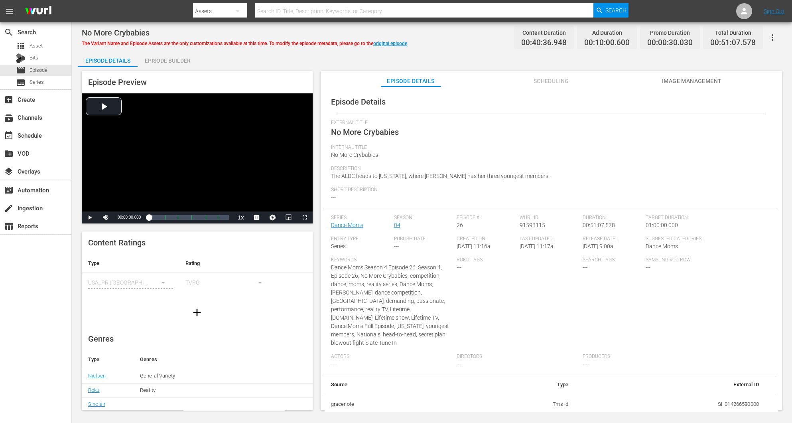
click at [164, 60] on div "Episode Builder" at bounding box center [168, 60] width 60 height 19
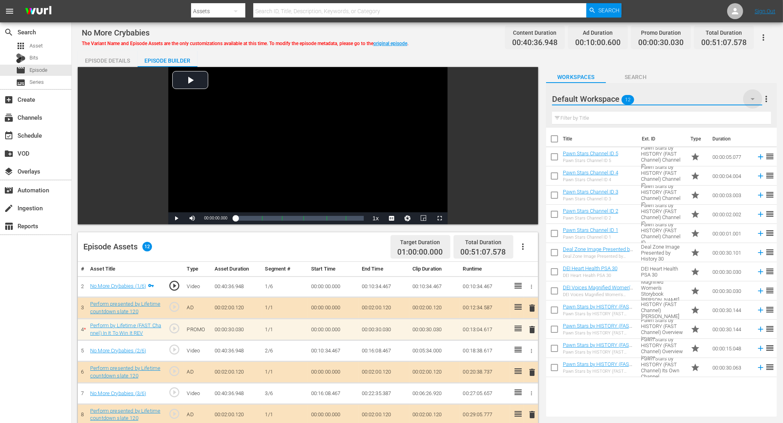
click at [528, 95] on icon "button" at bounding box center [753, 99] width 10 height 10
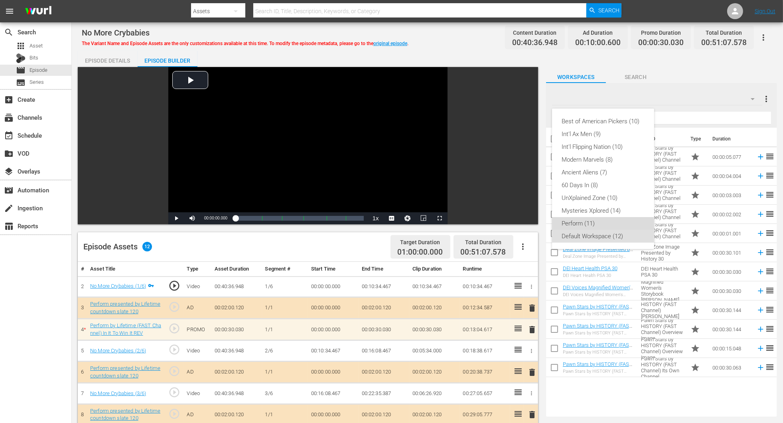
click at [528, 219] on div "Perform (11)" at bounding box center [603, 223] width 83 height 13
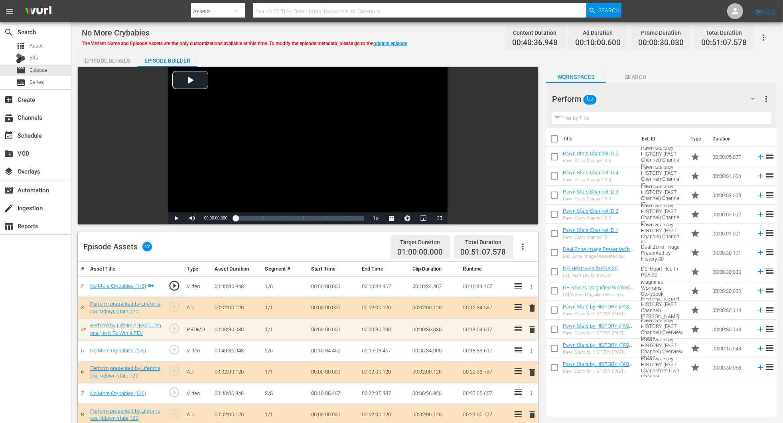
scroll to position [179, 0]
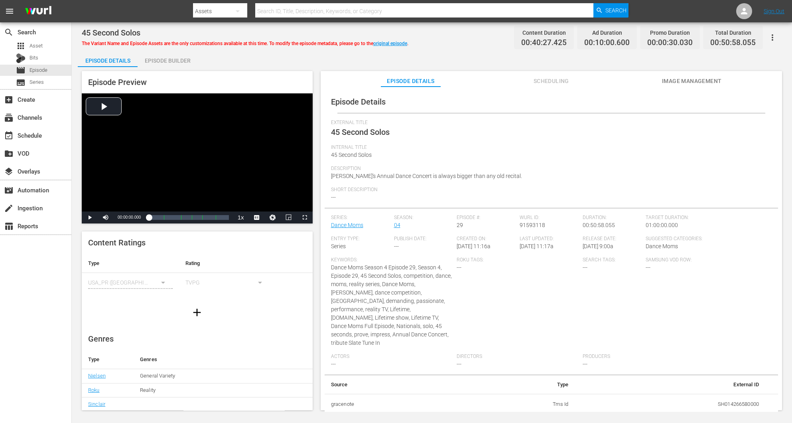
click at [159, 57] on div "Episode Builder" at bounding box center [168, 60] width 60 height 19
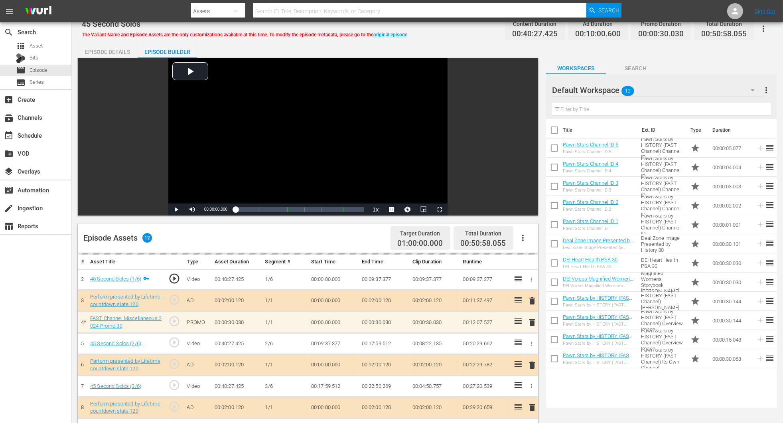
scroll to position [207, 0]
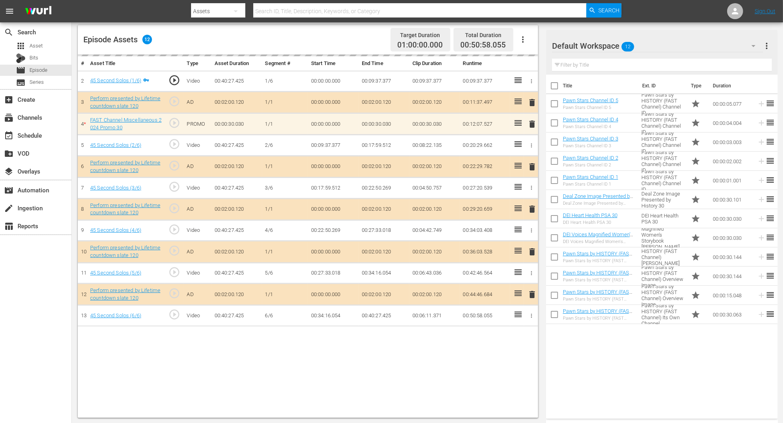
click at [528, 43] on icon "button" at bounding box center [754, 46] width 10 height 10
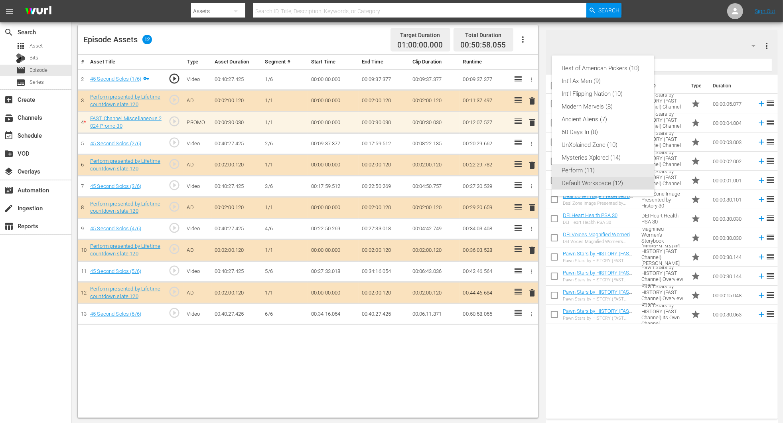
click at [528, 172] on div "Perform (11)" at bounding box center [603, 170] width 83 height 13
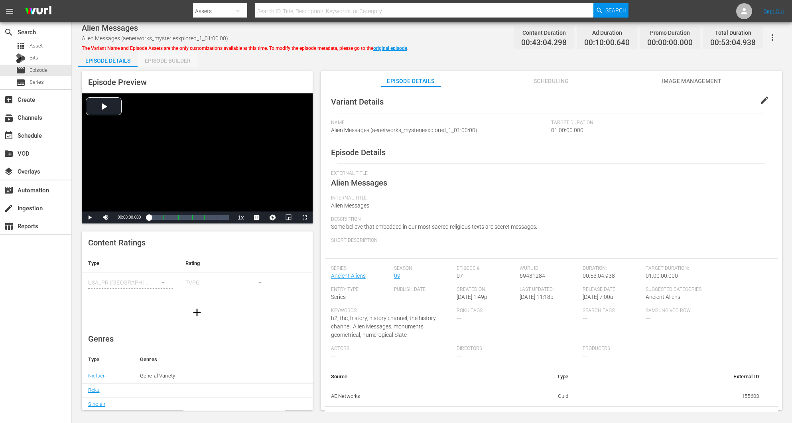
click at [175, 57] on div "Episode Builder" at bounding box center [168, 60] width 60 height 19
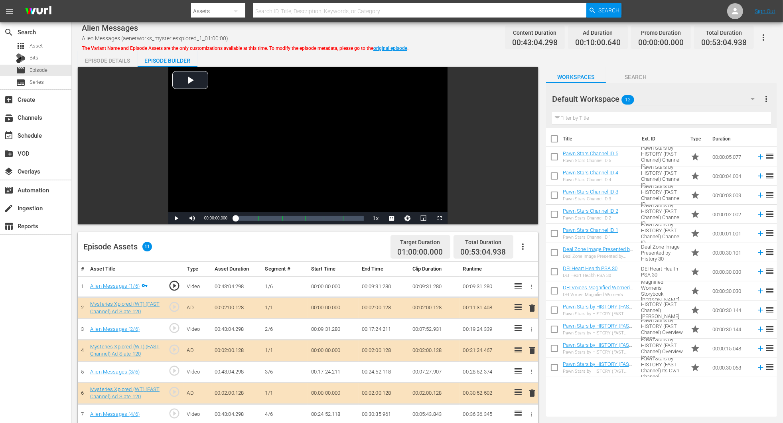
click at [528, 96] on icon "button" at bounding box center [753, 99] width 10 height 10
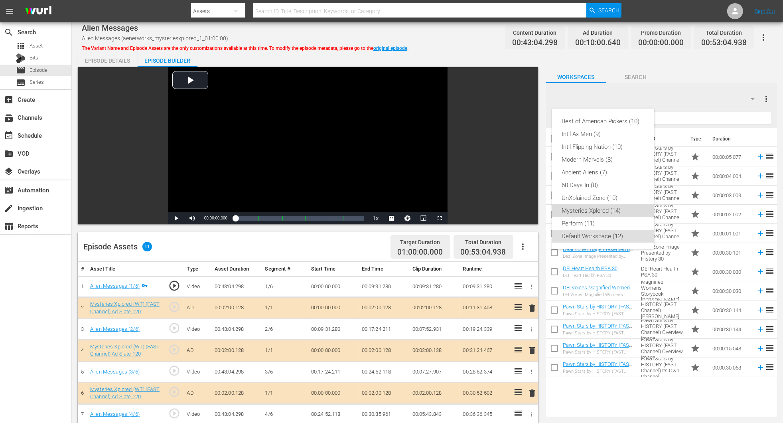
click at [528, 211] on div "Mysteries Xplored (14)" at bounding box center [603, 210] width 83 height 13
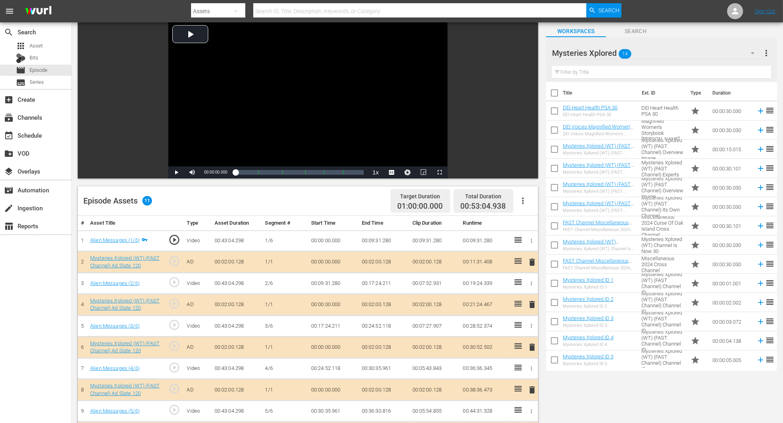
scroll to position [120, 0]
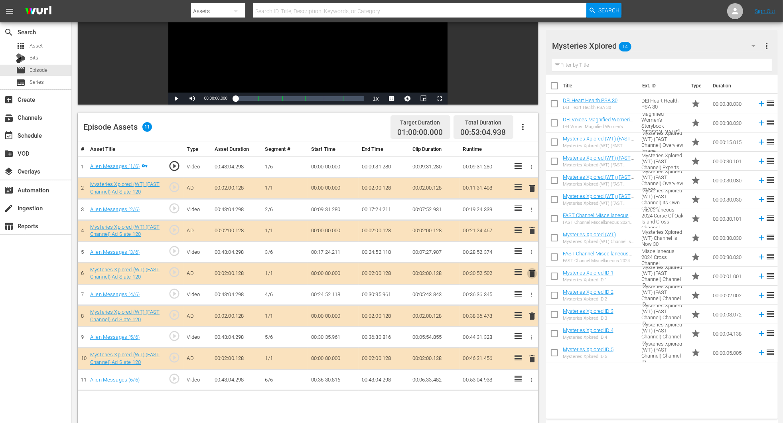
click at [528, 274] on span "delete" at bounding box center [532, 273] width 10 height 10
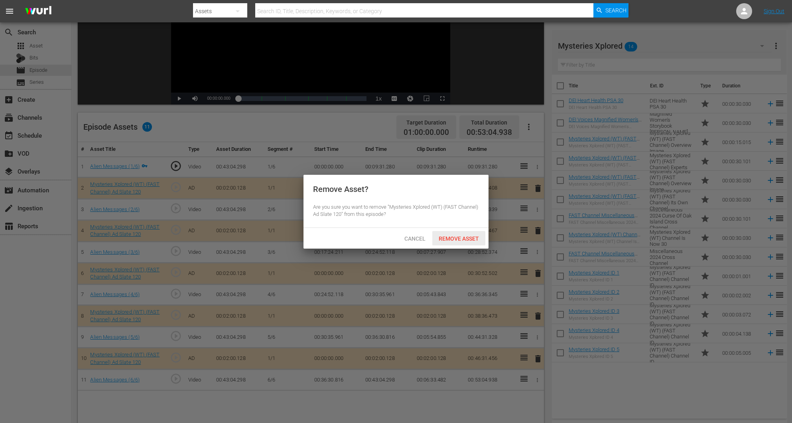
click at [469, 238] on span "Remove Asset" at bounding box center [458, 238] width 53 height 6
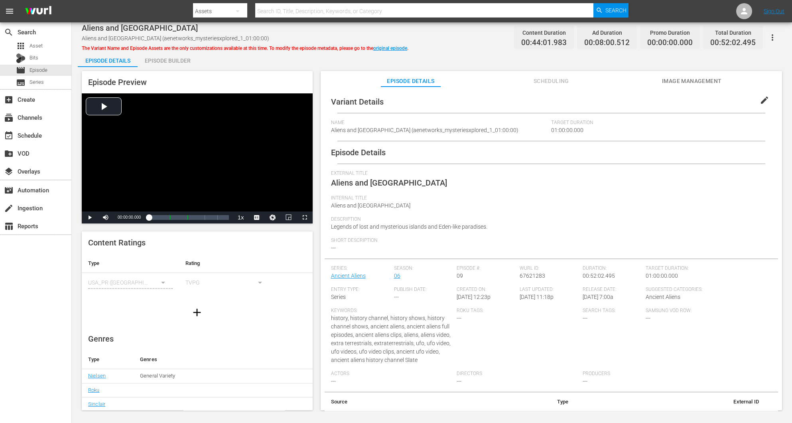
click at [160, 55] on div "Episode Builder" at bounding box center [168, 60] width 60 height 19
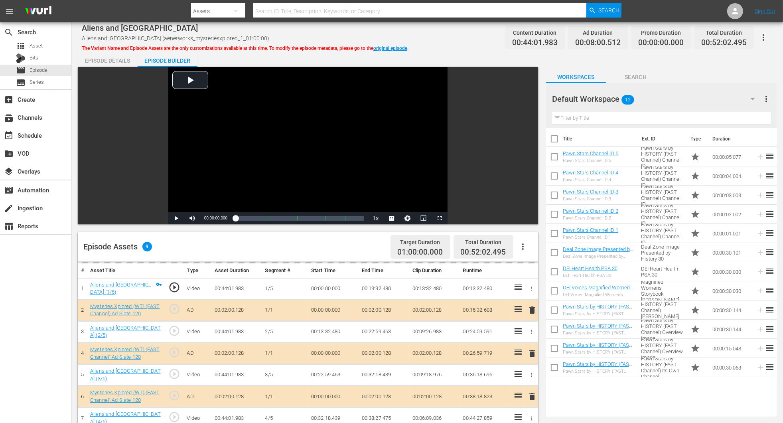
scroll to position [179, 0]
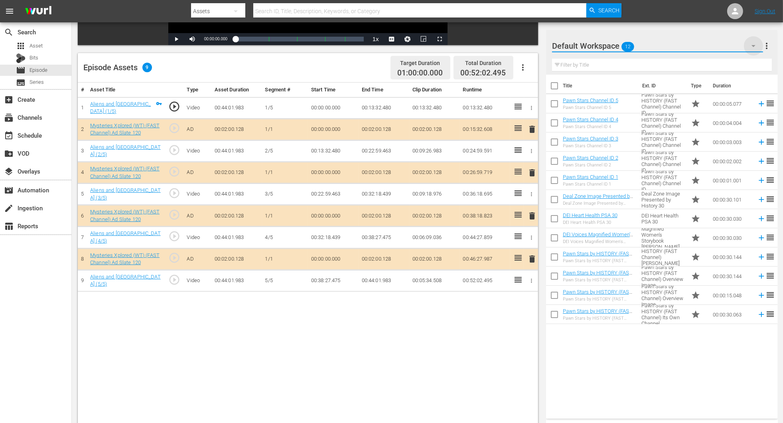
click at [528, 42] on icon "button" at bounding box center [754, 46] width 10 height 10
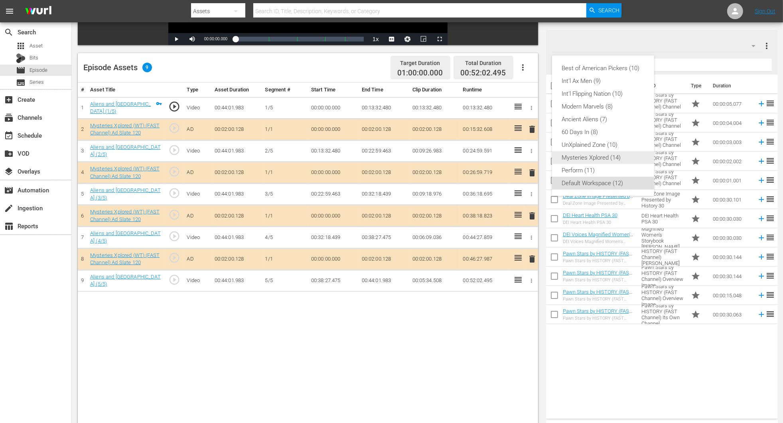
click at [528, 160] on div "Mysteries Xplored (14)" at bounding box center [603, 157] width 83 height 13
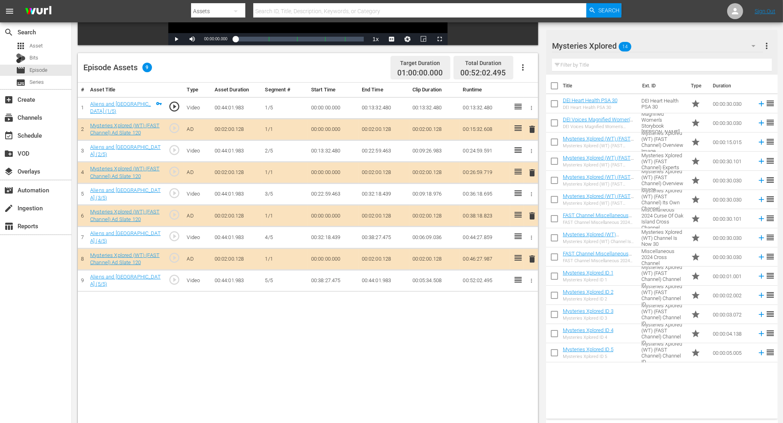
click at [528, 215] on span "delete" at bounding box center [532, 216] width 10 height 10
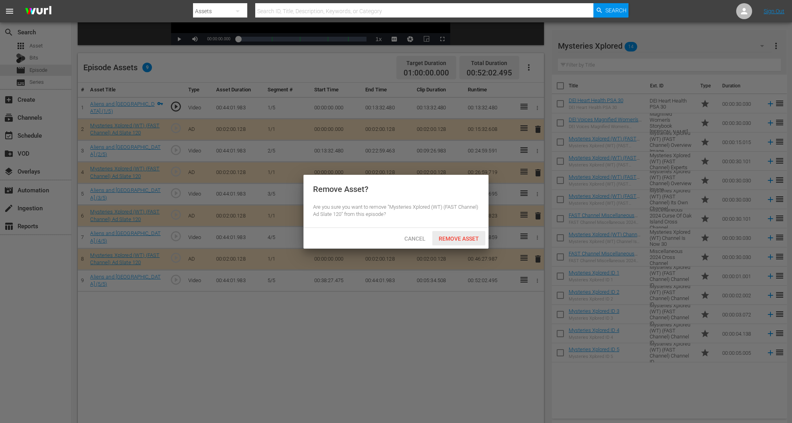
click at [466, 241] on span "Remove Asset" at bounding box center [458, 238] width 53 height 6
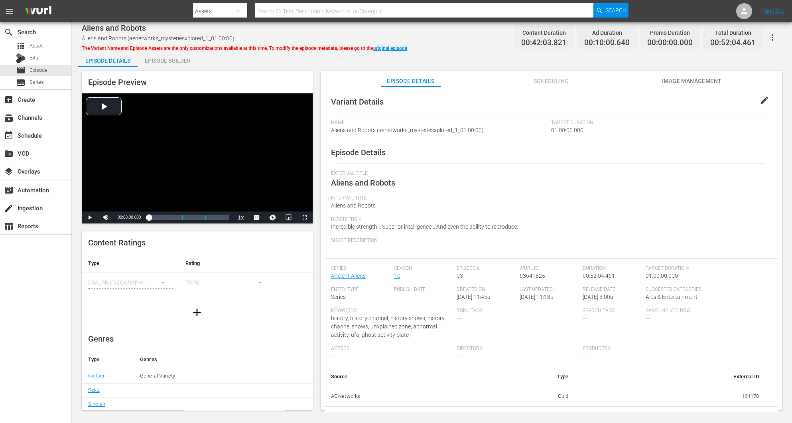
click at [169, 60] on div "Episode Builder" at bounding box center [168, 60] width 60 height 19
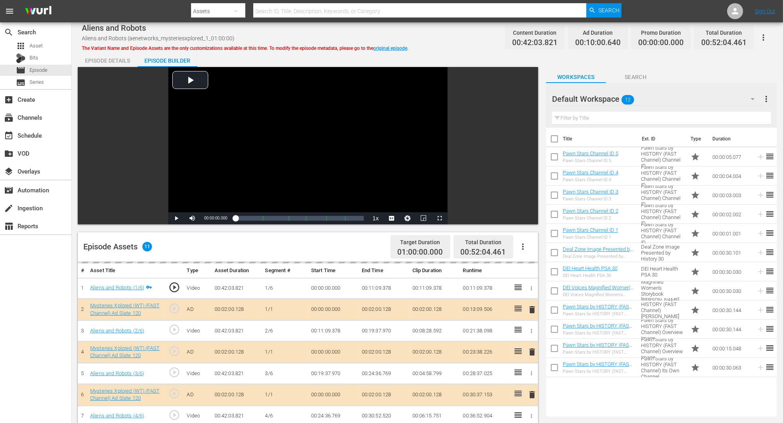
click at [528, 94] on icon "button" at bounding box center [753, 99] width 10 height 10
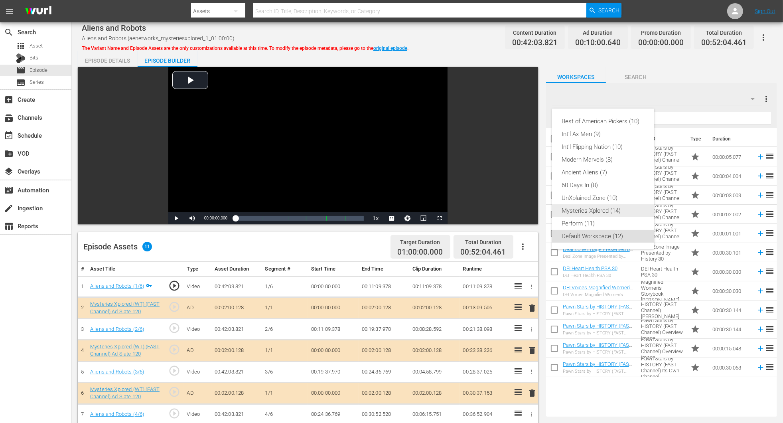
click at [528, 213] on div "Mysteries Xplored (14)" at bounding box center [603, 210] width 83 height 13
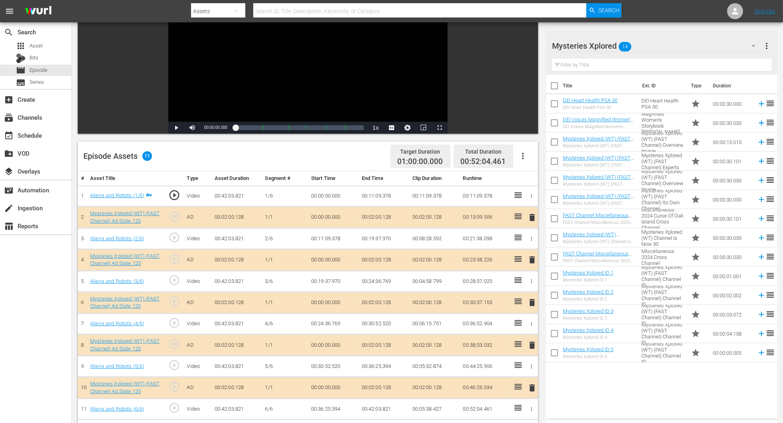
scroll to position [179, 0]
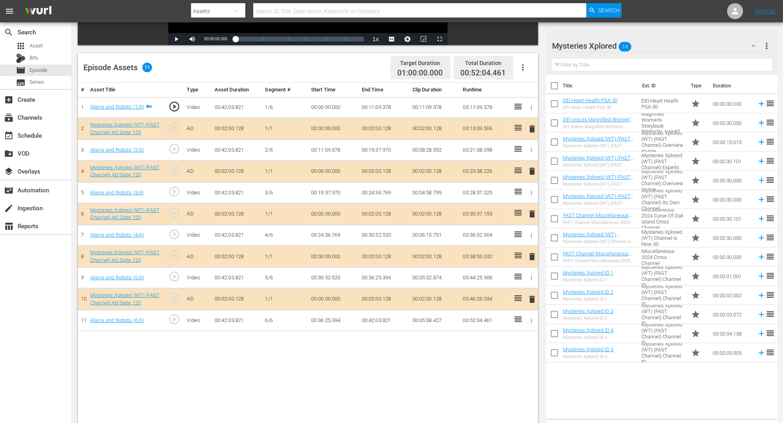
click at [528, 215] on span "delete" at bounding box center [532, 214] width 10 height 10
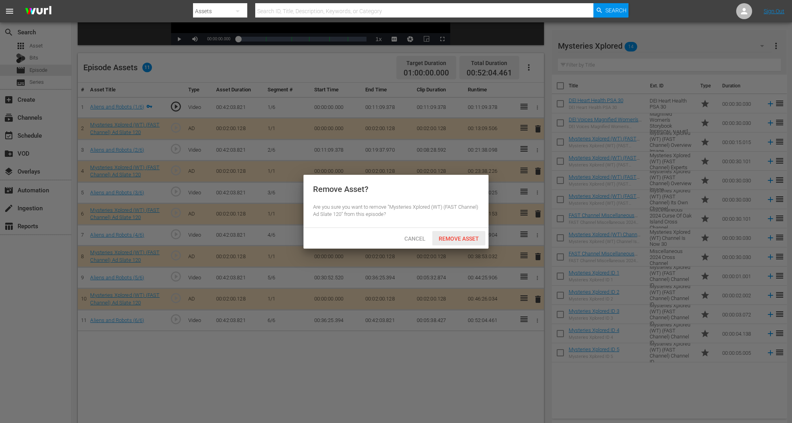
drag, startPoint x: 461, startPoint y: 237, endPoint x: 426, endPoint y: 148, distance: 95.8
click at [461, 237] on span "Remove Asset" at bounding box center [458, 238] width 53 height 6
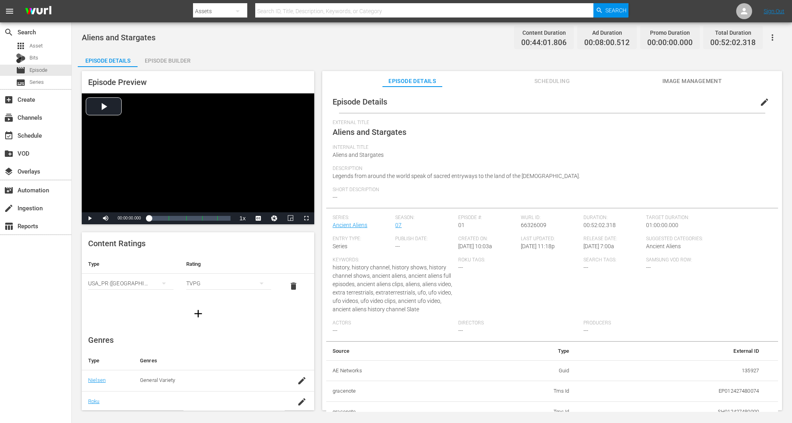
click at [178, 61] on div "Episode Builder" at bounding box center [168, 60] width 60 height 19
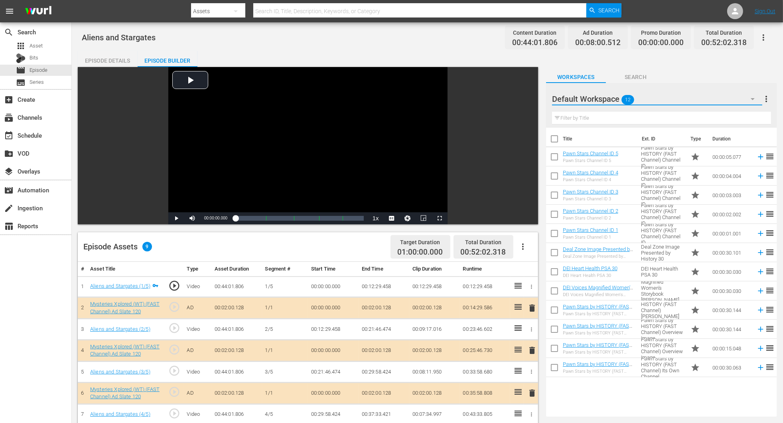
click at [528, 92] on button "button" at bounding box center [752, 98] width 19 height 19
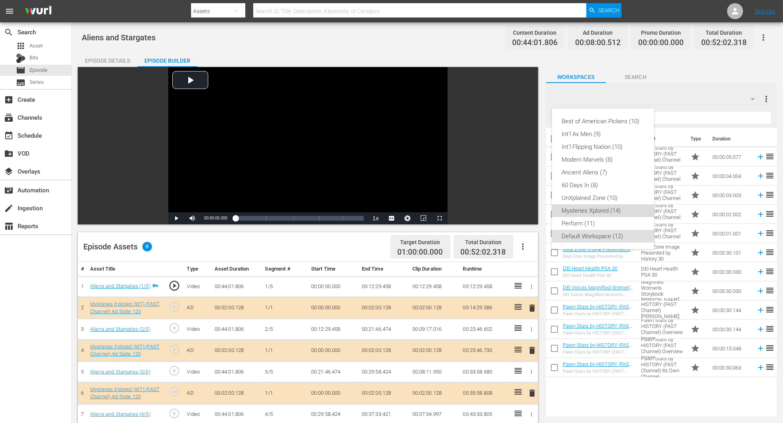
click at [528, 213] on div "Mysteries Xplored (14)" at bounding box center [603, 210] width 83 height 13
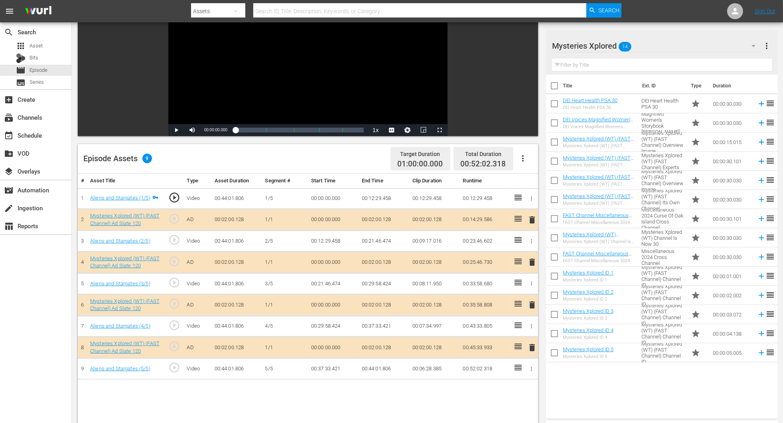
scroll to position [179, 0]
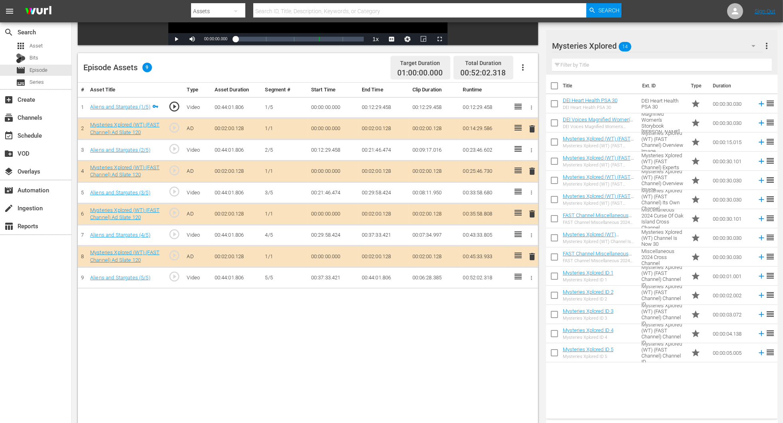
click at [528, 217] on span "delete" at bounding box center [532, 214] width 10 height 10
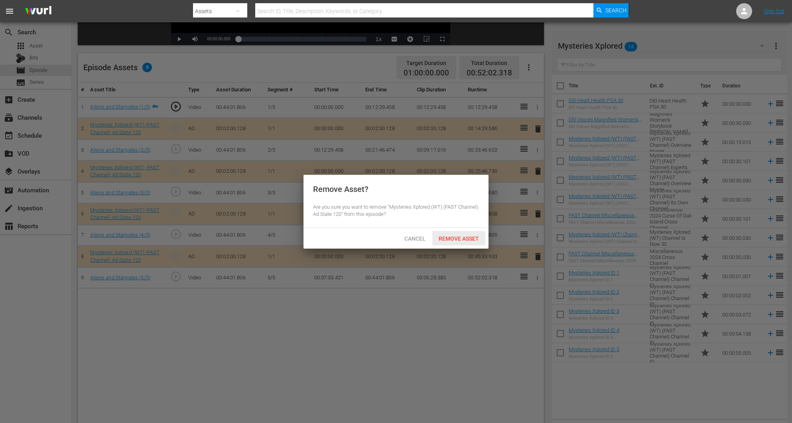
click at [457, 235] on span "Remove Asset" at bounding box center [458, 238] width 53 height 6
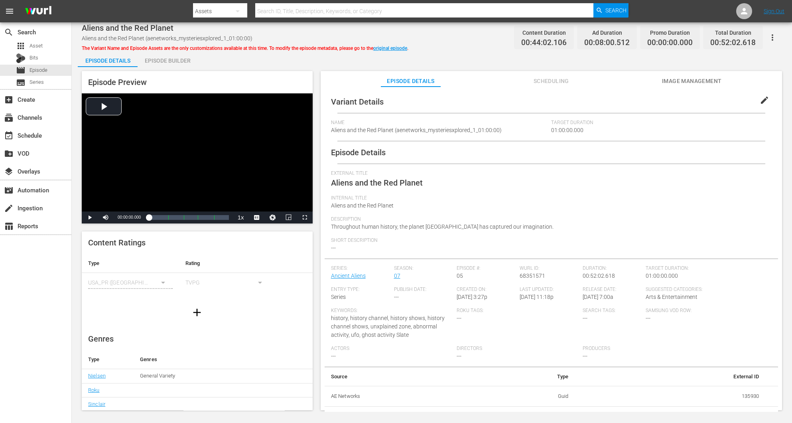
click at [158, 60] on div "Episode Builder" at bounding box center [168, 60] width 60 height 19
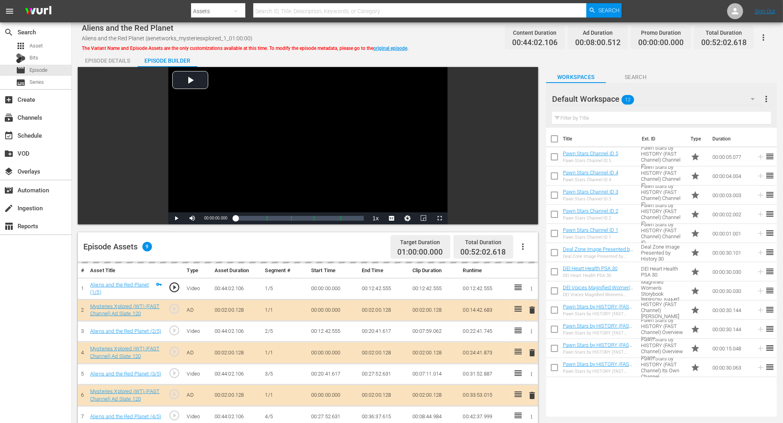
click at [528, 96] on icon "button" at bounding box center [753, 99] width 10 height 10
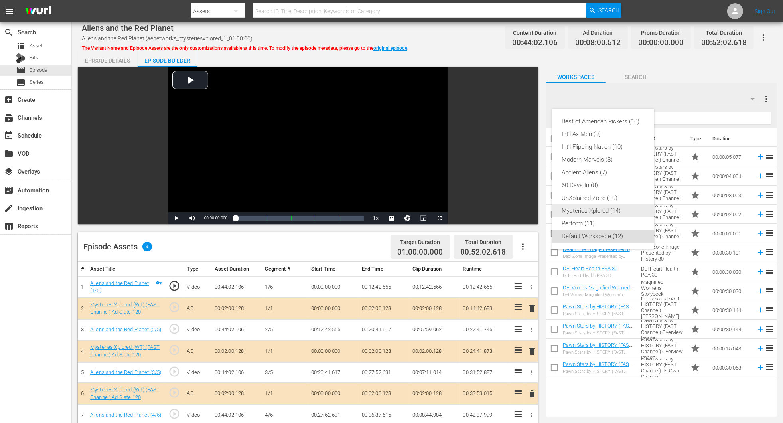
click at [528, 215] on div "Mysteries Xplored (14)" at bounding box center [603, 210] width 83 height 13
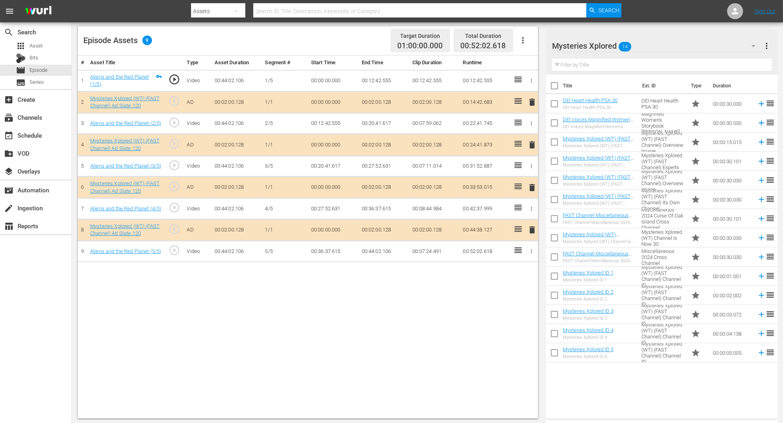
scroll to position [207, 0]
click at [528, 184] on span "delete" at bounding box center [532, 187] width 10 height 10
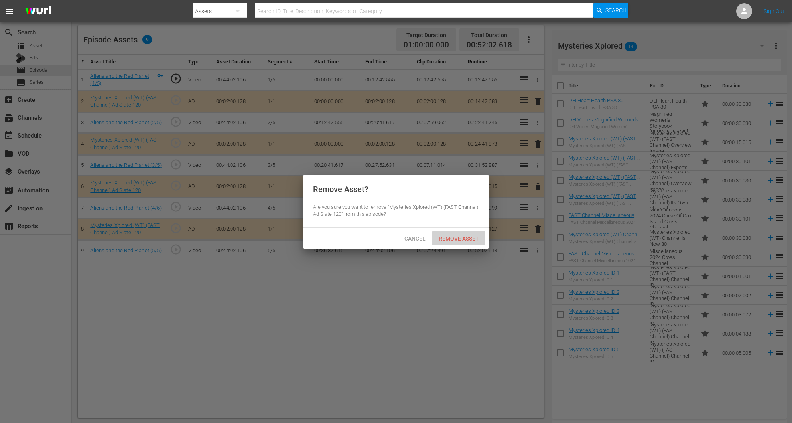
click at [456, 239] on span "Remove Asset" at bounding box center [458, 238] width 53 height 6
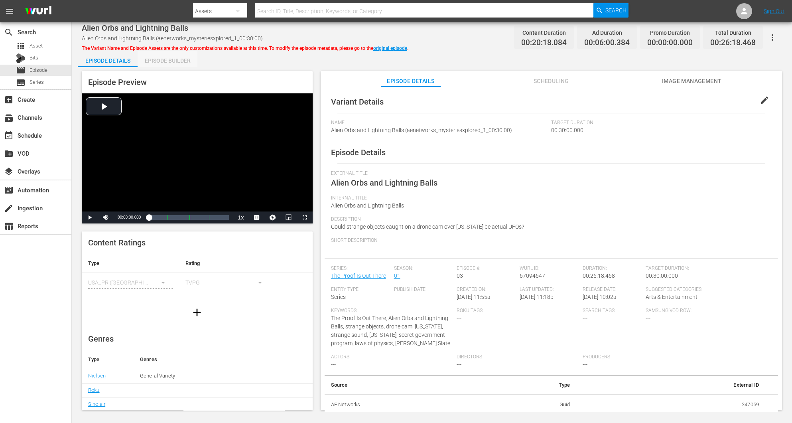
click at [172, 63] on div "Episode Builder" at bounding box center [168, 60] width 60 height 19
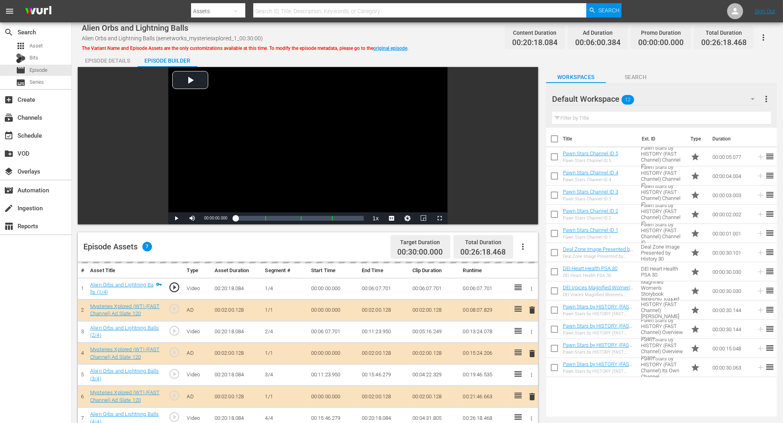
click at [528, 94] on icon "button" at bounding box center [753, 99] width 10 height 10
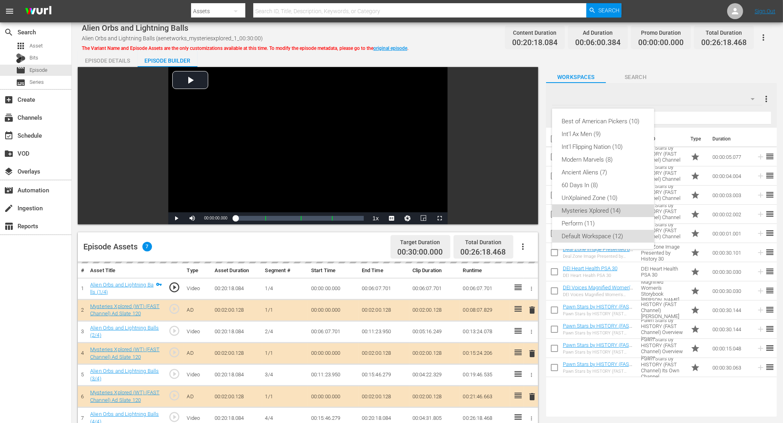
click at [528, 209] on div "Mysteries Xplored (14)" at bounding box center [603, 210] width 83 height 13
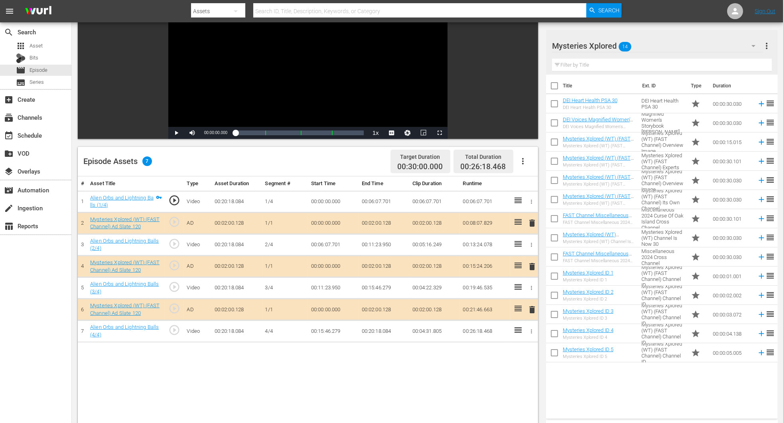
scroll to position [179, 0]
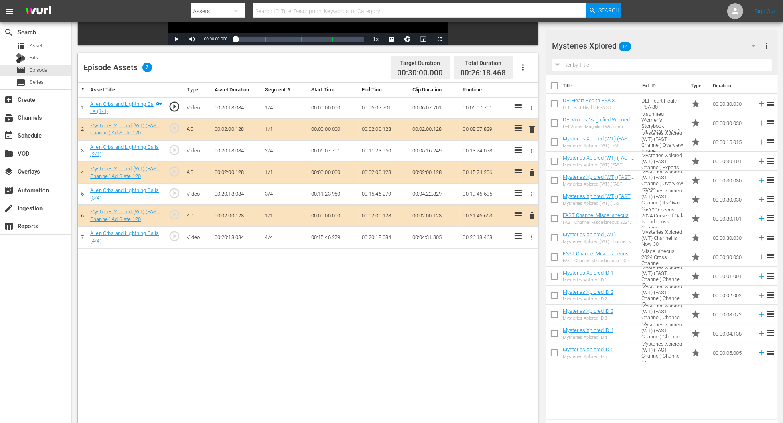
click at [528, 177] on span "delete" at bounding box center [532, 173] width 10 height 10
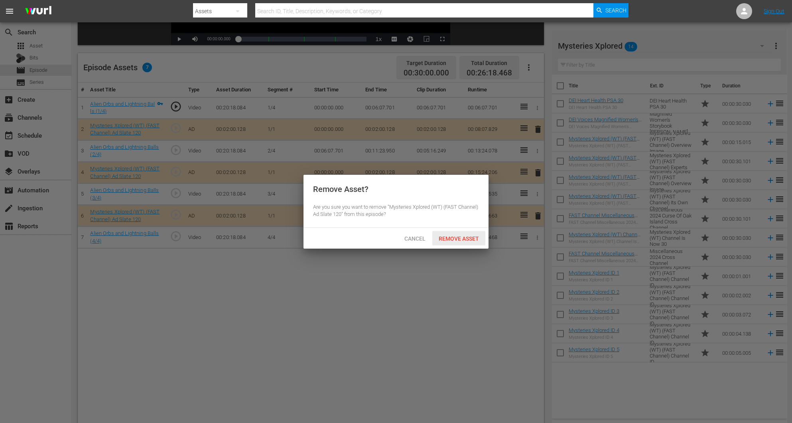
click at [454, 238] on span "Remove Asset" at bounding box center [458, 238] width 53 height 6
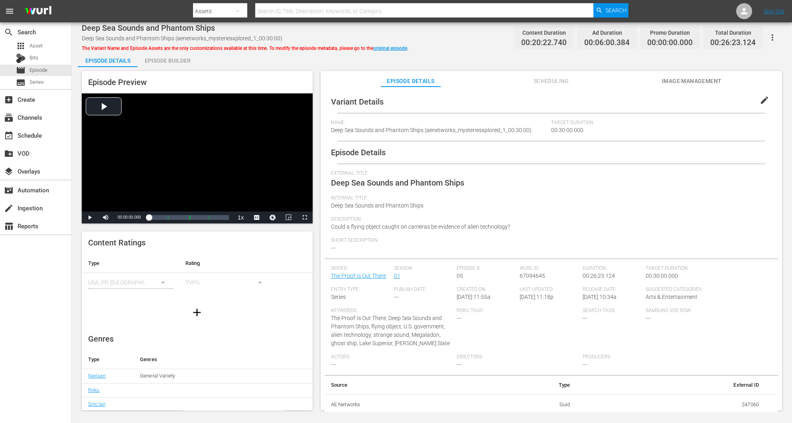
click at [167, 59] on div "Episode Builder" at bounding box center [168, 60] width 60 height 19
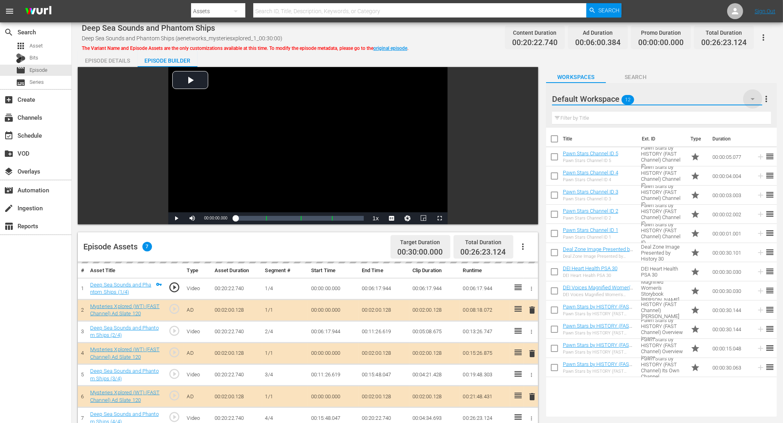
click at [528, 100] on icon "button" at bounding box center [753, 99] width 10 height 10
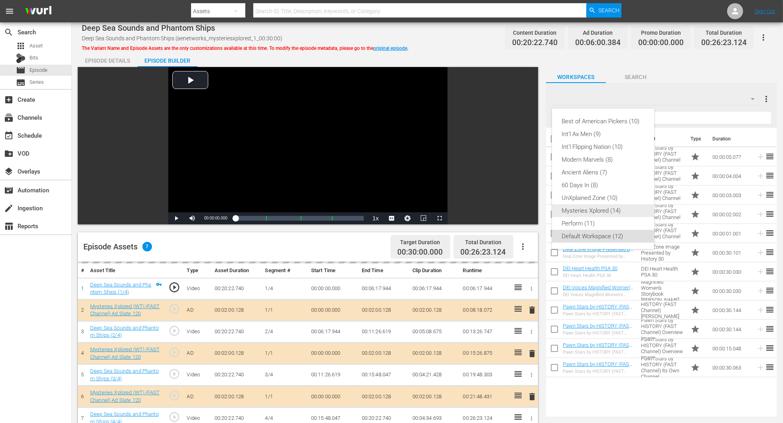
click at [528, 213] on div "Mysteries Xplored (14)" at bounding box center [603, 210] width 83 height 13
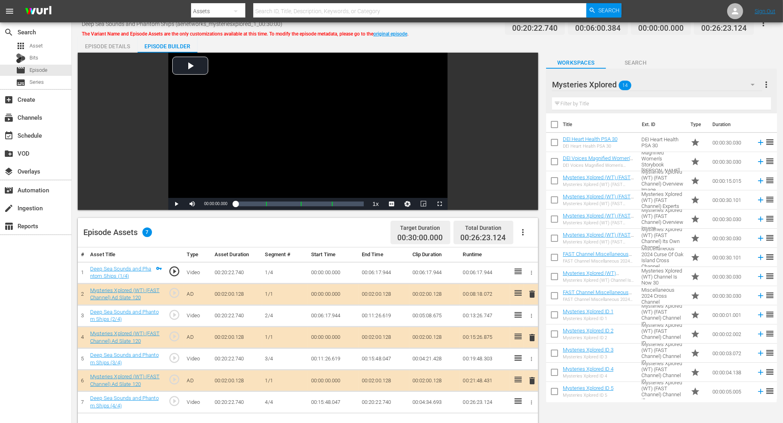
scroll to position [60, 0]
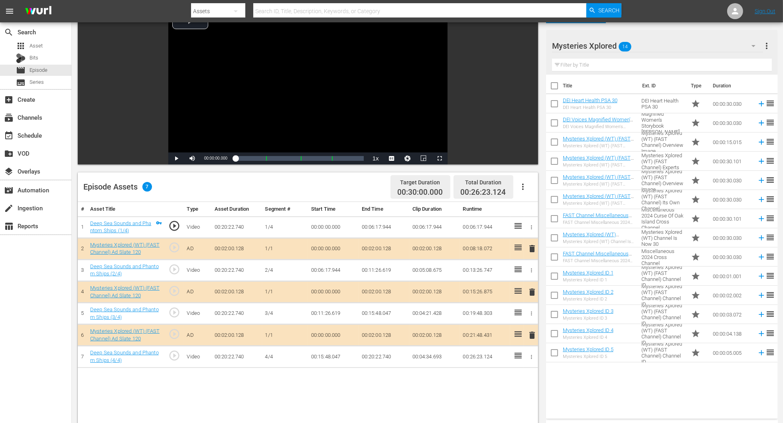
click at [528, 282] on span "delete" at bounding box center [532, 292] width 10 height 10
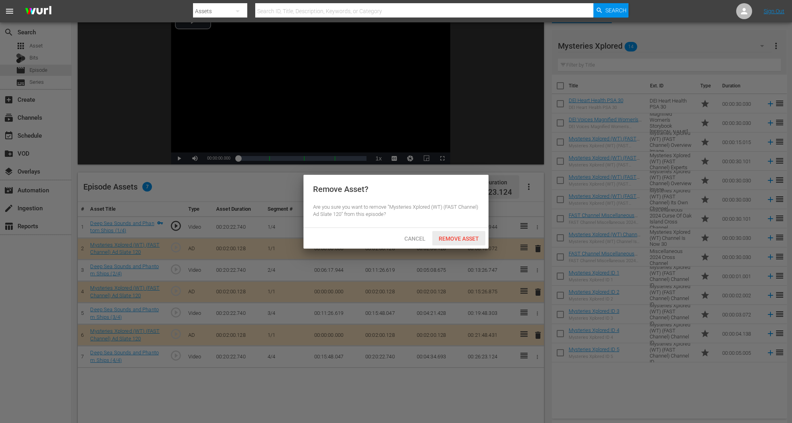
click at [460, 236] on span "Remove Asset" at bounding box center [458, 238] width 53 height 6
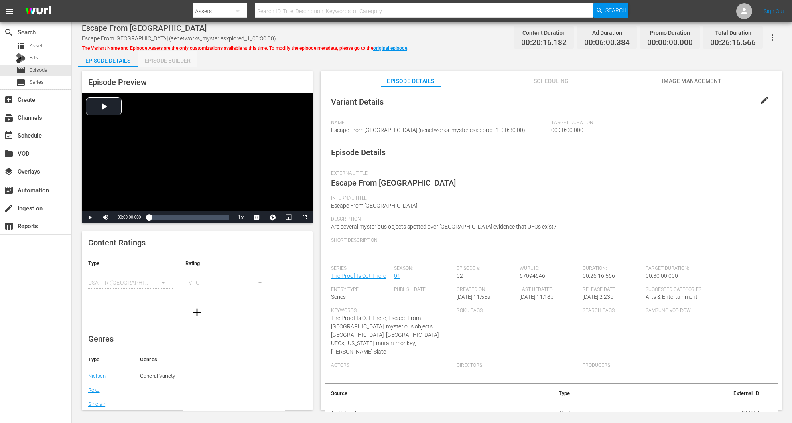
click at [166, 64] on div "Episode Builder" at bounding box center [168, 60] width 60 height 19
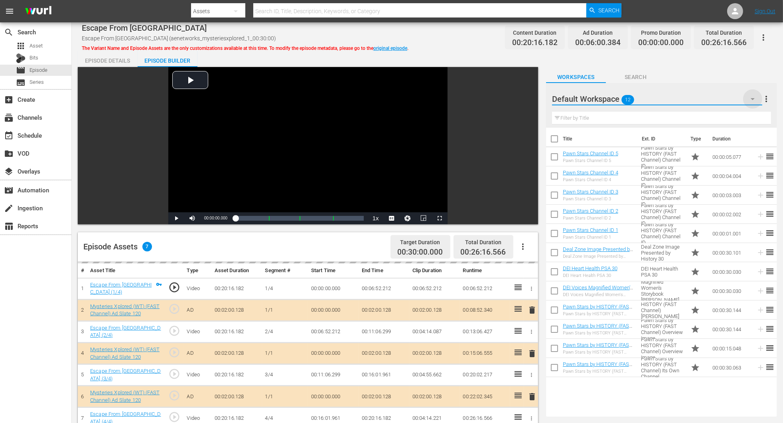
click at [528, 98] on icon "button" at bounding box center [753, 99] width 10 height 10
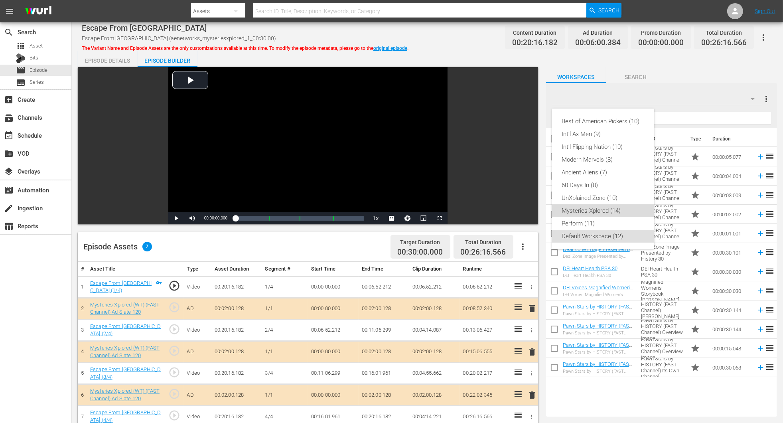
click at [528, 211] on div "Mysteries Xplored (14)" at bounding box center [603, 210] width 83 height 13
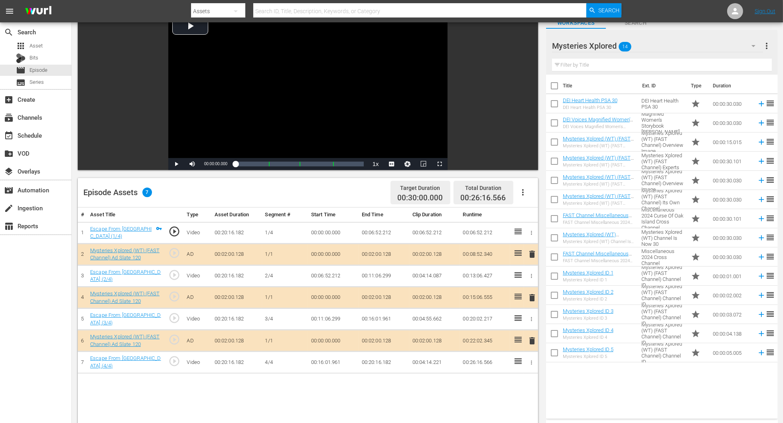
scroll to position [120, 0]
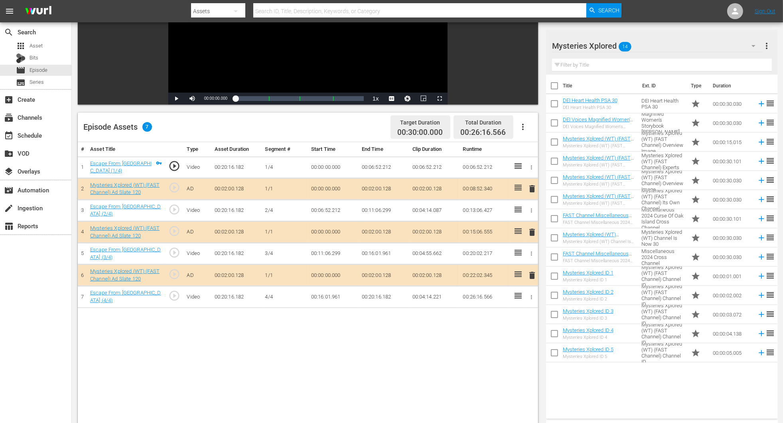
click at [528, 233] on span "delete" at bounding box center [532, 232] width 10 height 10
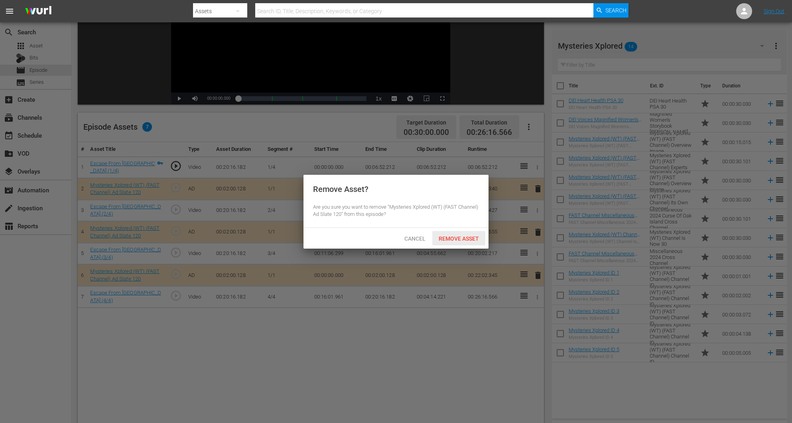
click at [465, 236] on span "Remove Asset" at bounding box center [458, 238] width 53 height 6
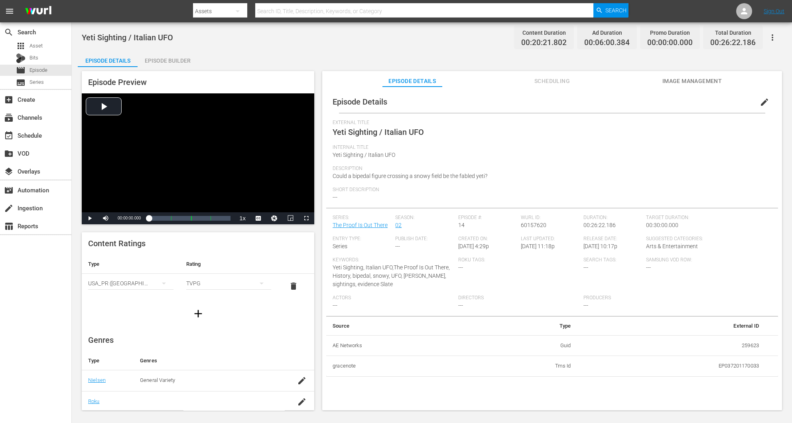
click at [162, 60] on div "Episode Builder" at bounding box center [168, 60] width 60 height 19
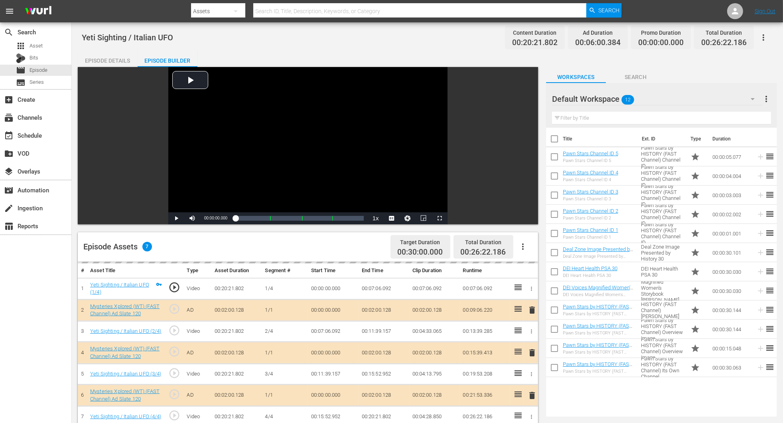
click at [528, 94] on icon "button" at bounding box center [753, 99] width 10 height 10
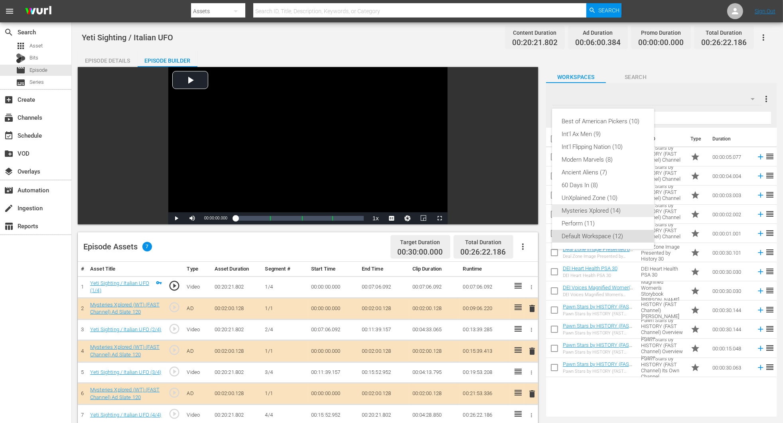
click at [528, 209] on div "Mysteries Xplored (14)" at bounding box center [603, 210] width 83 height 13
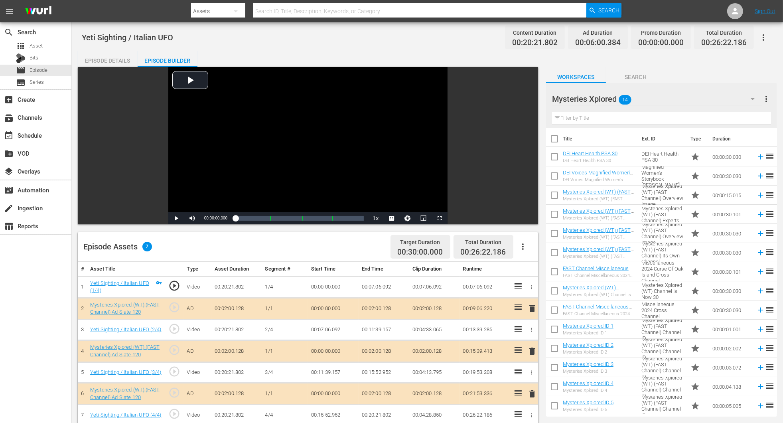
scroll to position [60, 0]
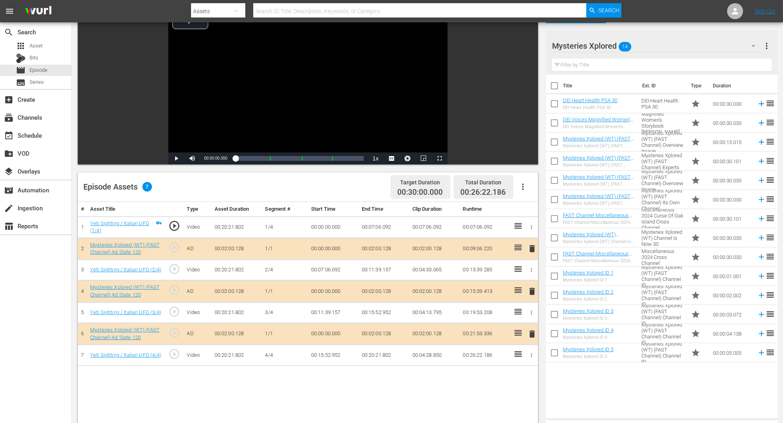
click at [528, 282] on span "delete" at bounding box center [532, 291] width 10 height 10
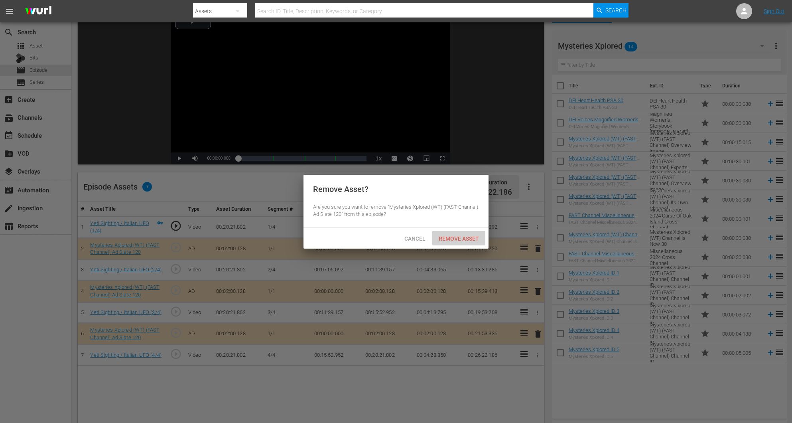
click at [448, 239] on span "Remove Asset" at bounding box center [458, 238] width 53 height 6
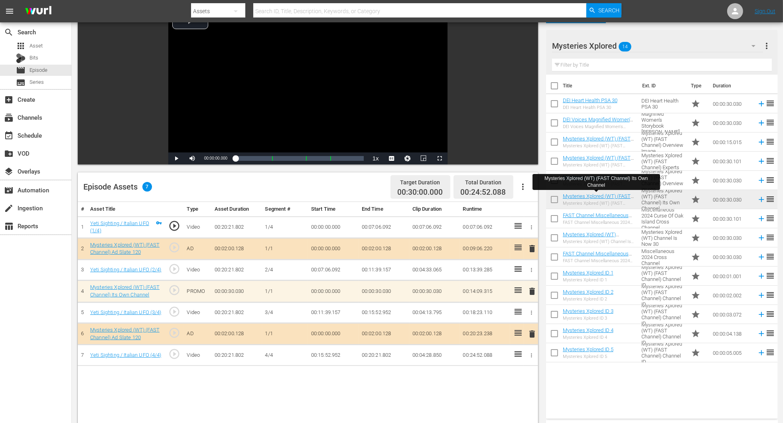
click at [528, 282] on span "delete" at bounding box center [532, 291] width 10 height 10
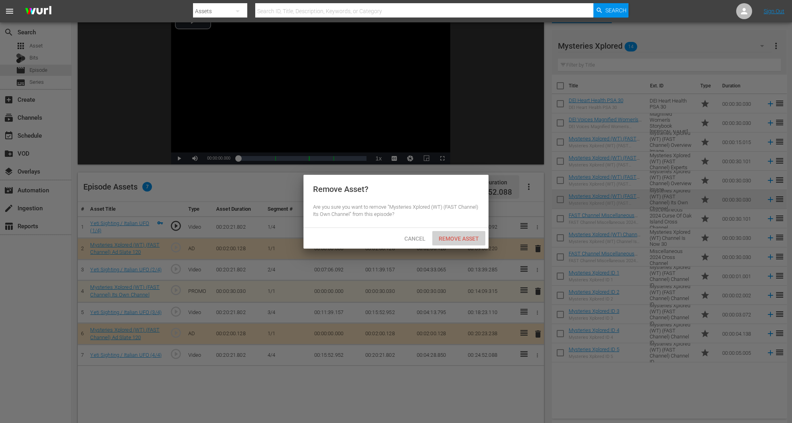
click at [471, 238] on span "Remove Asset" at bounding box center [458, 238] width 53 height 6
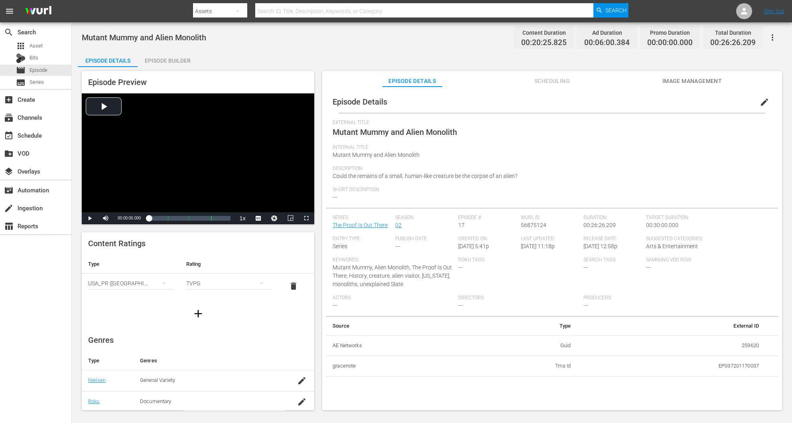
click at [176, 57] on div "Episode Builder" at bounding box center [168, 60] width 60 height 19
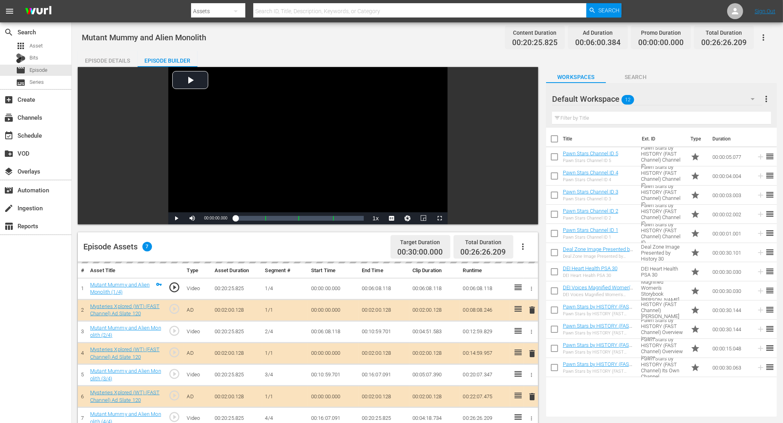
click at [528, 101] on icon "button" at bounding box center [753, 99] width 10 height 10
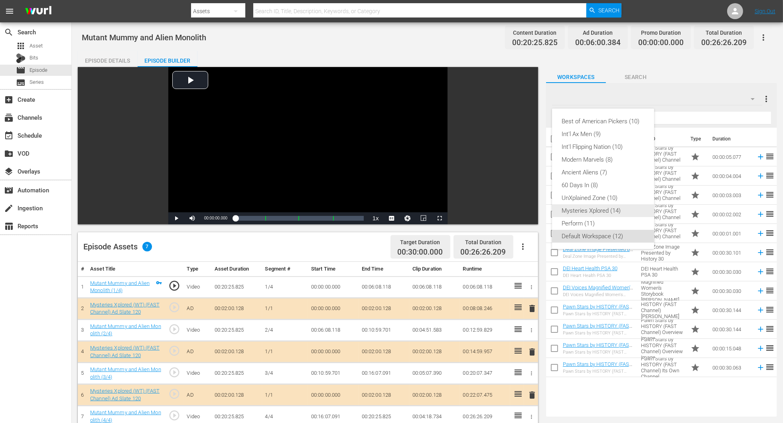
click at [528, 209] on div "Mysteries Xplored (14)" at bounding box center [603, 210] width 83 height 13
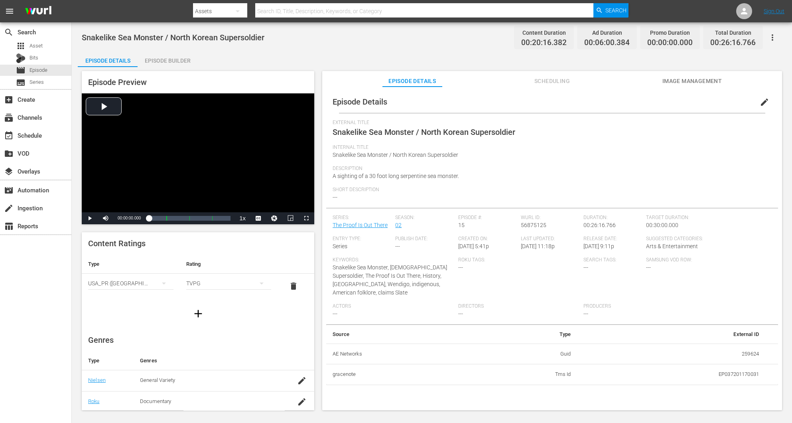
click at [173, 34] on span "Snakelike Sea Monster / North Korean Supersoldier" at bounding box center [173, 38] width 183 height 10
click at [166, 58] on div "Episode Builder" at bounding box center [168, 60] width 60 height 19
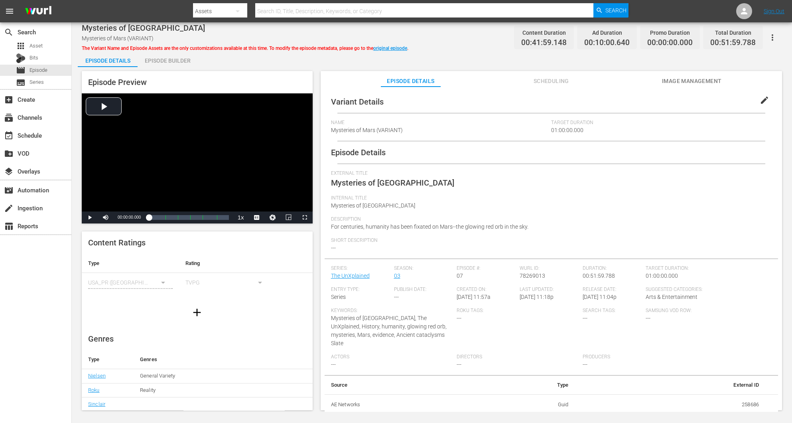
click at [164, 60] on div "Episode Builder" at bounding box center [168, 60] width 60 height 19
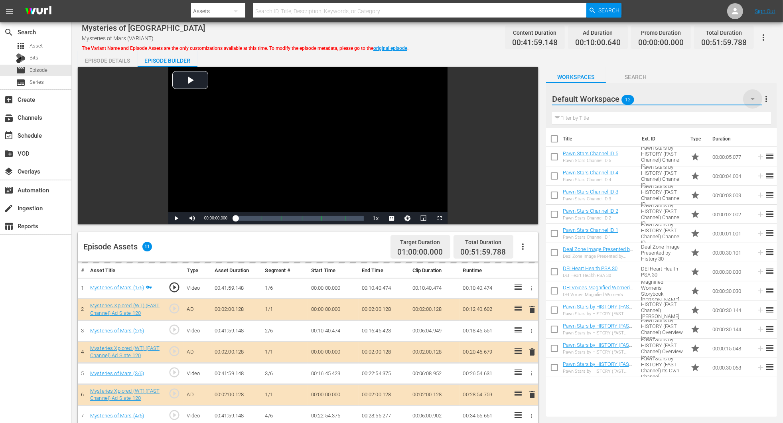
click at [755, 98] on icon "button" at bounding box center [753, 99] width 10 height 10
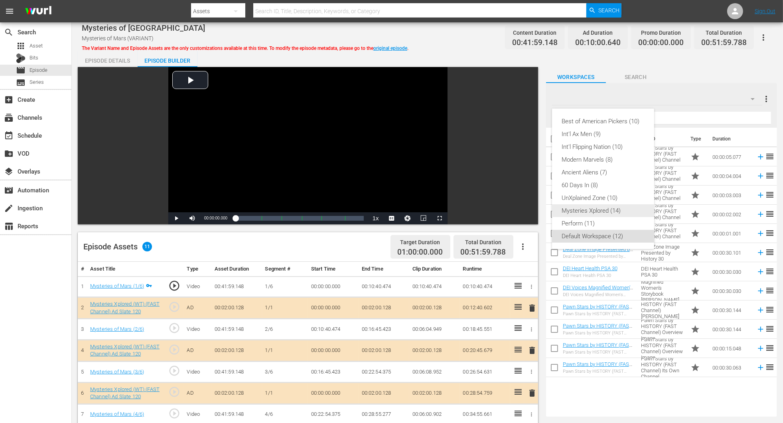
click at [593, 212] on div "Mysteries Xplored (14)" at bounding box center [603, 210] width 83 height 13
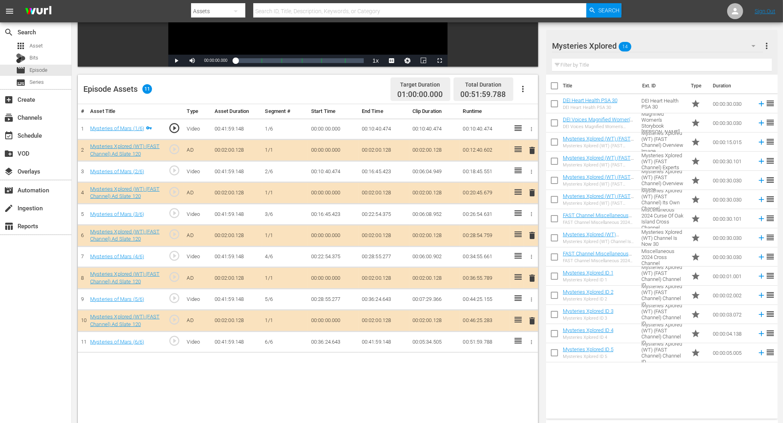
scroll to position [179, 0]
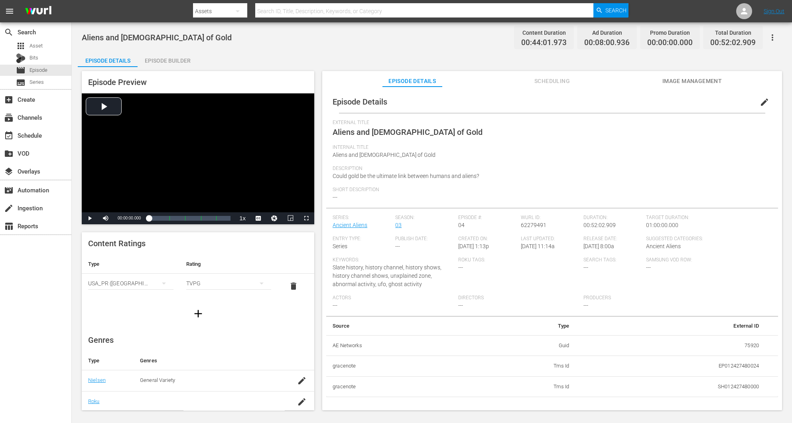
click at [169, 55] on div "Episode Builder" at bounding box center [168, 60] width 60 height 19
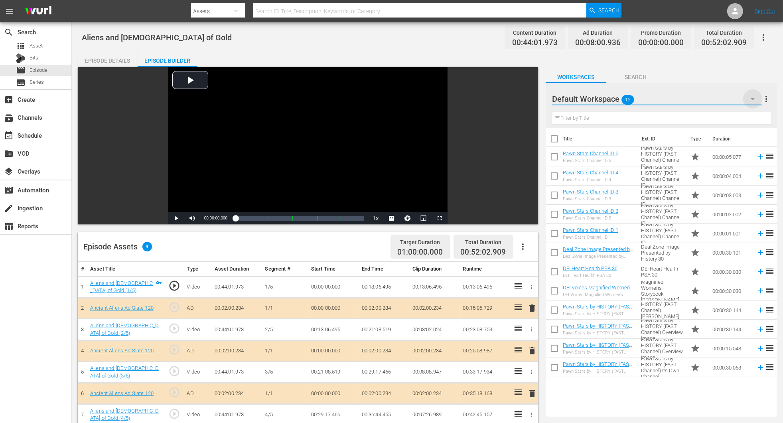
click at [528, 99] on icon "button" at bounding box center [753, 99] width 10 height 10
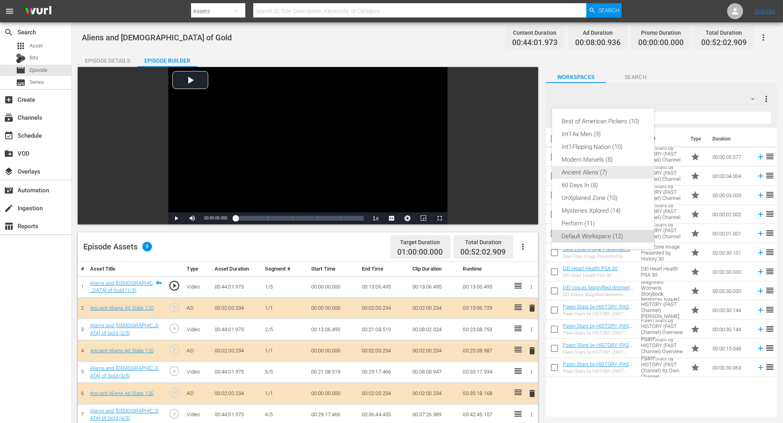
click at [528, 173] on div "Ancient Aliens (7)" at bounding box center [603, 172] width 83 height 13
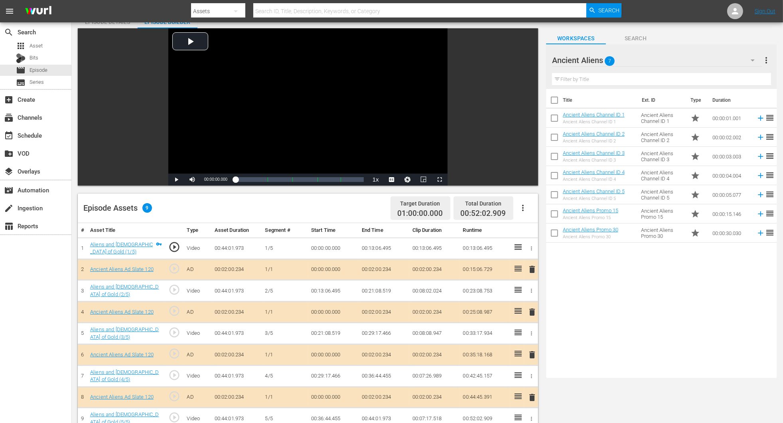
scroll to position [120, 0]
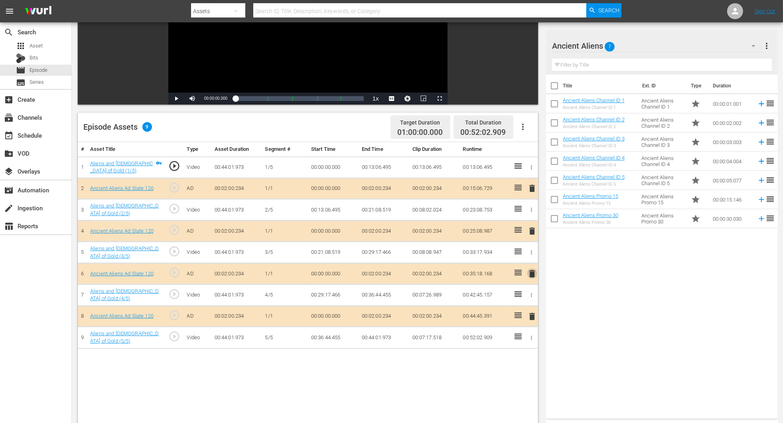
click at [528, 271] on span "delete" at bounding box center [532, 274] width 10 height 10
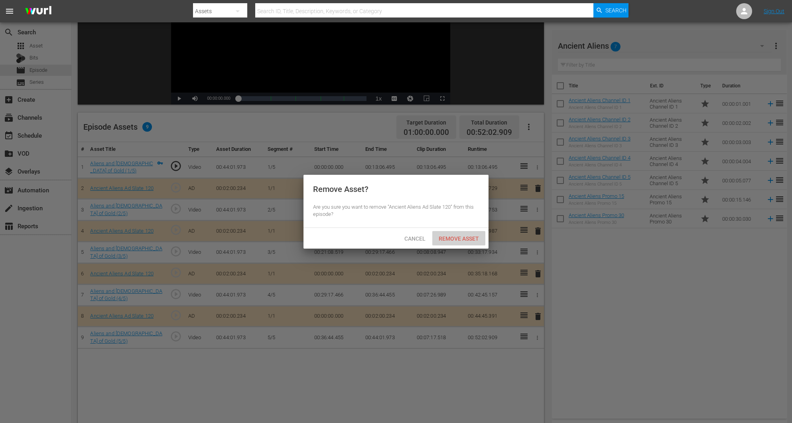
click at [466, 240] on span "Remove Asset" at bounding box center [458, 238] width 53 height 6
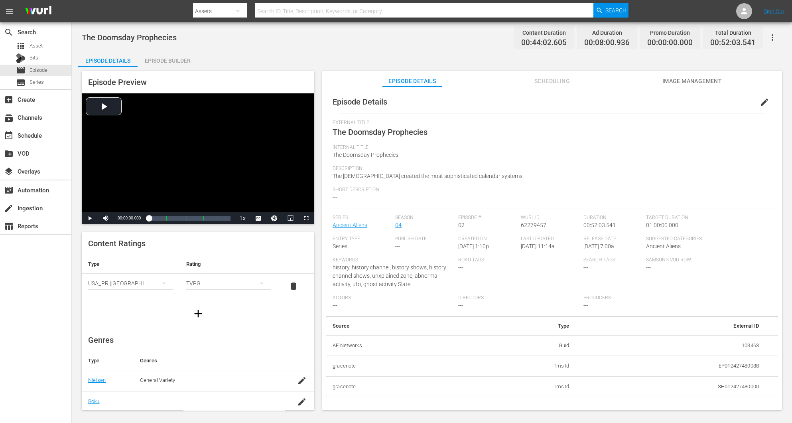
click at [168, 58] on div "Episode Builder" at bounding box center [168, 60] width 60 height 19
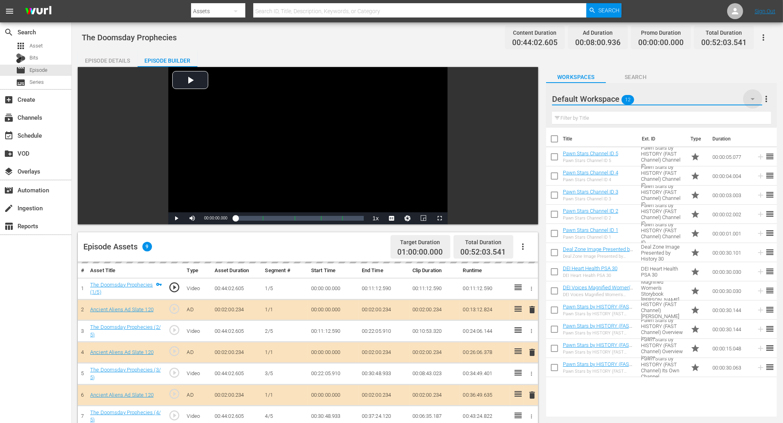
click at [528, 101] on icon "button" at bounding box center [753, 99] width 10 height 10
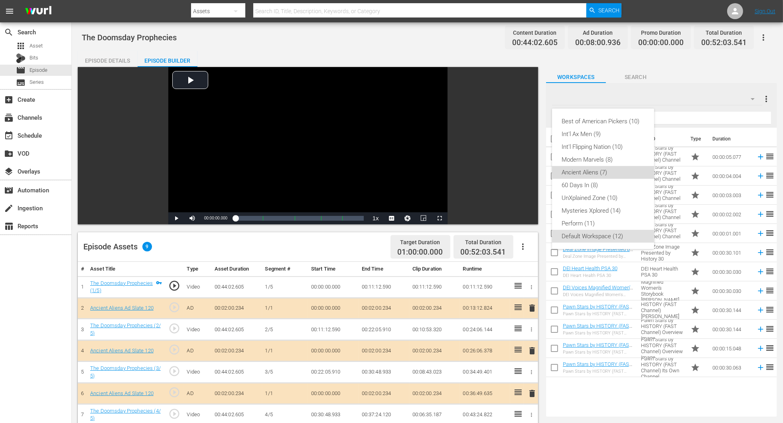
click at [528, 172] on div "Ancient Aliens (7)" at bounding box center [603, 172] width 83 height 13
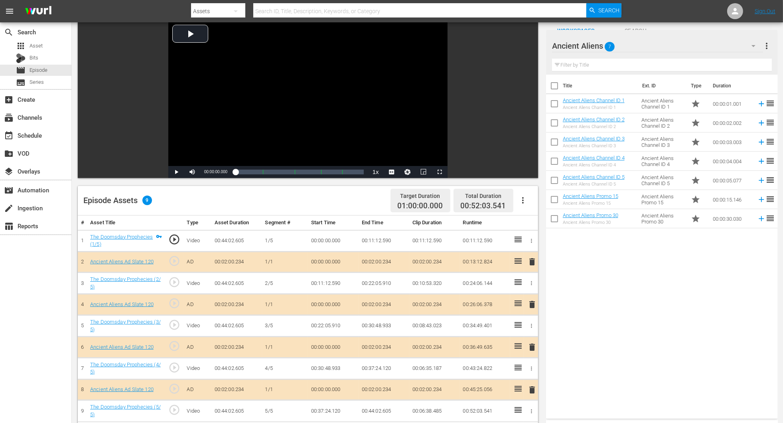
scroll to position [60, 0]
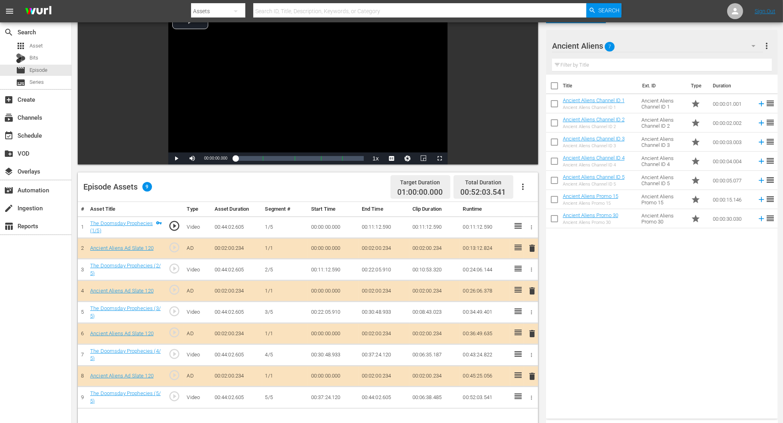
click at [528, 282] on span "delete" at bounding box center [532, 334] width 10 height 10
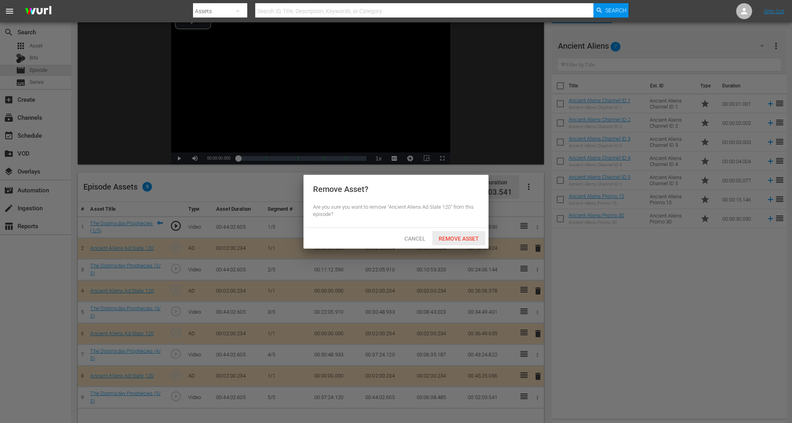
click at [459, 236] on span "Remove Asset" at bounding box center [458, 238] width 53 height 6
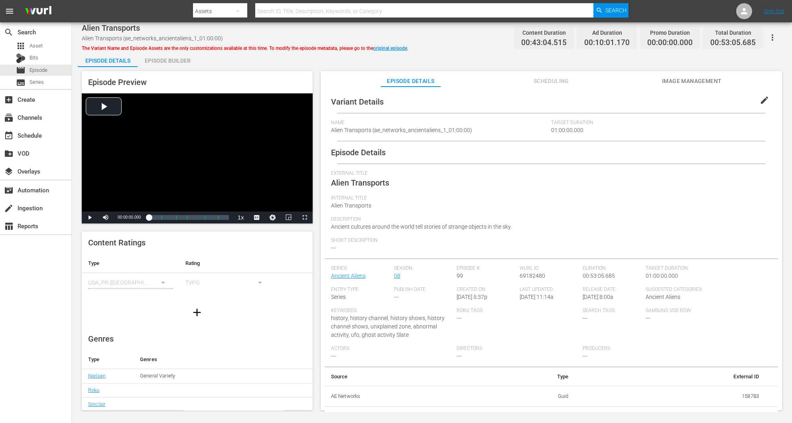
click at [164, 65] on div "Episode Builder" at bounding box center [168, 60] width 60 height 19
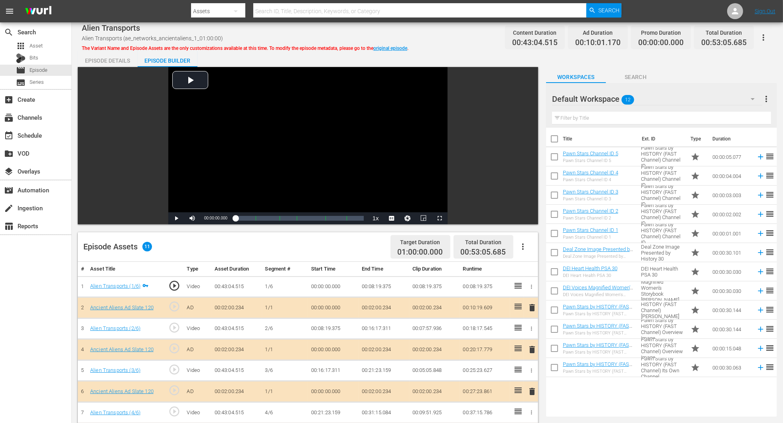
click at [528, 99] on button "button" at bounding box center [752, 98] width 19 height 19
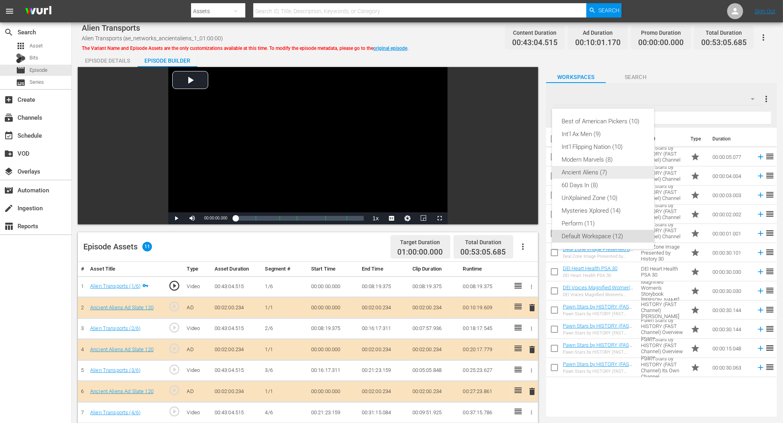
click at [528, 172] on div "Ancient Aliens (7)" at bounding box center [603, 172] width 83 height 13
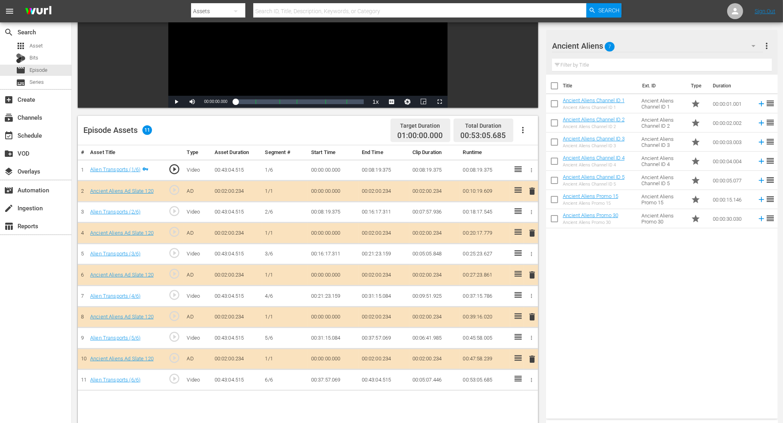
scroll to position [120, 0]
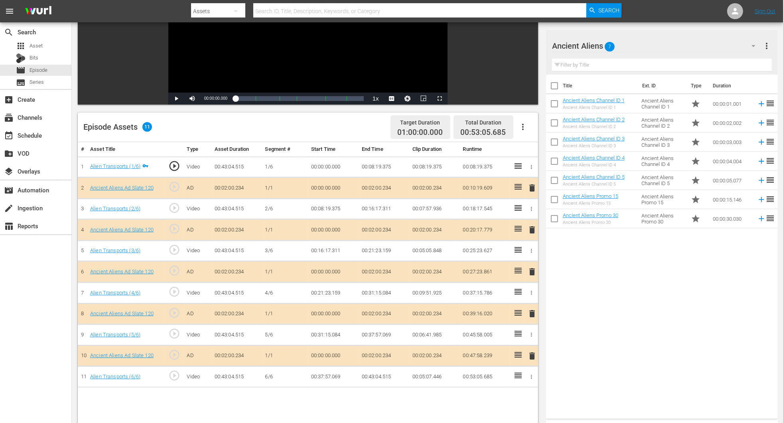
click at [528, 271] on span "delete" at bounding box center [532, 272] width 10 height 10
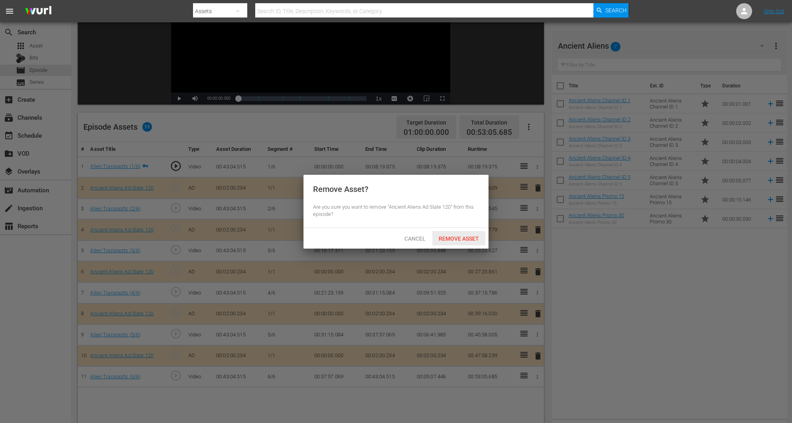
click at [458, 239] on span "Remove Asset" at bounding box center [458, 238] width 53 height 6
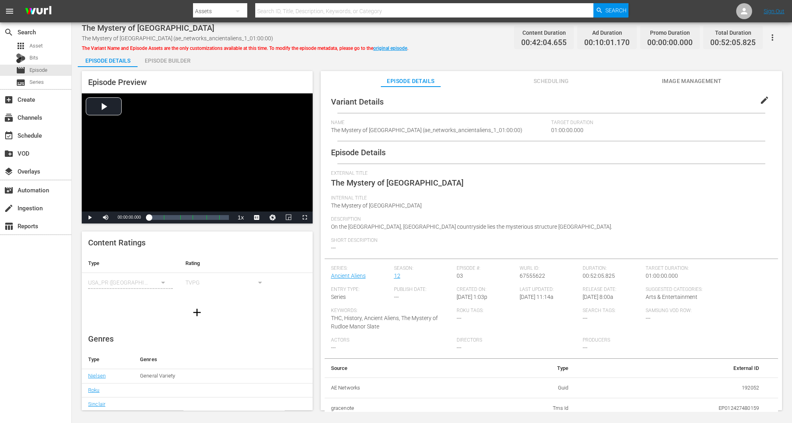
click at [168, 65] on div "Episode Builder" at bounding box center [168, 60] width 60 height 19
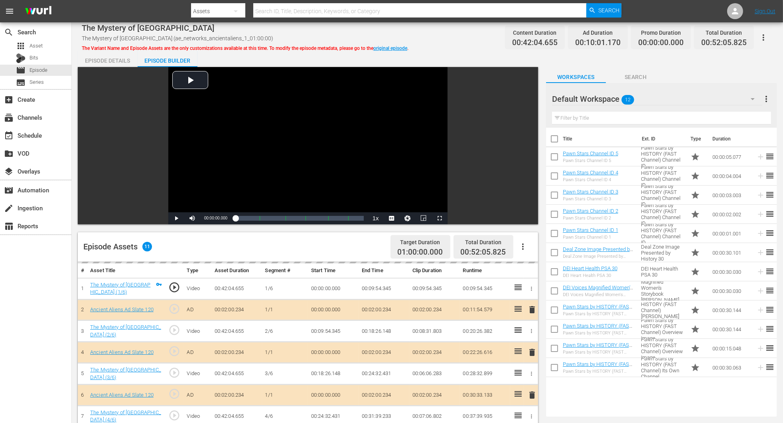
click at [528, 99] on icon "button" at bounding box center [753, 99] width 10 height 10
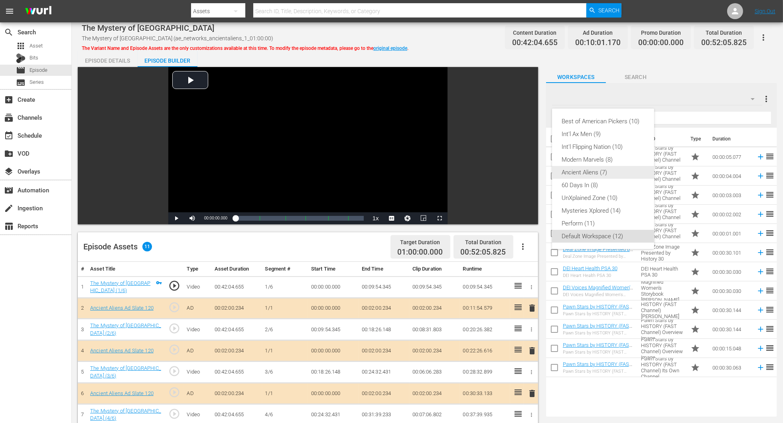
click at [528, 171] on div "Ancient Aliens (7)" at bounding box center [603, 172] width 83 height 13
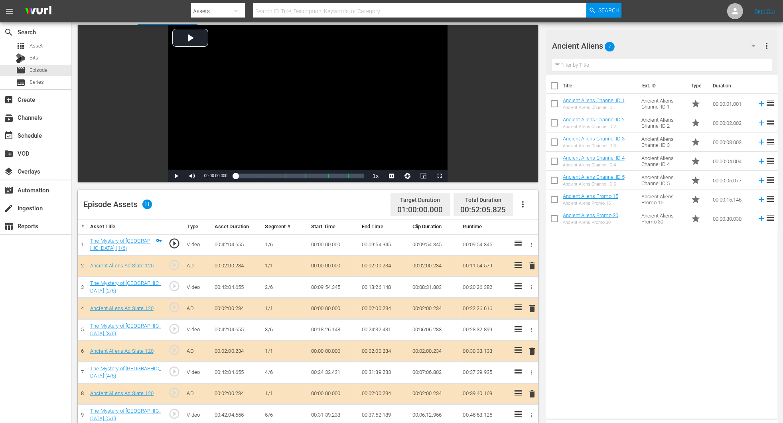
scroll to position [120, 0]
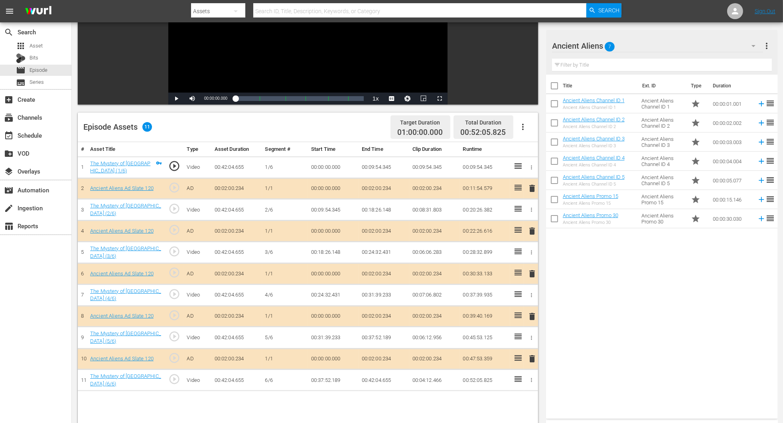
click at [528, 272] on span "delete" at bounding box center [532, 274] width 10 height 10
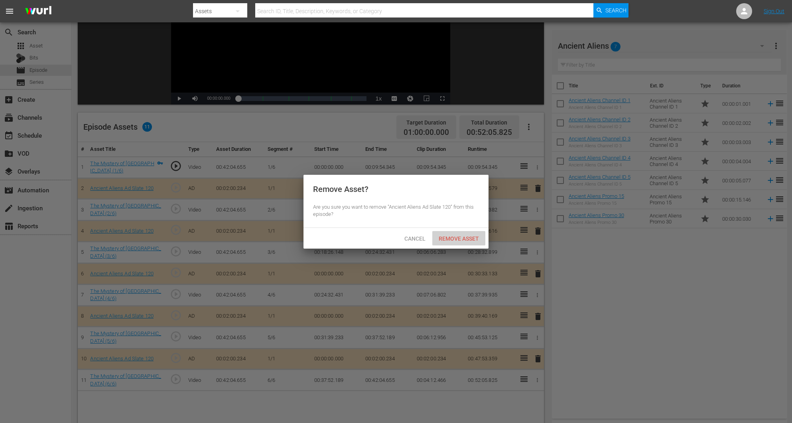
click at [466, 237] on span "Remove Asset" at bounding box center [458, 238] width 53 height 6
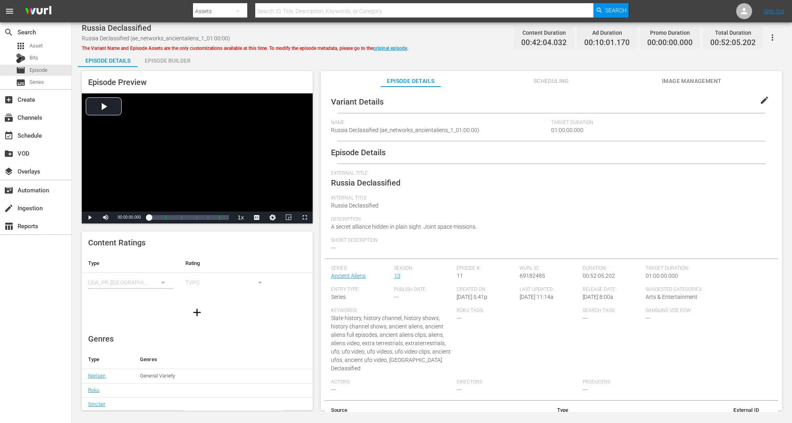
click at [157, 60] on div "Episode Builder" at bounding box center [168, 60] width 60 height 19
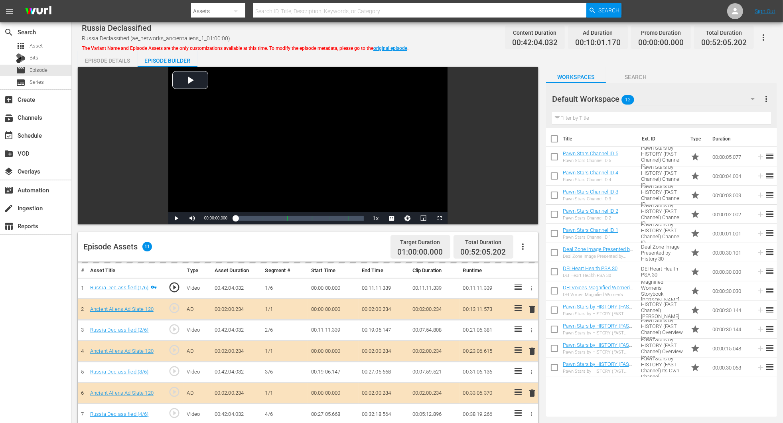
click at [528, 97] on icon "button" at bounding box center [753, 99] width 10 height 10
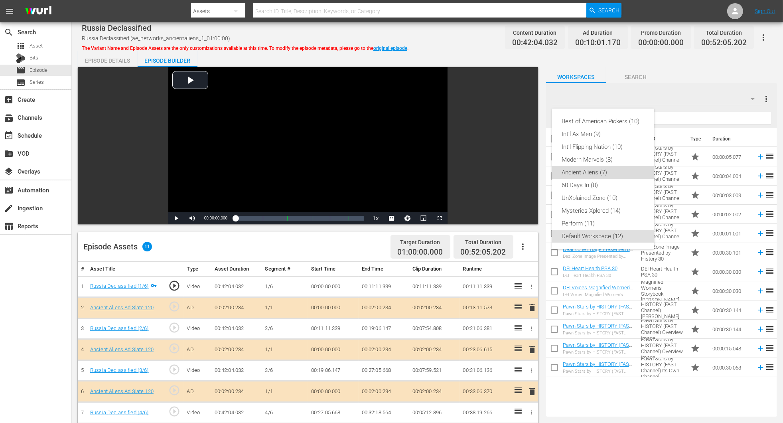
click at [528, 177] on div "Ancient Aliens (7)" at bounding box center [603, 172] width 83 height 13
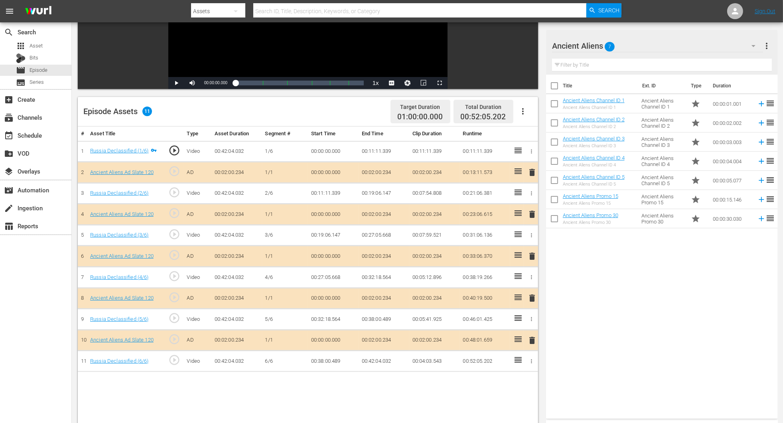
scroll to position [179, 0]
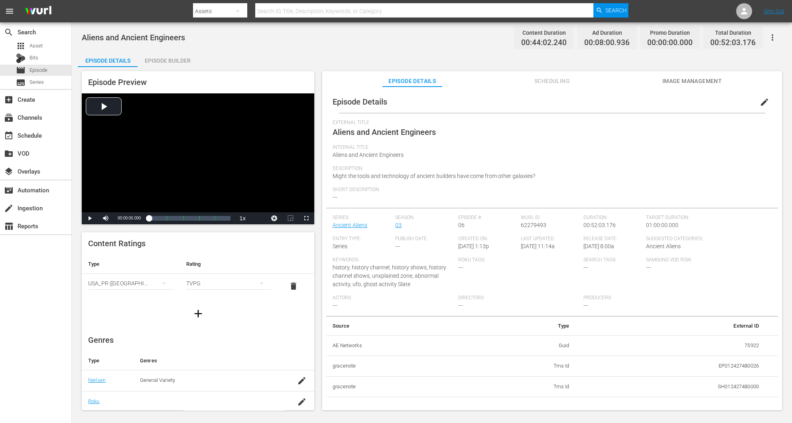
click at [173, 57] on div "Episode Builder" at bounding box center [168, 60] width 60 height 19
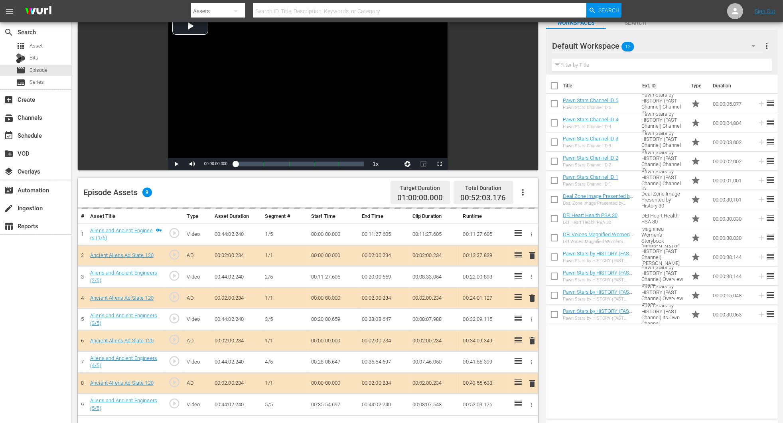
scroll to position [120, 0]
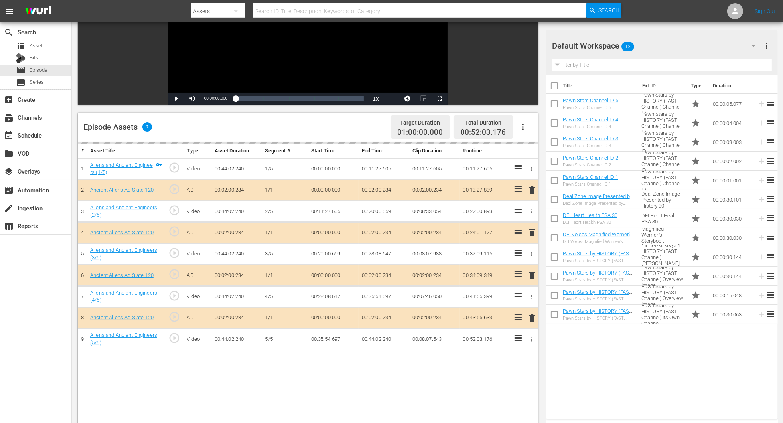
click at [528, 273] on div "delete" at bounding box center [531, 275] width 8 height 12
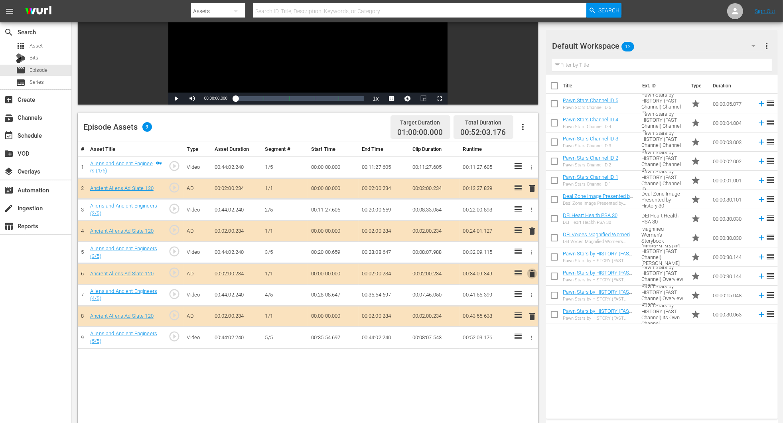
click at [528, 273] on span "delete" at bounding box center [532, 274] width 10 height 10
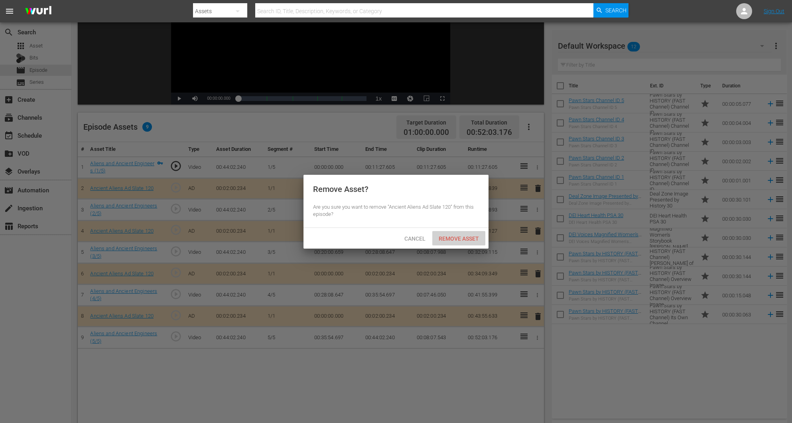
click at [468, 233] on div "Remove Asset" at bounding box center [458, 238] width 53 height 15
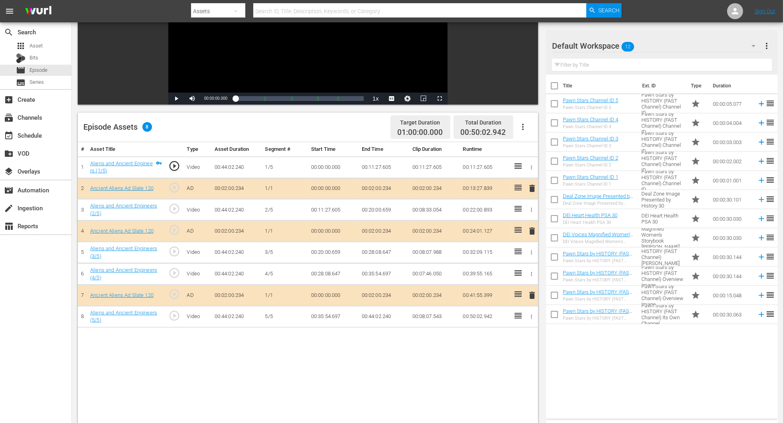
click at [528, 45] on icon "button" at bounding box center [753, 46] width 4 height 2
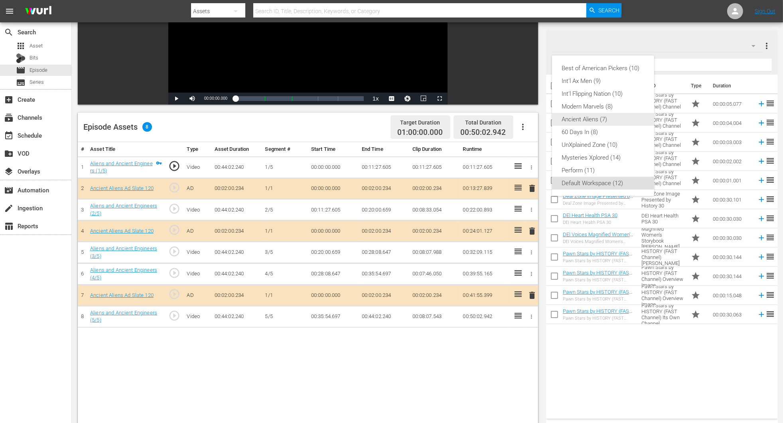
click at [528, 122] on div "Ancient Aliens (7)" at bounding box center [603, 119] width 83 height 13
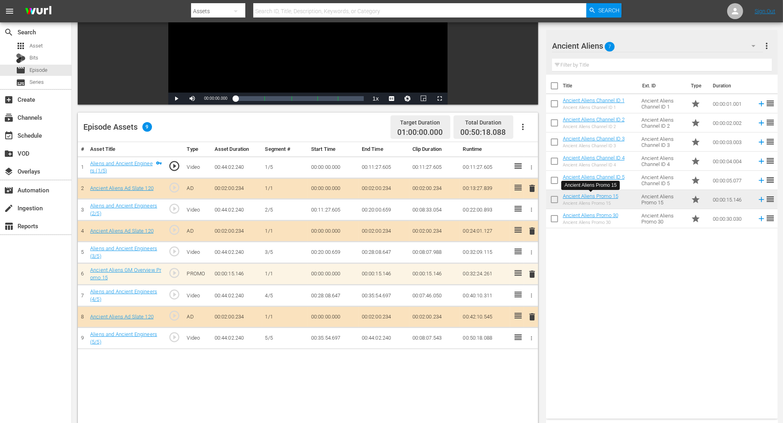
click at [528, 279] on button "delete" at bounding box center [532, 274] width 10 height 12
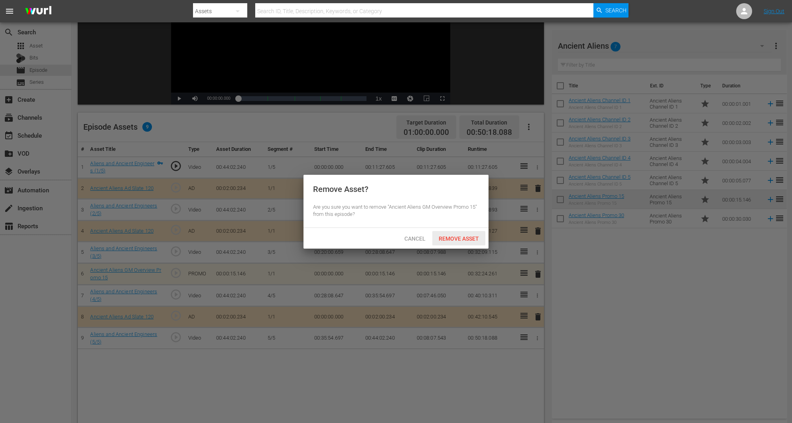
click at [462, 237] on span "Remove Asset" at bounding box center [458, 238] width 53 height 6
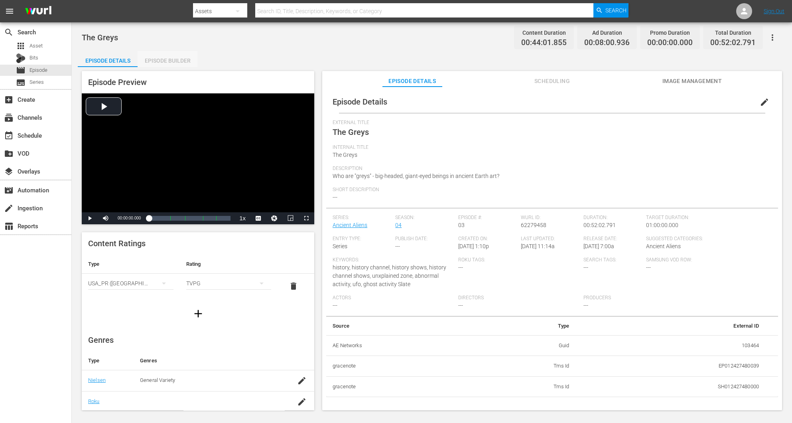
click at [170, 59] on div "Episode Builder" at bounding box center [168, 60] width 60 height 19
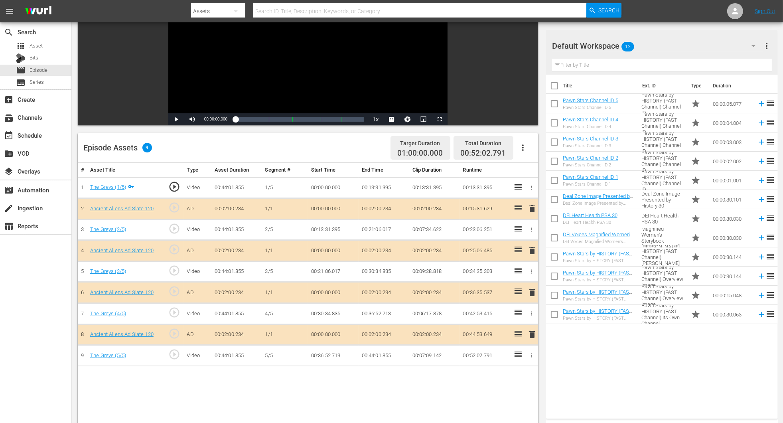
scroll to position [120, 0]
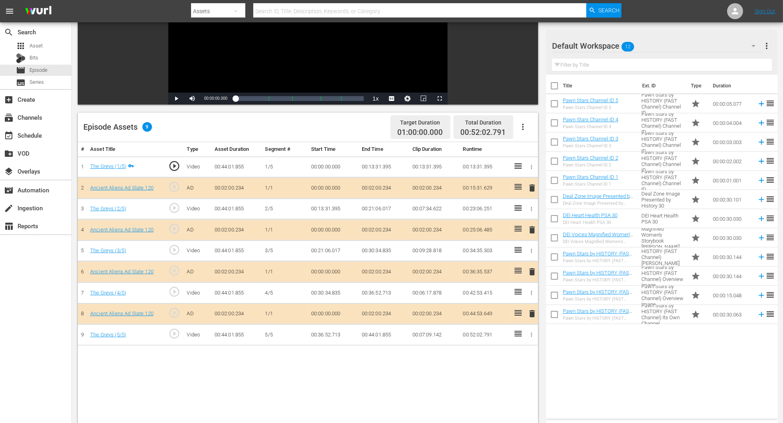
click at [528, 274] on span "delete" at bounding box center [532, 272] width 10 height 10
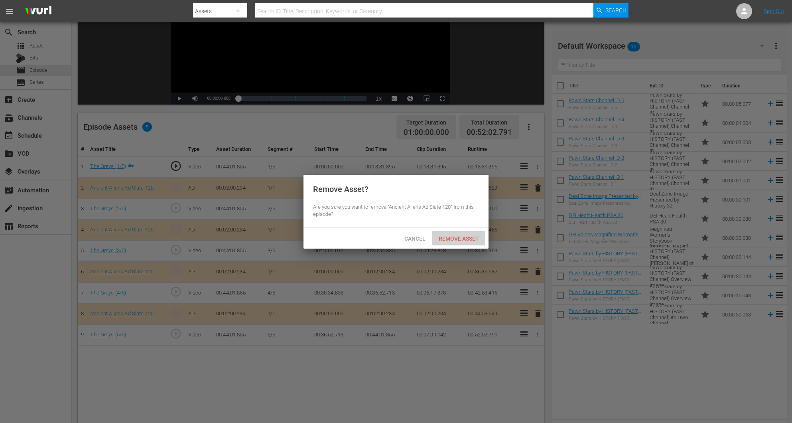
click at [467, 234] on div "Remove Asset" at bounding box center [458, 238] width 53 height 15
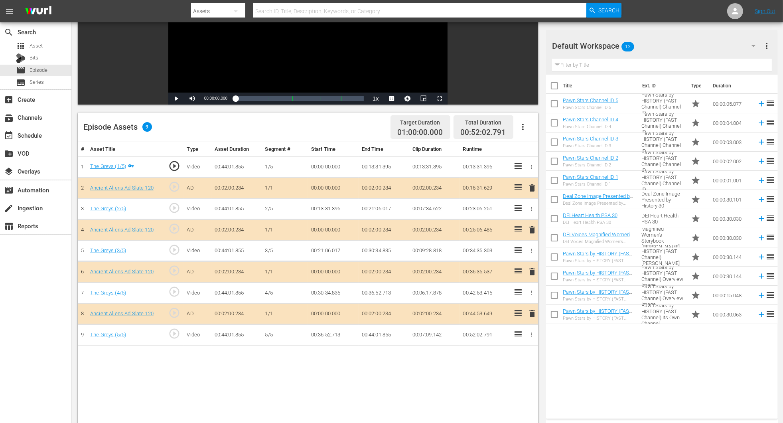
click at [528, 48] on button "button" at bounding box center [753, 45] width 19 height 19
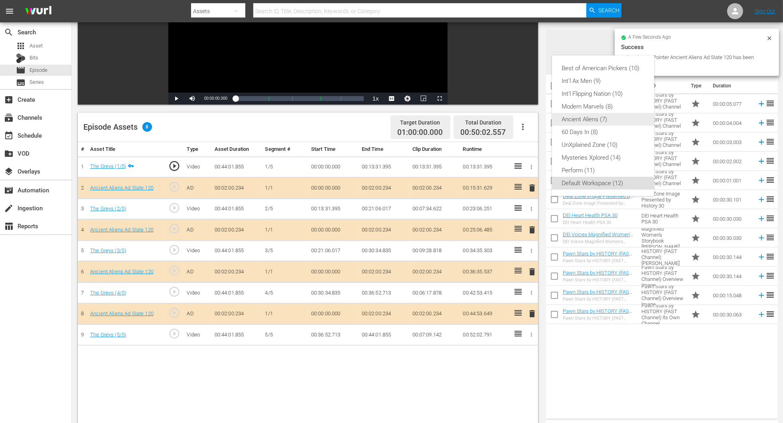
click at [528, 121] on div "Ancient Aliens (7)" at bounding box center [603, 119] width 83 height 13
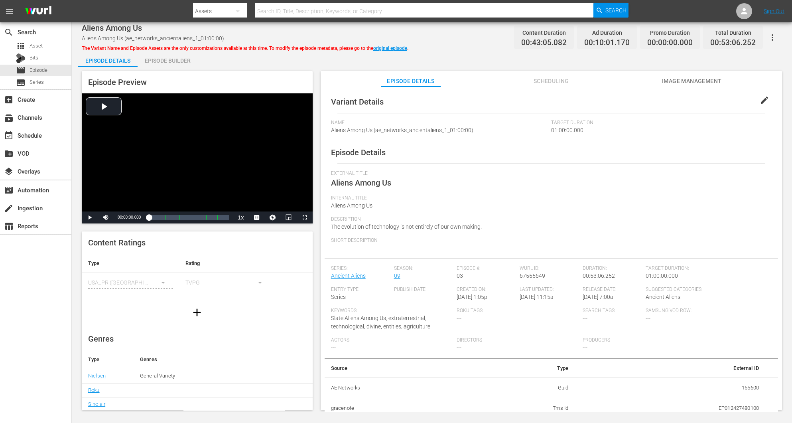
click at [181, 56] on div "Episode Builder" at bounding box center [168, 60] width 60 height 19
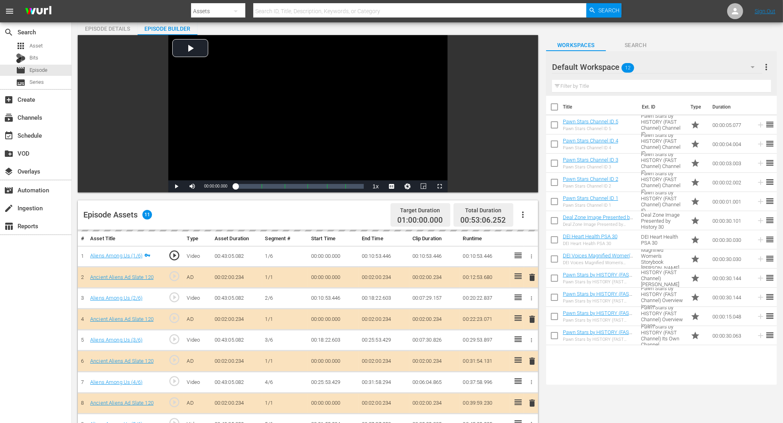
scroll to position [120, 0]
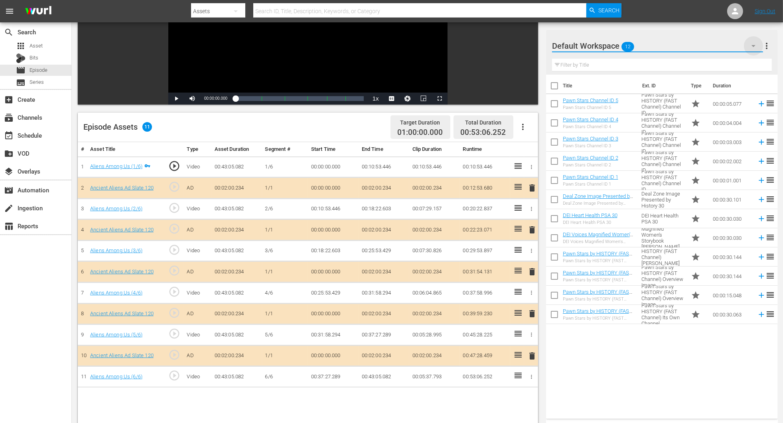
click at [528, 48] on icon "button" at bounding box center [754, 46] width 10 height 10
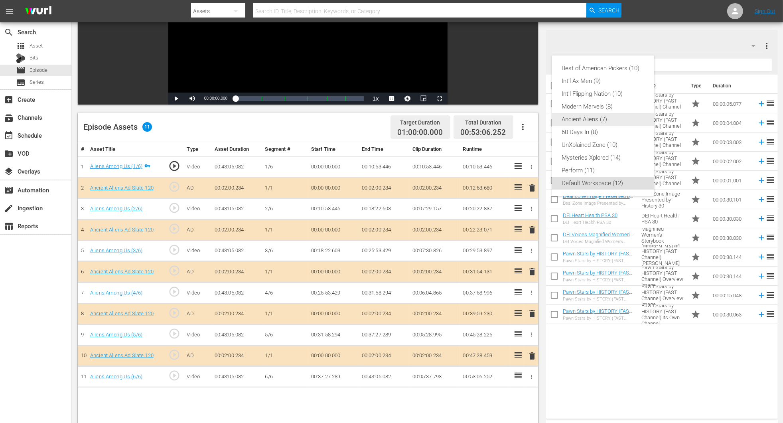
click at [528, 118] on div "Ancient Aliens (7)" at bounding box center [603, 119] width 83 height 13
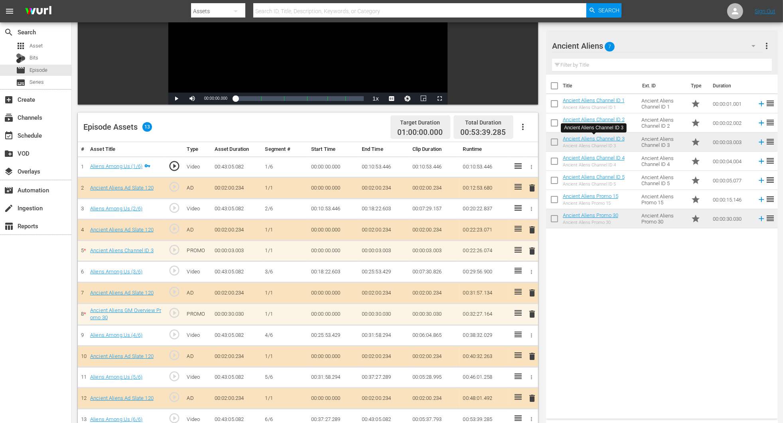
click at [528, 253] on span "delete" at bounding box center [532, 251] width 10 height 10
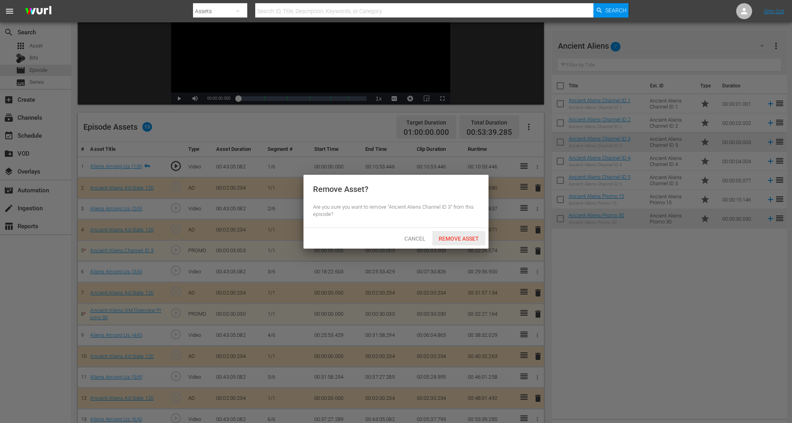
click at [463, 237] on span "Remove Asset" at bounding box center [458, 238] width 53 height 6
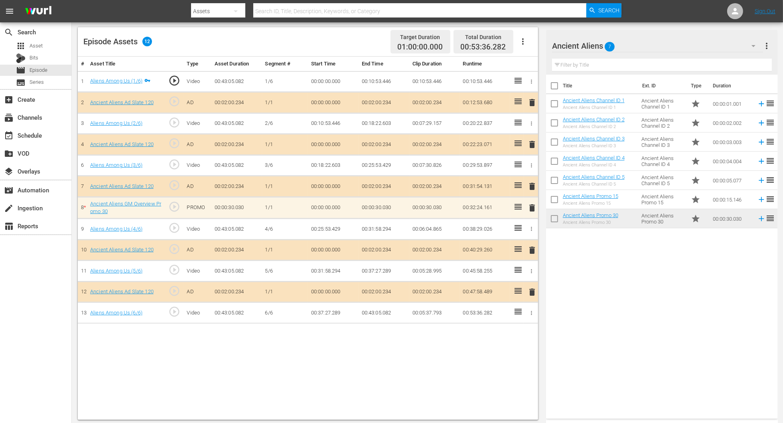
scroll to position [207, 0]
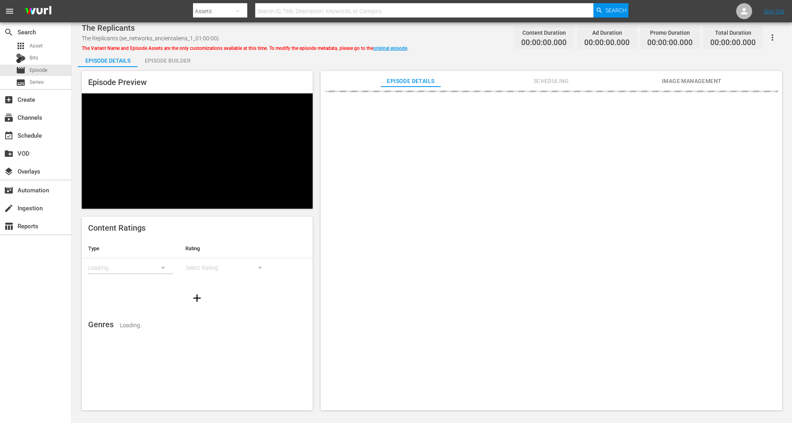
click at [177, 59] on div "Episode Builder" at bounding box center [168, 60] width 60 height 19
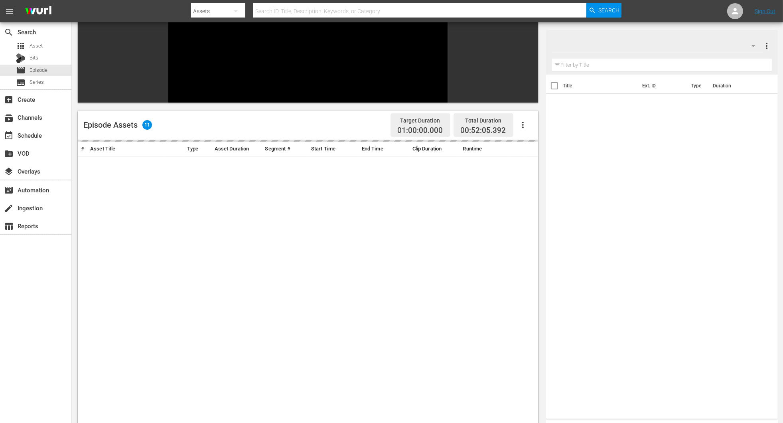
scroll to position [110, 0]
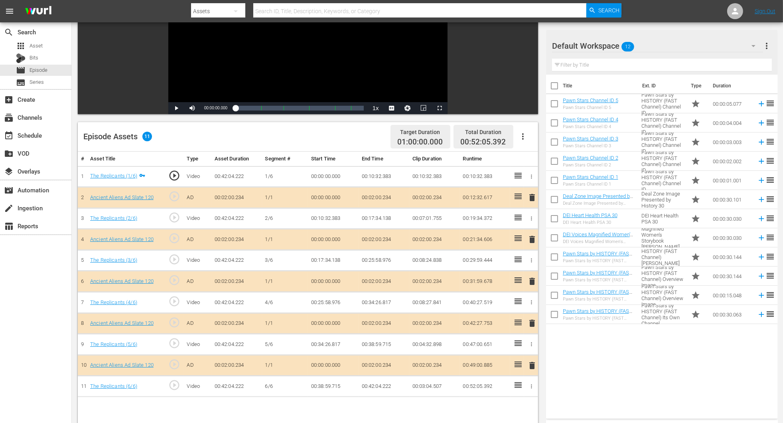
click at [536, 281] on span "delete" at bounding box center [532, 281] width 10 height 10
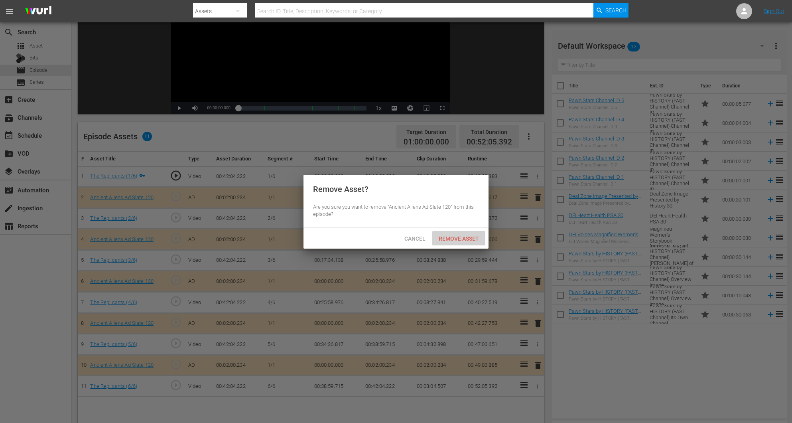
click at [464, 237] on span "Remove Asset" at bounding box center [458, 238] width 53 height 6
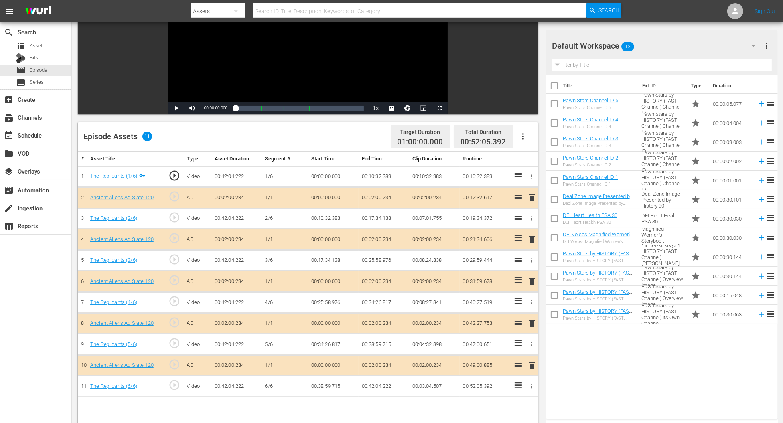
click at [753, 46] on icon "button" at bounding box center [753, 46] width 4 height 2
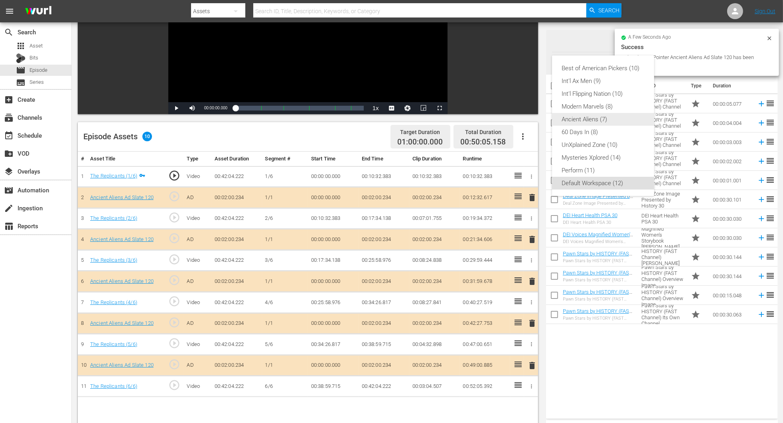
click at [597, 115] on div "Ancient Aliens (7)" at bounding box center [603, 119] width 83 height 13
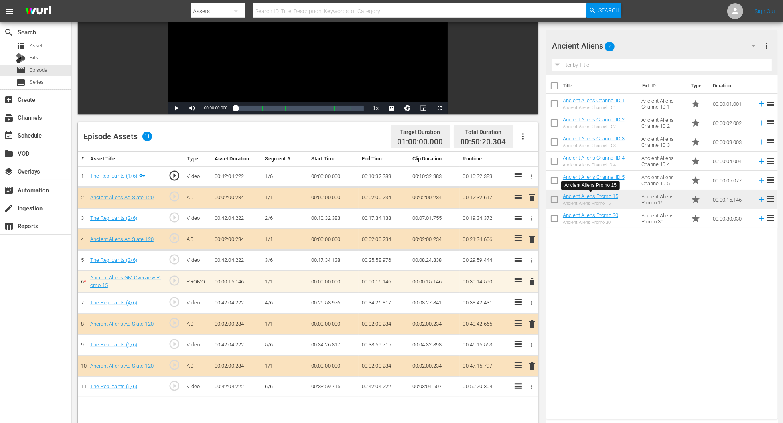
click at [534, 280] on span "delete" at bounding box center [532, 282] width 10 height 10
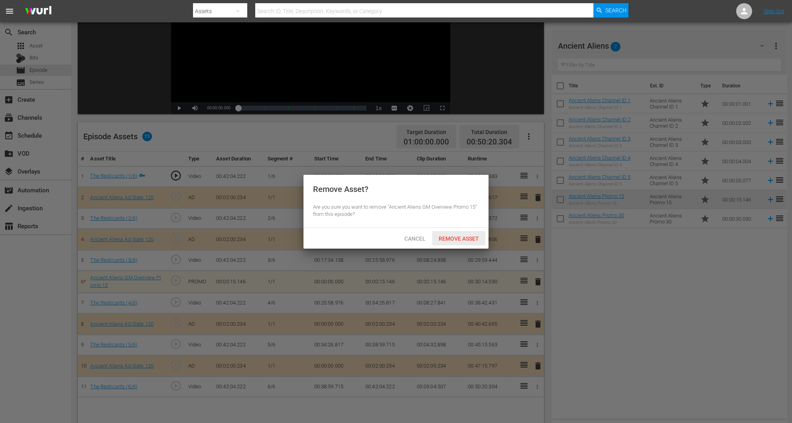
click at [454, 240] on span "Remove Asset" at bounding box center [458, 238] width 53 height 6
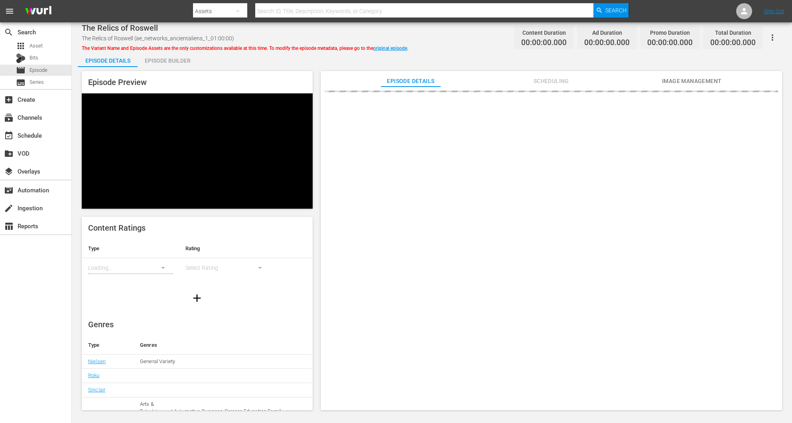
click at [173, 59] on div "Episode Builder" at bounding box center [168, 60] width 60 height 19
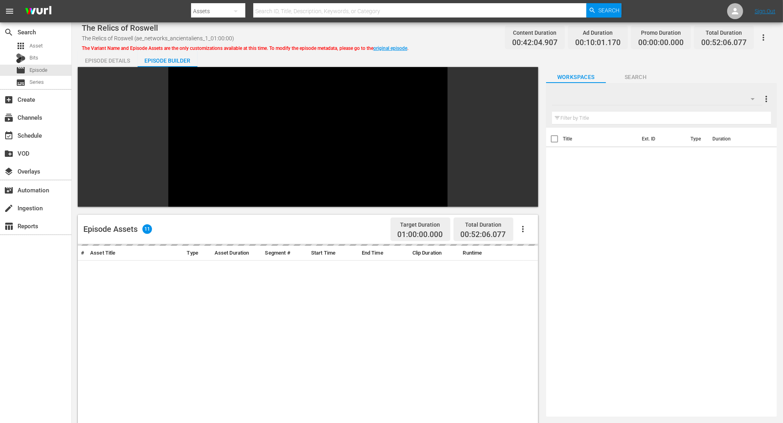
click at [755, 96] on icon "button" at bounding box center [753, 99] width 10 height 10
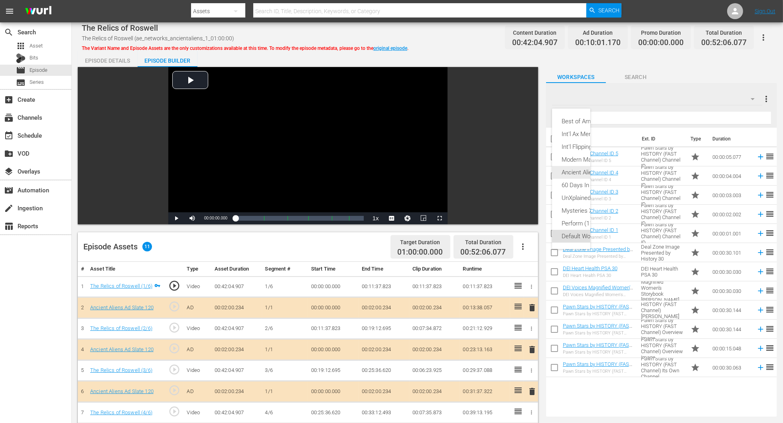
click at [578, 170] on div "Ancient Aliens (7)" at bounding box center [601, 172] width 78 height 13
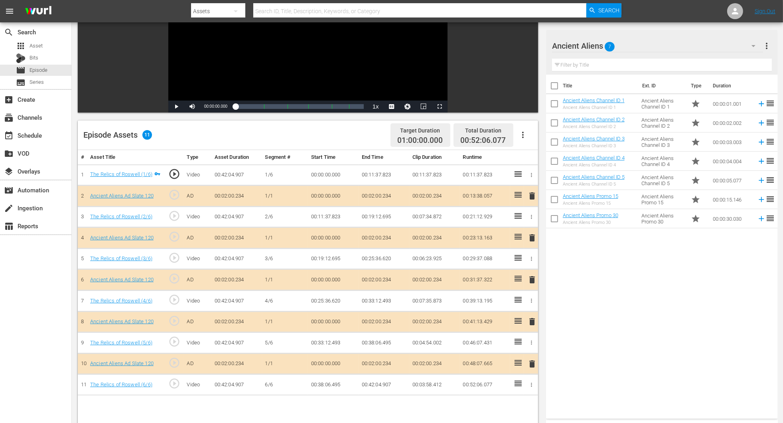
scroll to position [120, 0]
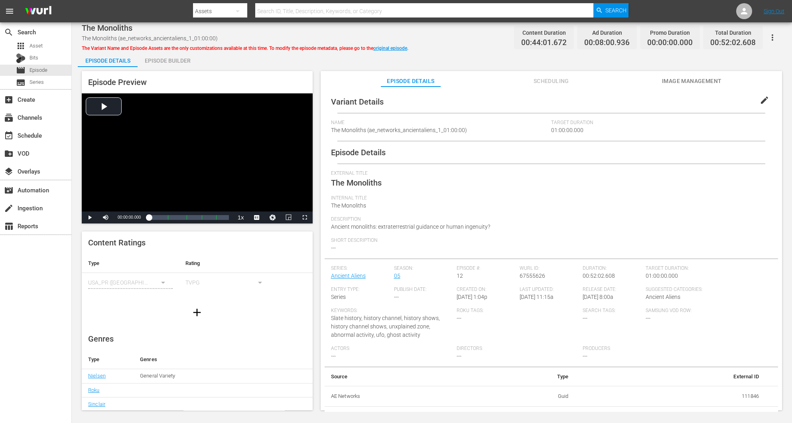
click at [162, 62] on div "Episode Builder" at bounding box center [168, 60] width 60 height 19
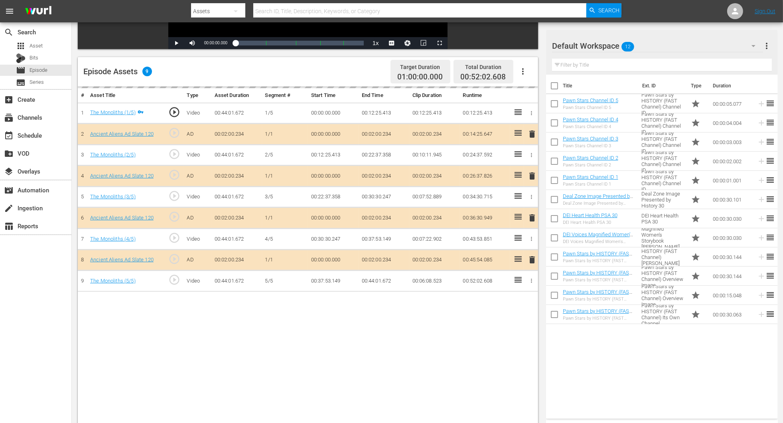
scroll to position [179, 0]
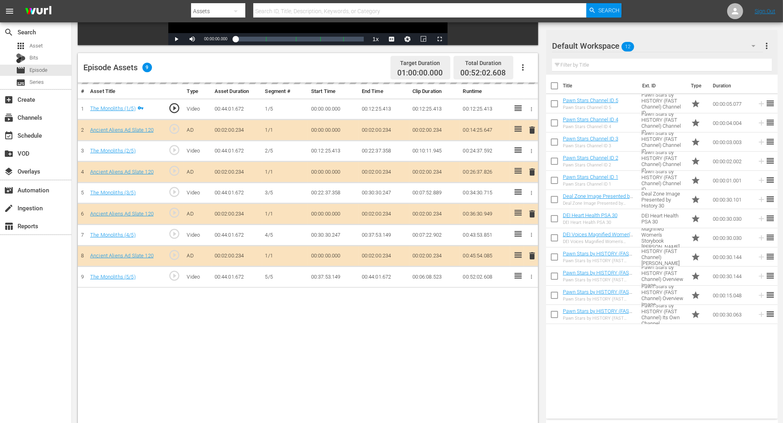
click at [528, 216] on div "delete" at bounding box center [531, 214] width 8 height 12
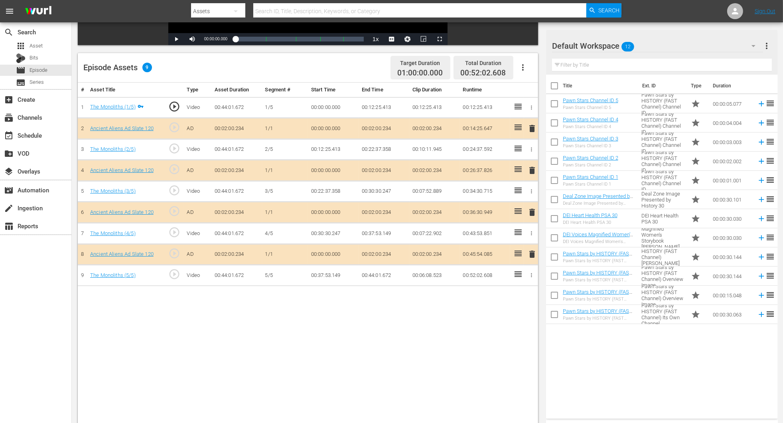
click at [528, 209] on span "delete" at bounding box center [532, 212] width 10 height 10
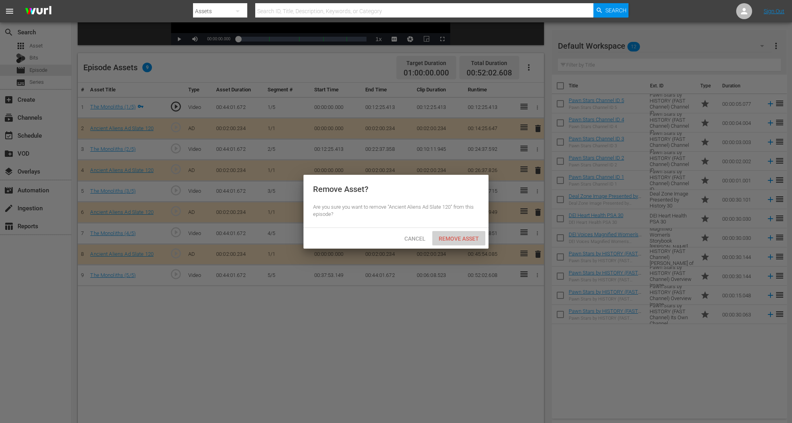
click at [460, 240] on span "Remove Asset" at bounding box center [458, 238] width 53 height 6
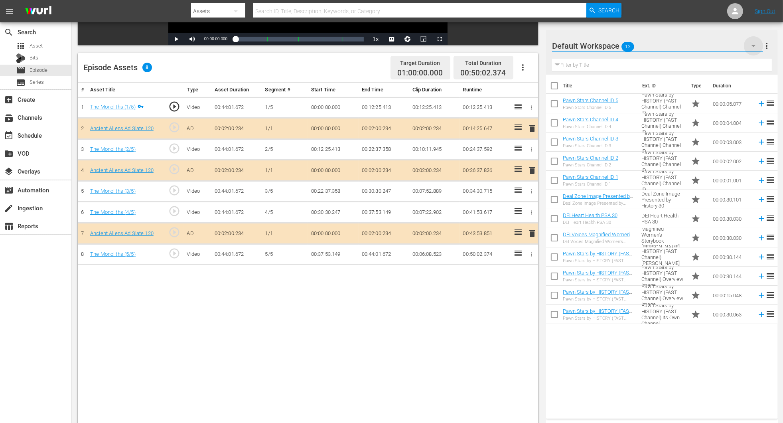
click at [528, 47] on icon "button" at bounding box center [754, 46] width 10 height 10
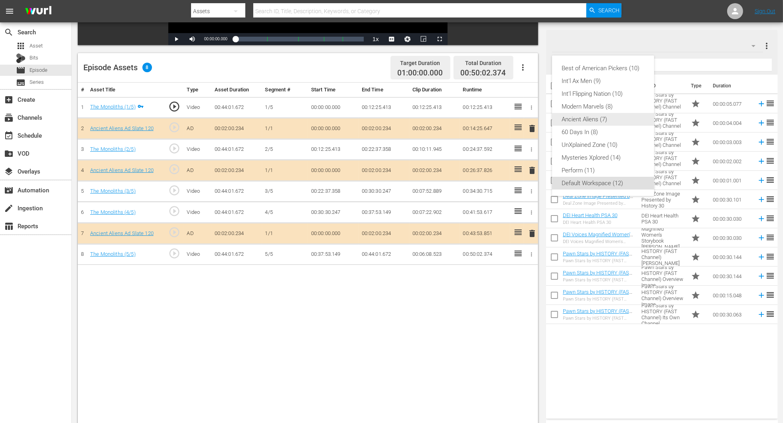
click at [528, 119] on div "Ancient Aliens (7)" at bounding box center [603, 119] width 83 height 13
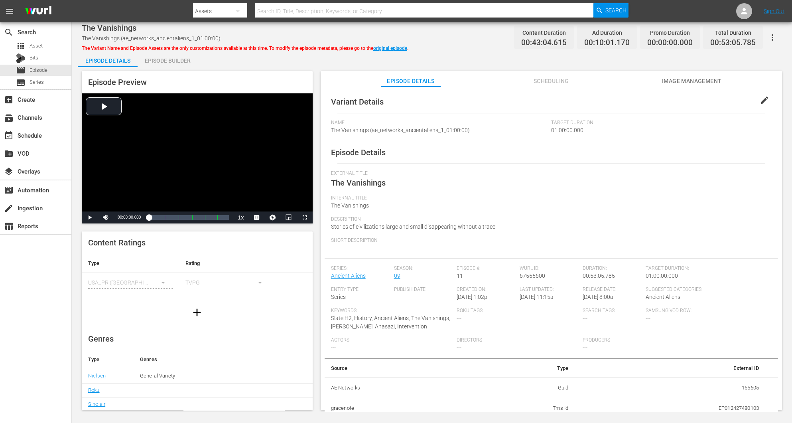
click at [162, 54] on div "Episode Builder" at bounding box center [168, 60] width 60 height 19
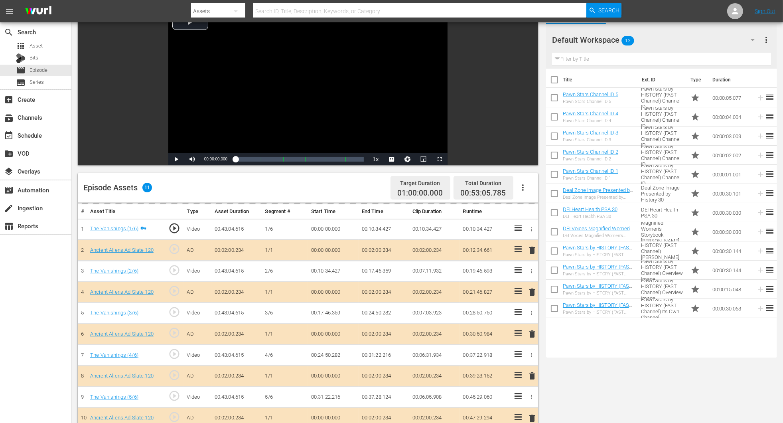
scroll to position [179, 0]
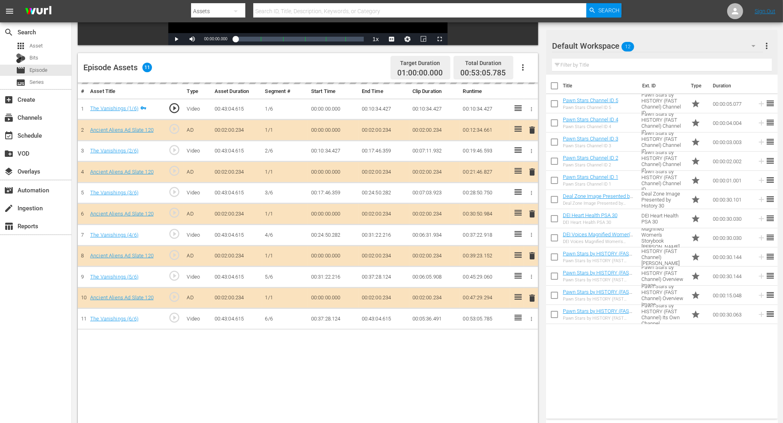
click at [528, 216] on div "delete" at bounding box center [531, 214] width 8 height 12
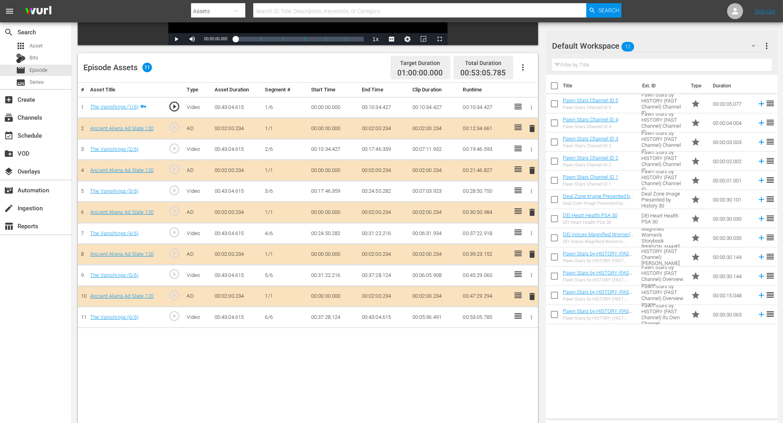
click at [528, 214] on span "delete" at bounding box center [532, 212] width 10 height 10
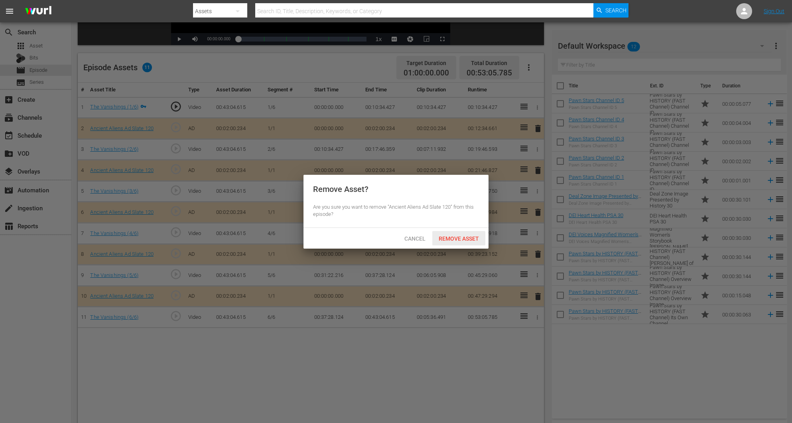
click at [460, 240] on span "Remove Asset" at bounding box center [458, 238] width 53 height 6
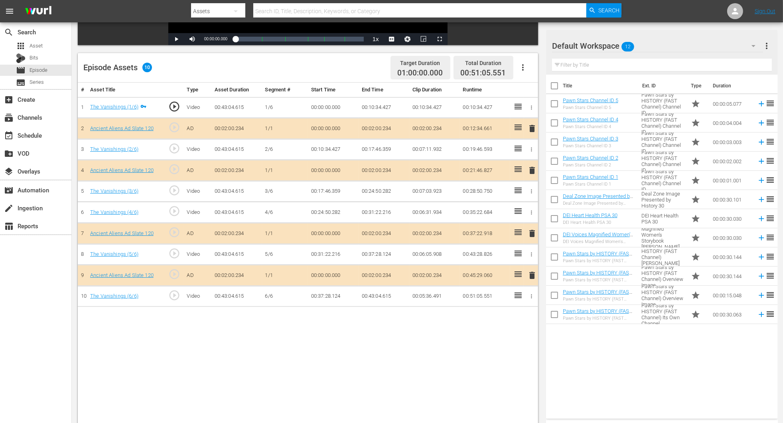
click at [528, 45] on icon "button" at bounding box center [753, 46] width 4 height 2
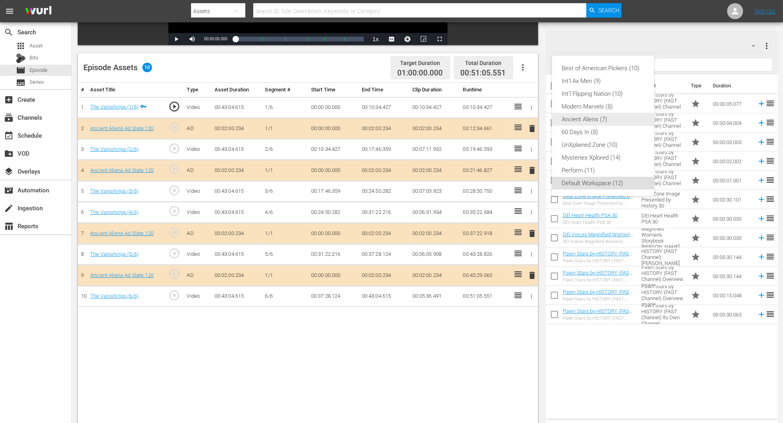
click at [528, 118] on div "Ancient Aliens (7)" at bounding box center [603, 119] width 83 height 13
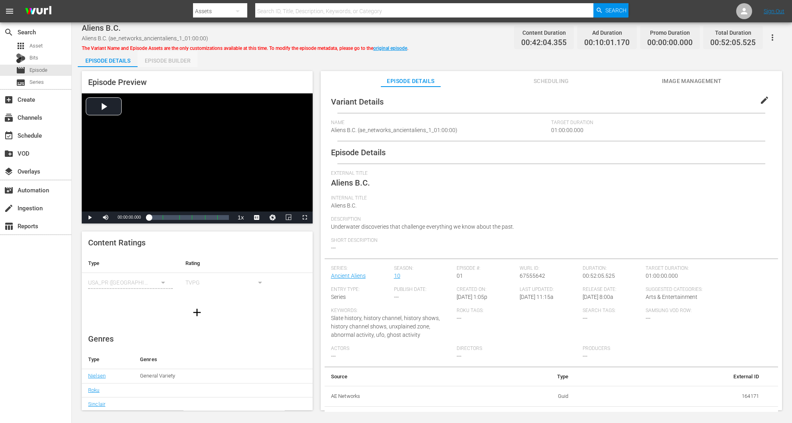
click at [166, 63] on div "Episode Builder" at bounding box center [168, 60] width 60 height 19
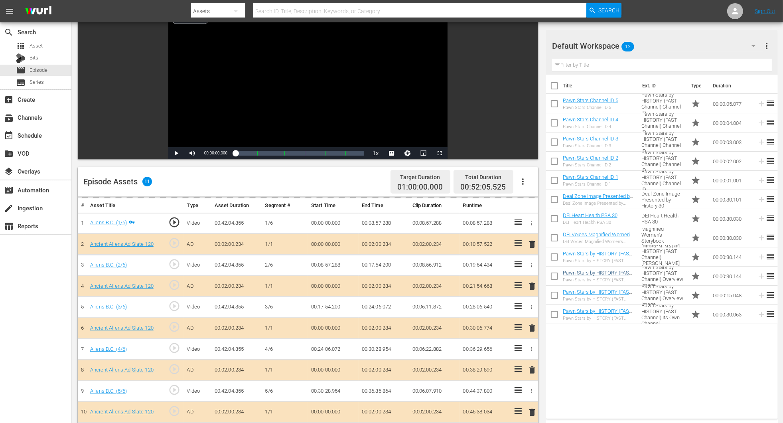
scroll to position [179, 0]
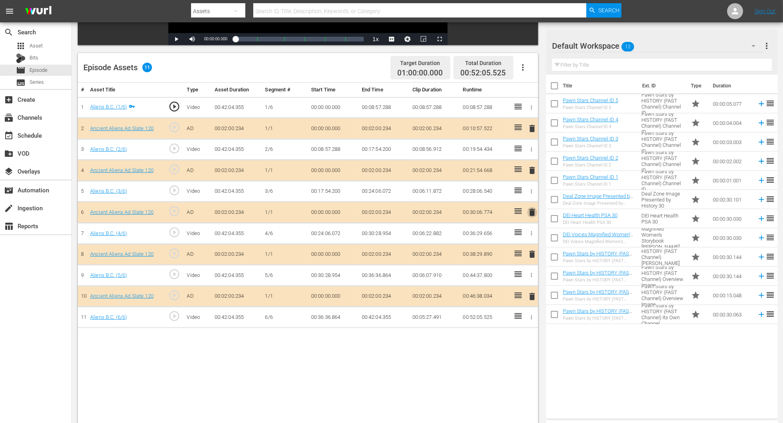
click at [528, 213] on span "delete" at bounding box center [532, 212] width 10 height 10
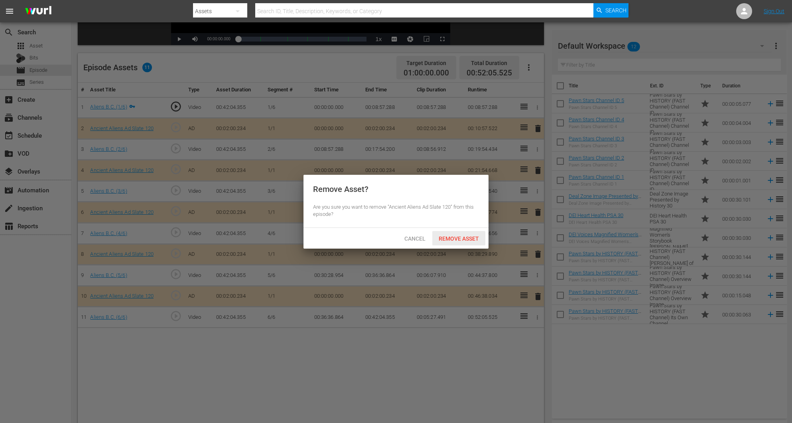
click at [461, 233] on div "Remove Asset" at bounding box center [458, 238] width 53 height 15
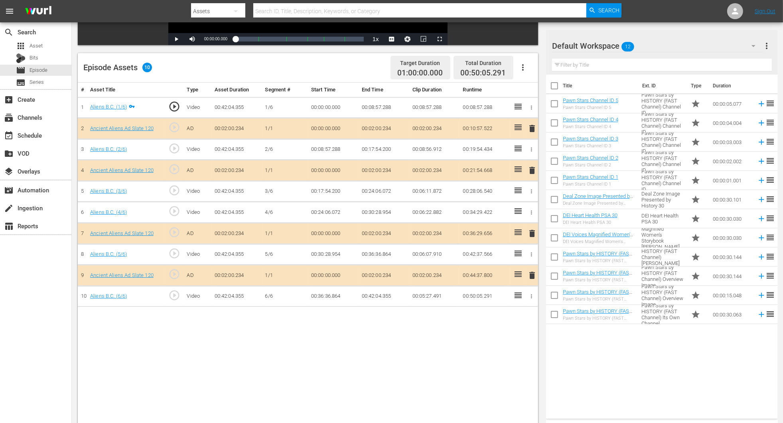
click at [528, 49] on icon "button" at bounding box center [754, 46] width 10 height 10
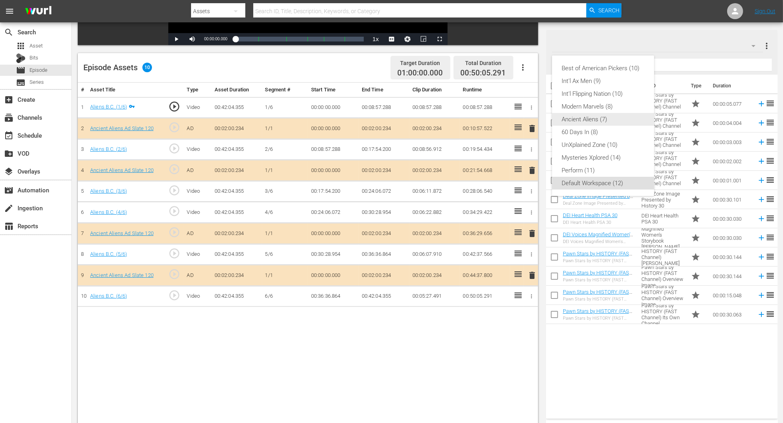
click at [528, 118] on div "Ancient Aliens (7)" at bounding box center [603, 119] width 83 height 13
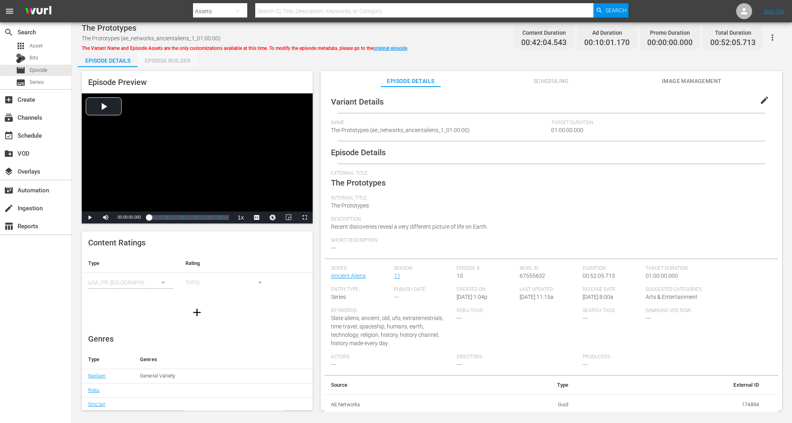
click at [176, 59] on div "Episode Builder" at bounding box center [168, 60] width 60 height 19
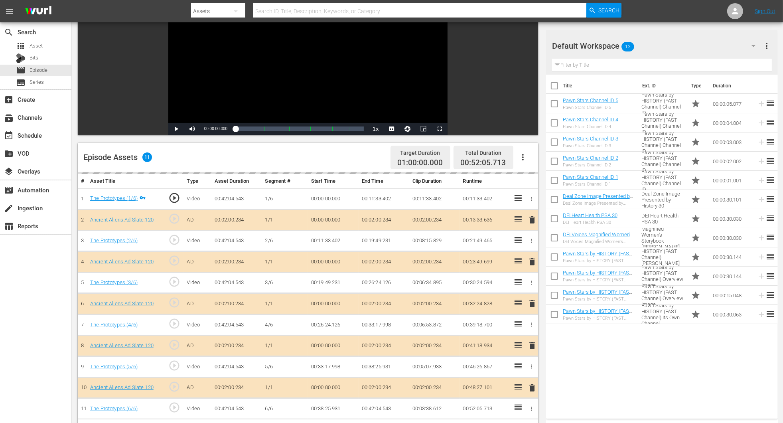
scroll to position [179, 0]
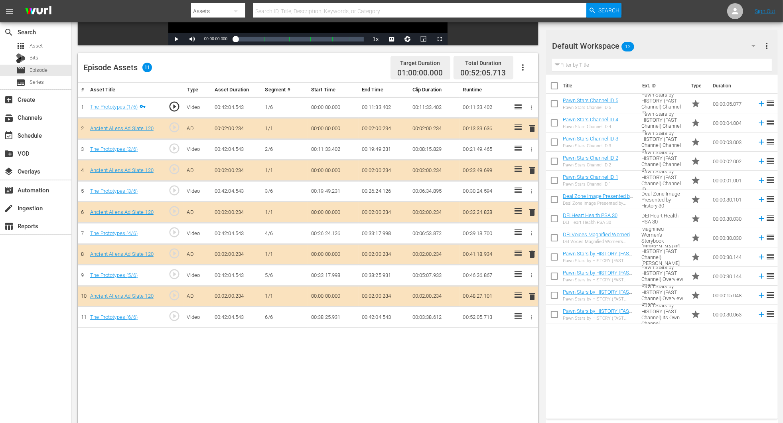
click at [528, 43] on icon "button" at bounding box center [754, 46] width 10 height 10
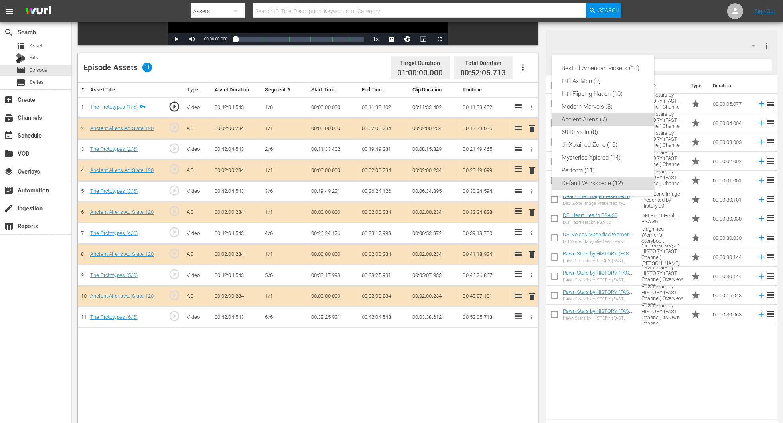
click at [528, 120] on div "Ancient Aliens (7)" at bounding box center [603, 119] width 83 height 13
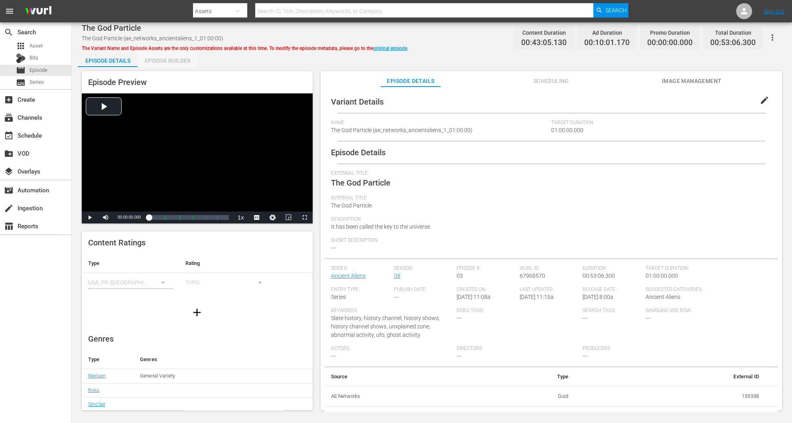
click at [174, 59] on div "Episode Builder" at bounding box center [168, 60] width 60 height 19
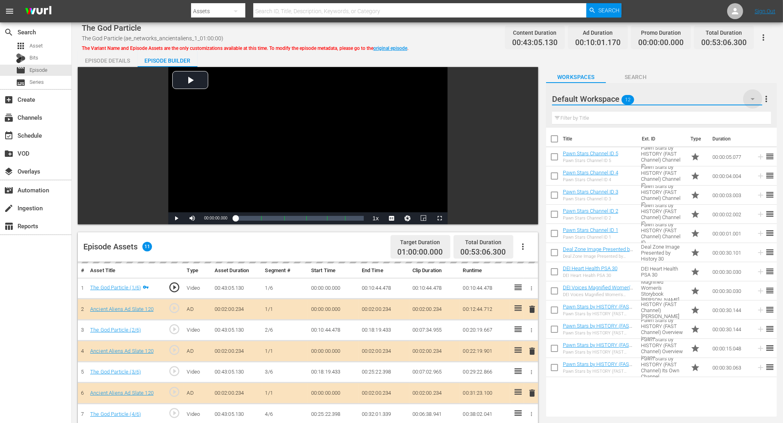
click at [528, 99] on icon "button" at bounding box center [753, 99] width 10 height 10
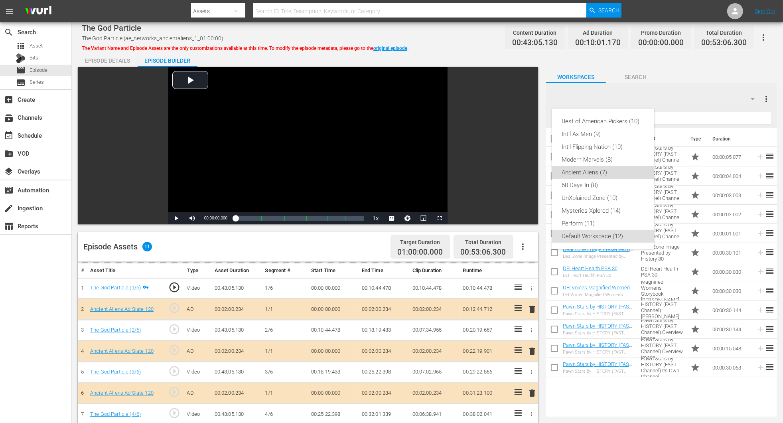
click at [528, 170] on div "Ancient Aliens (7)" at bounding box center [603, 172] width 83 height 13
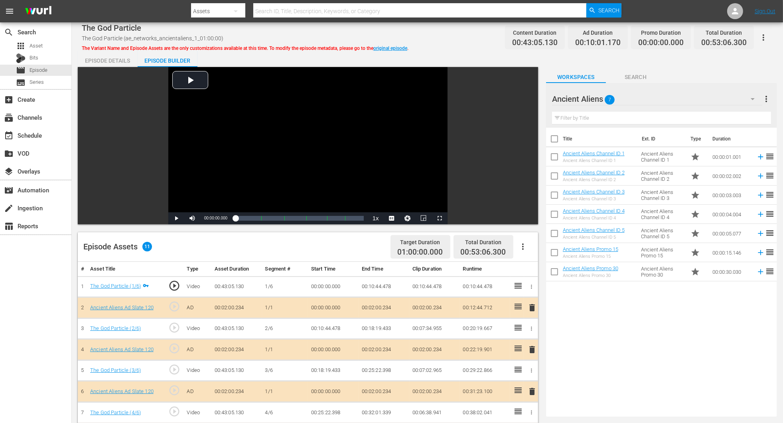
scroll to position [179, 0]
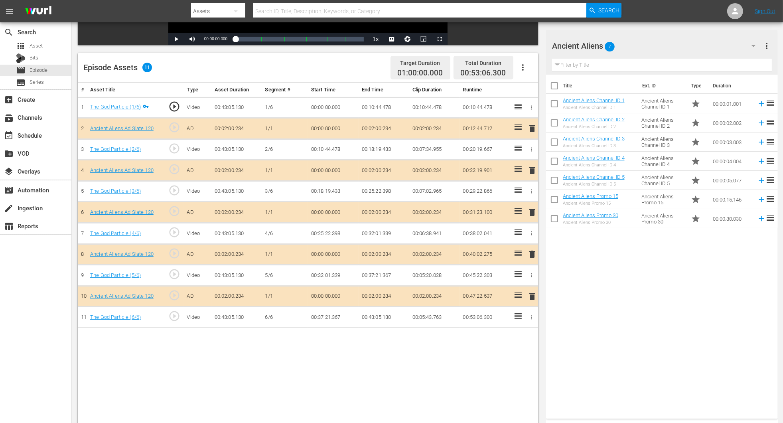
click at [528, 211] on span "delete" at bounding box center [532, 212] width 10 height 10
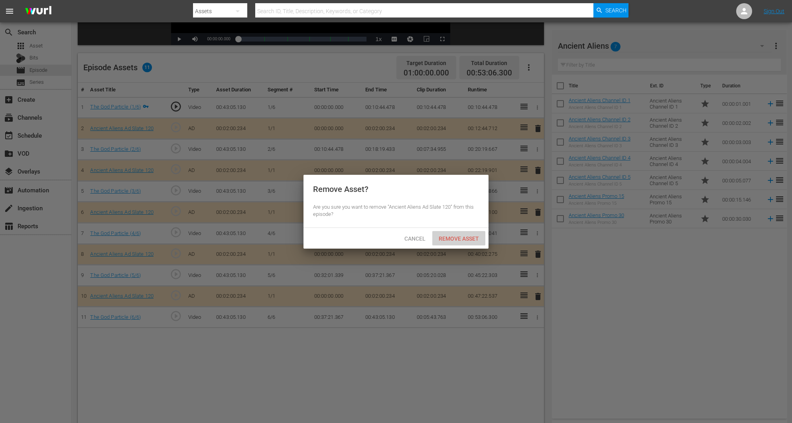
click at [455, 241] on span "Remove Asset" at bounding box center [458, 238] width 53 height 6
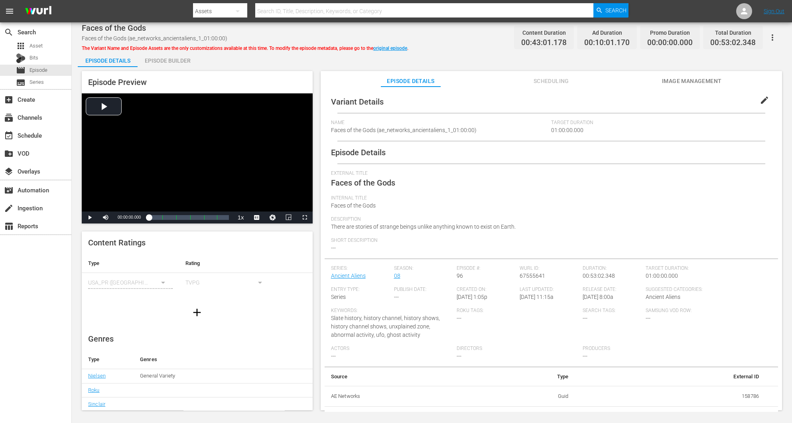
click at [165, 60] on div "Episode Builder" at bounding box center [168, 60] width 60 height 19
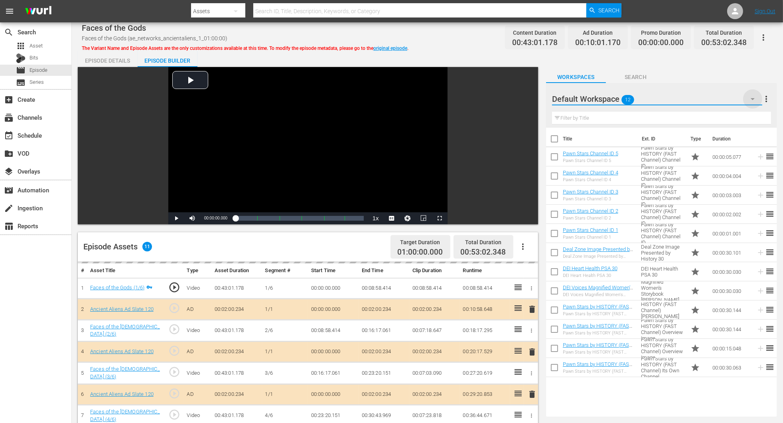
click at [528, 98] on icon "button" at bounding box center [753, 99] width 10 height 10
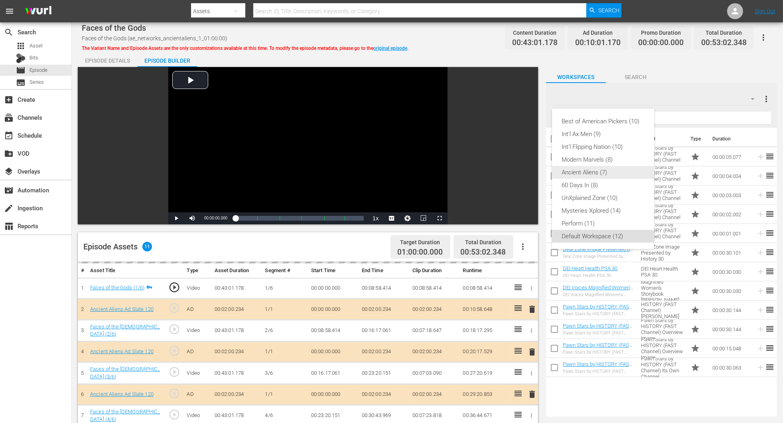
click at [528, 176] on div "Ancient Aliens (7)" at bounding box center [603, 172] width 83 height 13
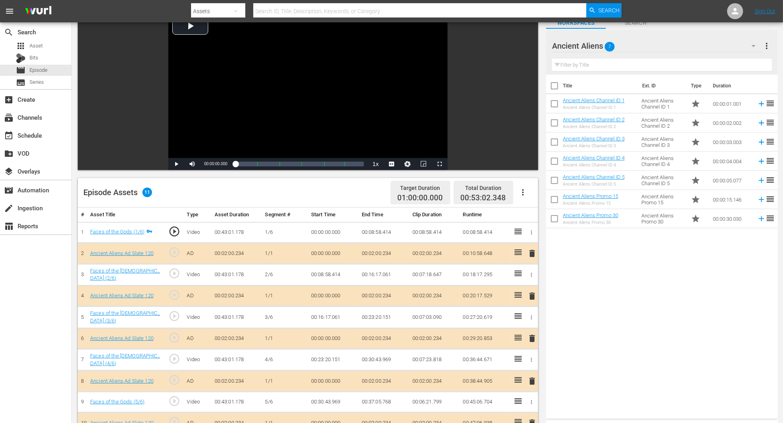
scroll to position [120, 0]
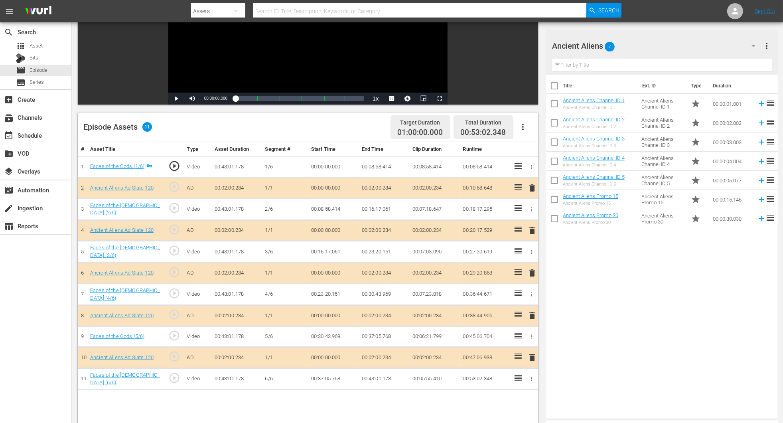
click at [528, 272] on span "delete" at bounding box center [532, 273] width 10 height 10
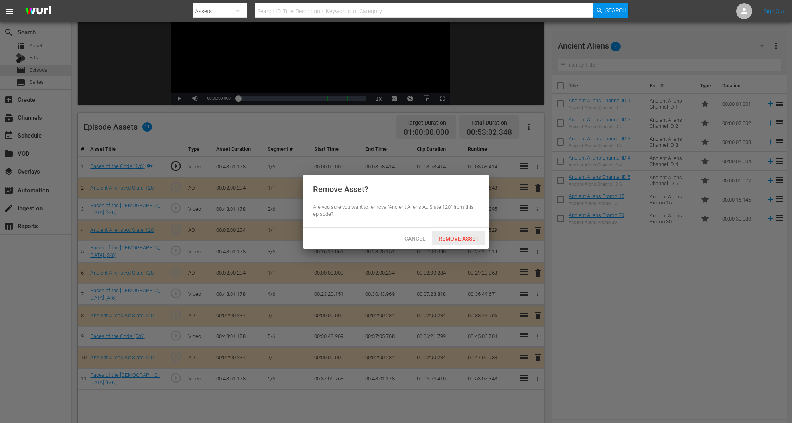
click at [465, 237] on span "Remove Asset" at bounding box center [458, 238] width 53 height 6
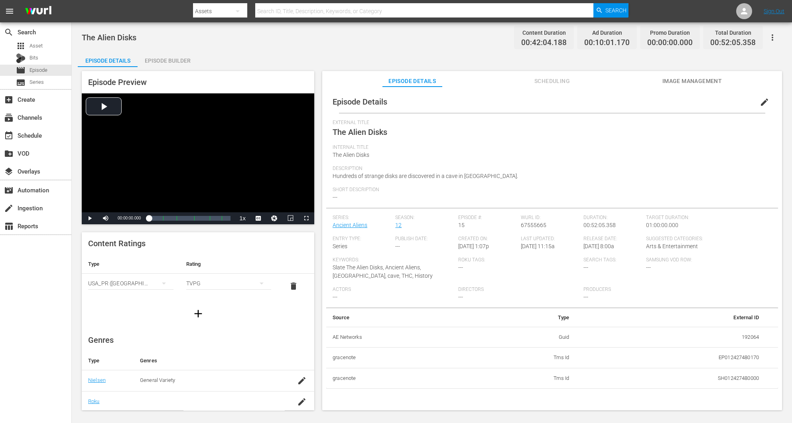
click at [157, 58] on div "Episode Builder" at bounding box center [168, 60] width 60 height 19
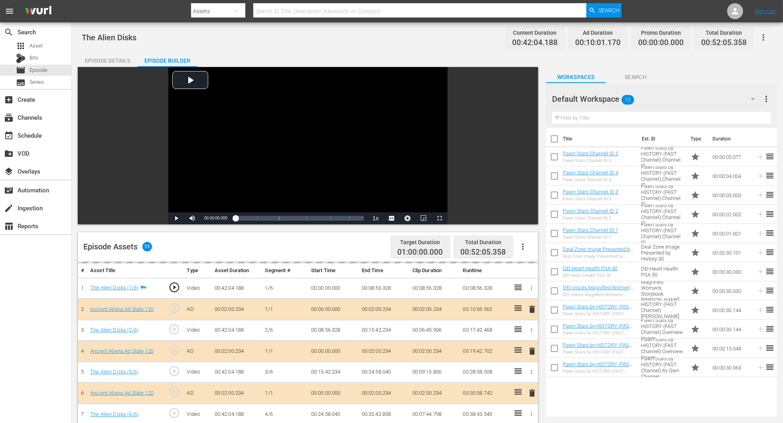
click at [528, 99] on icon "button" at bounding box center [753, 99] width 10 height 10
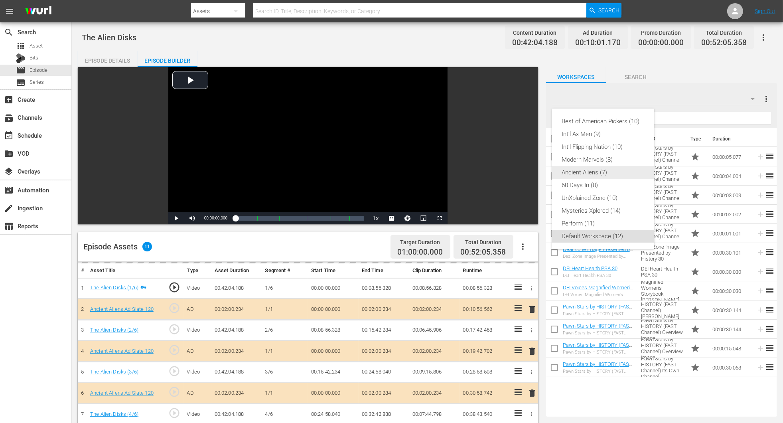
click at [528, 175] on div "Ancient Aliens (7)" at bounding box center [603, 172] width 83 height 13
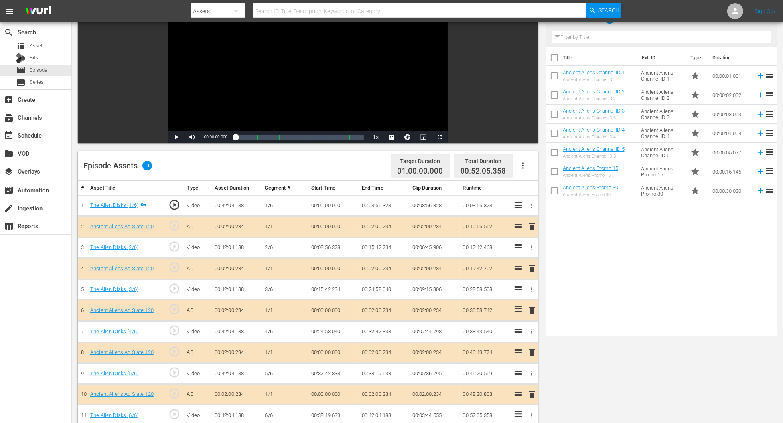
scroll to position [179, 0]
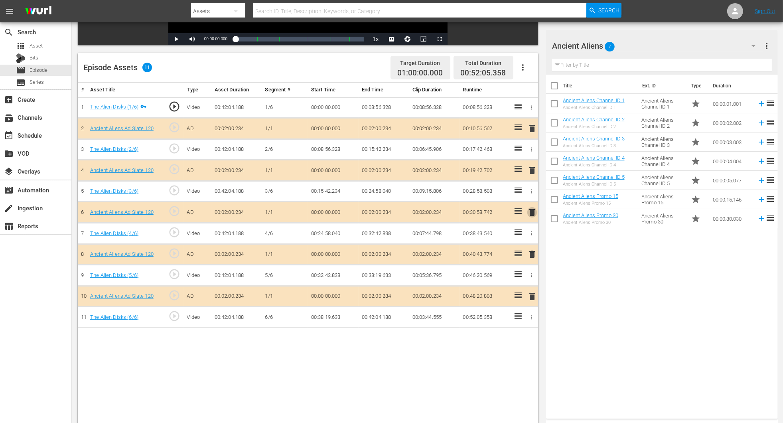
click at [528, 215] on span "delete" at bounding box center [532, 212] width 10 height 10
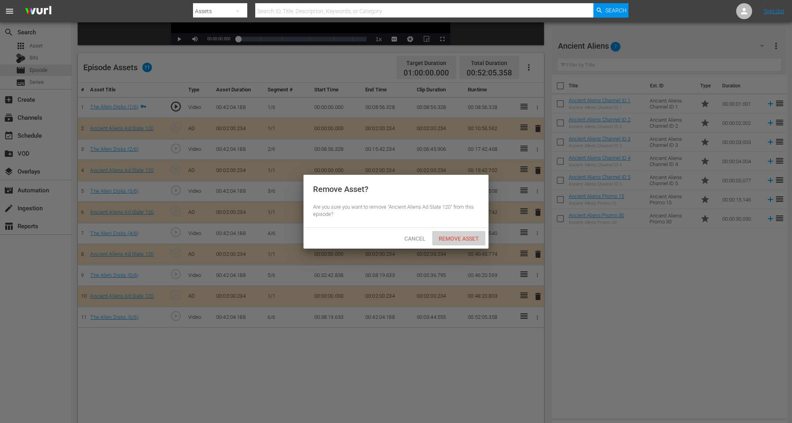
click at [458, 237] on span "Remove Asset" at bounding box center [458, 238] width 53 height 6
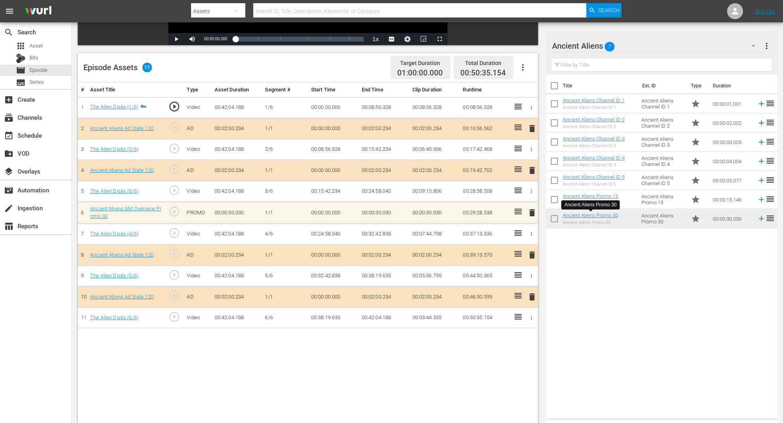
click at [528, 213] on span "delete" at bounding box center [532, 213] width 10 height 10
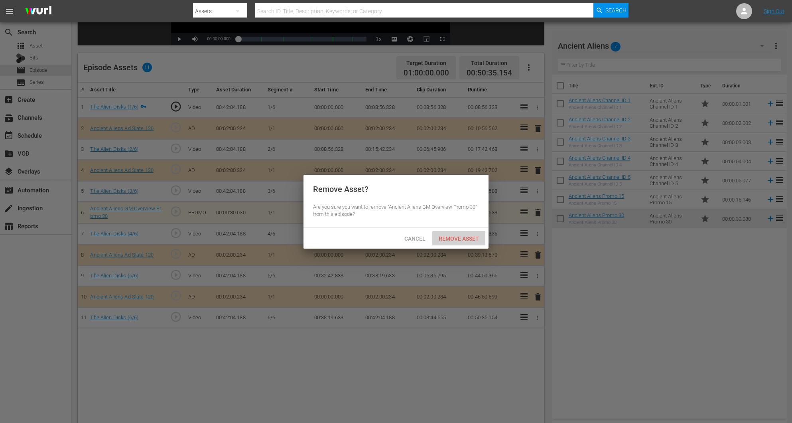
click at [454, 237] on span "Remove Asset" at bounding box center [458, 238] width 53 height 6
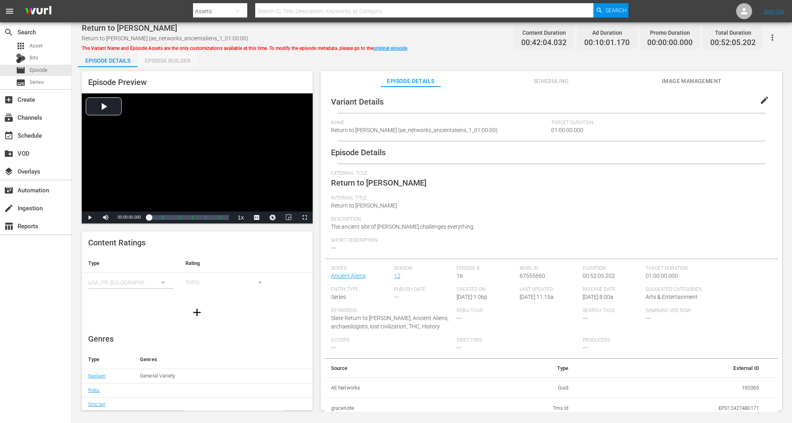
click at [162, 66] on div "Episode Builder" at bounding box center [168, 60] width 60 height 19
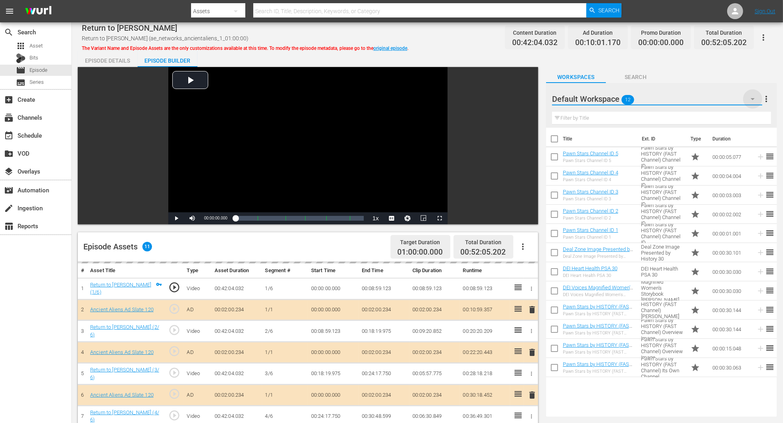
click at [528, 99] on icon "button" at bounding box center [753, 99] width 10 height 10
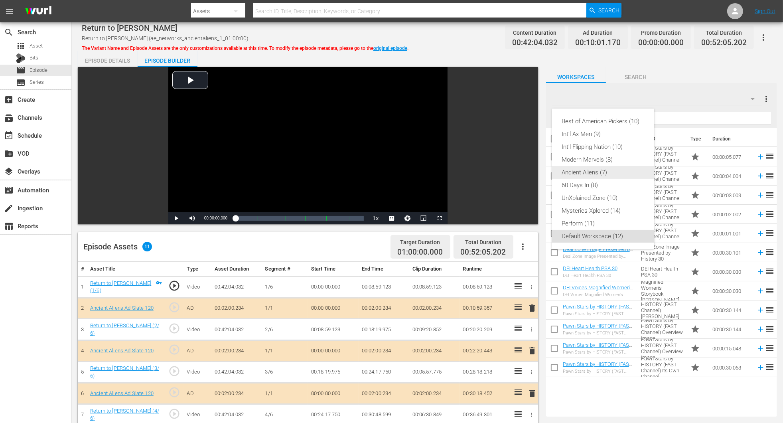
click at [528, 174] on div "Ancient Aliens (7)" at bounding box center [603, 172] width 83 height 13
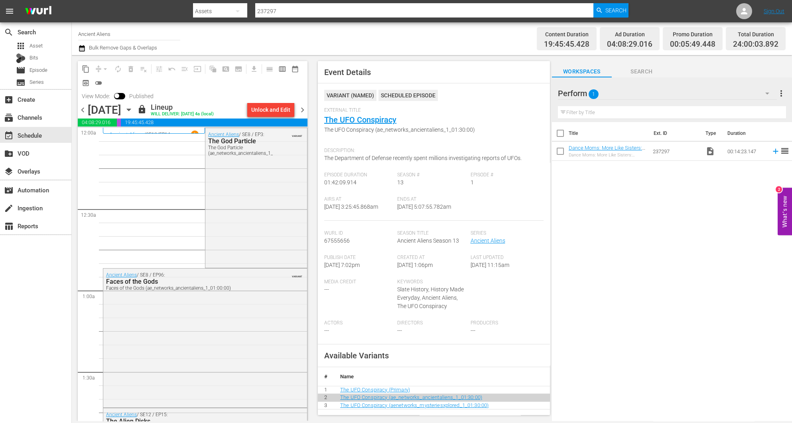
scroll to position [358, 0]
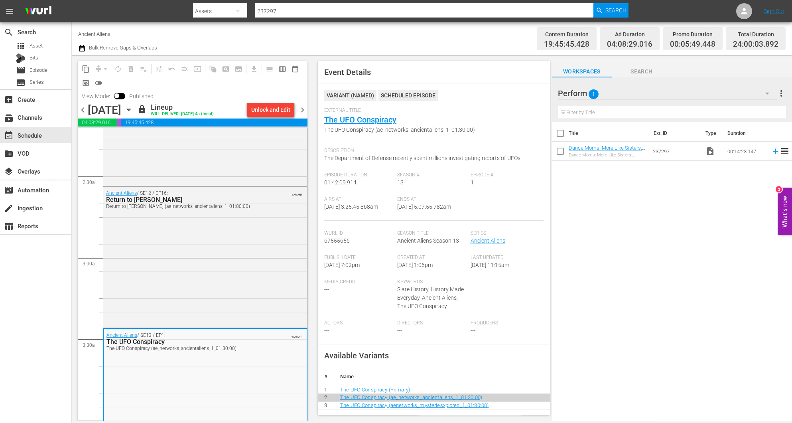
click at [303, 106] on span "chevron_right" at bounding box center [303, 110] width 10 height 10
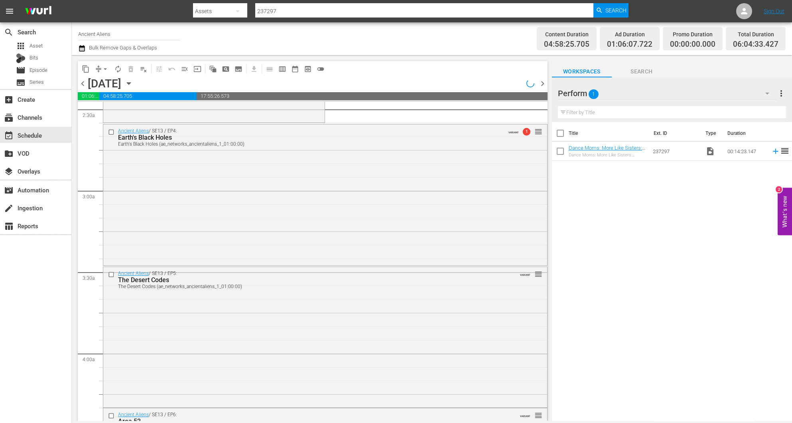
scroll to position [386, 0]
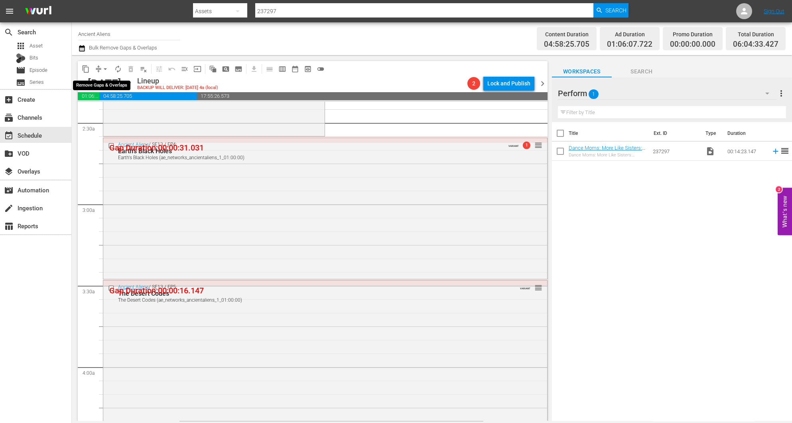
click at [106, 67] on span "arrow_drop_down" at bounding box center [105, 69] width 8 height 8
click at [103, 83] on li "Align to Midnight" at bounding box center [106, 84] width 84 height 13
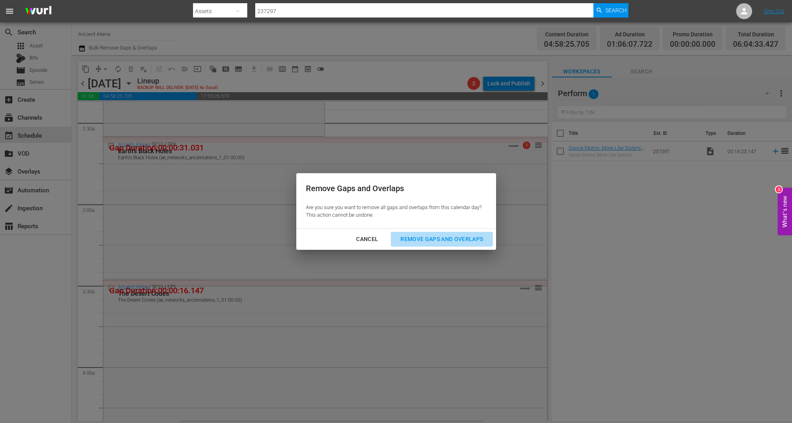
click at [430, 241] on div "Remove Gaps and Overlaps" at bounding box center [441, 239] width 95 height 10
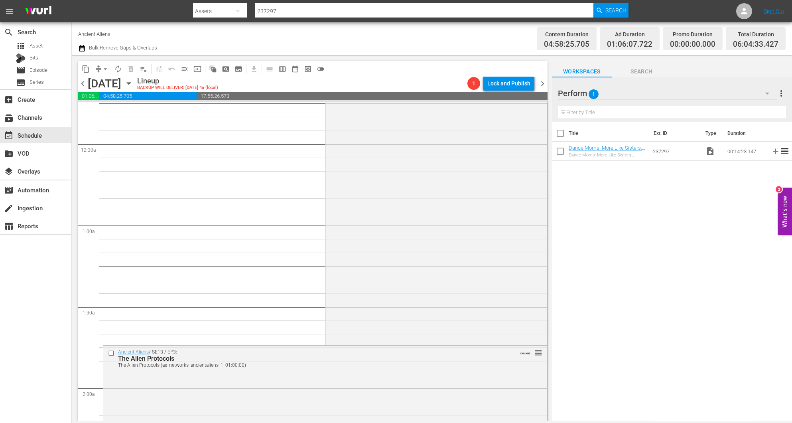
scroll to position [0, 0]
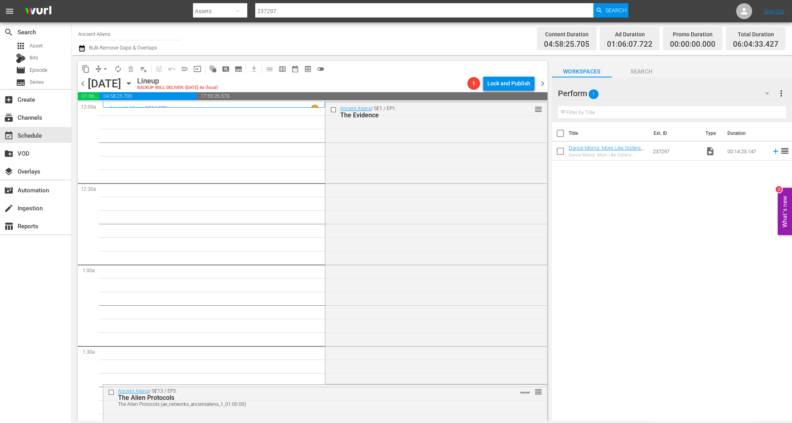
click at [390, 207] on div "Ancient Aliens / SE1 / EP1: The Evidence reorder" at bounding box center [435, 242] width 221 height 280
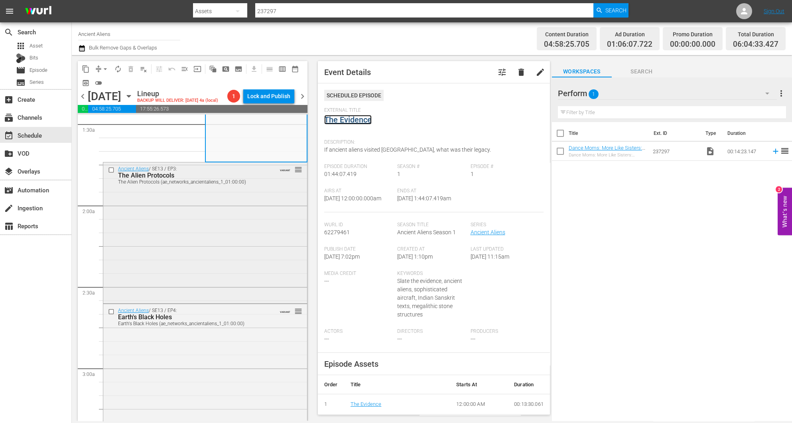
scroll to position [239, 0]
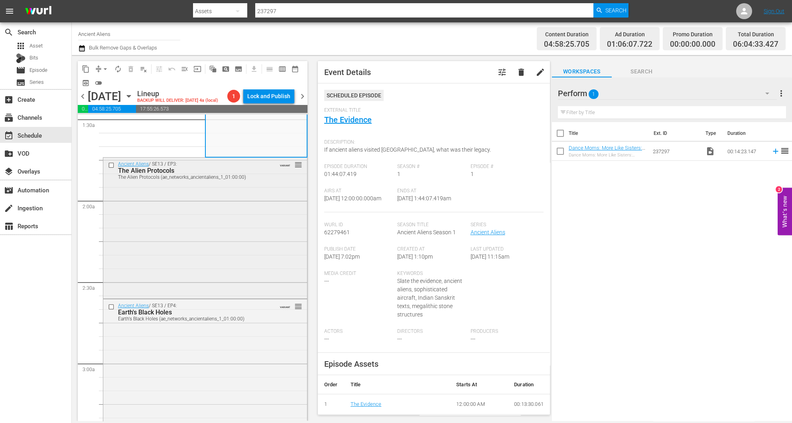
click at [221, 240] on div "Ancient Aliens / SE13 / EP3: The Alien Protocols The Alien Protocols (ae_networ…" at bounding box center [205, 227] width 204 height 139
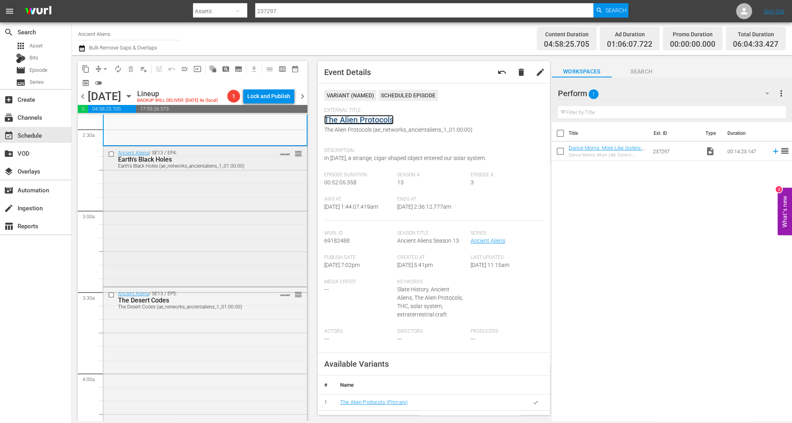
scroll to position [419, 0]
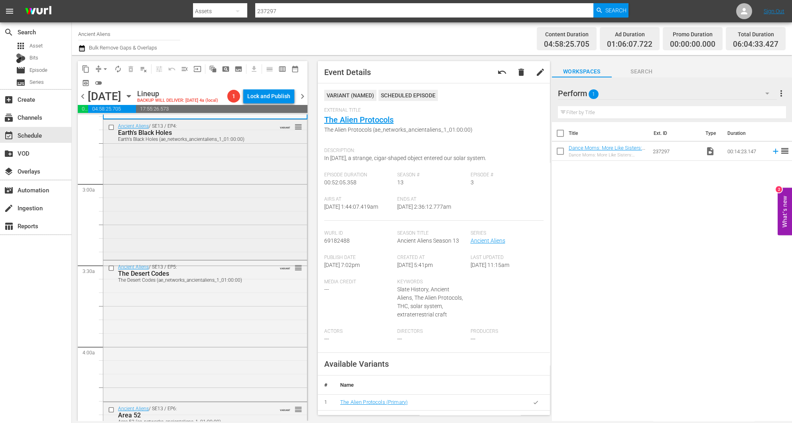
click at [228, 216] on div "Ancient Aliens / SE13 / EP4: Earth's Black Holes Earth's Black Holes (ae_networ…" at bounding box center [205, 189] width 204 height 139
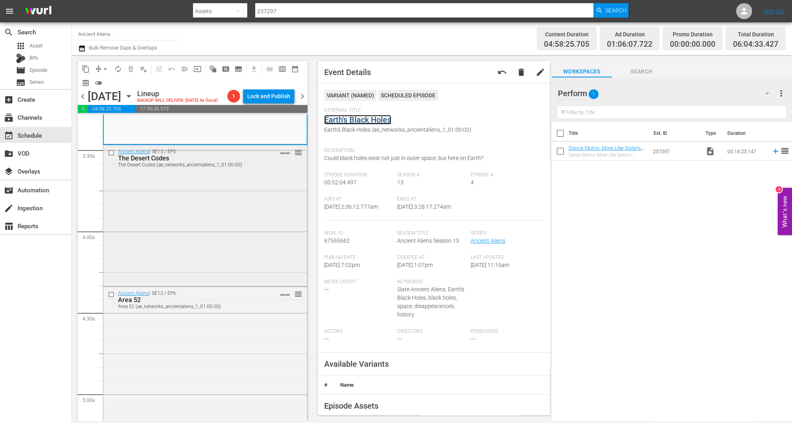
scroll to position [538, 0]
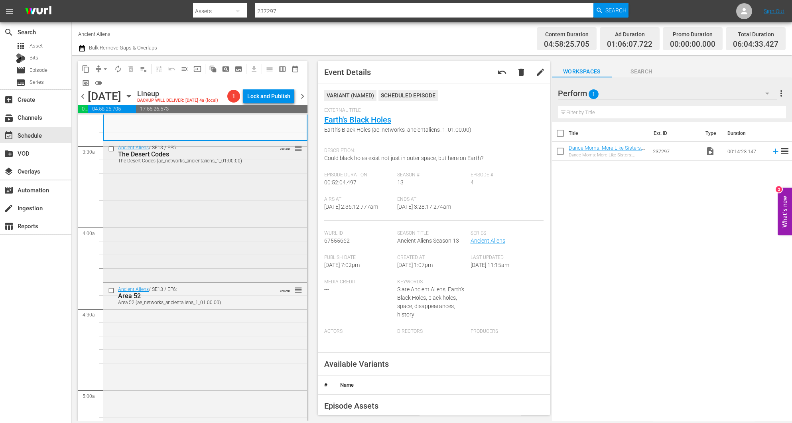
click at [212, 217] on div "Ancient Aliens / SE13 / EP5: The Desert Codes The Desert Codes (ae_networks_anc…" at bounding box center [205, 210] width 204 height 139
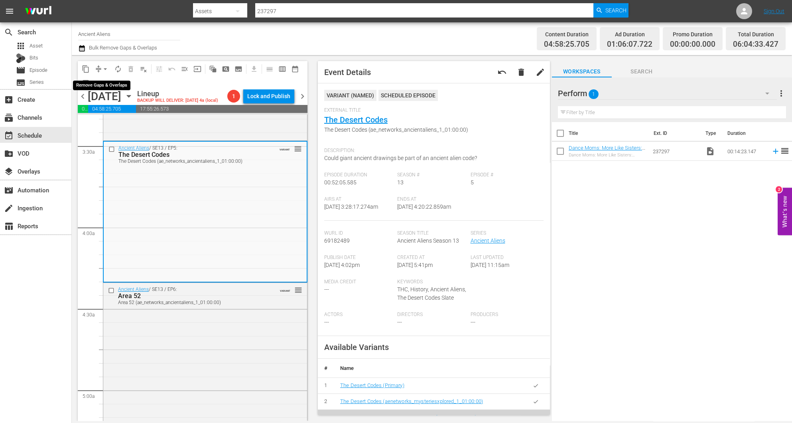
click at [105, 67] on span "arrow_drop_down" at bounding box center [105, 69] width 8 height 8
click at [99, 89] on li "Align to Midnight" at bounding box center [106, 84] width 84 height 13
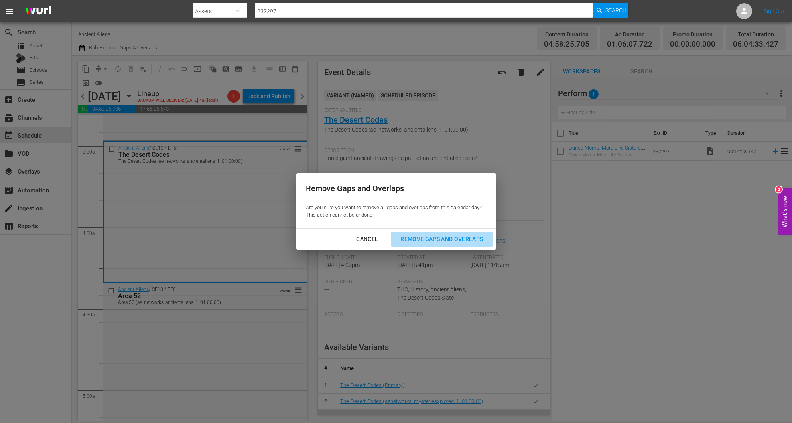
click at [453, 237] on div "Remove Gaps and Overlaps" at bounding box center [441, 239] width 95 height 10
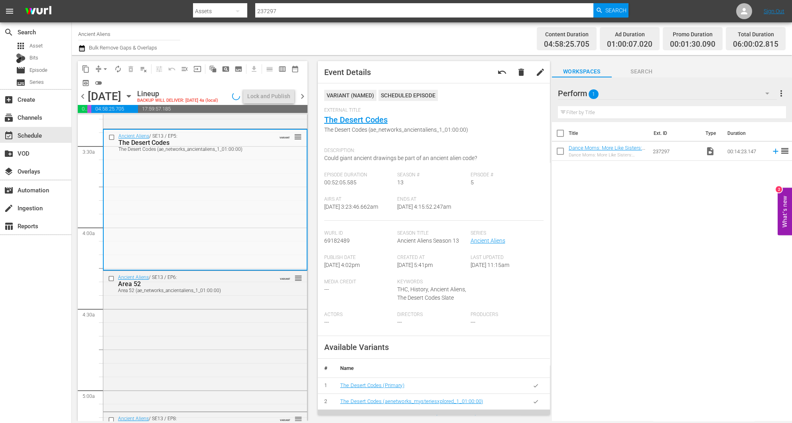
scroll to position [525, 0]
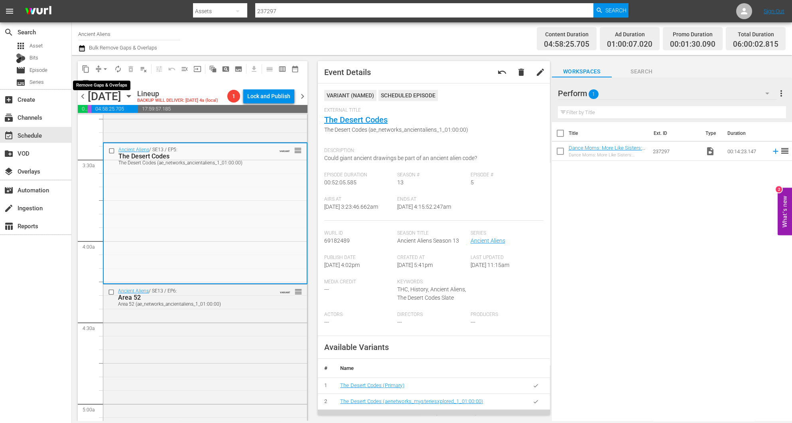
click at [103, 67] on span "arrow_drop_down" at bounding box center [105, 69] width 8 height 8
click at [95, 86] on li "Align to Midnight" at bounding box center [106, 84] width 84 height 13
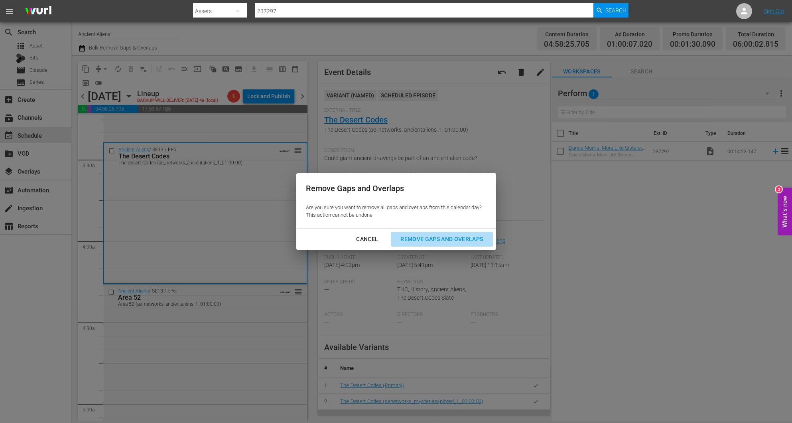
click at [458, 235] on div "Remove Gaps and Overlaps" at bounding box center [441, 239] width 95 height 10
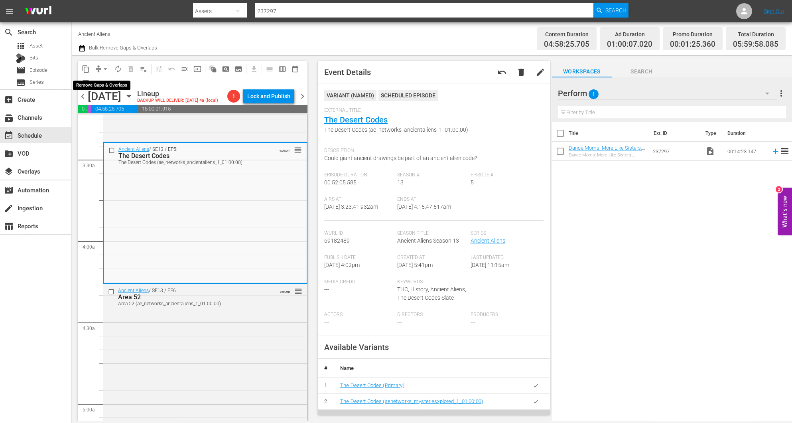
click at [102, 69] on span "arrow_drop_down" at bounding box center [105, 69] width 8 height 8
click at [106, 86] on li "Align to Midnight" at bounding box center [106, 84] width 84 height 13
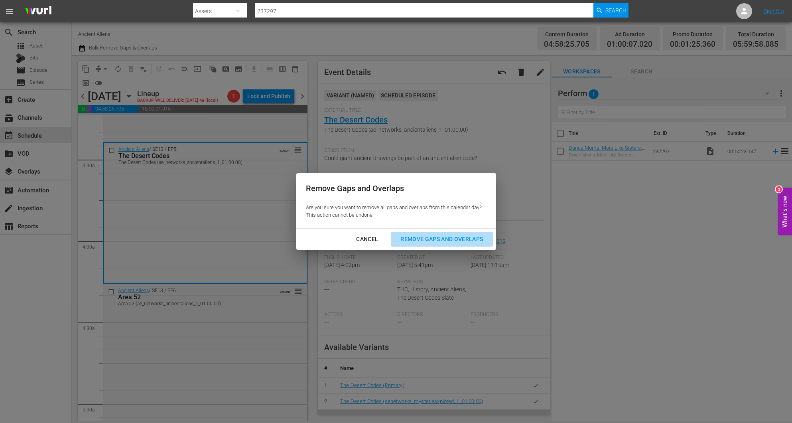
click at [457, 238] on div "Remove Gaps and Overlaps" at bounding box center [441, 239] width 95 height 10
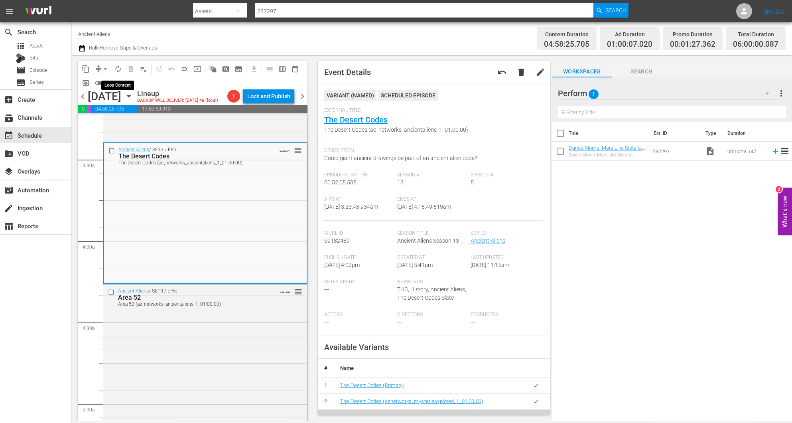
click at [116, 65] on span "autorenew_outlined" at bounding box center [118, 69] width 8 height 8
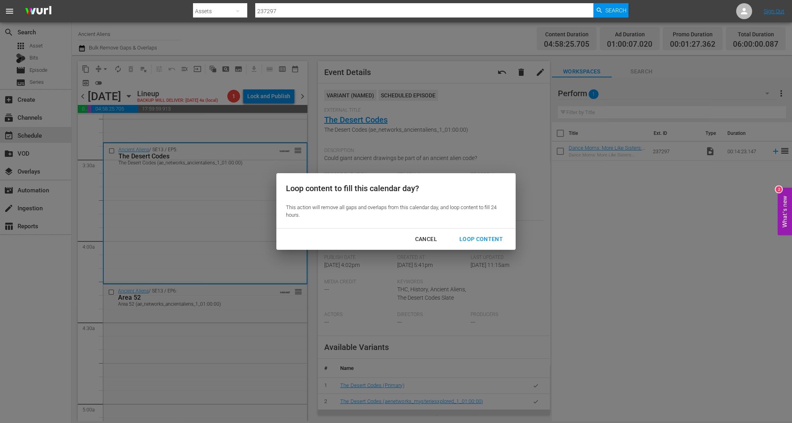
click at [497, 240] on div "Loop Content" at bounding box center [481, 239] width 56 height 10
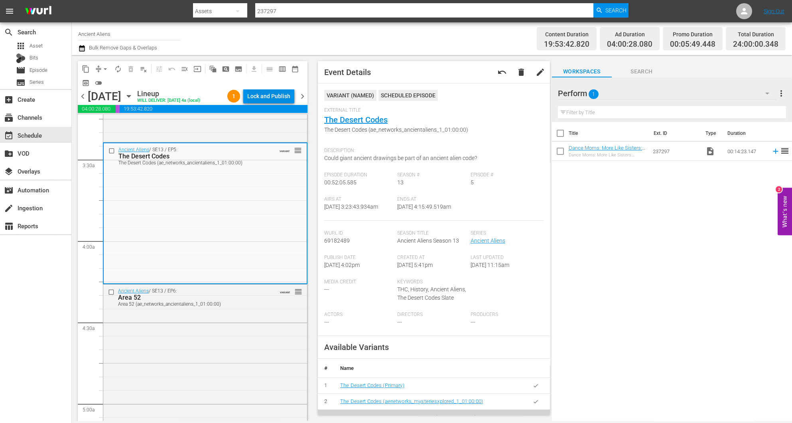
click at [284, 94] on div "Lock and Publish" at bounding box center [268, 96] width 43 height 14
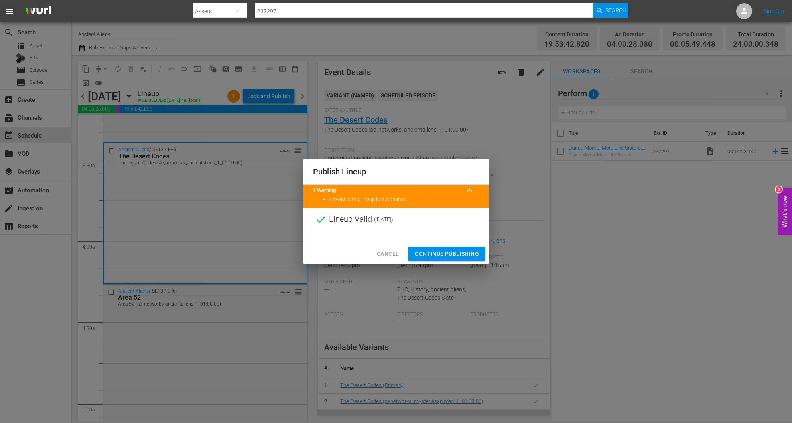
click at [447, 250] on span "Continue Publishing" at bounding box center [447, 254] width 64 height 10
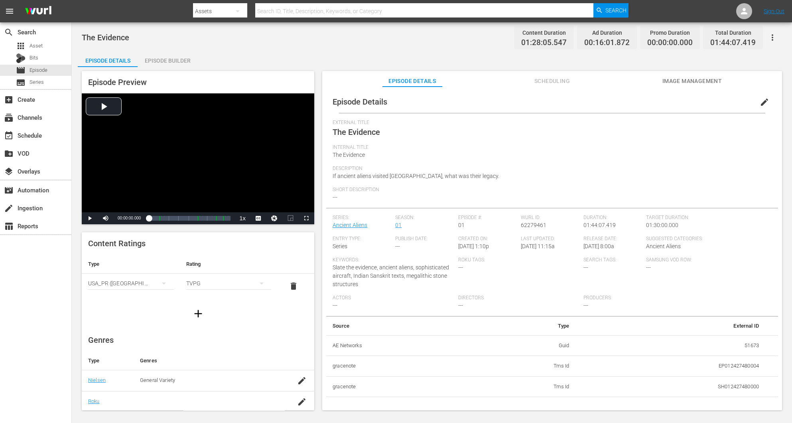
click at [161, 58] on div "Episode Builder" at bounding box center [168, 60] width 60 height 19
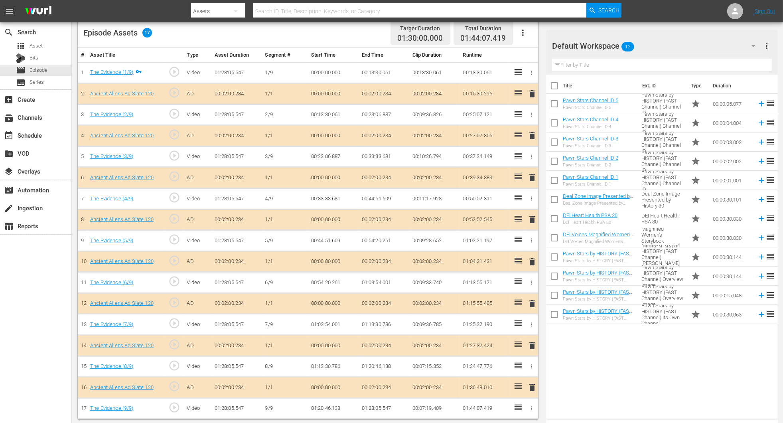
scroll to position [215, 0]
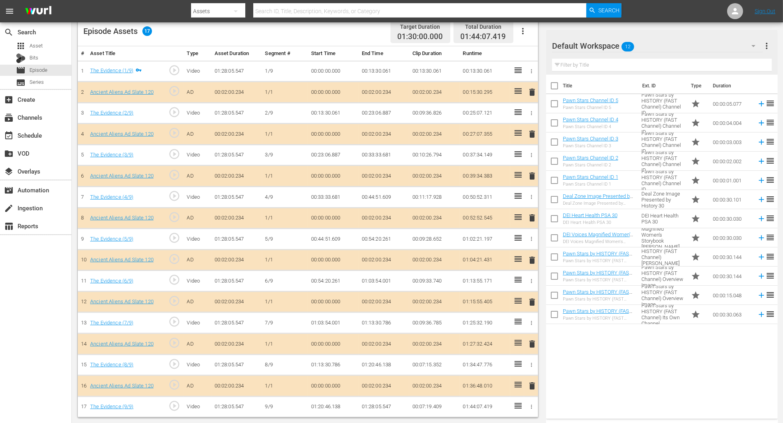
click at [528, 217] on span "delete" at bounding box center [532, 218] width 10 height 10
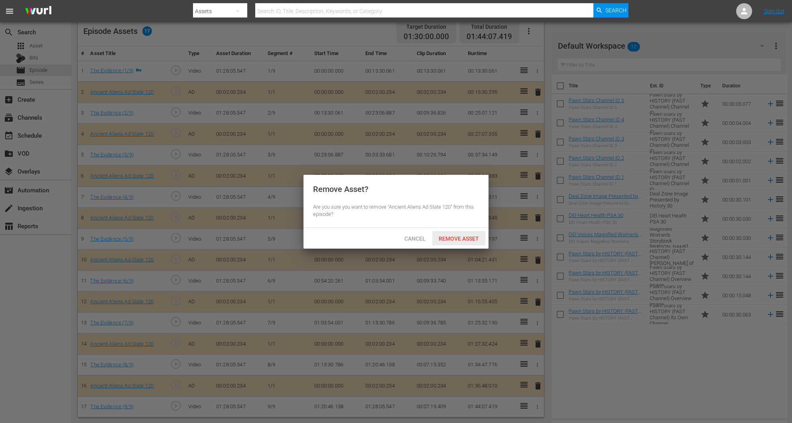
click at [460, 241] on span "Remove Asset" at bounding box center [458, 238] width 53 height 6
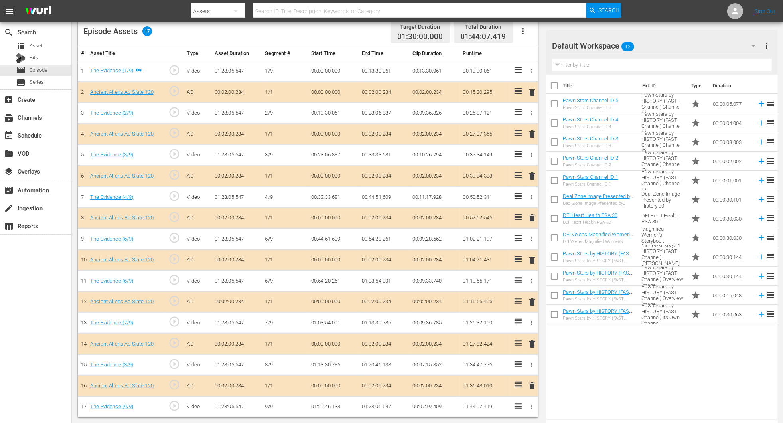
click at [528, 45] on icon "button" at bounding box center [753, 46] width 4 height 2
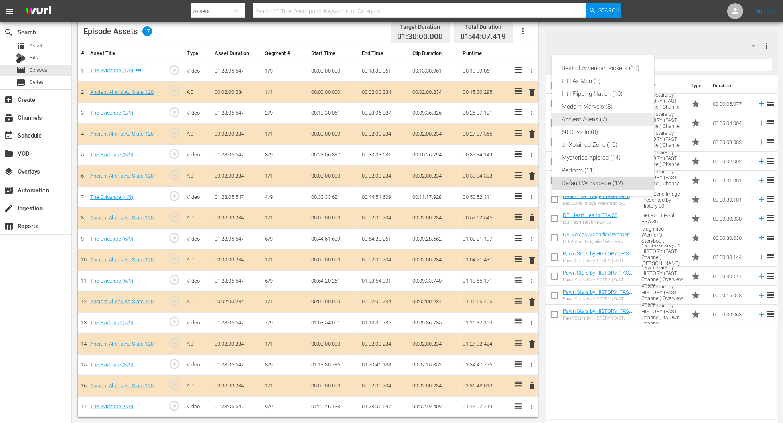
click at [528, 122] on div "Ancient Aliens (7)" at bounding box center [603, 119] width 83 height 13
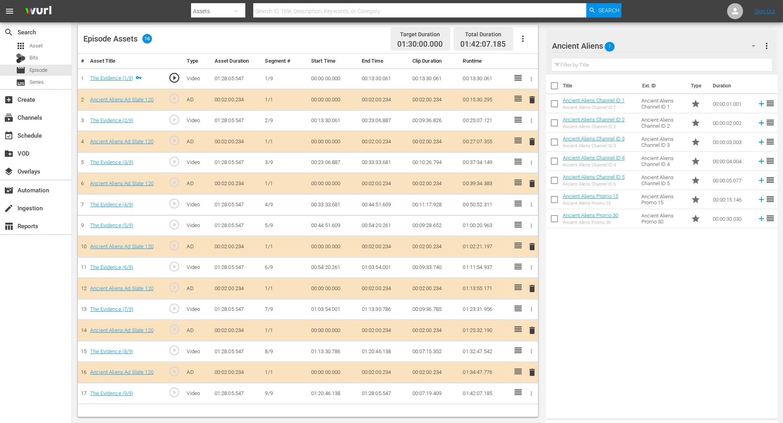
scroll to position [207, 0]
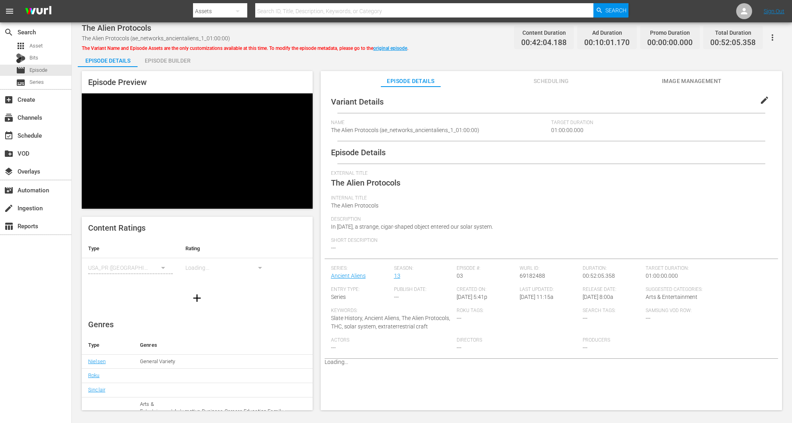
drag, startPoint x: 164, startPoint y: 63, endPoint x: 188, endPoint y: 51, distance: 26.4
click at [165, 63] on div "Episode Builder" at bounding box center [168, 60] width 60 height 19
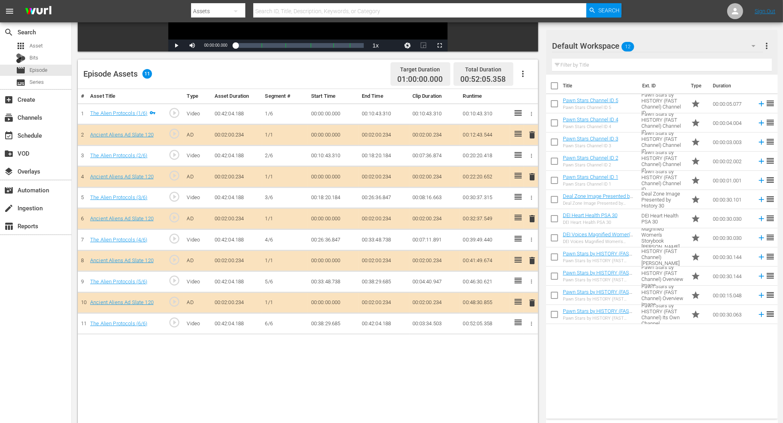
scroll to position [179, 0]
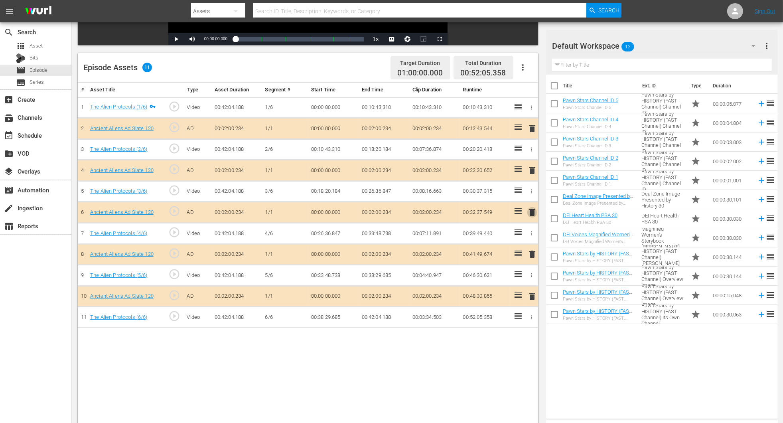
click at [528, 213] on span "delete" at bounding box center [532, 212] width 10 height 10
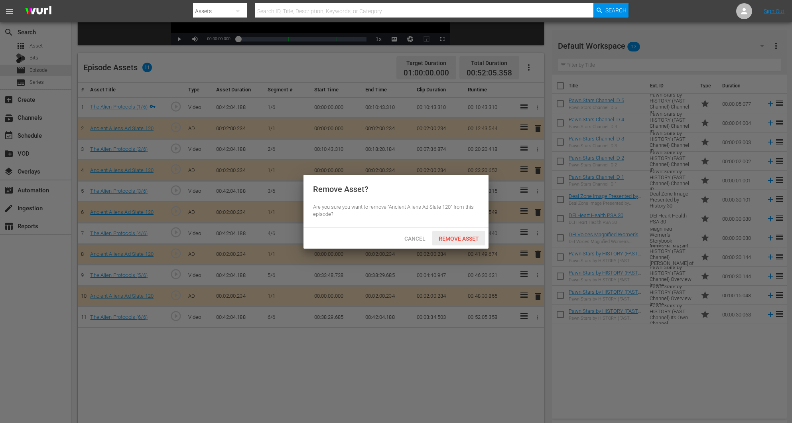
click at [469, 235] on div "Remove Asset" at bounding box center [458, 238] width 53 height 15
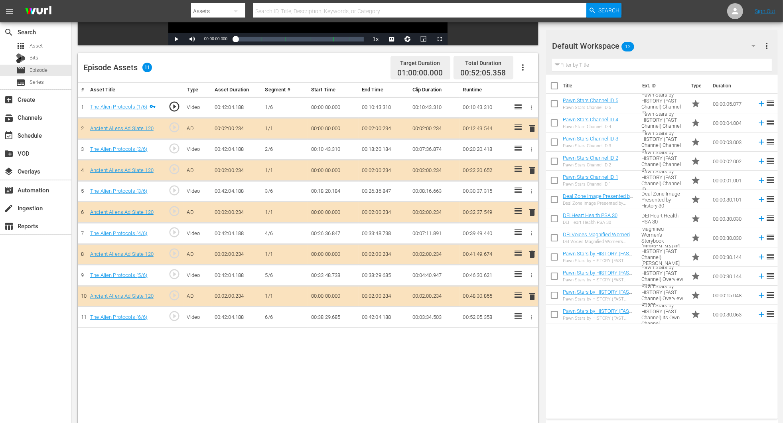
click at [528, 44] on icon "button" at bounding box center [754, 46] width 10 height 10
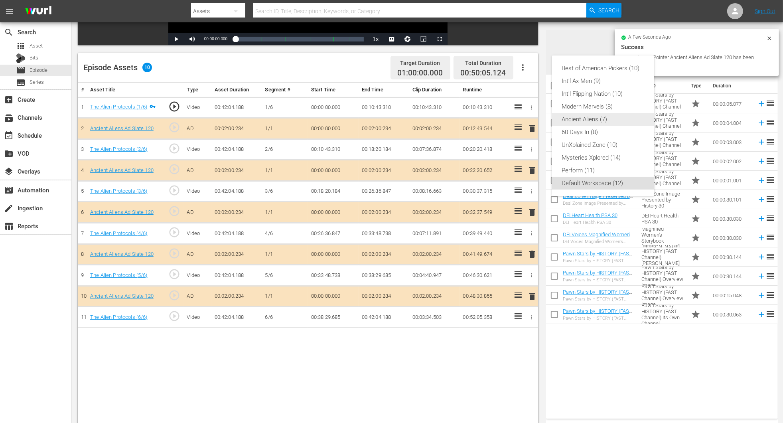
click at [528, 118] on div "Ancient Aliens (7)" at bounding box center [603, 119] width 83 height 13
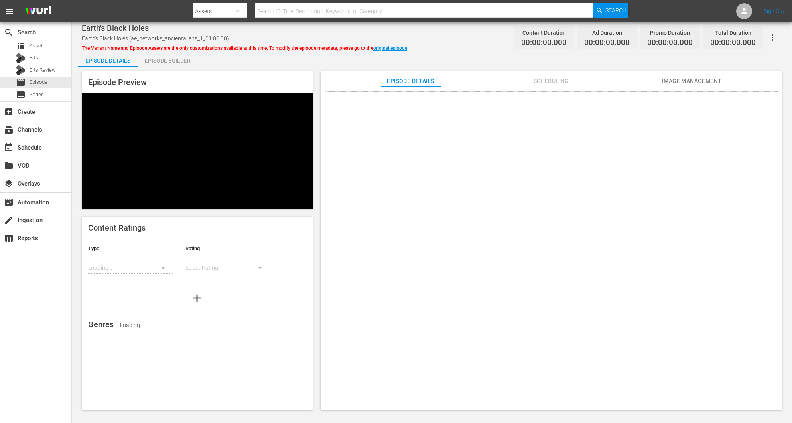
click at [182, 61] on div "Episode Builder" at bounding box center [168, 60] width 60 height 19
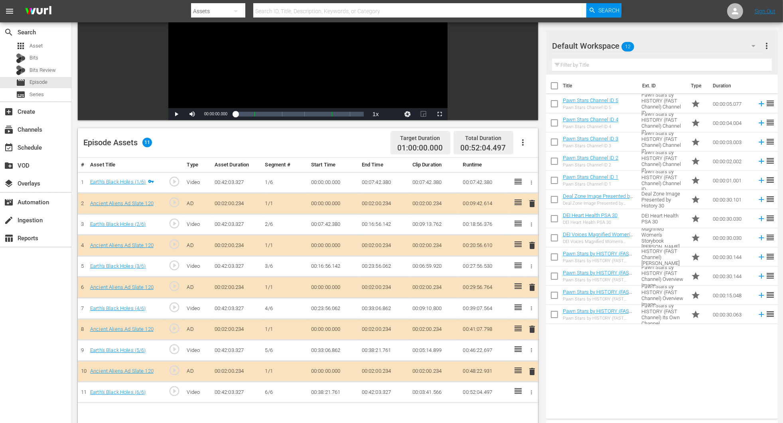
scroll to position [179, 0]
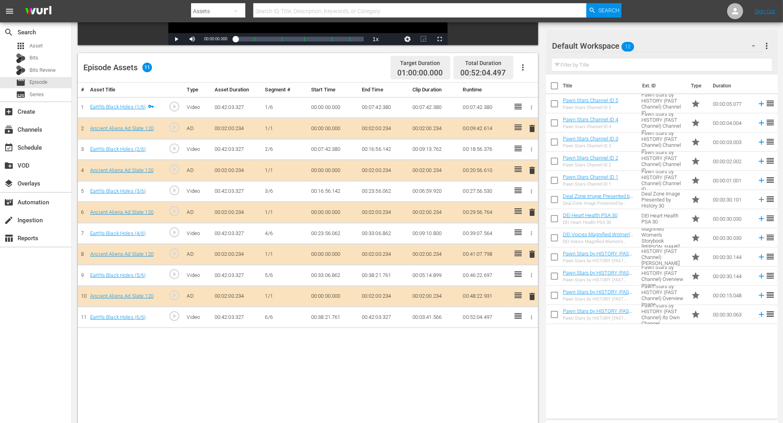
click at [528, 207] on span "delete" at bounding box center [532, 212] width 10 height 10
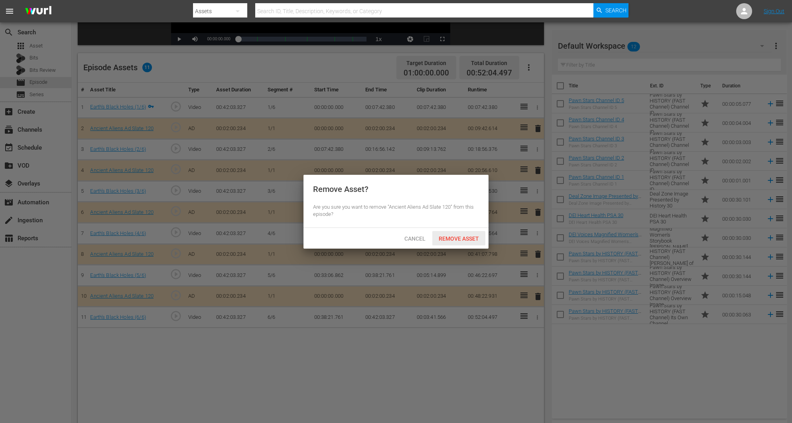
click at [461, 237] on span "Remove Asset" at bounding box center [458, 238] width 53 height 6
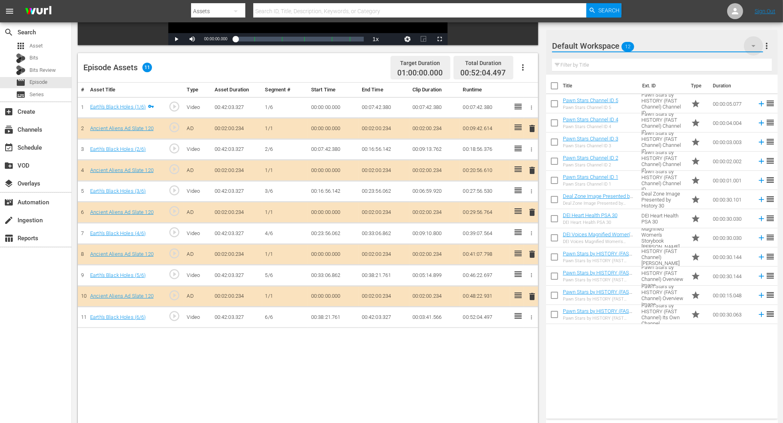
click at [528, 47] on icon "button" at bounding box center [754, 46] width 10 height 10
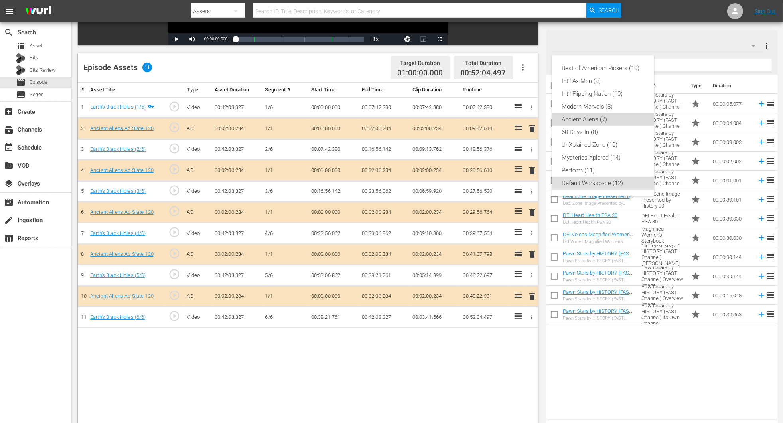
click at [528, 121] on div "Ancient Aliens (7)" at bounding box center [603, 119] width 83 height 13
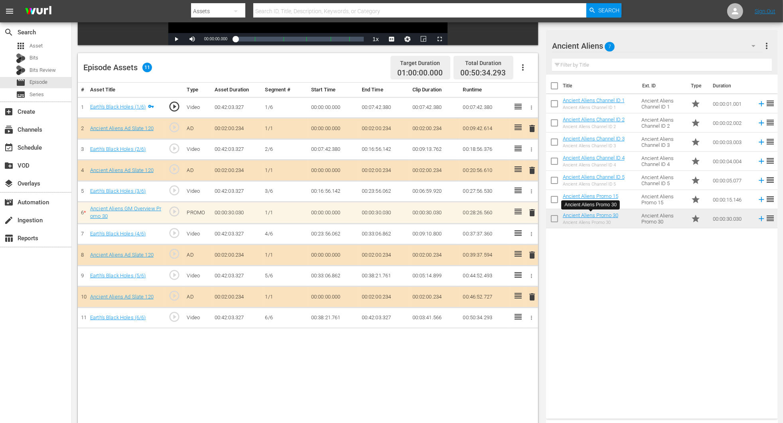
click at [528, 213] on span "delete" at bounding box center [532, 213] width 10 height 10
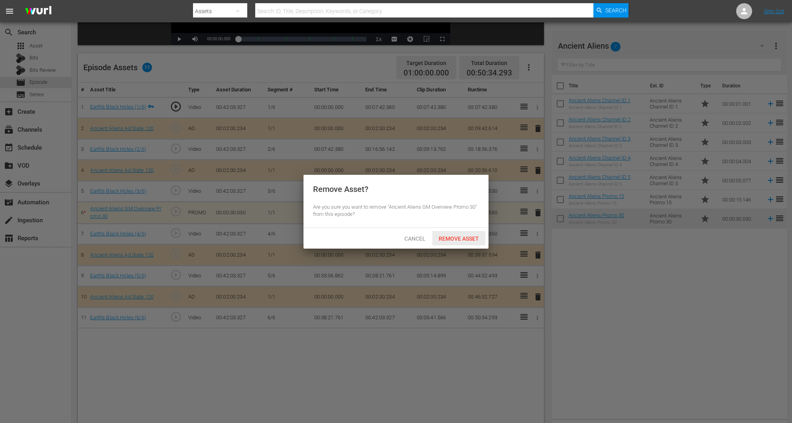
click at [467, 237] on span "Remove Asset" at bounding box center [458, 238] width 53 height 6
